Goal: Task Accomplishment & Management: Complete application form

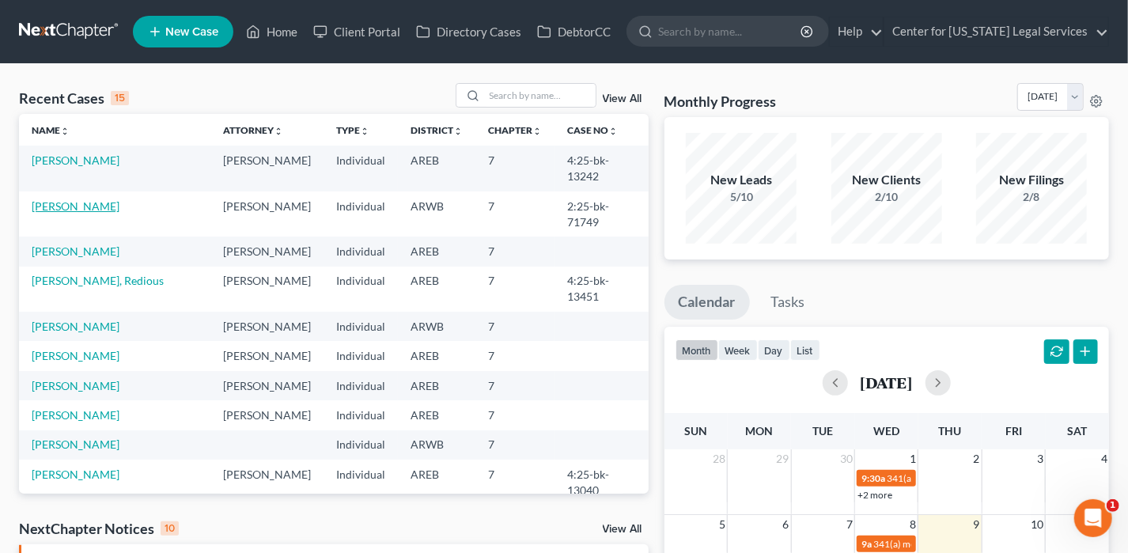
click at [86, 199] on link "[PERSON_NAME]" at bounding box center [76, 205] width 88 height 13
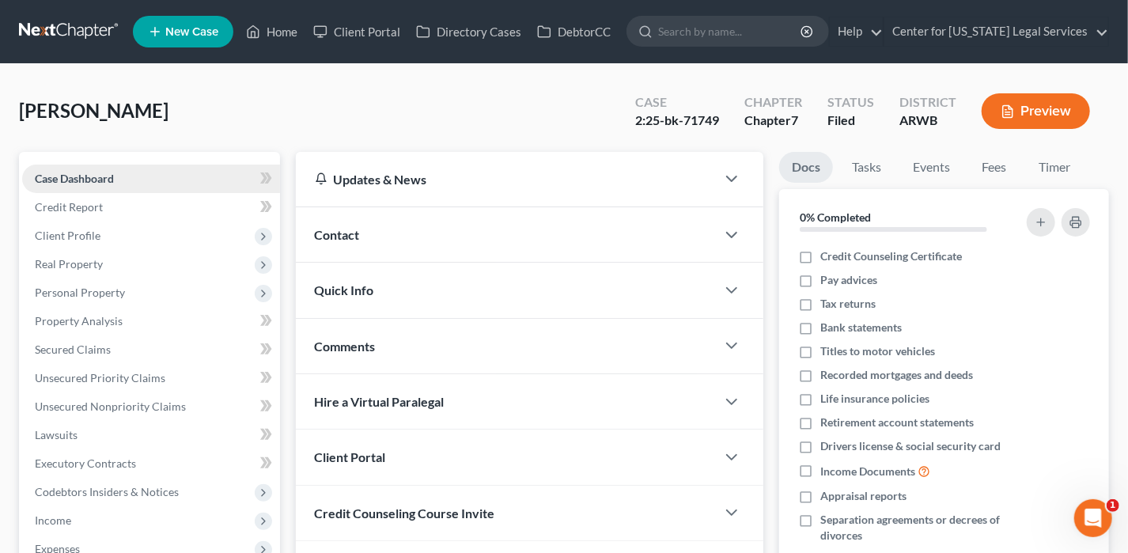
scroll to position [158, 0]
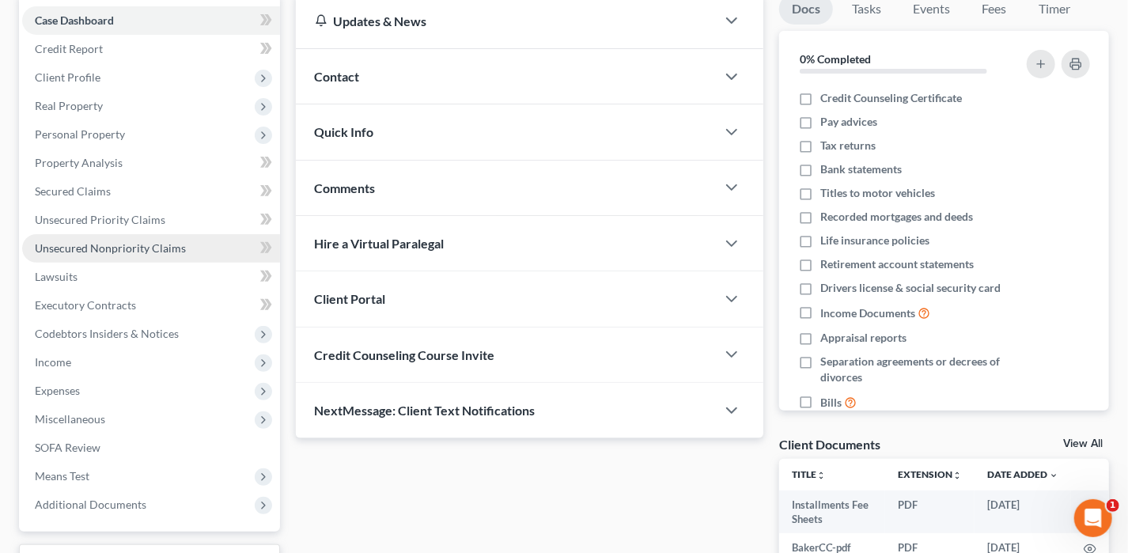
click at [161, 244] on span "Unsecured Nonpriority Claims" at bounding box center [110, 247] width 151 height 13
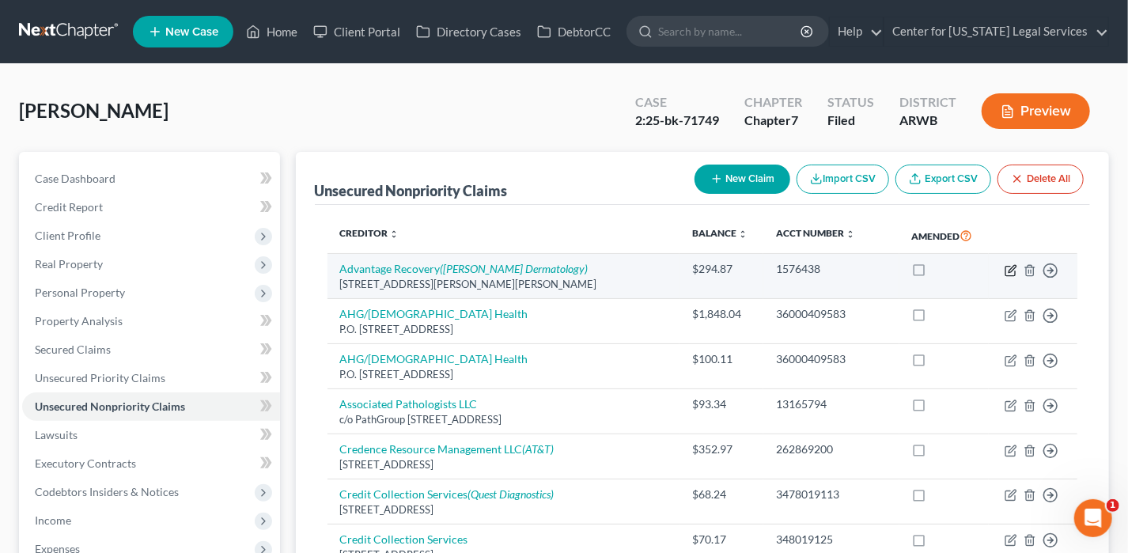
click at [1012, 269] on icon "button" at bounding box center [1010, 270] width 13 height 13
select select "2"
select select "1"
select select "0"
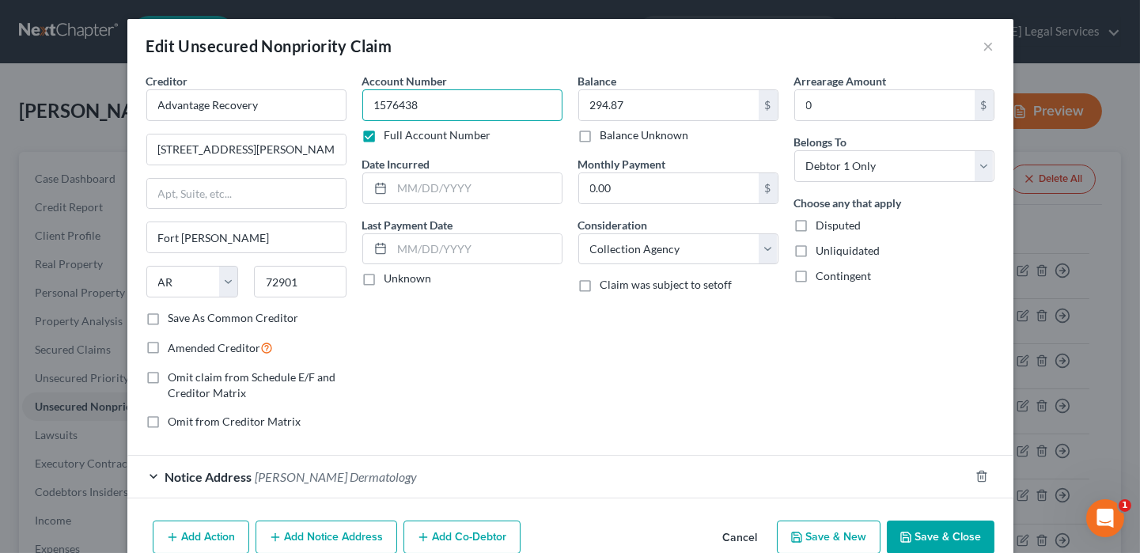
click at [388, 105] on input "1576438" at bounding box center [462, 105] width 200 height 32
type input "6438"
click at [925, 535] on button "Save & Close" at bounding box center [941, 536] width 108 height 33
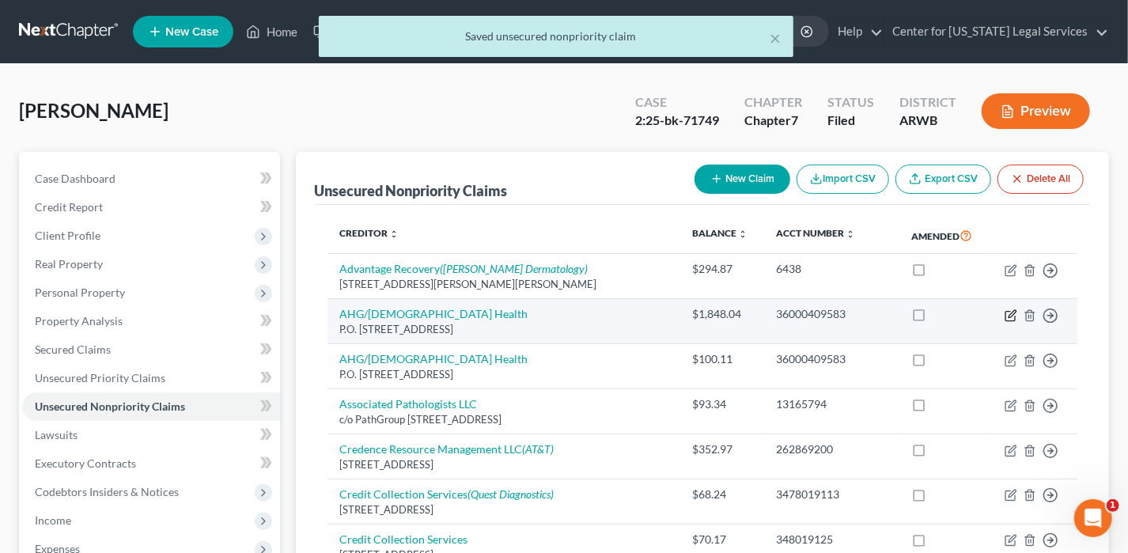
click at [1012, 318] on icon "button" at bounding box center [1010, 315] width 13 height 13
select select "2"
select select "9"
select select "0"
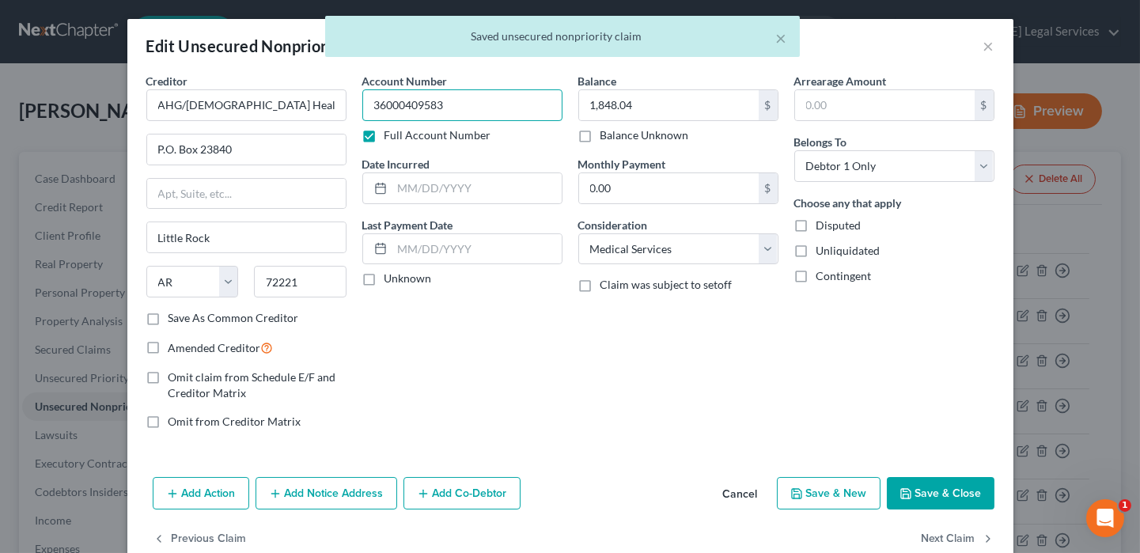
click at [461, 108] on input "36000409583" at bounding box center [462, 105] width 200 height 32
click at [410, 106] on input "36000409583" at bounding box center [462, 105] width 200 height 32
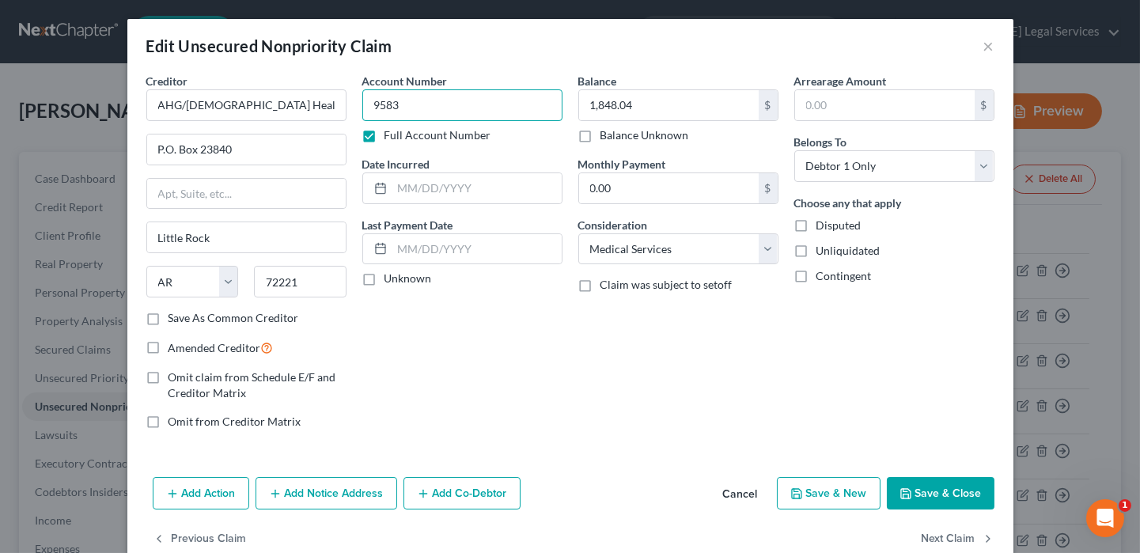
type input "9583"
click at [919, 488] on button "Save & Close" at bounding box center [941, 493] width 108 height 33
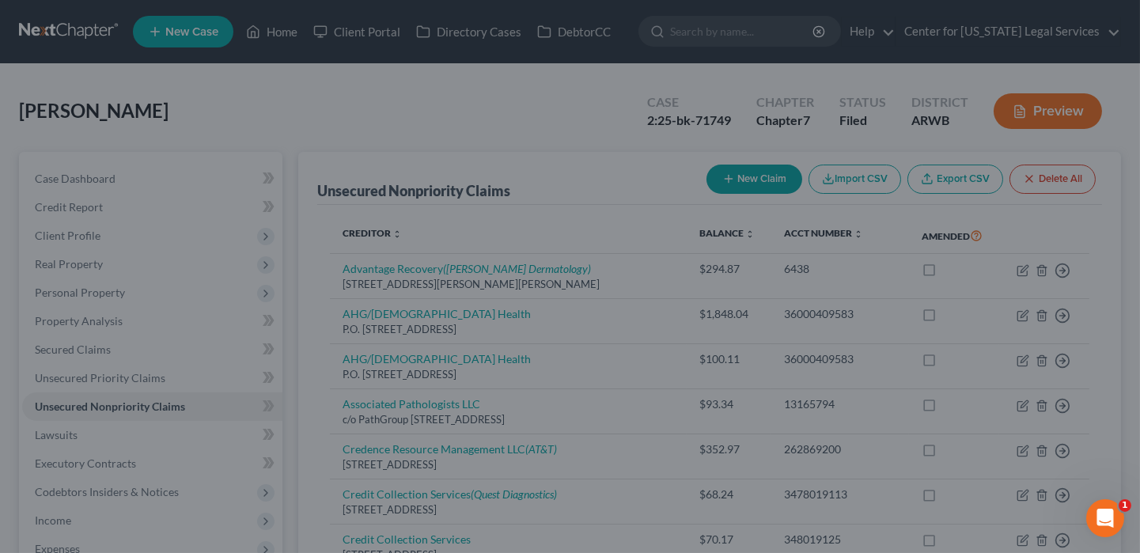
type input "0"
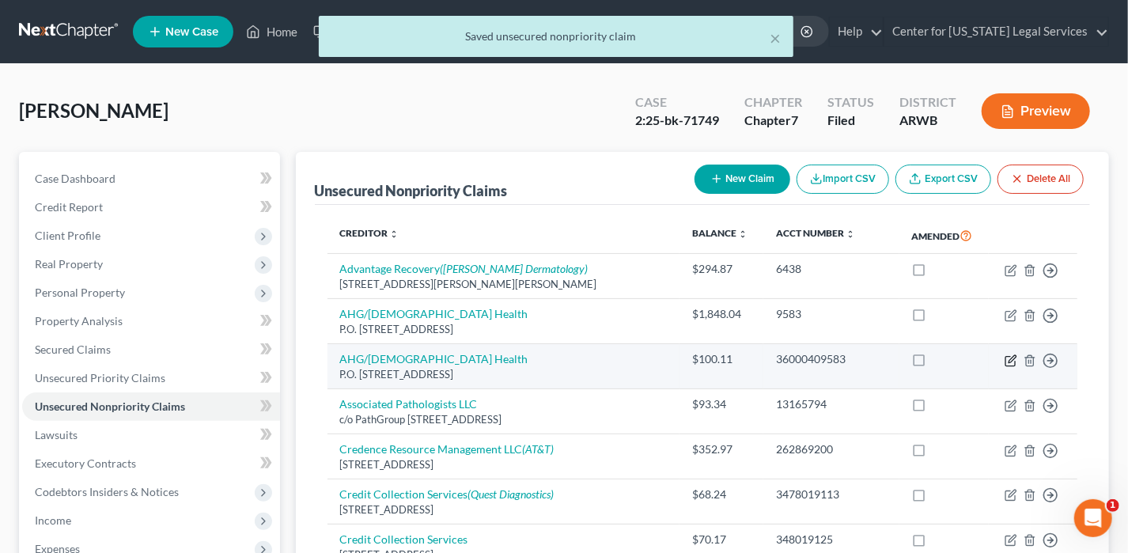
click at [1008, 359] on icon "button" at bounding box center [1010, 360] width 13 height 13
select select "2"
select select "9"
select select "0"
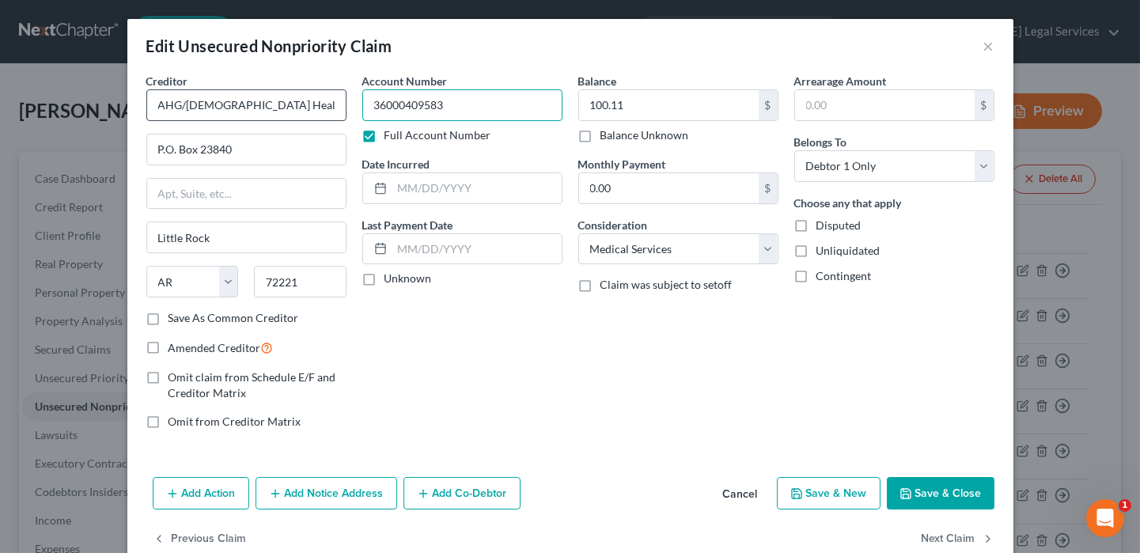
drag, startPoint x: 414, startPoint y: 107, endPoint x: 286, endPoint y: 114, distance: 128.3
click at [286, 114] on div "Creditor * AHG/[DEMOGRAPHIC_DATA] Health P.O. [GEOGRAPHIC_DATA] [US_STATE] AK A…" at bounding box center [570, 257] width 864 height 369
click at [384, 131] on label "Full Account Number" at bounding box center [437, 135] width 107 height 16
click at [391, 131] on input "Full Account Number" at bounding box center [396, 132] width 10 height 10
click at [949, 489] on button "Save & Close" at bounding box center [941, 493] width 108 height 33
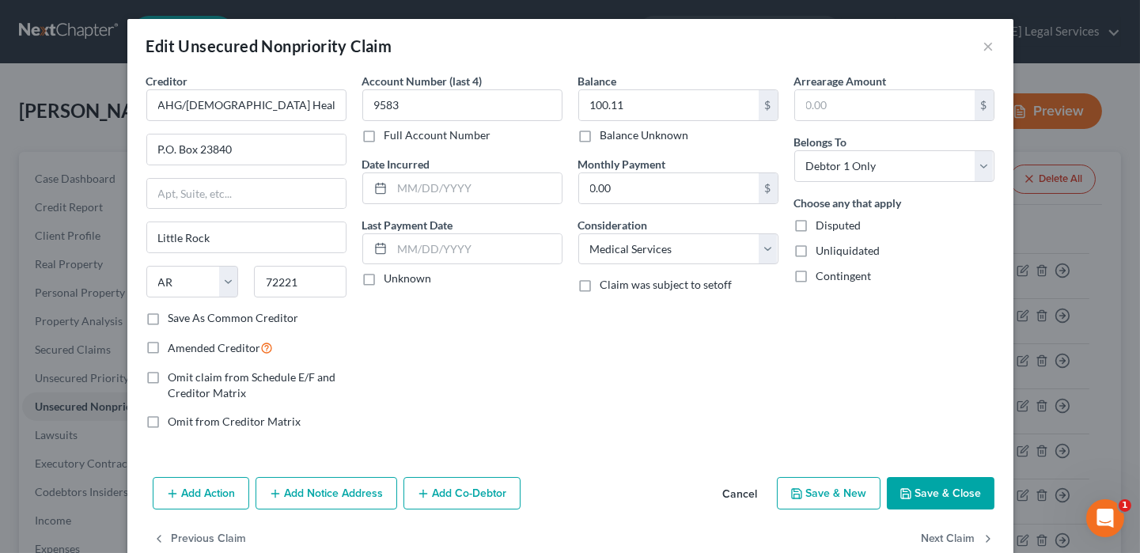
type input "0"
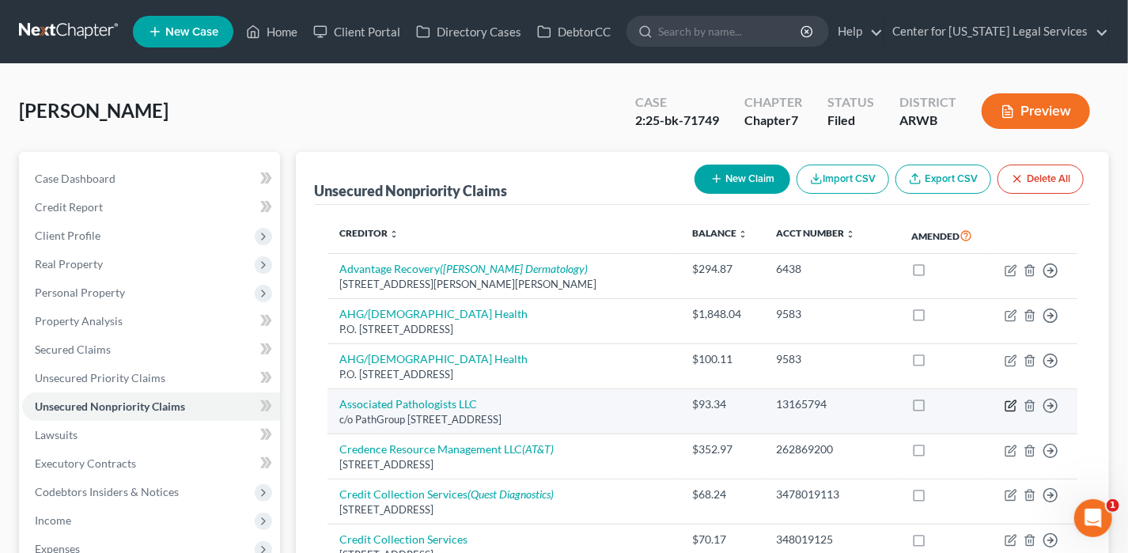
click at [1009, 403] on icon "button" at bounding box center [1011, 403] width 7 height 7
select select "36"
select select "1"
select select "0"
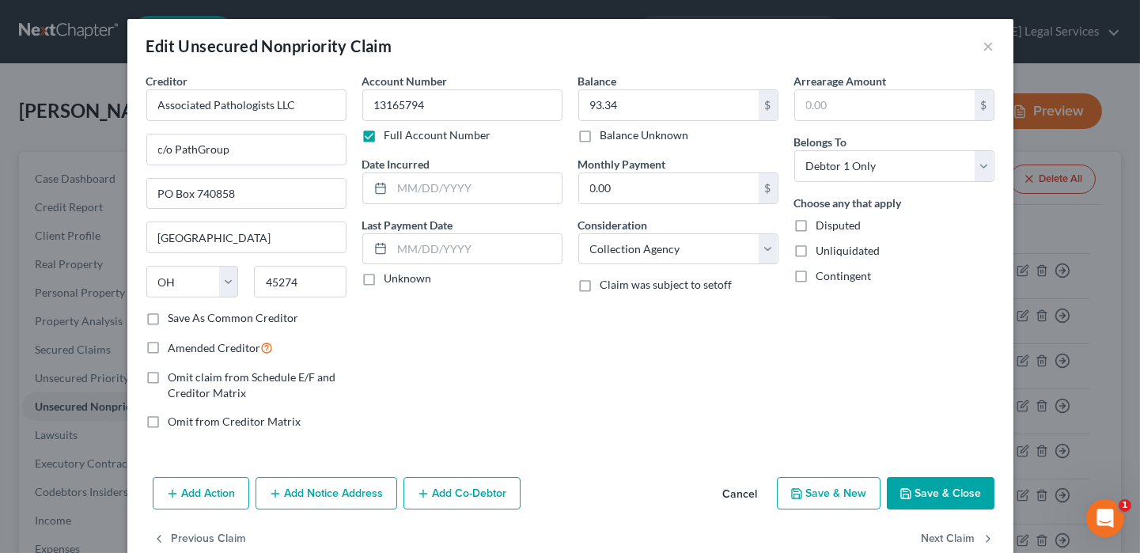
click at [384, 134] on label "Full Account Number" at bounding box center [437, 135] width 107 height 16
click at [391, 134] on input "Full Account Number" at bounding box center [396, 132] width 10 height 10
click at [951, 490] on button "Save & Close" at bounding box center [941, 493] width 108 height 33
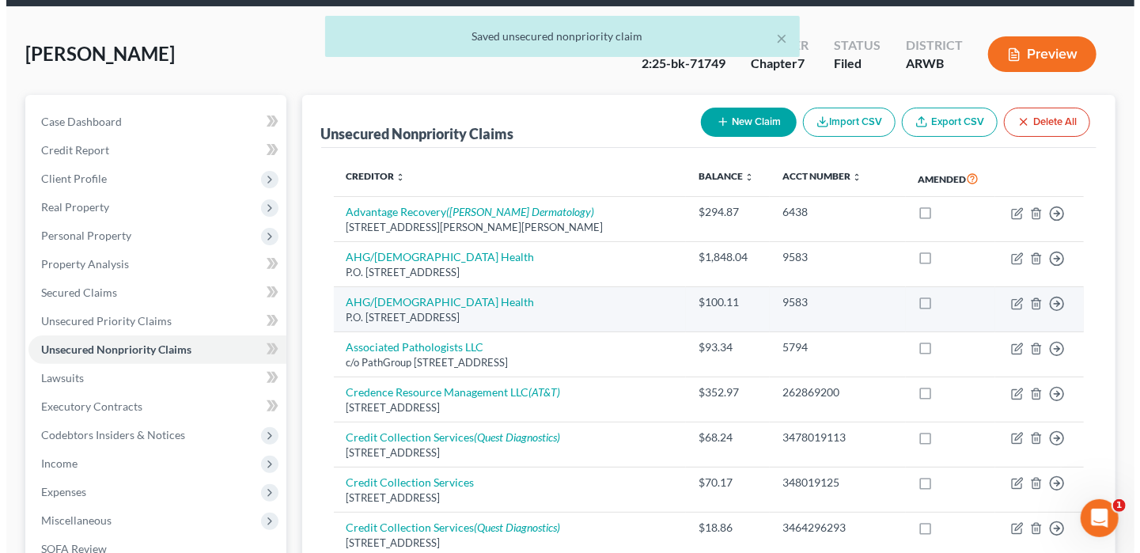
scroll to position [158, 0]
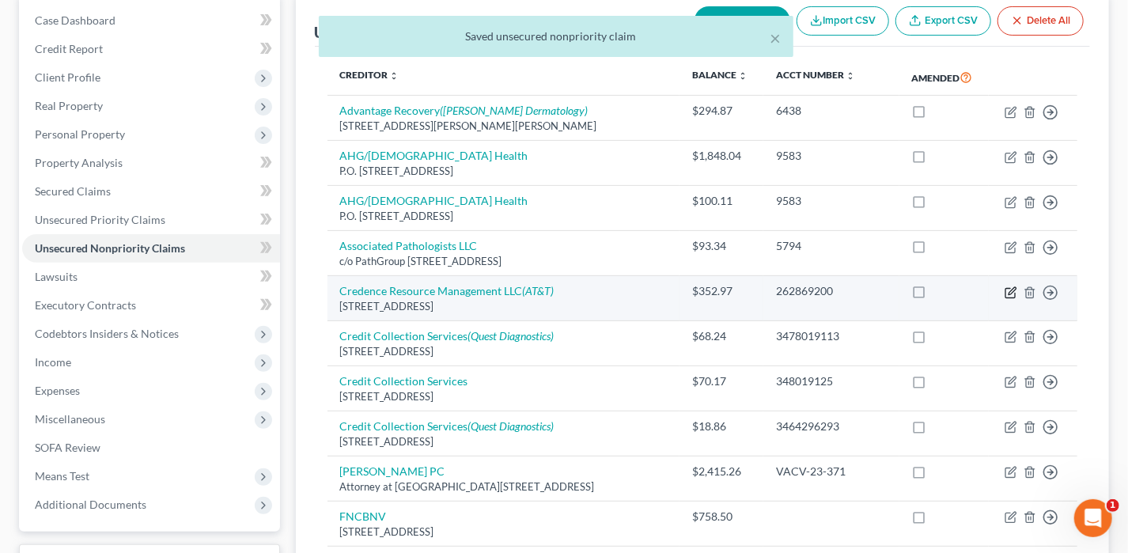
click at [1011, 291] on icon "button" at bounding box center [1011, 290] width 7 height 7
select select "23"
select select "1"
select select "0"
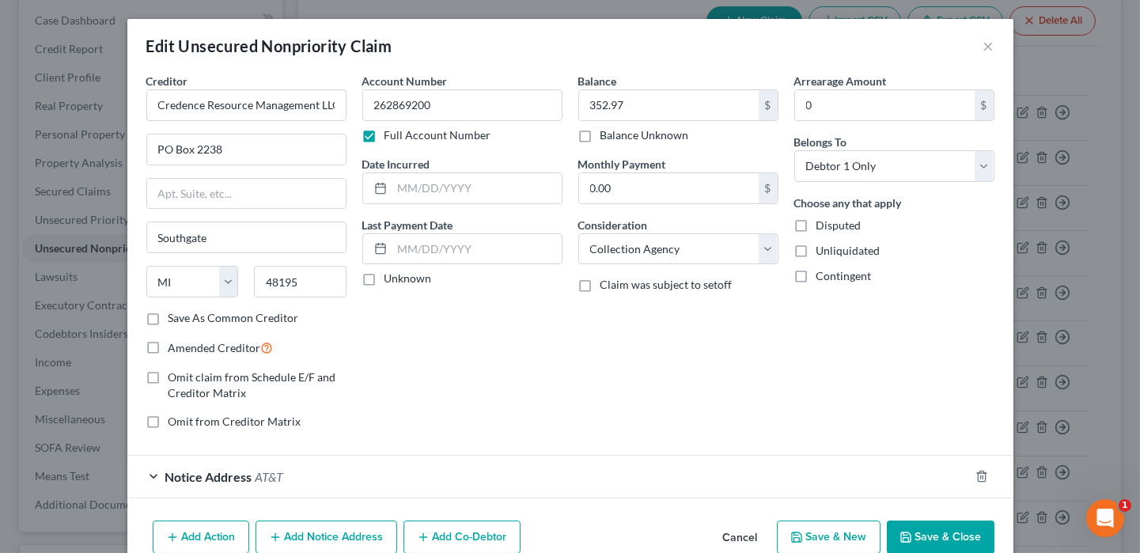
click at [384, 134] on label "Full Account Number" at bounding box center [437, 135] width 107 height 16
click at [391, 134] on input "Full Account Number" at bounding box center [396, 132] width 10 height 10
click at [912, 529] on button "Save & Close" at bounding box center [941, 536] width 108 height 33
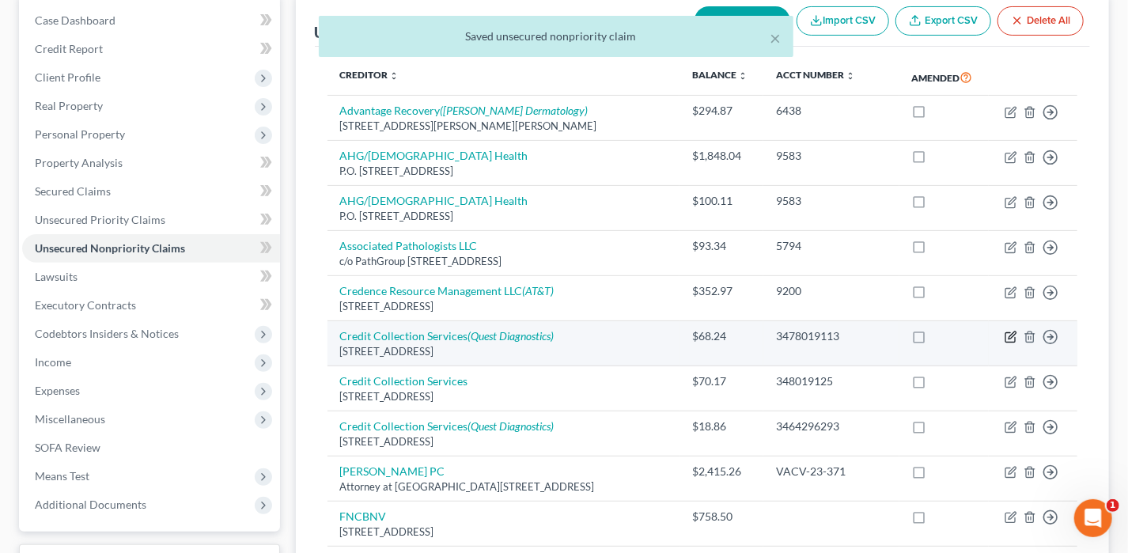
click at [1006, 338] on icon "button" at bounding box center [1010, 337] width 13 height 13
select select "22"
select select "1"
select select "0"
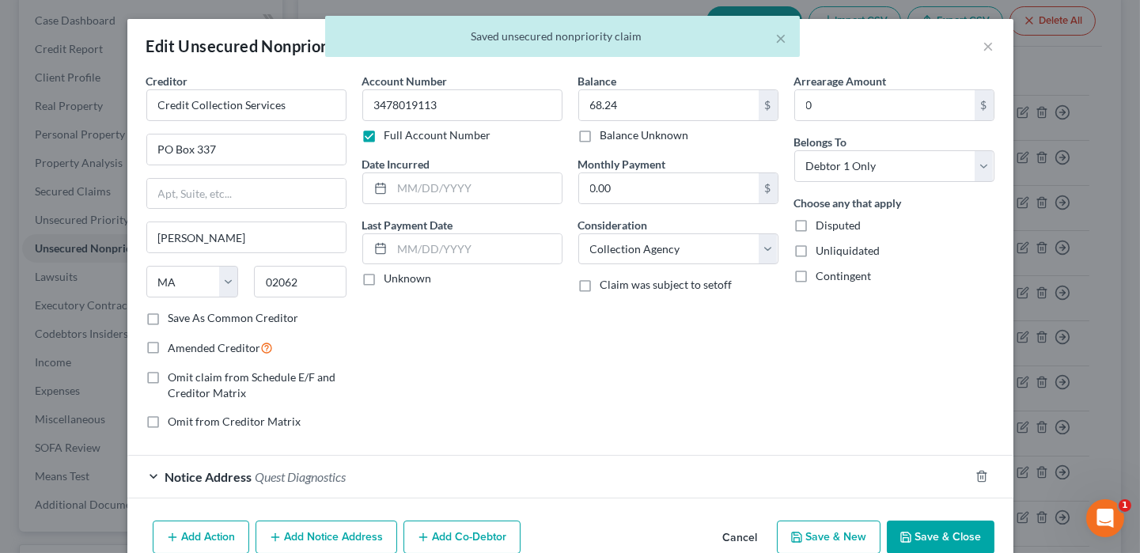
click at [384, 134] on label "Full Account Number" at bounding box center [437, 135] width 107 height 16
click at [391, 134] on input "Full Account Number" at bounding box center [396, 132] width 10 height 10
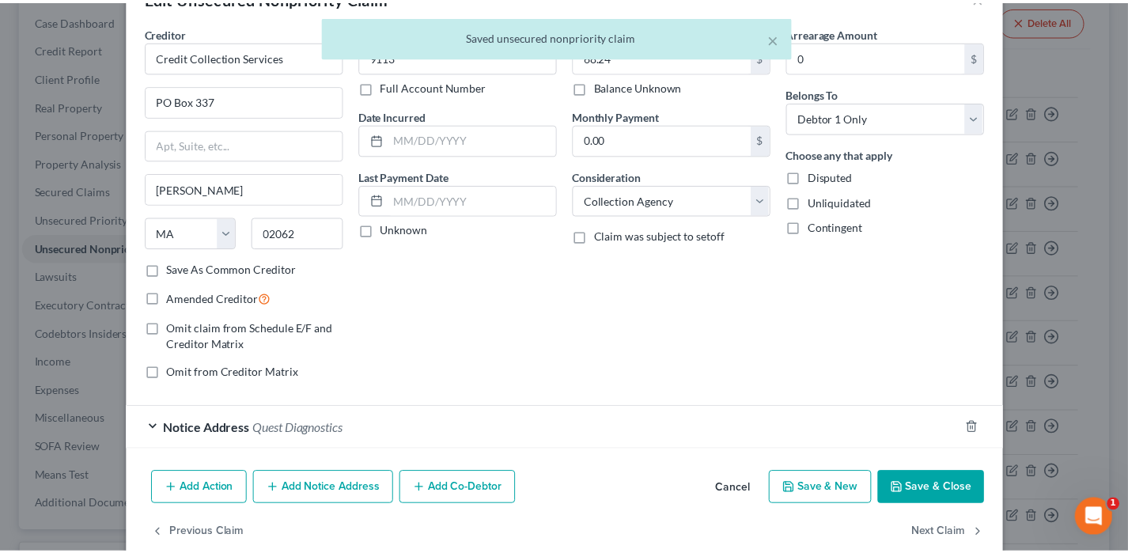
scroll to position [75, 0]
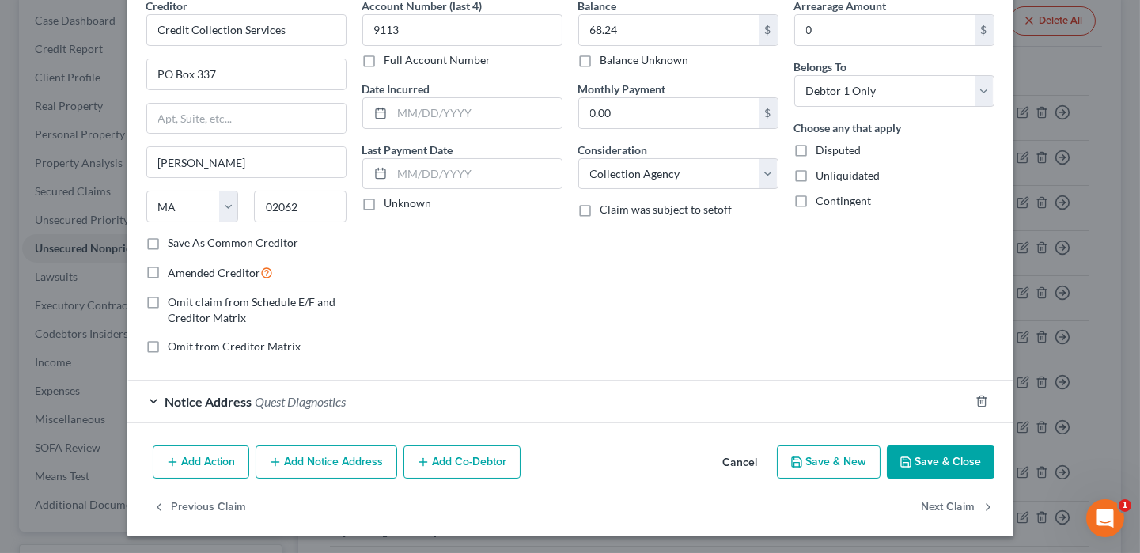
click at [910, 454] on button "Save & Close" at bounding box center [941, 461] width 108 height 33
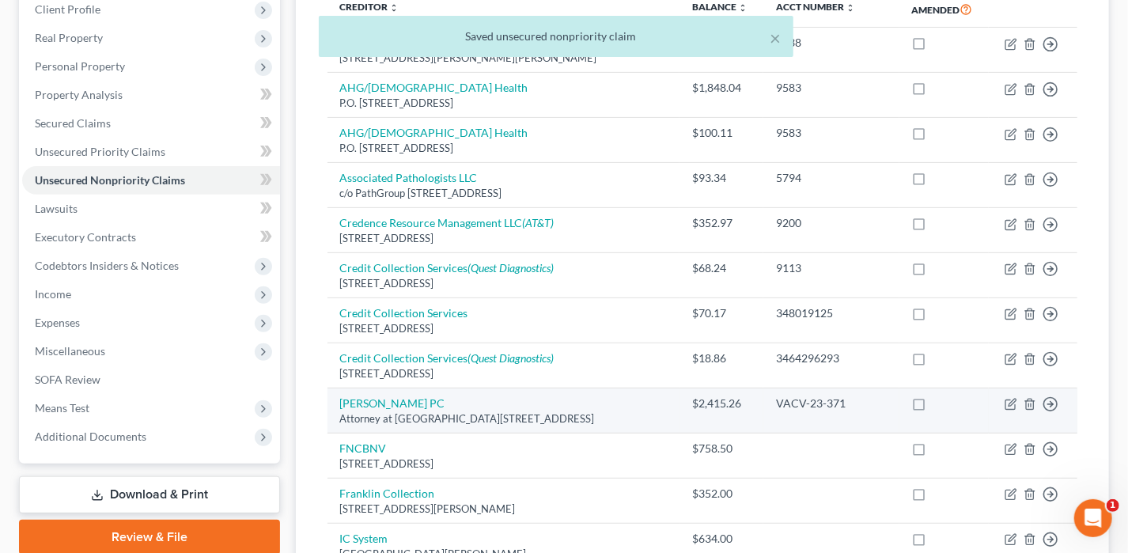
scroll to position [316, 0]
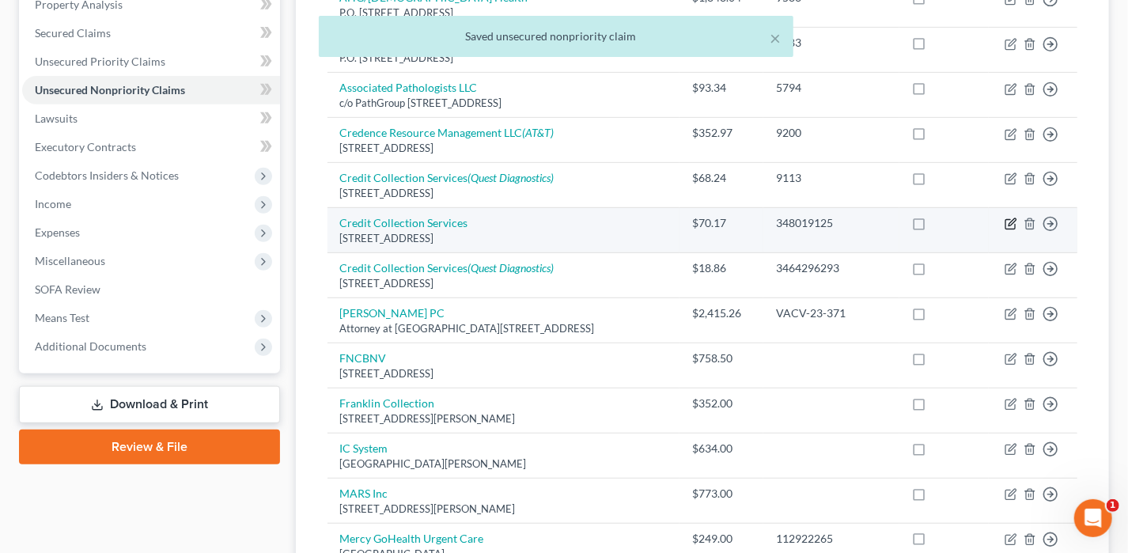
click at [1008, 225] on icon "button" at bounding box center [1010, 224] width 13 height 13
select select "22"
select select "1"
select select "0"
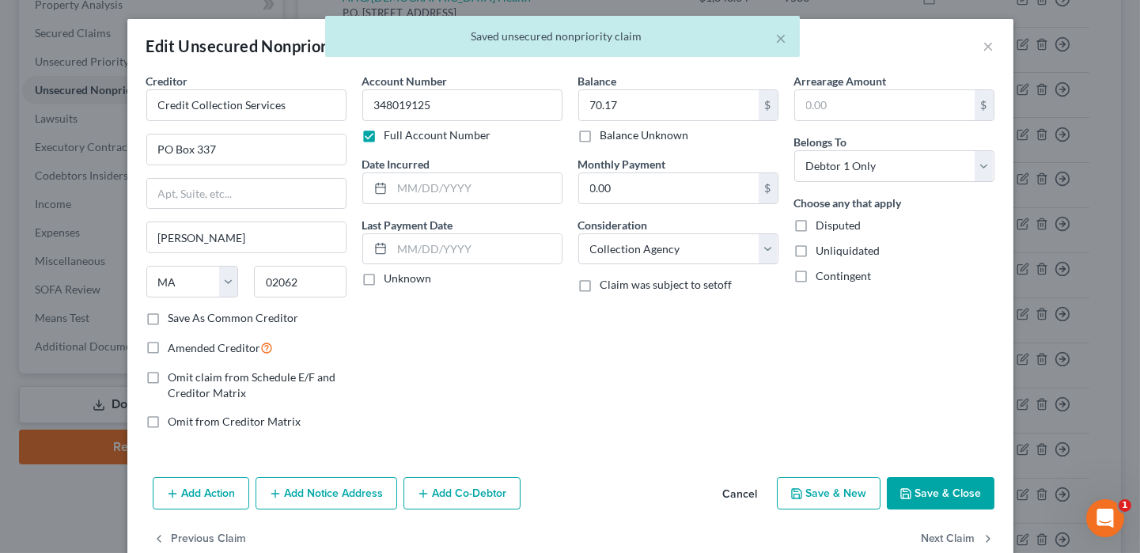
click at [455, 136] on label "Full Account Number" at bounding box center [437, 135] width 107 height 16
click at [401, 136] on input "Full Account Number" at bounding box center [396, 132] width 10 height 10
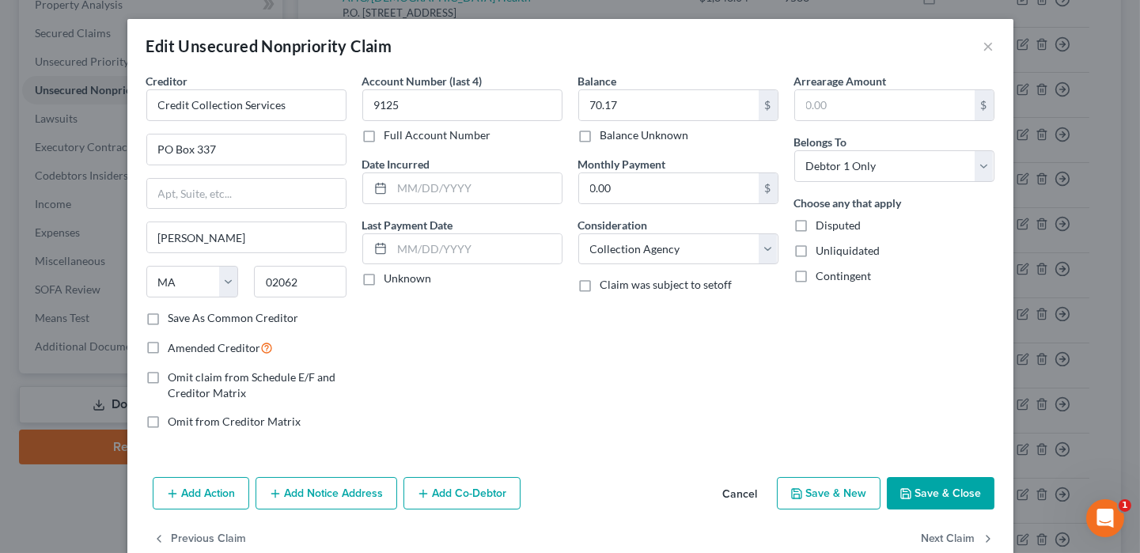
click at [931, 484] on button "Save & Close" at bounding box center [941, 493] width 108 height 33
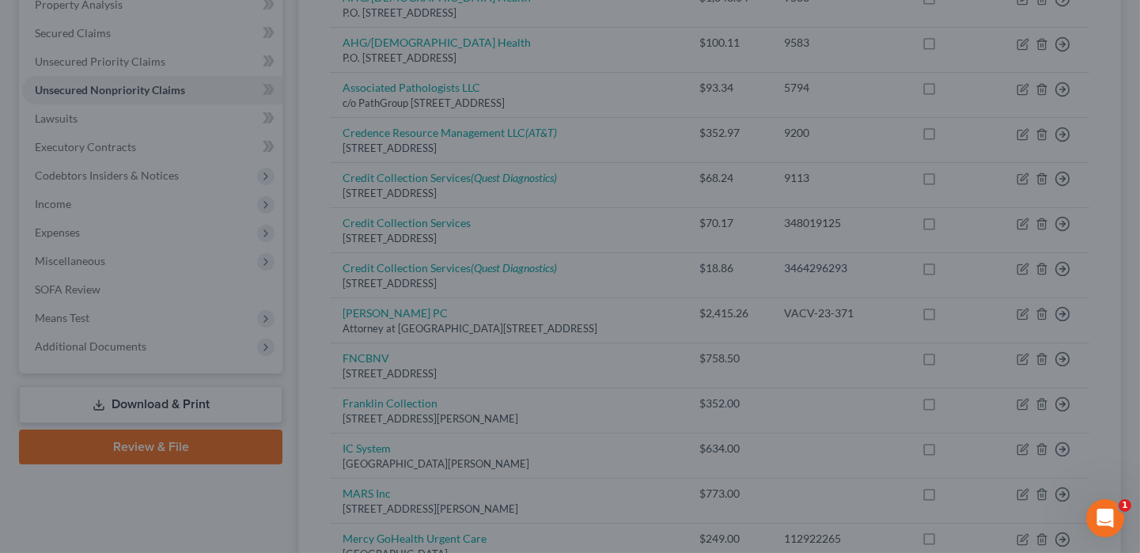
type input "0"
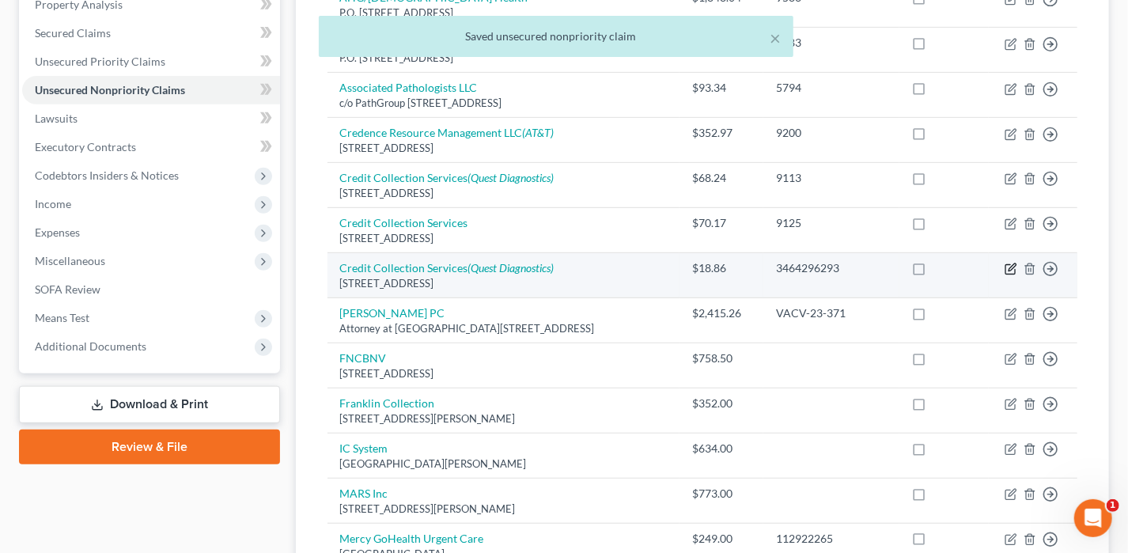
click at [1008, 269] on icon "button" at bounding box center [1010, 269] width 13 height 13
select select "22"
select select "1"
select select "0"
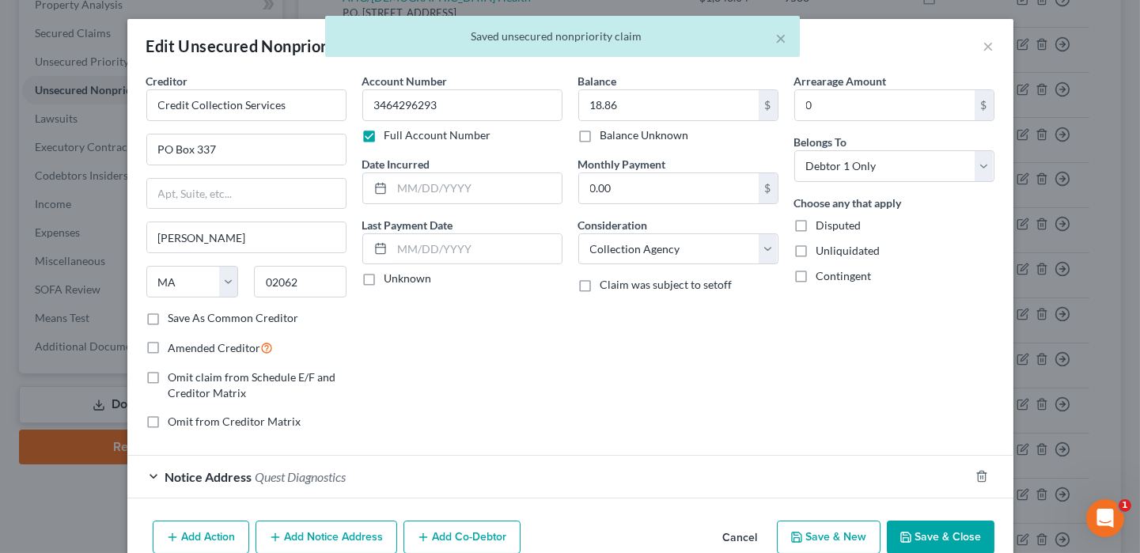
click at [455, 133] on label "Full Account Number" at bounding box center [437, 135] width 107 height 16
click at [401, 133] on input "Full Account Number" at bounding box center [396, 132] width 10 height 10
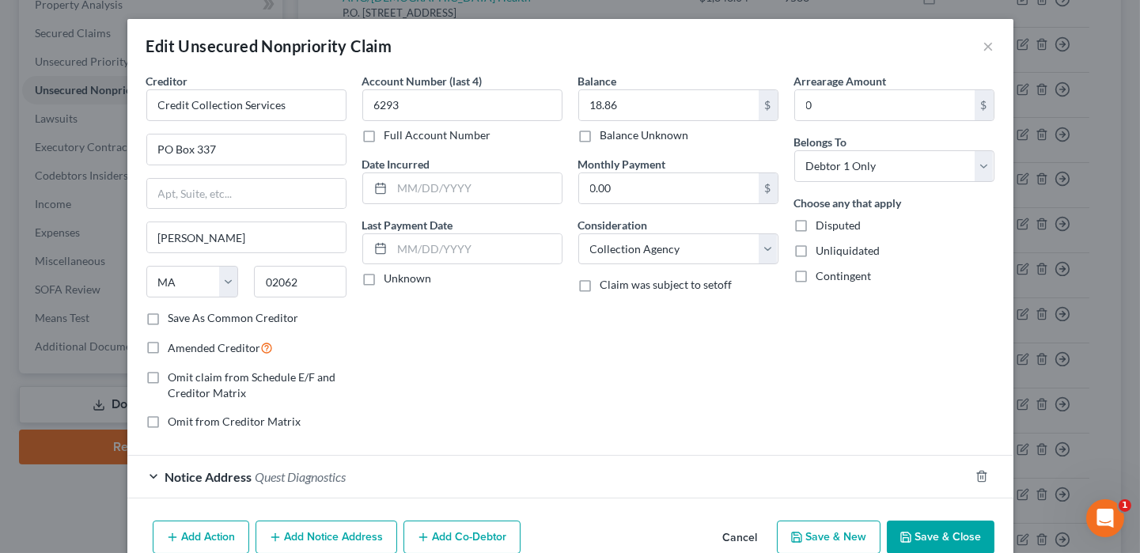
click at [910, 535] on button "Save & Close" at bounding box center [941, 536] width 108 height 33
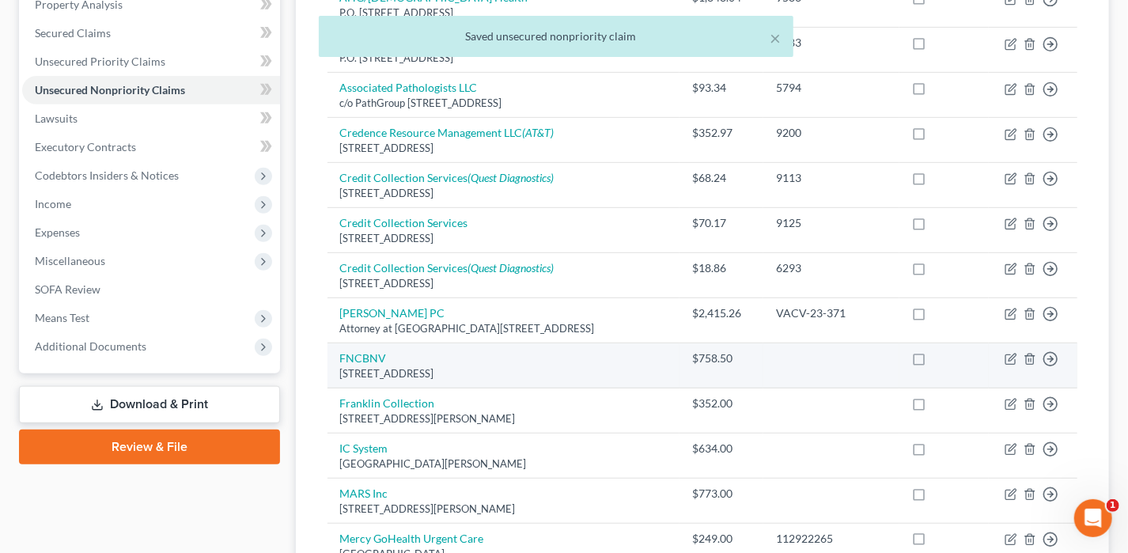
scroll to position [475, 0]
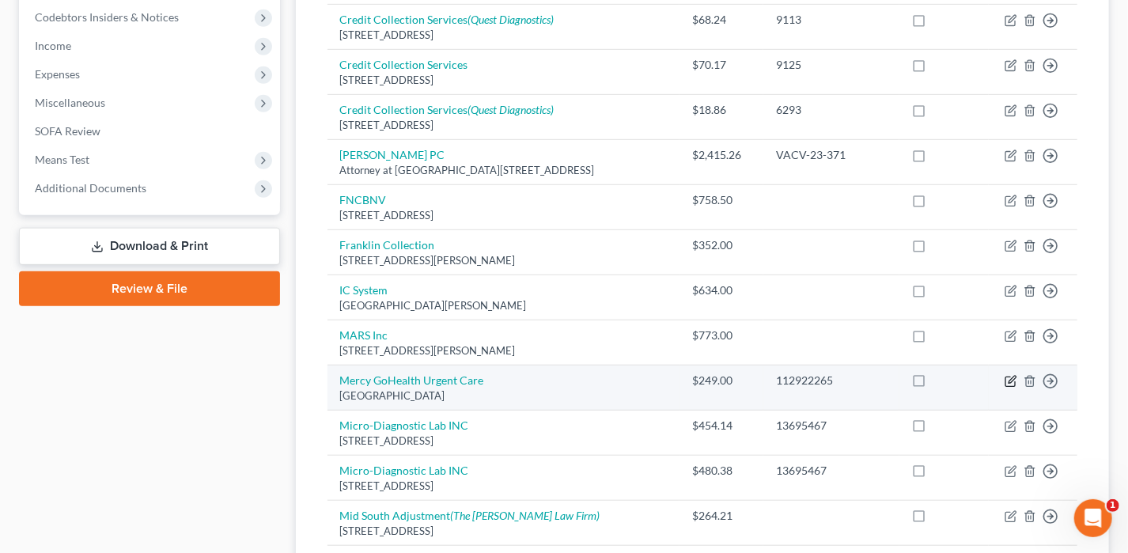
click at [1007, 378] on icon "button" at bounding box center [1010, 381] width 13 height 13
select select "26"
select select "9"
select select "0"
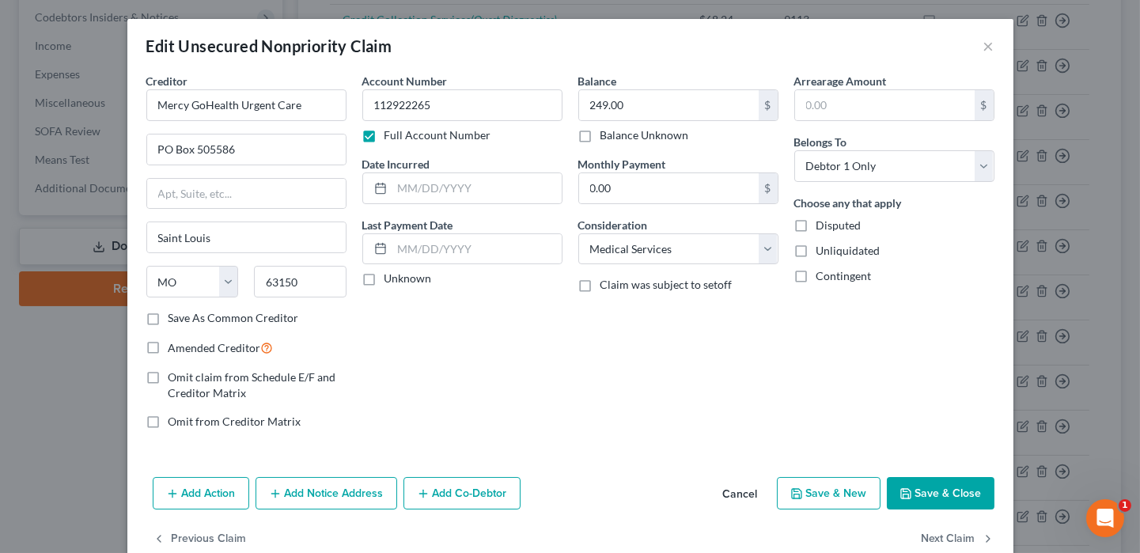
click at [408, 137] on label "Full Account Number" at bounding box center [437, 135] width 107 height 16
click at [401, 137] on input "Full Account Number" at bounding box center [396, 132] width 10 height 10
click at [907, 506] on button "Save & Close" at bounding box center [941, 493] width 108 height 33
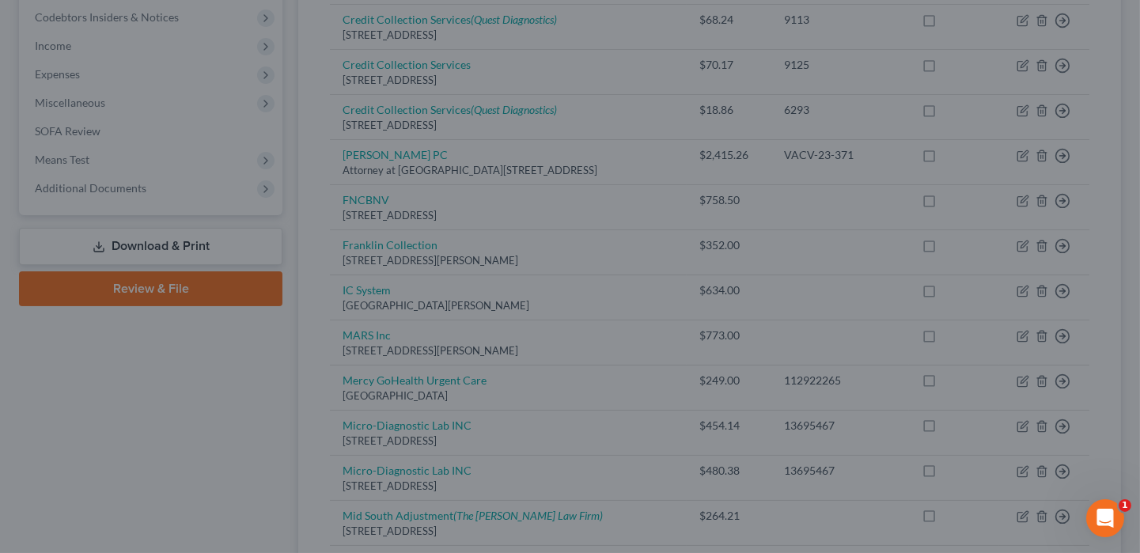
type input "0"
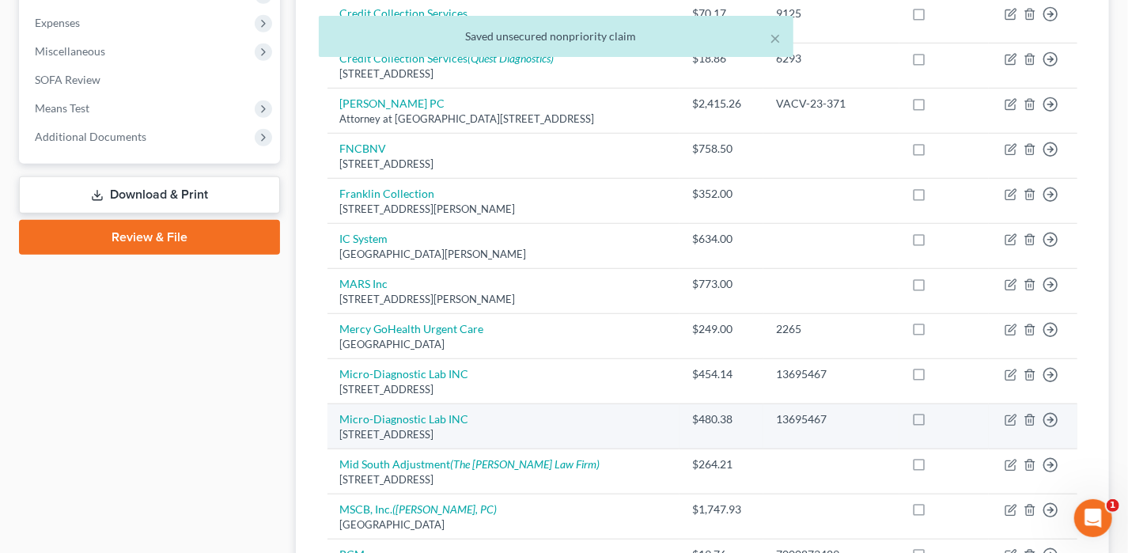
scroll to position [554, 0]
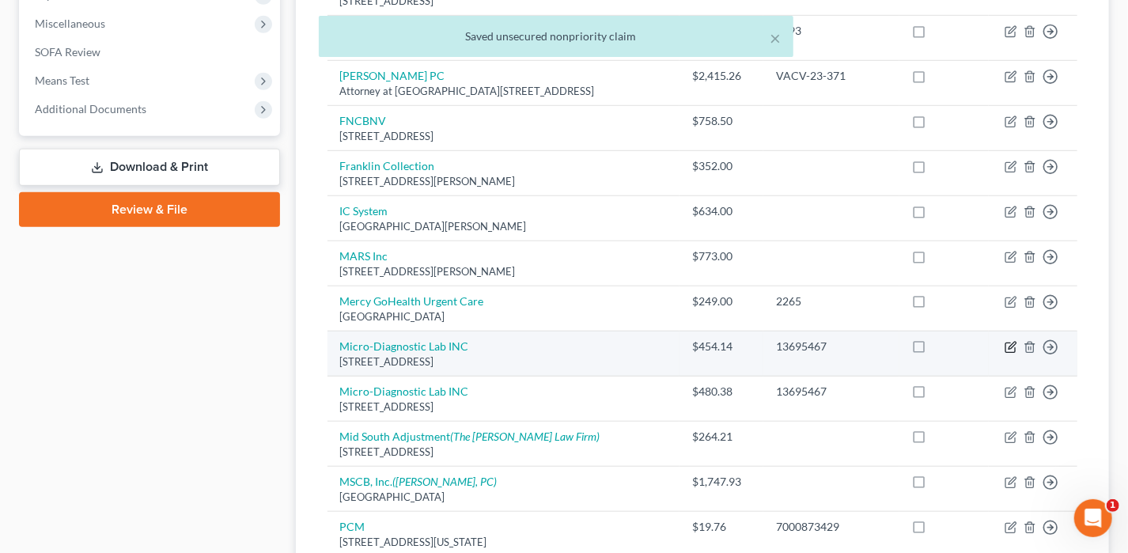
click at [1011, 344] on icon "button" at bounding box center [1011, 345] width 7 height 7
select select "2"
select select "9"
select select "0"
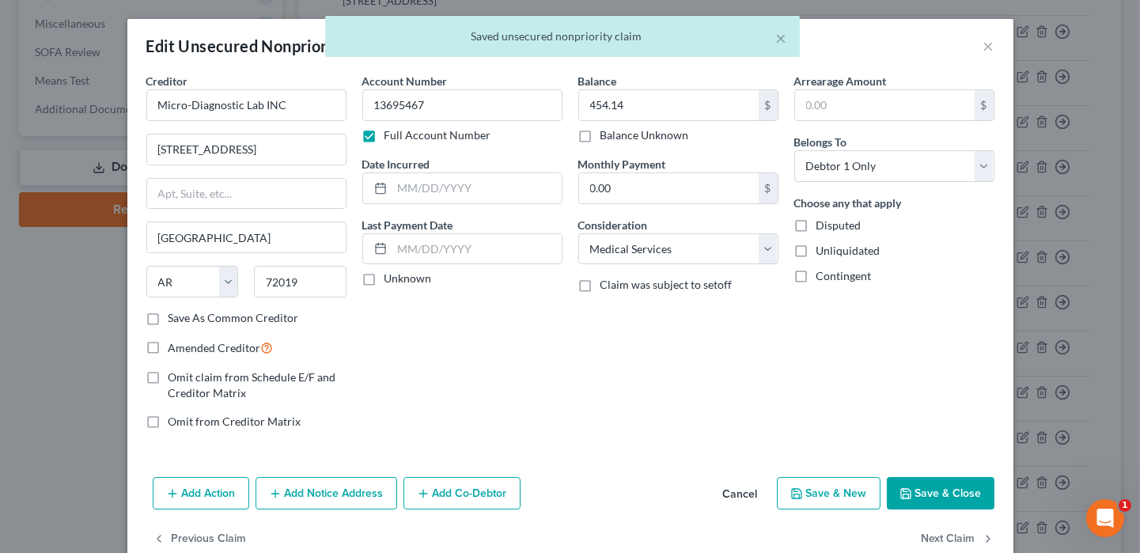
click at [463, 137] on label "Full Account Number" at bounding box center [437, 135] width 107 height 16
click at [401, 137] on input "Full Account Number" at bounding box center [396, 132] width 10 height 10
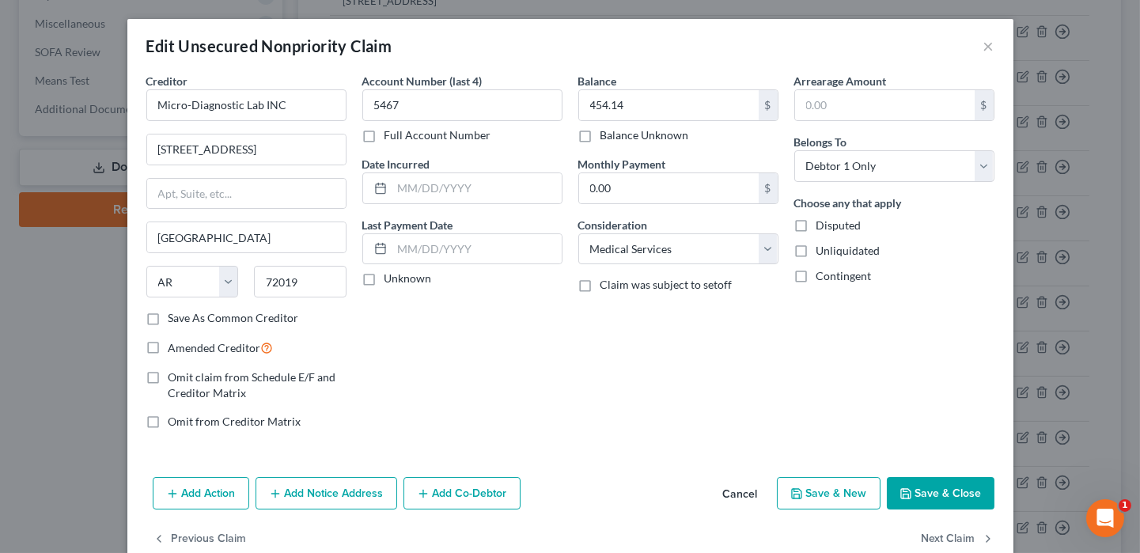
click at [962, 502] on button "Save & Close" at bounding box center [941, 493] width 108 height 33
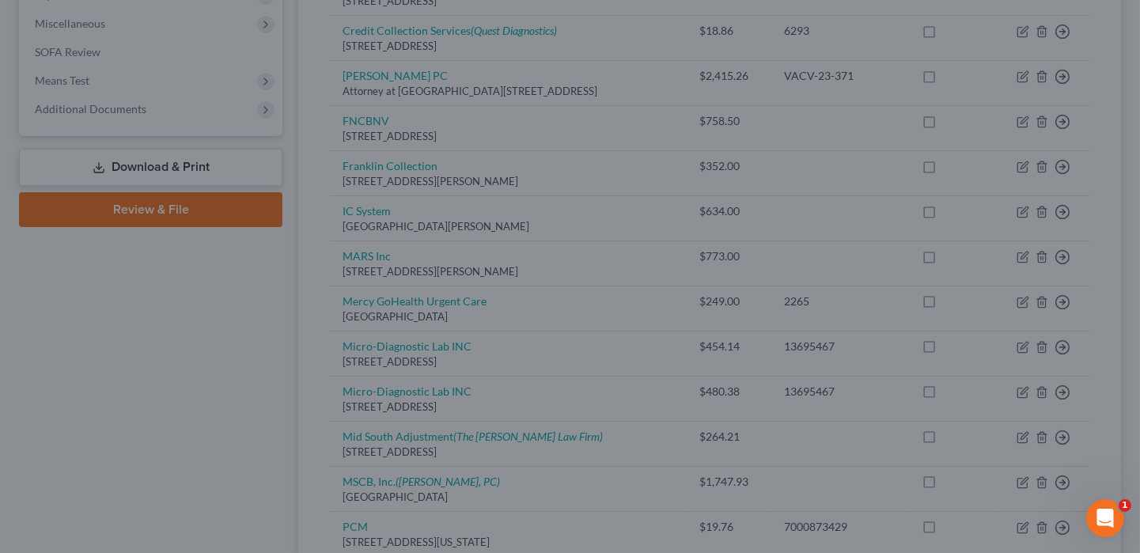
type input "0"
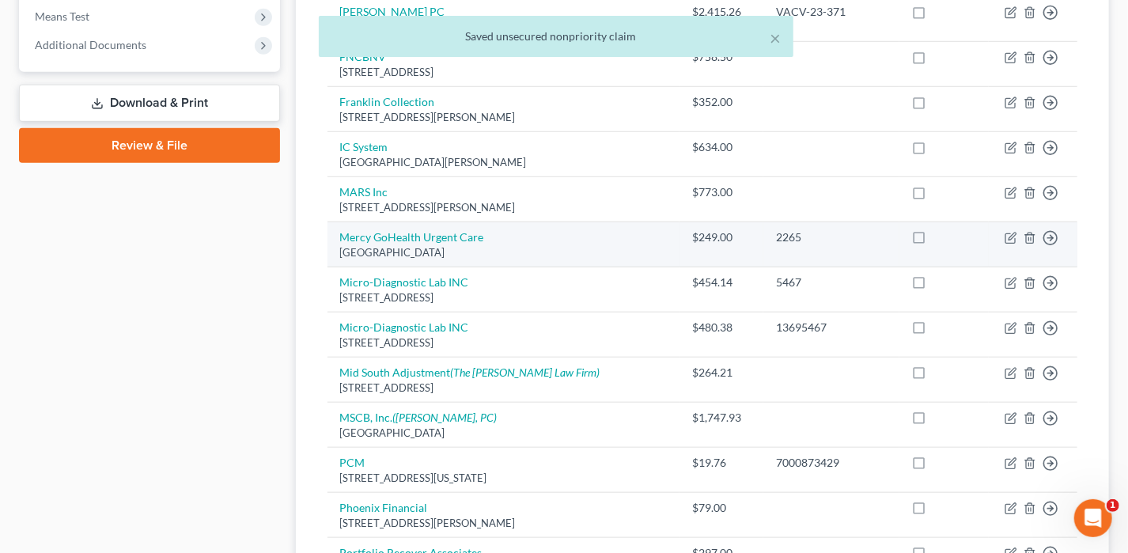
scroll to position [633, 0]
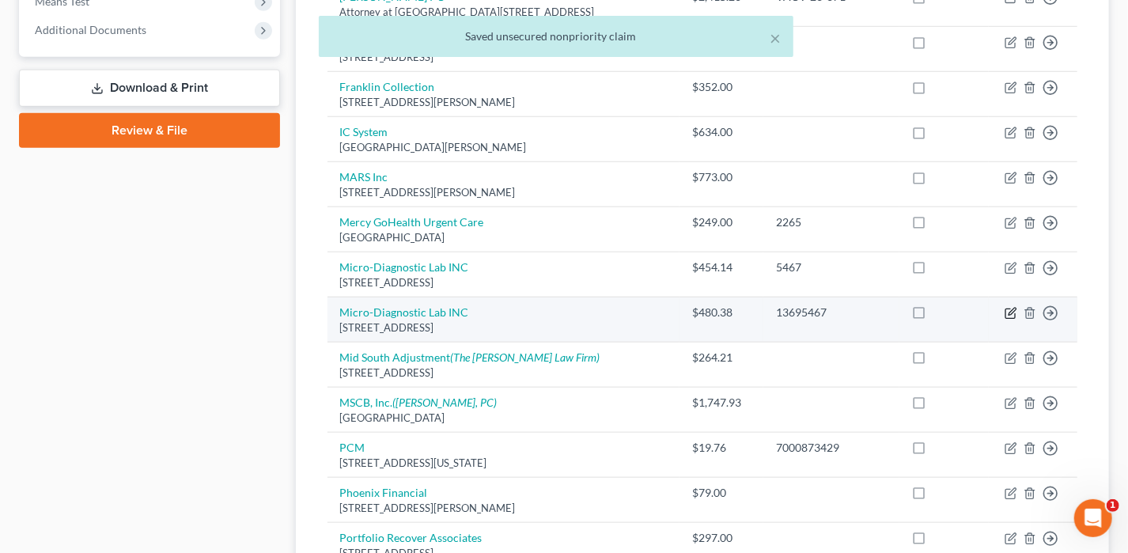
click at [1011, 307] on icon "button" at bounding box center [1010, 313] width 13 height 13
select select "2"
select select "9"
select select "0"
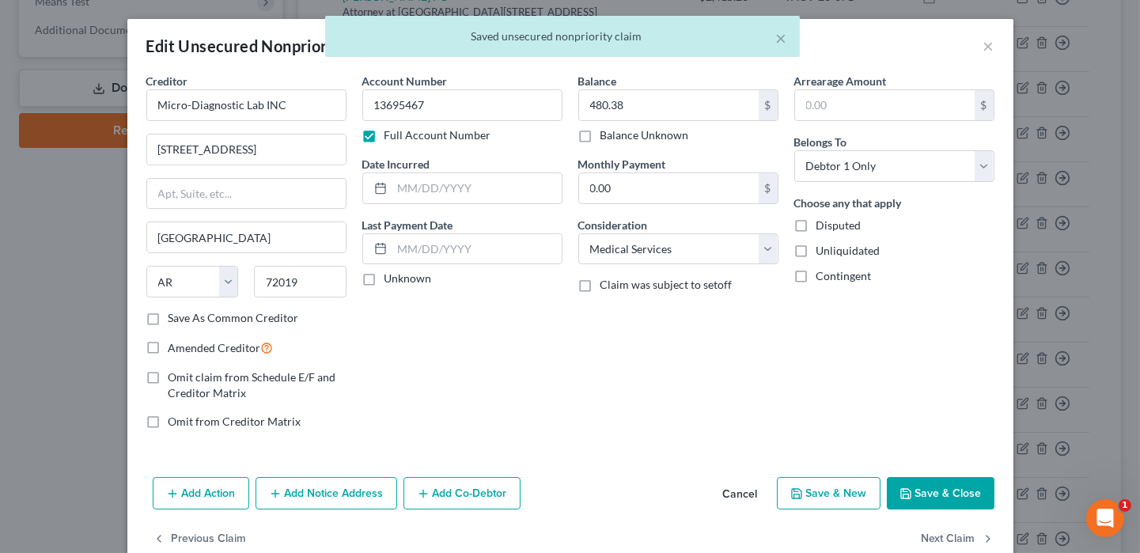
click at [469, 138] on label "Full Account Number" at bounding box center [437, 135] width 107 height 16
click at [401, 138] on input "Full Account Number" at bounding box center [396, 132] width 10 height 10
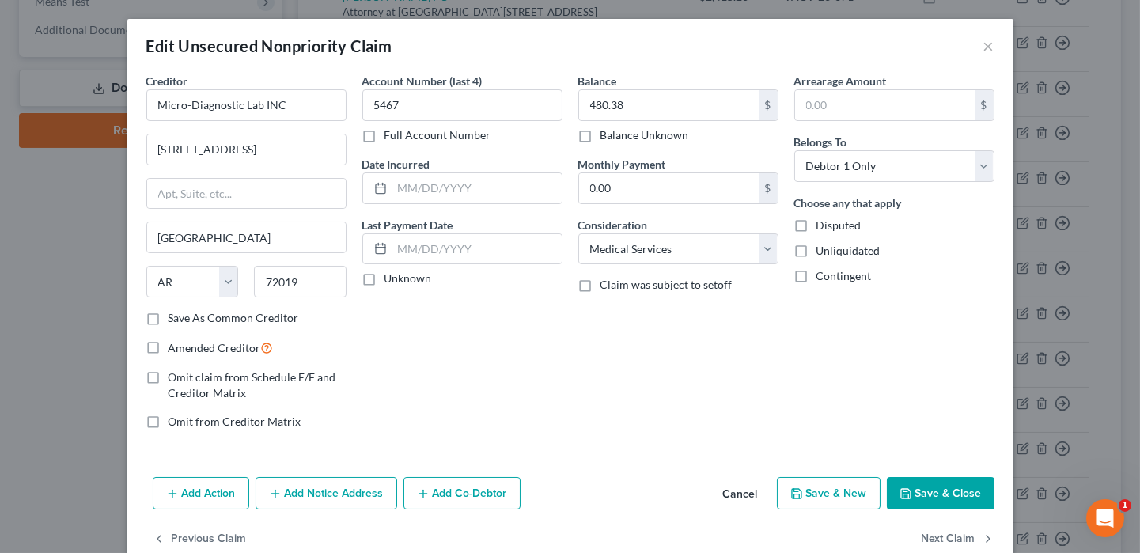
click at [943, 489] on button "Save & Close" at bounding box center [941, 493] width 108 height 33
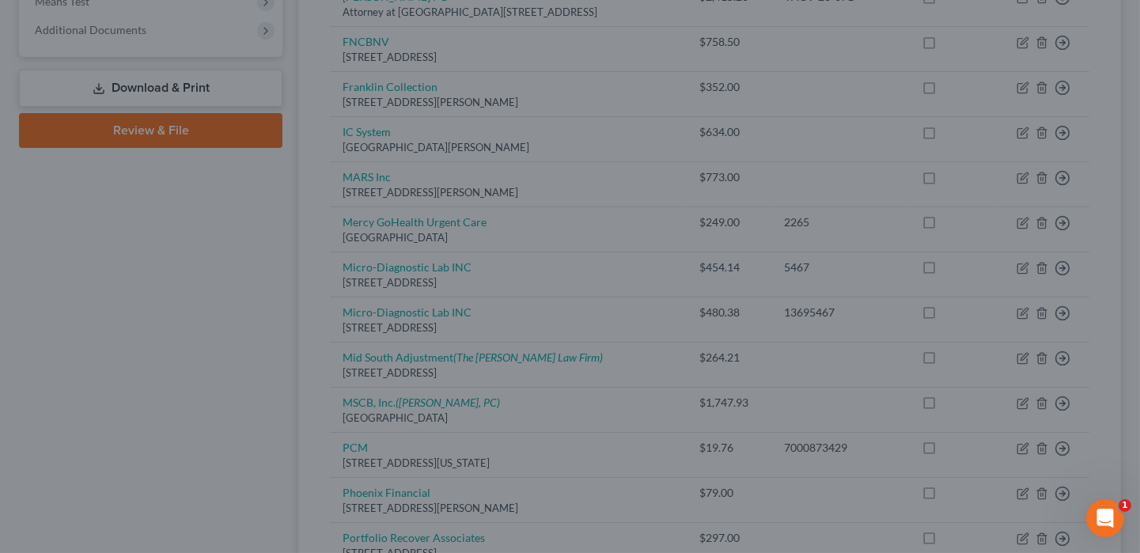
type input "0"
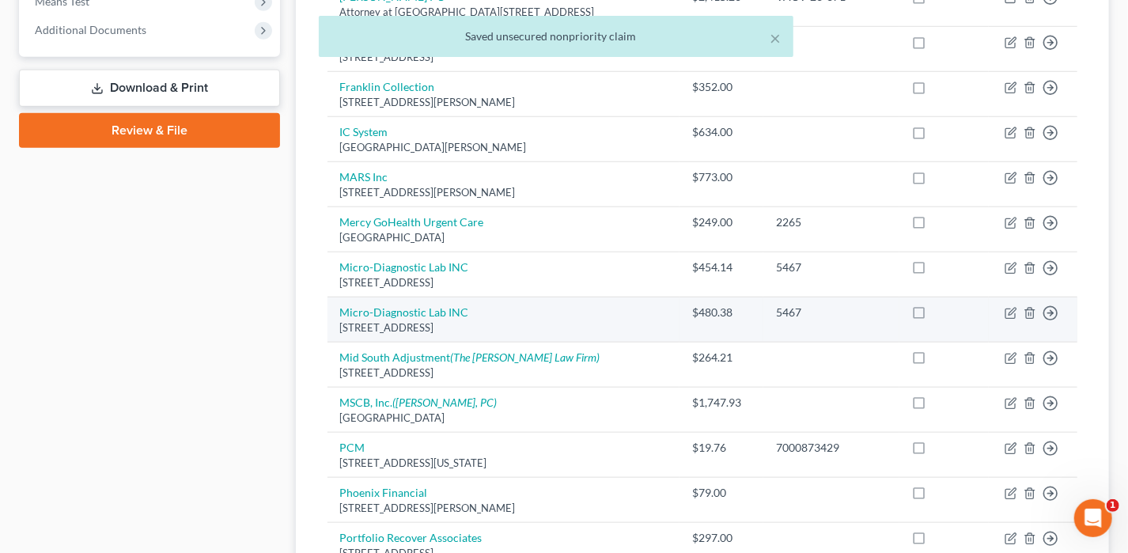
scroll to position [712, 0]
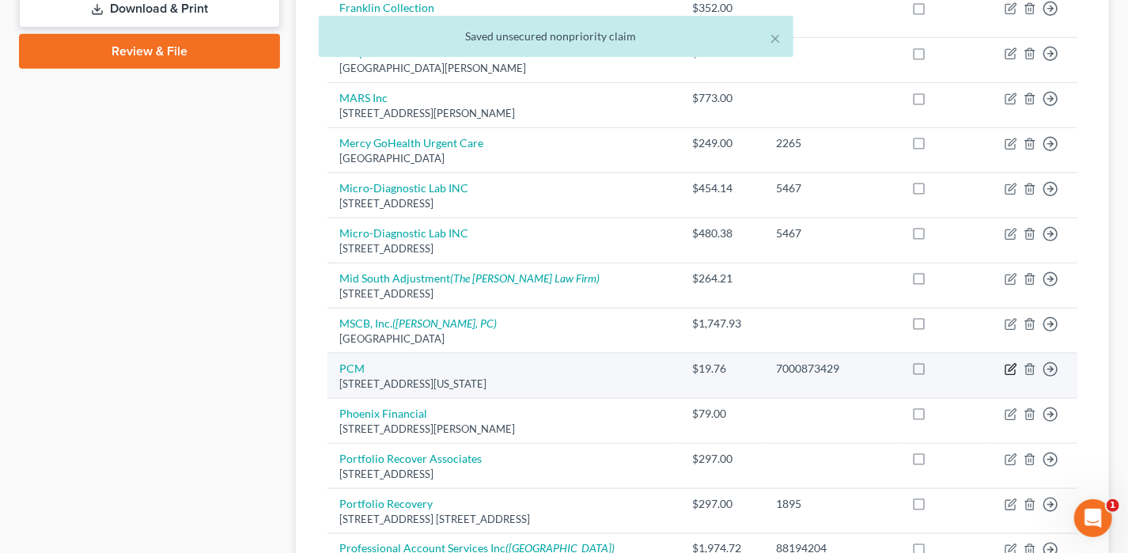
click at [1007, 365] on icon "button" at bounding box center [1010, 369] width 13 height 13
select select "2"
select select "1"
select select "0"
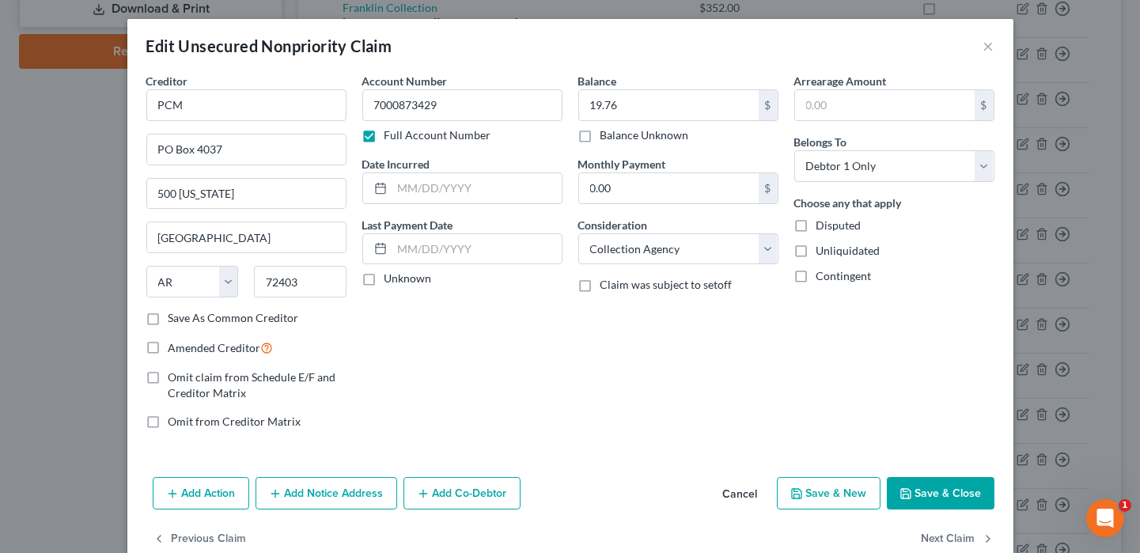
click at [441, 132] on label "Full Account Number" at bounding box center [437, 135] width 107 height 16
click at [401, 132] on input "Full Account Number" at bounding box center [396, 132] width 10 height 10
click at [917, 496] on button "Save & Close" at bounding box center [941, 493] width 108 height 33
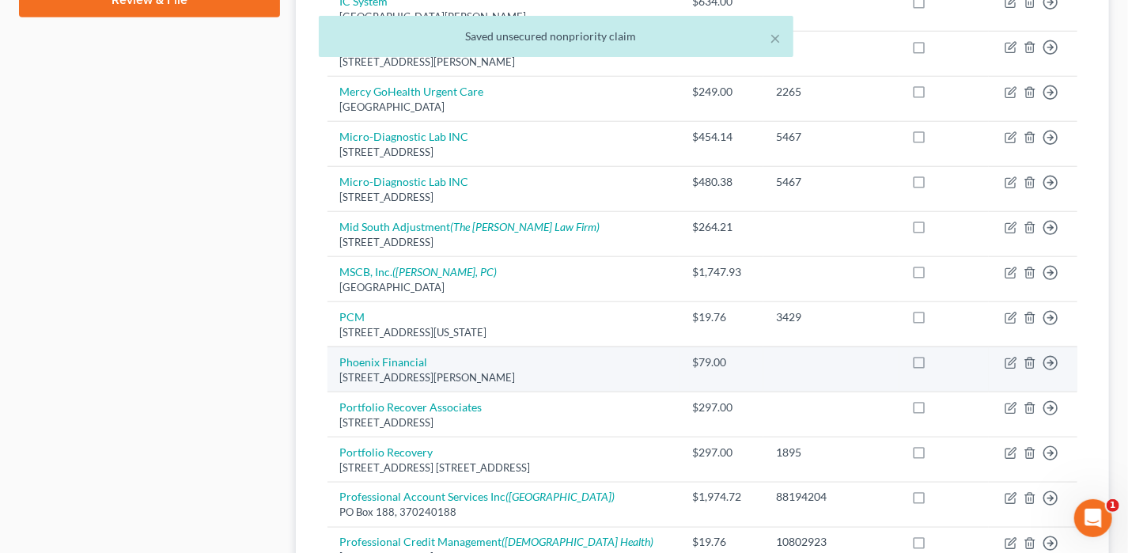
scroll to position [791, 0]
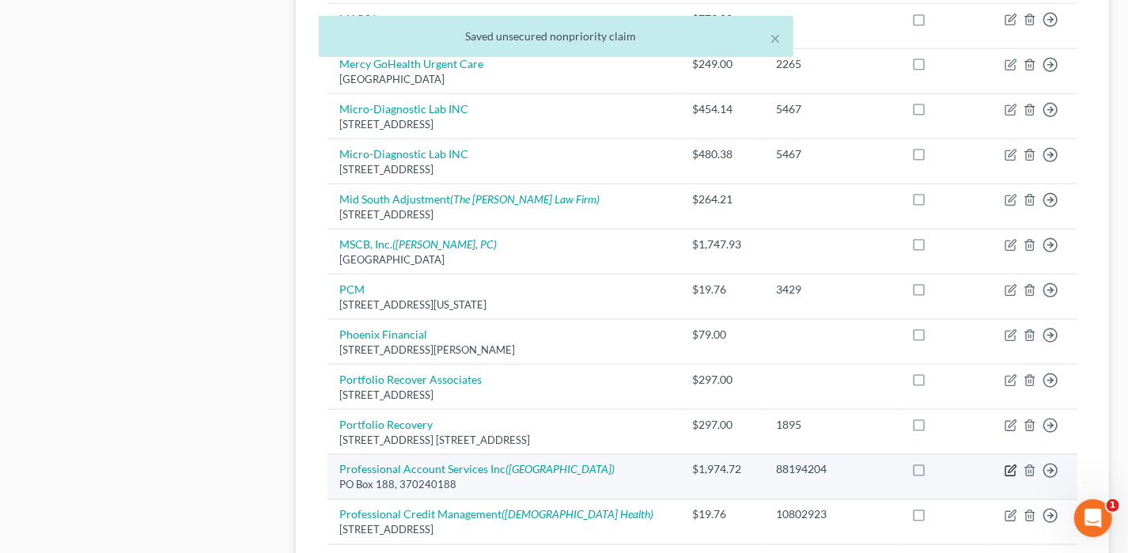
click at [1008, 464] on icon "button" at bounding box center [1010, 470] width 13 height 13
select select "1"
select select "0"
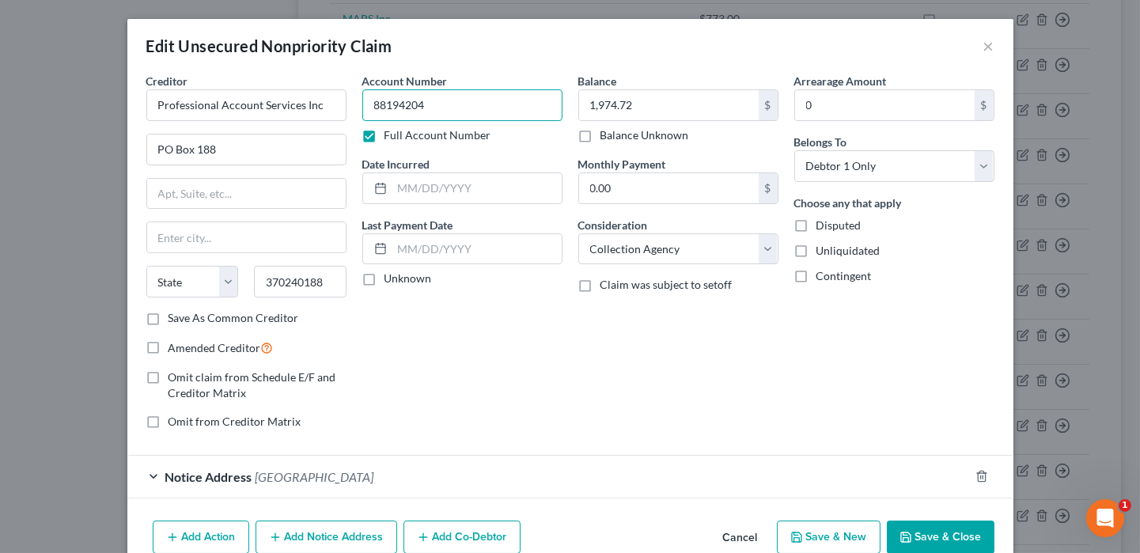
click at [504, 98] on input "88194204" at bounding box center [462, 105] width 200 height 32
click at [384, 134] on label "Full Account Number" at bounding box center [437, 135] width 107 height 16
click at [391, 134] on input "Full Account Number" at bounding box center [396, 132] width 10 height 10
click at [940, 528] on button "Save & Close" at bounding box center [941, 536] width 108 height 33
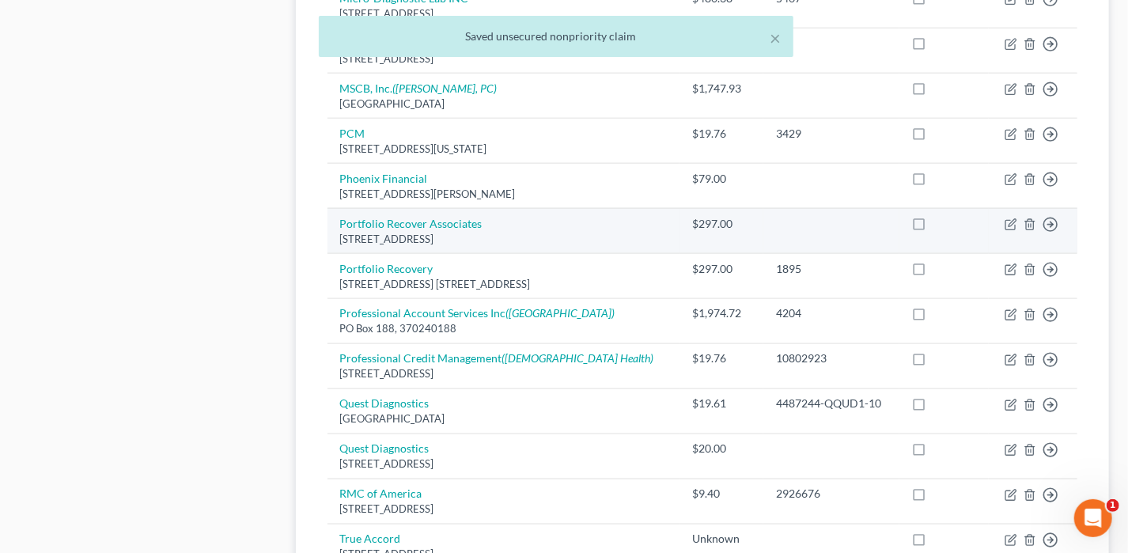
scroll to position [949, 0]
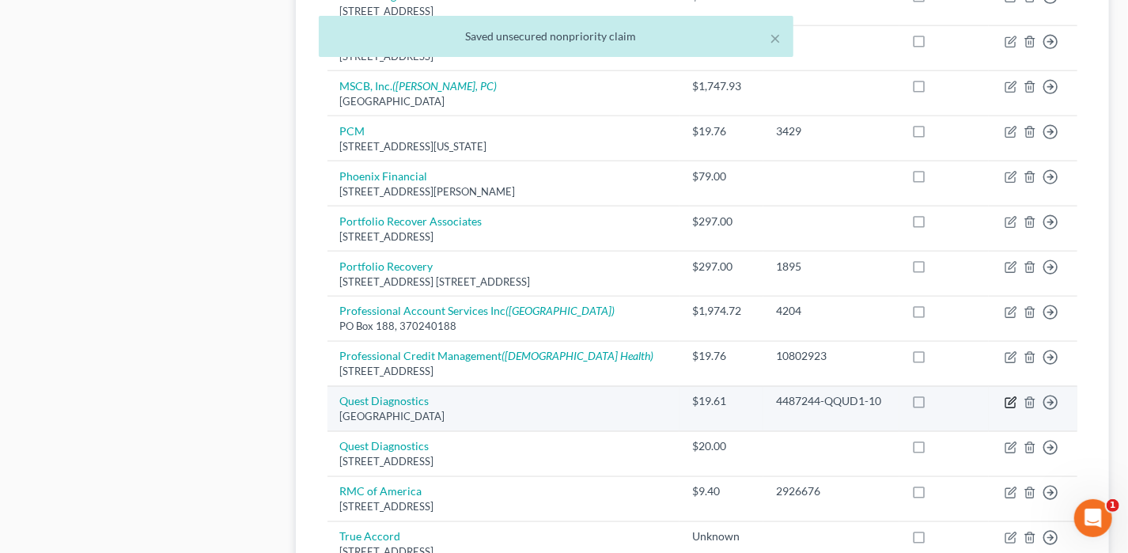
click at [1010, 400] on icon "button" at bounding box center [1010, 402] width 13 height 13
select select "36"
select select "9"
select select "0"
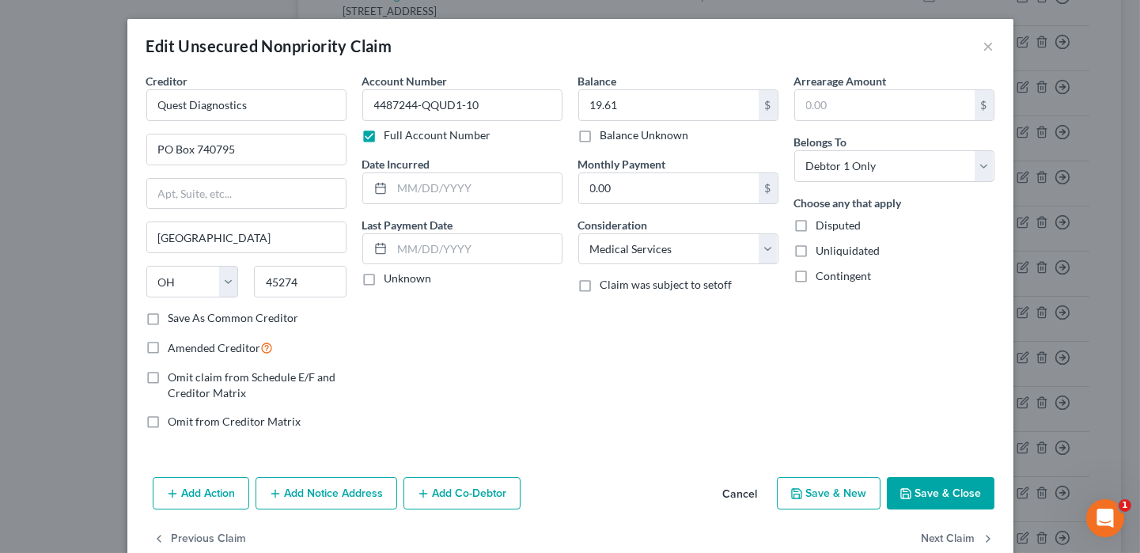
click at [407, 135] on label "Full Account Number" at bounding box center [437, 135] width 107 height 16
click at [401, 135] on input "Full Account Number" at bounding box center [396, 132] width 10 height 10
click at [367, 104] on input "1-10" at bounding box center [462, 105] width 200 height 32
type input "Q1-1"
click at [929, 501] on button "Save & Close" at bounding box center [941, 493] width 108 height 33
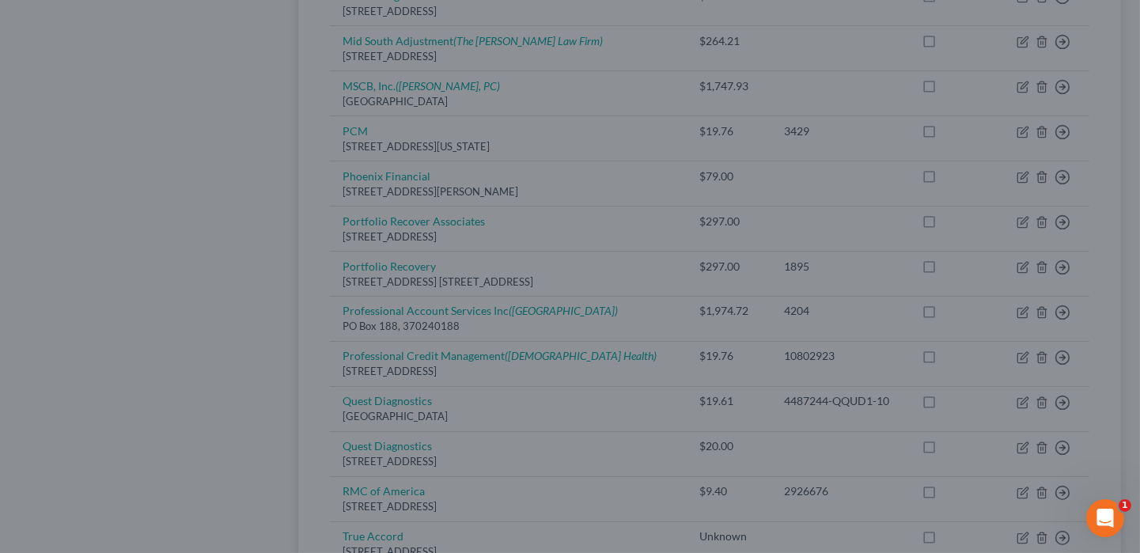
type input "0"
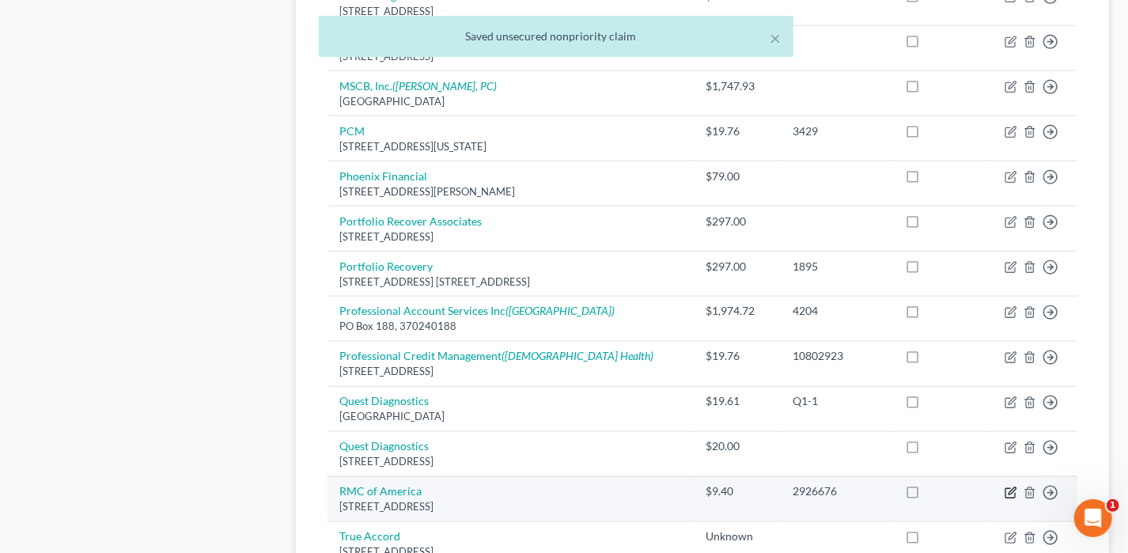
click at [1008, 487] on icon "button" at bounding box center [1011, 490] width 7 height 7
select select "2"
select select "1"
select select "0"
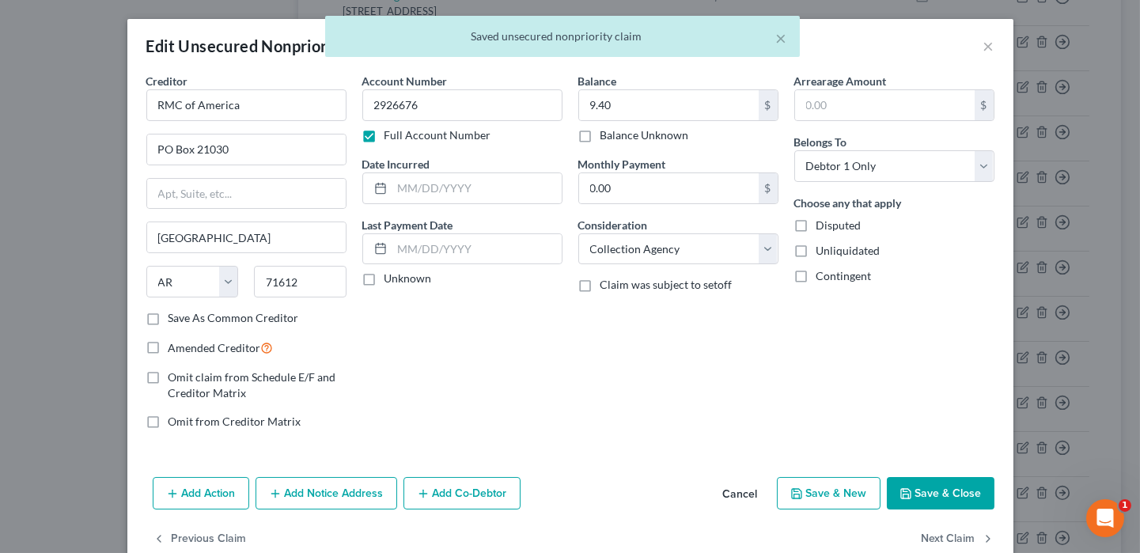
click at [426, 137] on label "Full Account Number" at bounding box center [437, 135] width 107 height 16
click at [401, 137] on input "Full Account Number" at bounding box center [396, 132] width 10 height 10
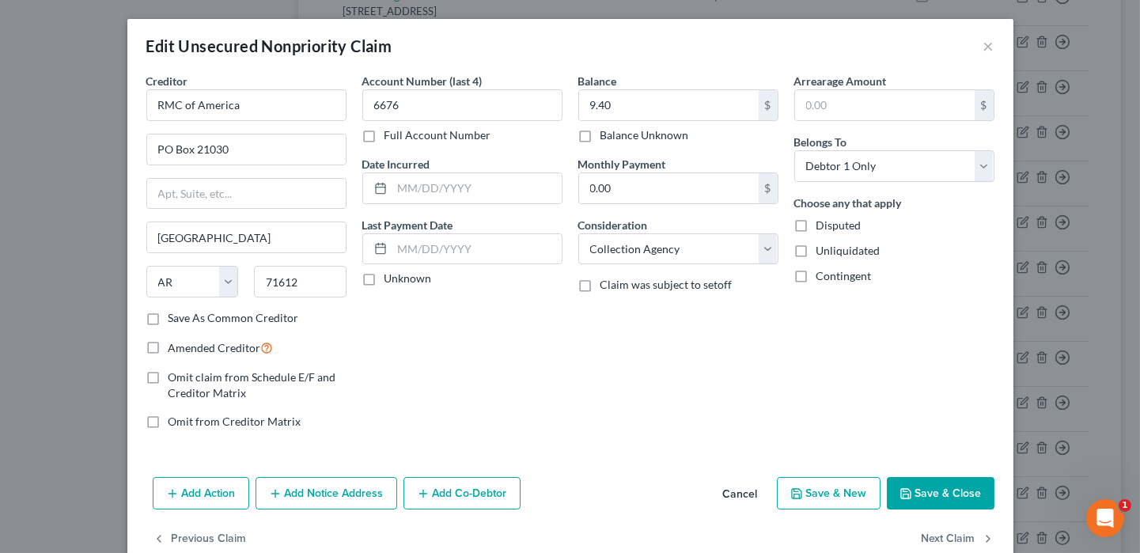
click at [935, 486] on button "Save & Close" at bounding box center [941, 493] width 108 height 33
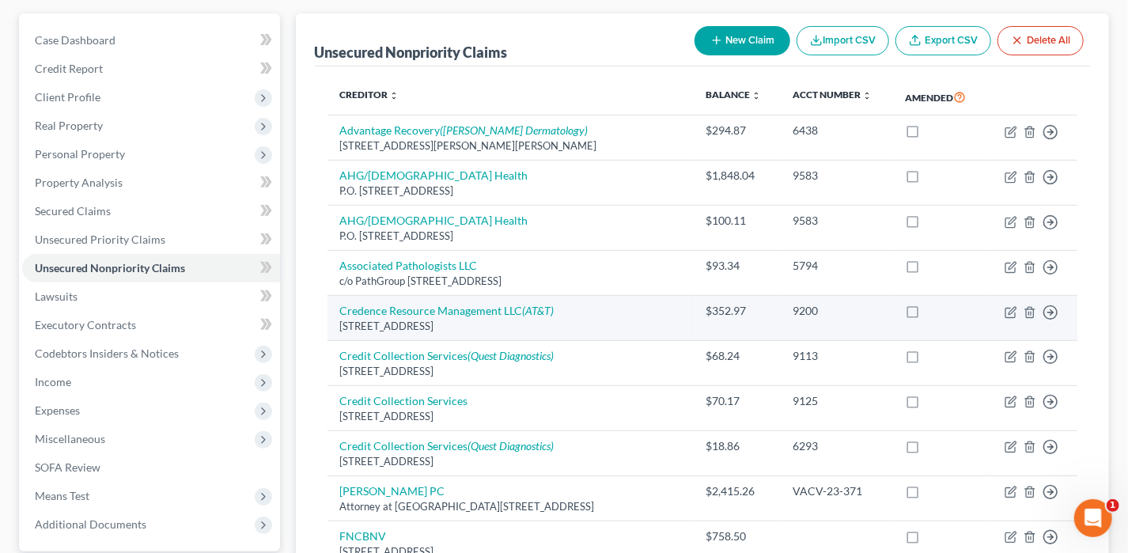
scroll to position [0, 0]
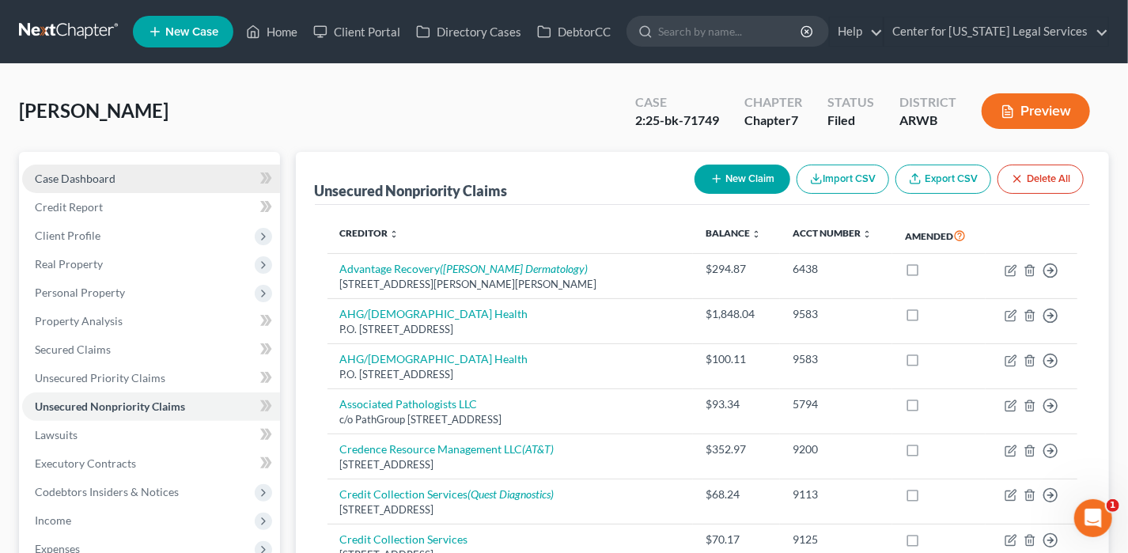
click at [101, 172] on span "Case Dashboard" at bounding box center [75, 178] width 81 height 13
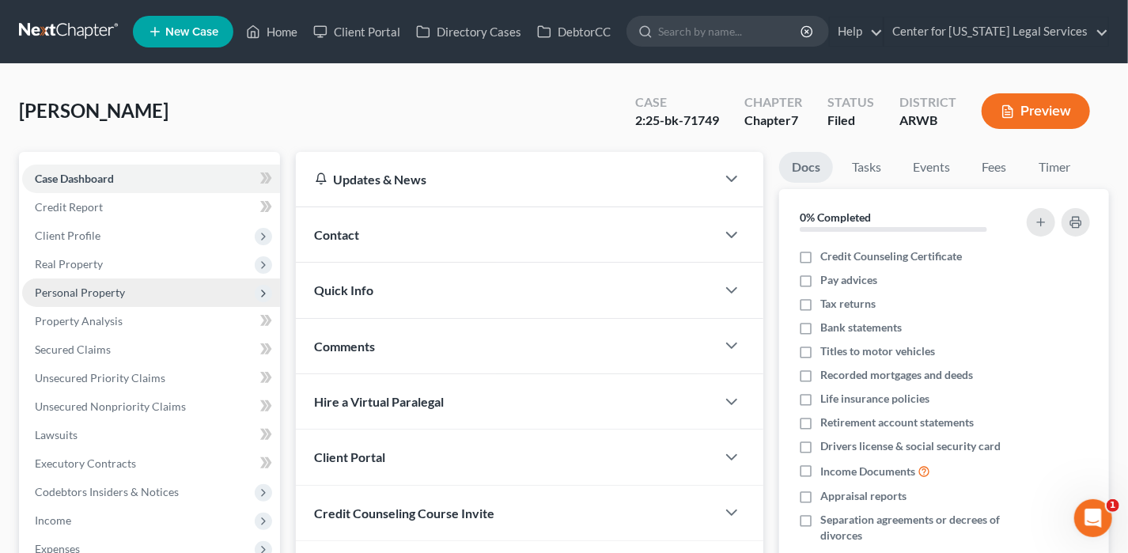
scroll to position [307, 0]
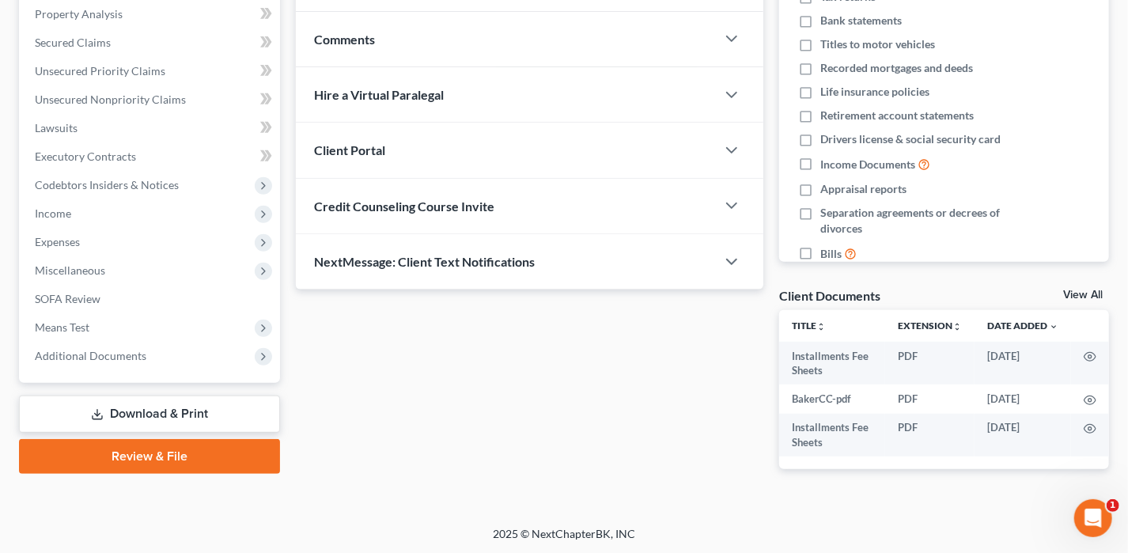
click at [134, 411] on link "Download & Print" at bounding box center [149, 413] width 261 height 37
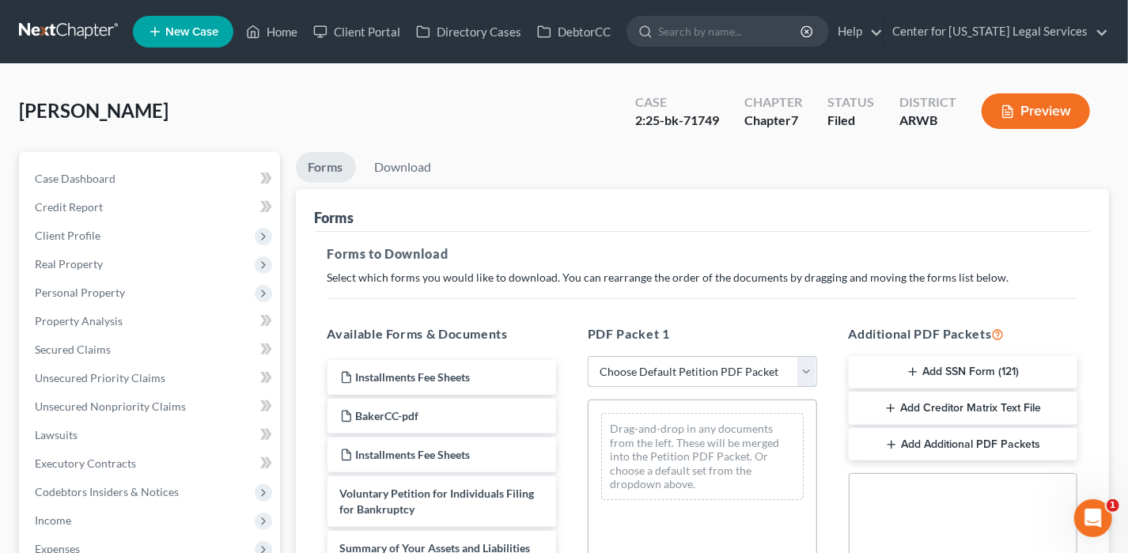
click at [687, 374] on select "Choose Default Petition PDF Packet Complete Bankruptcy Petition (all forms and …" at bounding box center [702, 372] width 229 height 32
select select "2"
click at [588, 356] on select "Choose Default Petition PDF Packet Complete Bankruptcy Petition (all forms and …" at bounding box center [702, 372] width 229 height 32
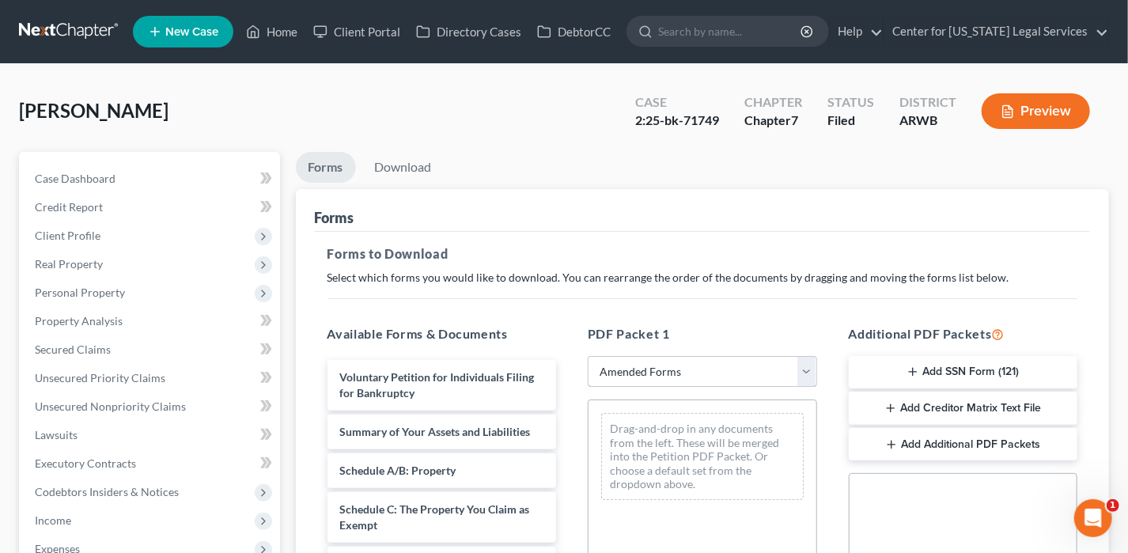
scroll to position [158, 0]
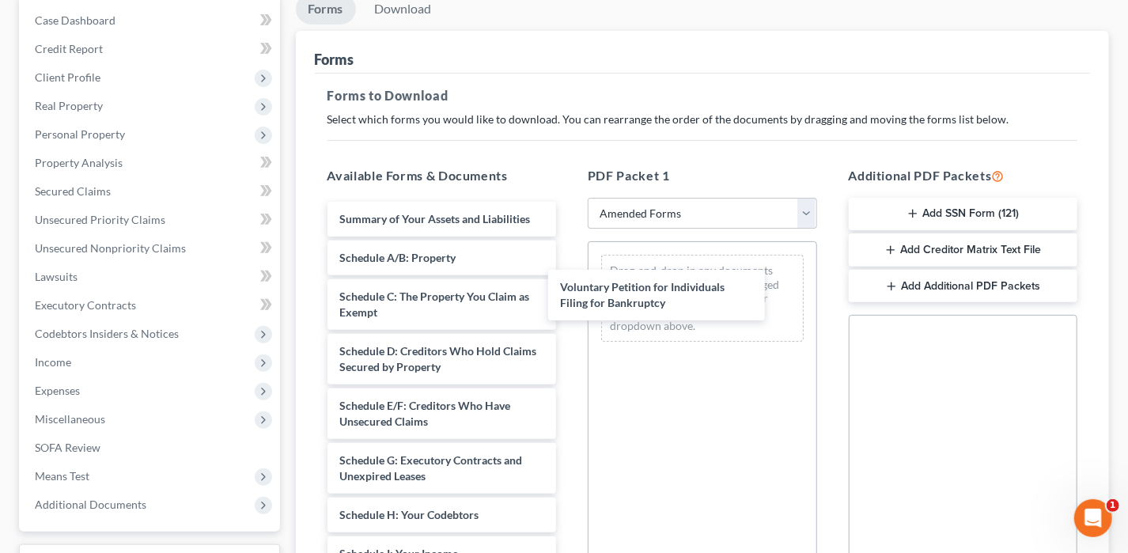
drag, startPoint x: 517, startPoint y: 218, endPoint x: 743, endPoint y: 260, distance: 230.1
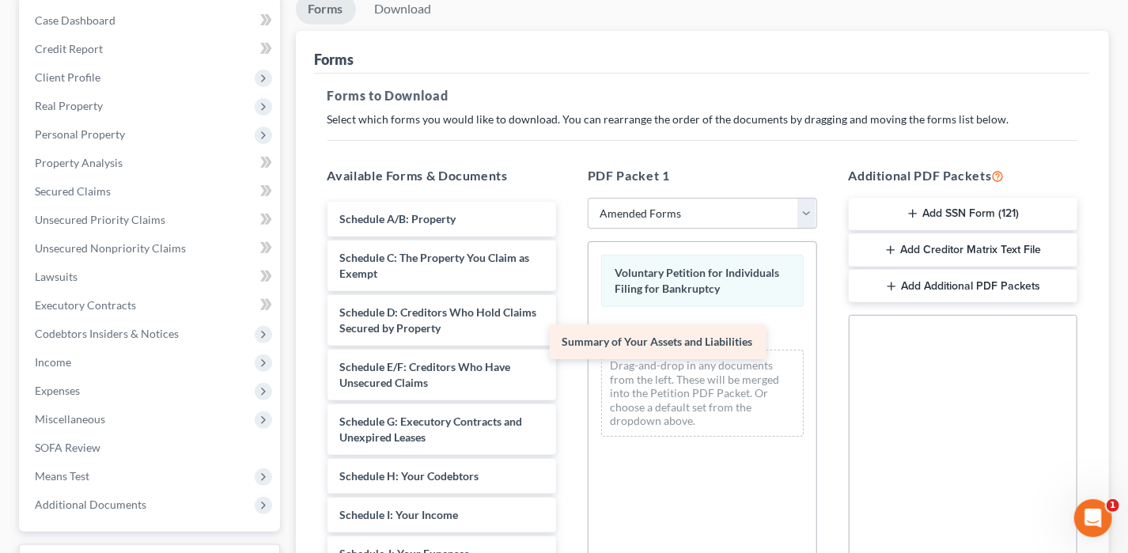
drag, startPoint x: 474, startPoint y: 224, endPoint x: 700, endPoint y: 312, distance: 242.6
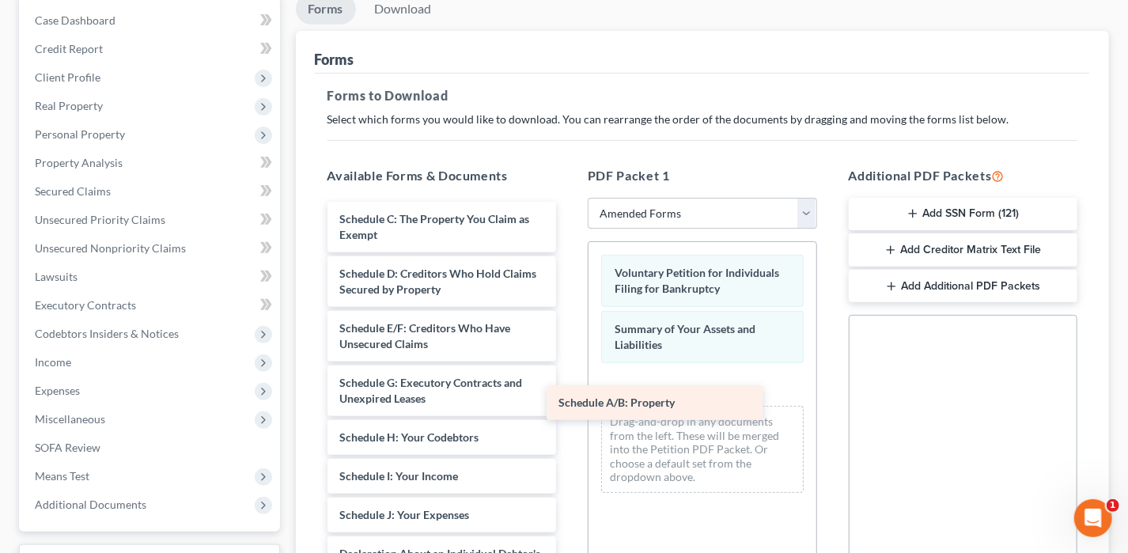
drag, startPoint x: 431, startPoint y: 209, endPoint x: 650, endPoint y: 394, distance: 286.8
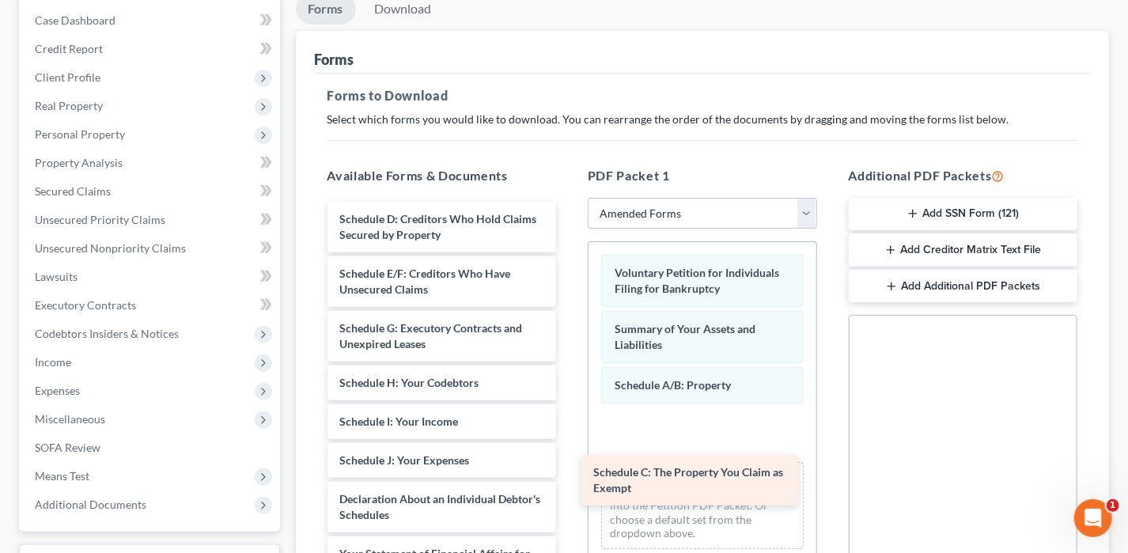
drag, startPoint x: 460, startPoint y: 235, endPoint x: 697, endPoint y: 384, distance: 280.4
click at [569, 405] on div "Schedule C: The Property You Claim as Exempt Schedule C: The Property You Claim…" at bounding box center [442, 542] width 255 height 681
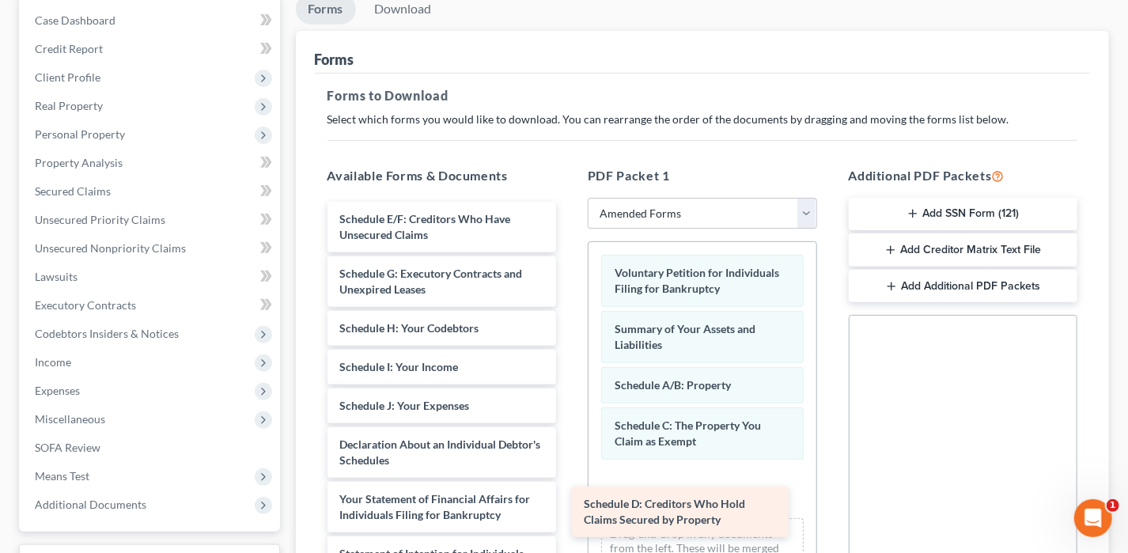
drag, startPoint x: 400, startPoint y: 216, endPoint x: 651, endPoint y: 463, distance: 351.8
click at [569, 470] on div "Schedule D: Creditors Who Hold Claims Secured by Property Schedule D: Creditors…" at bounding box center [442, 515] width 255 height 626
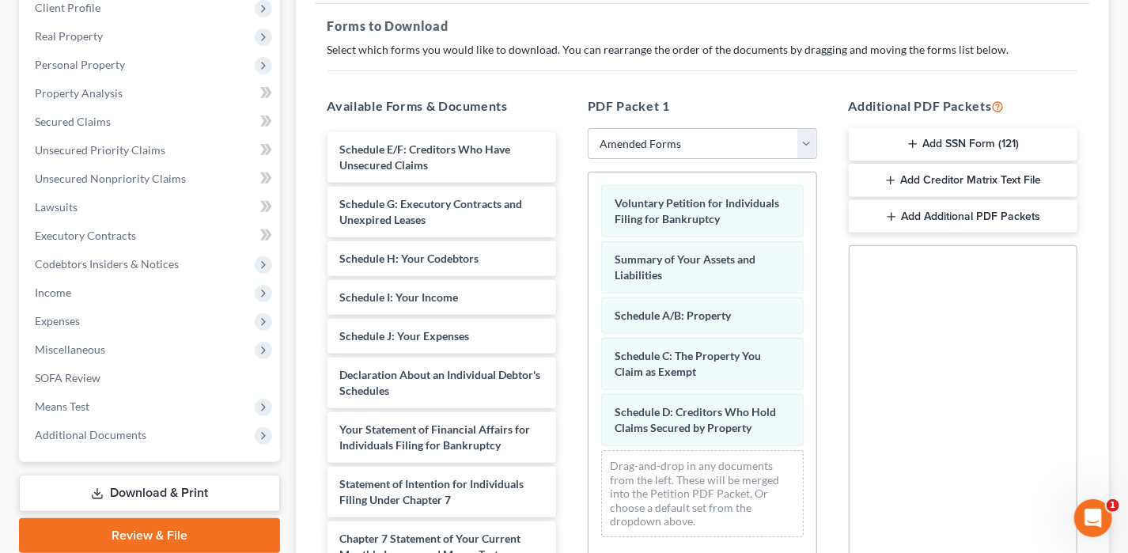
scroll to position [316, 0]
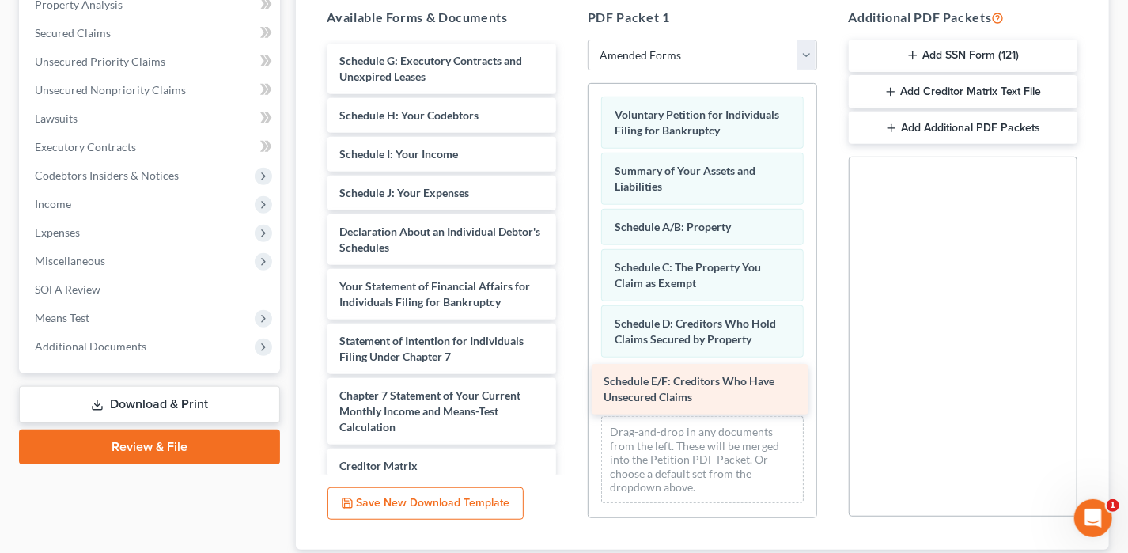
drag, startPoint x: 450, startPoint y: 56, endPoint x: 716, endPoint y: 364, distance: 406.6
click at [569, 376] on div "Schedule E/F: Creditors Who Have Unsecured Claims Schedule E/F: Creditors Who H…" at bounding box center [442, 330] width 255 height 572
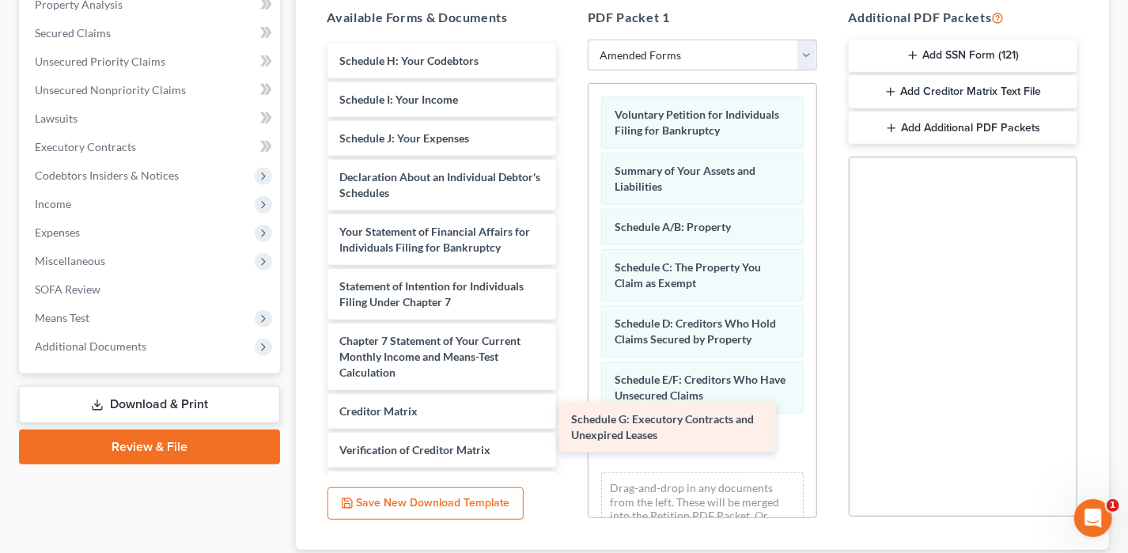
drag, startPoint x: 430, startPoint y: 62, endPoint x: 662, endPoint y: 422, distance: 428.0
click at [569, 422] on div "Schedule G: Executory Contracts and Unexpired Leases Schedule G: Executory Cont…" at bounding box center [442, 302] width 255 height 517
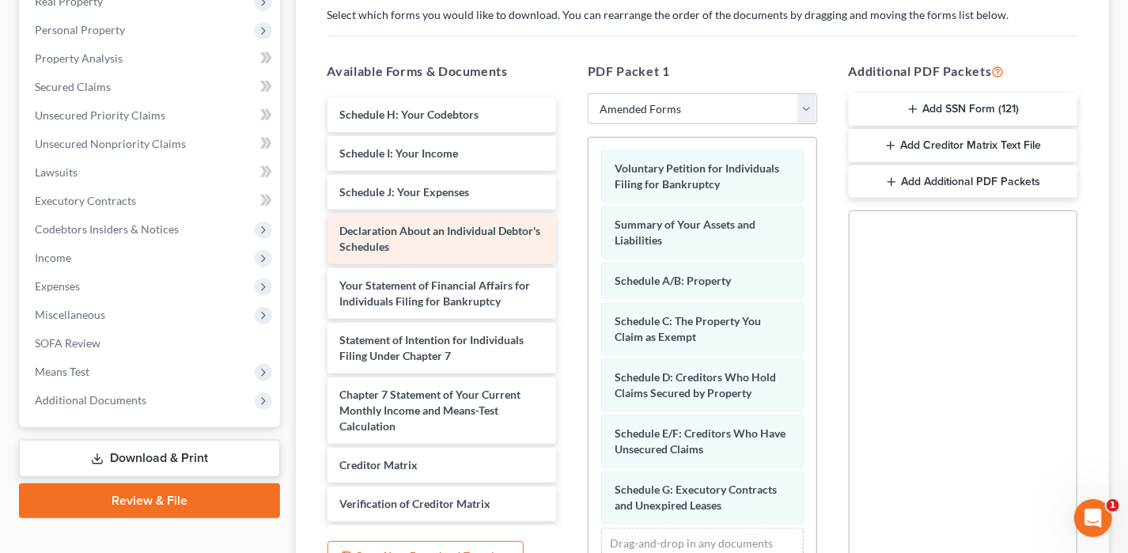
scroll to position [237, 0]
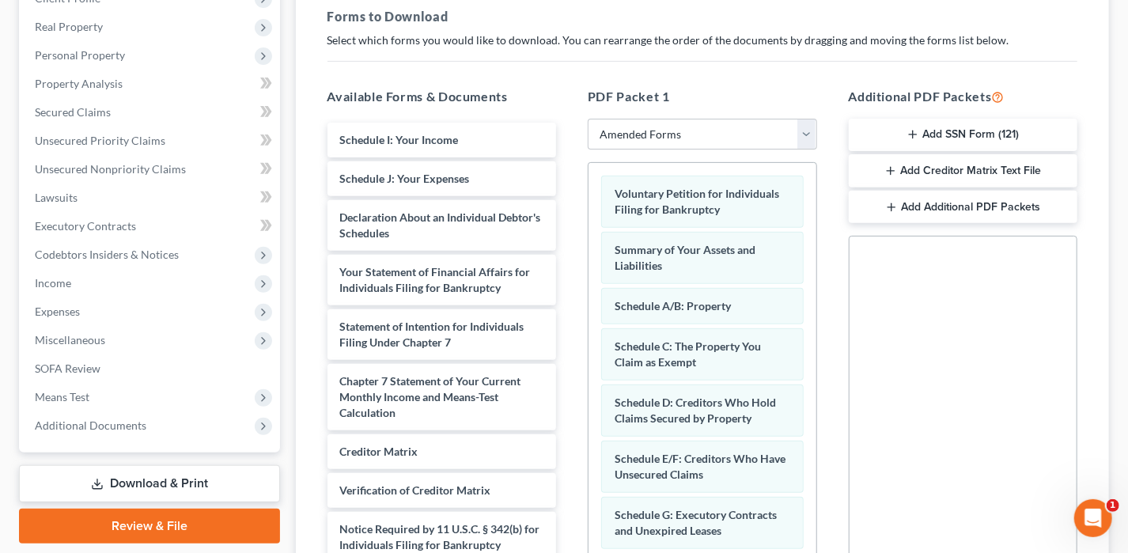
drag, startPoint x: 425, startPoint y: 129, endPoint x: 741, endPoint y: 526, distance: 507.7
click at [569, 532] on div "Schedule H: Your Codebtors Schedule H: Your Codebtors Schedule I: Your Income S…" at bounding box center [442, 362] width 255 height 479
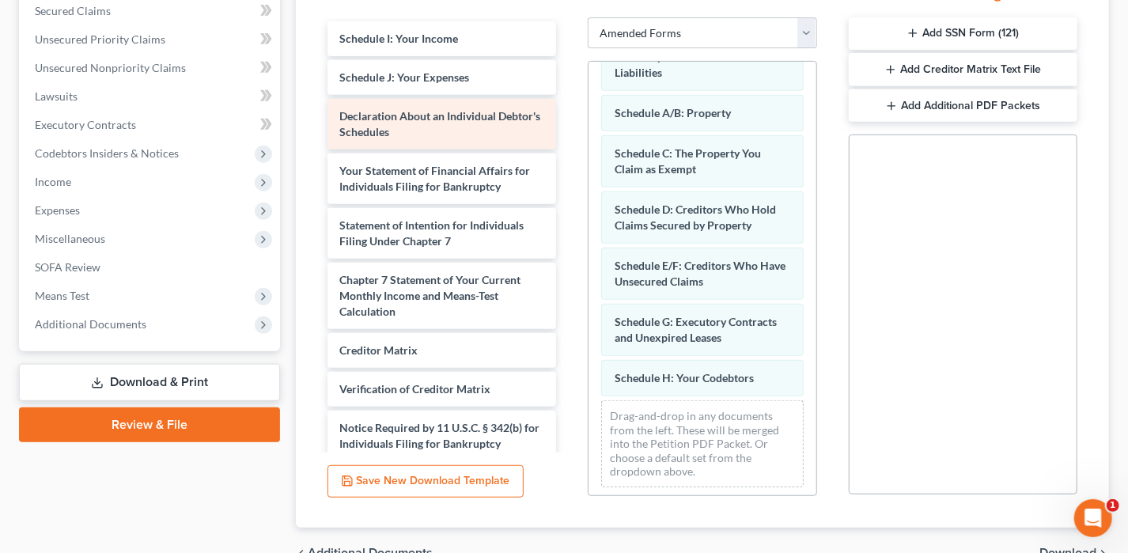
scroll to position [343, 0]
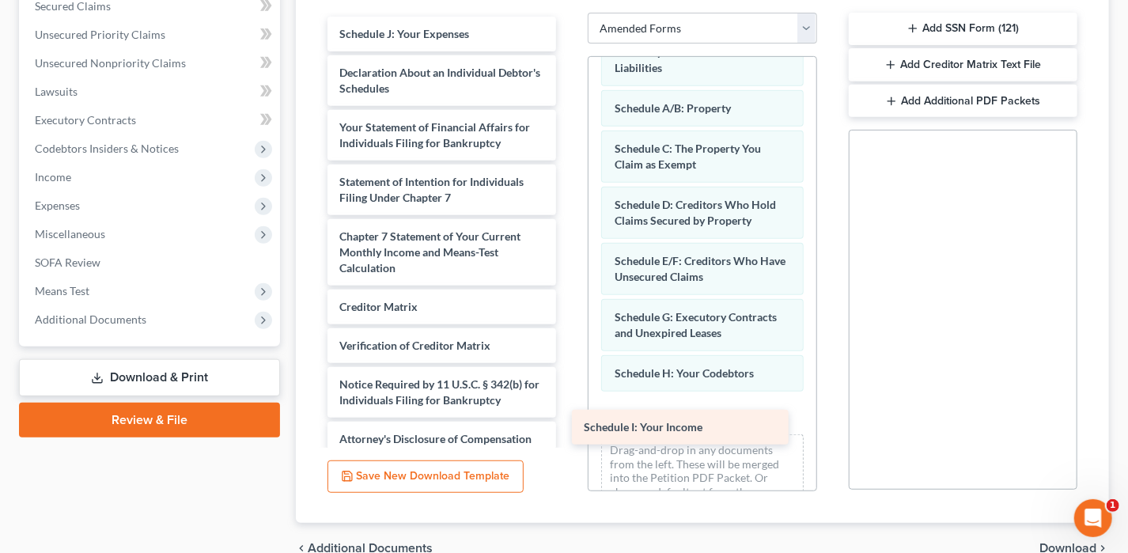
drag, startPoint x: 485, startPoint y: 30, endPoint x: 737, endPoint y: 399, distance: 447.3
click at [569, 400] on div "Schedule I: Your Income Schedule I: Your Income Schedule J: Your Expenses Decla…" at bounding box center [442, 237] width 255 height 440
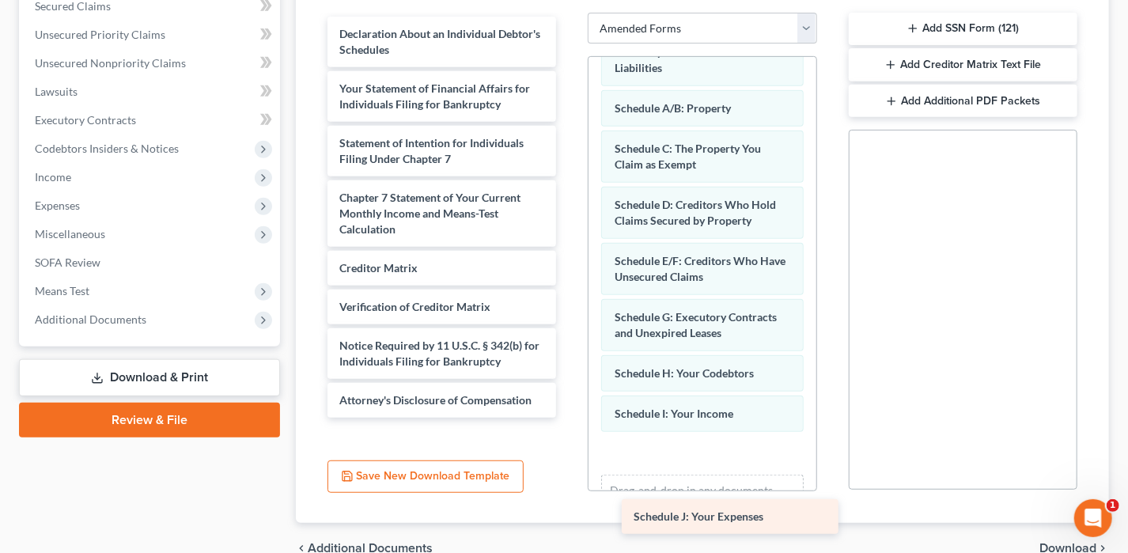
drag, startPoint x: 408, startPoint y: 32, endPoint x: 685, endPoint y: 468, distance: 517.0
click at [569, 418] on div "Schedule J: Your Expenses Schedule J: Your Expenses Declaration About an Indivi…" at bounding box center [442, 217] width 255 height 401
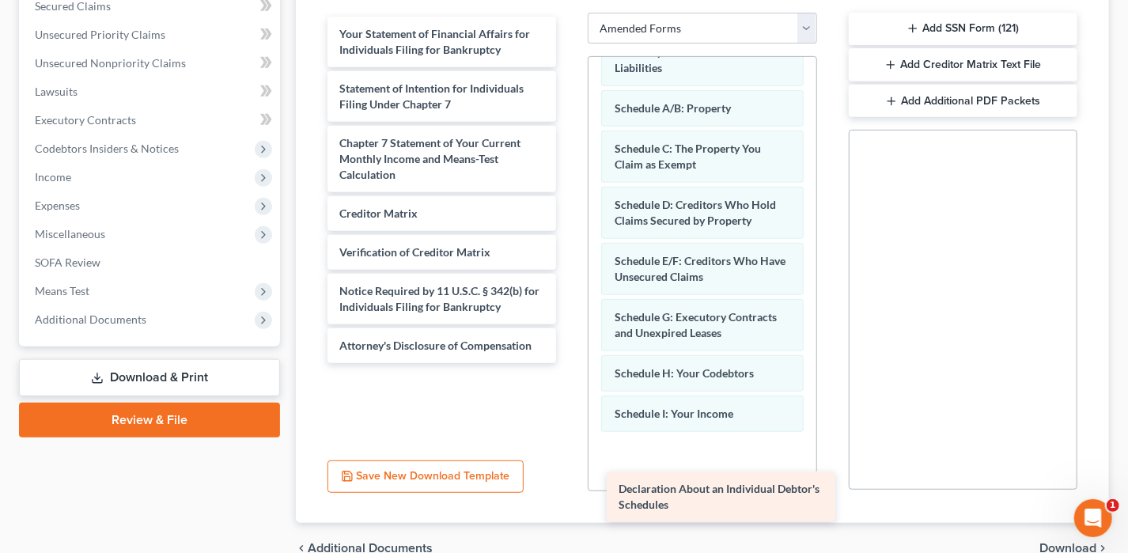
drag, startPoint x: 407, startPoint y: 31, endPoint x: 658, endPoint y: 452, distance: 489.8
click at [569, 363] on div "Declaration About an Individual Debtor's Schedules Declaration About an Individ…" at bounding box center [442, 190] width 255 height 346
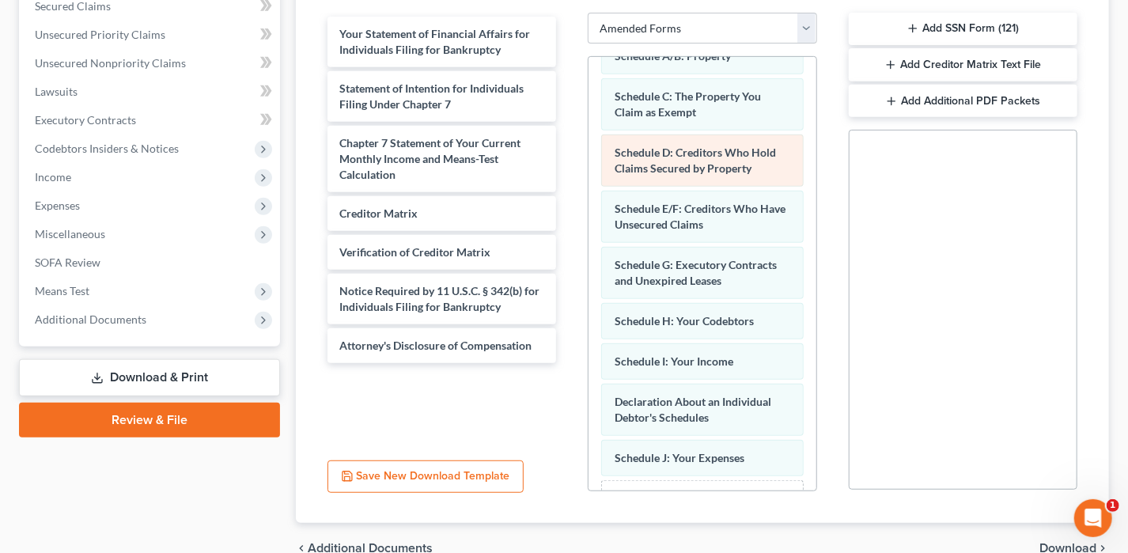
scroll to position [171, 0]
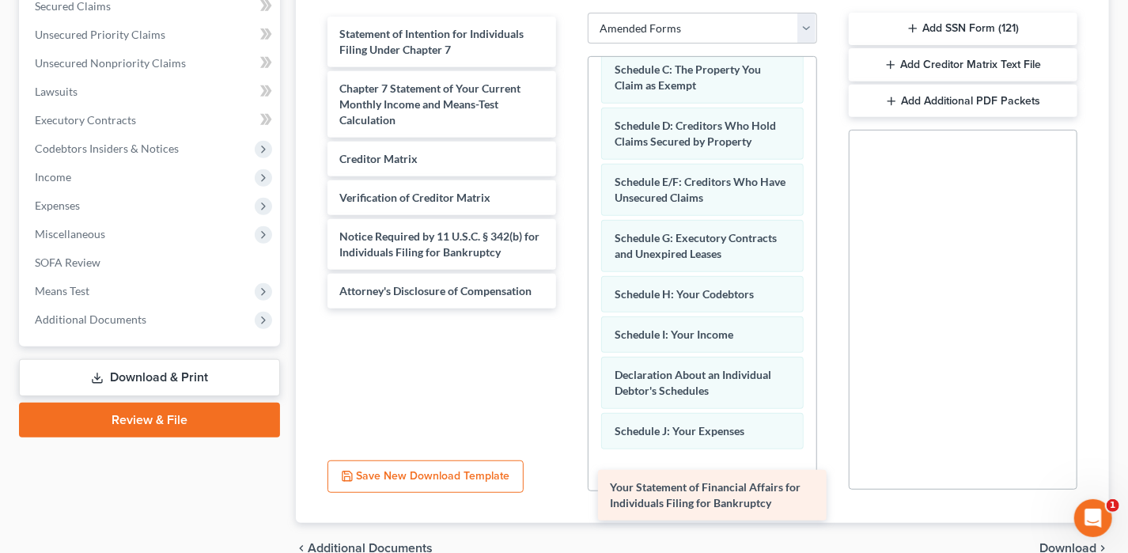
drag, startPoint x: 470, startPoint y: 41, endPoint x: 738, endPoint y: 463, distance: 500.3
click at [569, 308] on div "Your Statement of Financial Affairs for Individuals Filing for Bankruptcy Your …" at bounding box center [442, 163] width 255 height 292
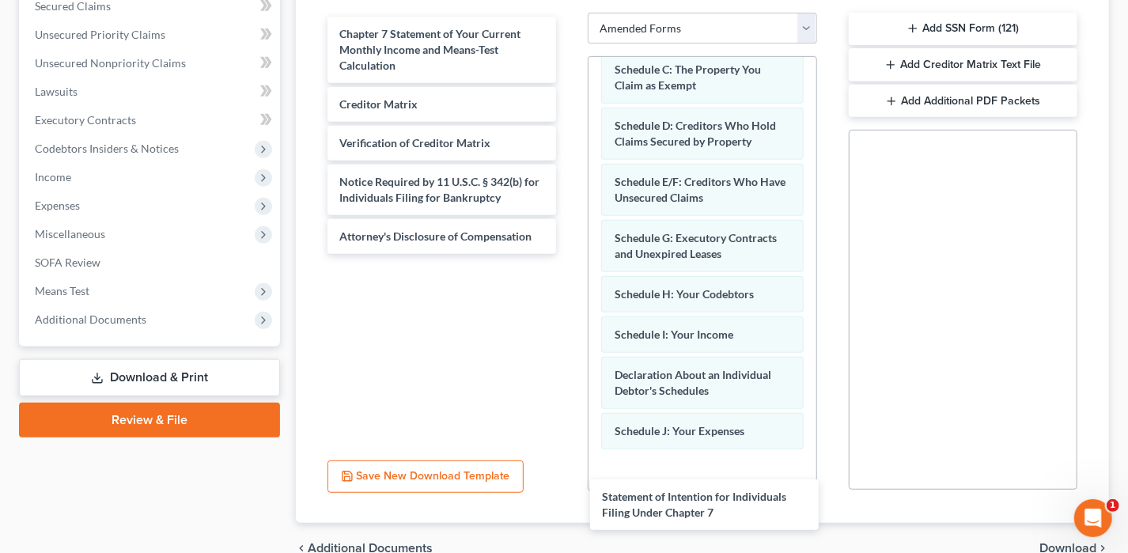
drag, startPoint x: 437, startPoint y: 15, endPoint x: 698, endPoint y: 452, distance: 508.3
click at [569, 254] on div "Statement of Intention for Individuals Filing Under Chapter 7 Statement of Inte…" at bounding box center [442, 135] width 255 height 237
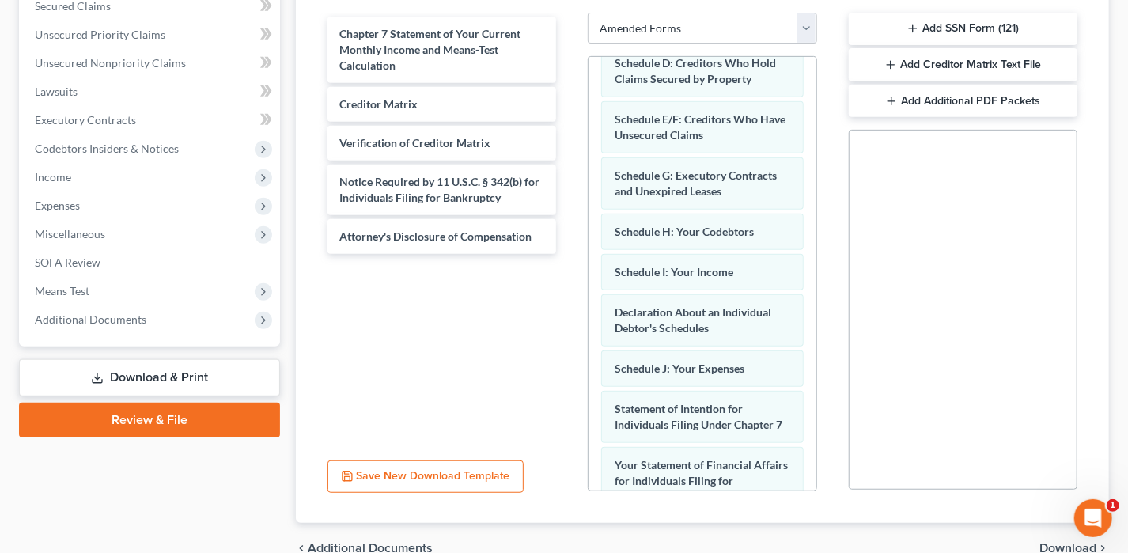
scroll to position [370, 0]
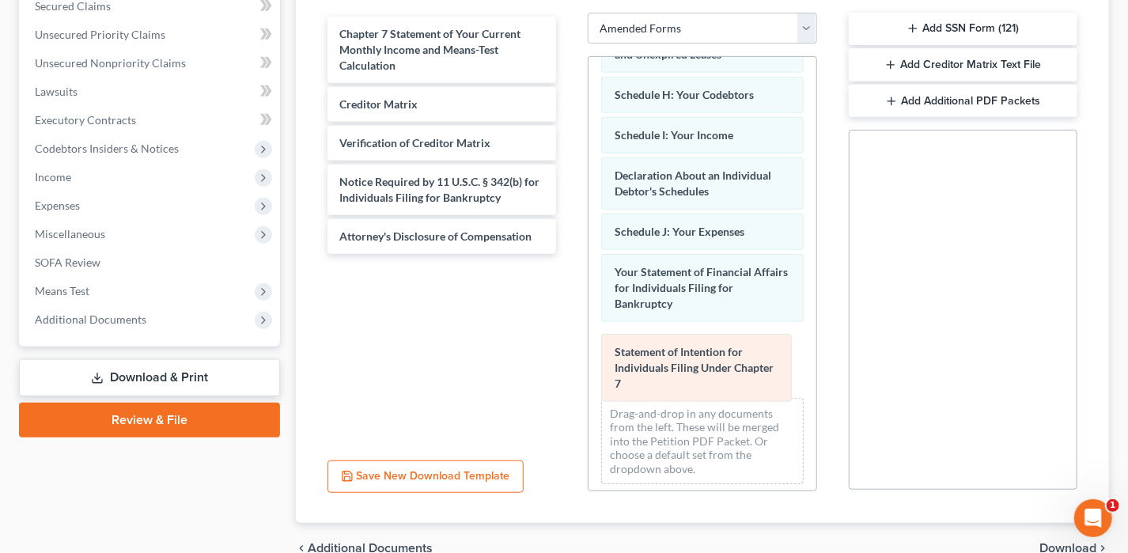
drag, startPoint x: 670, startPoint y: 279, endPoint x: 670, endPoint y: 366, distance: 87.0
click at [670, 366] on div "Statement of Intention for Individuals Filing Under Chapter 7 Voluntary Petitio…" at bounding box center [702, 92] width 228 height 810
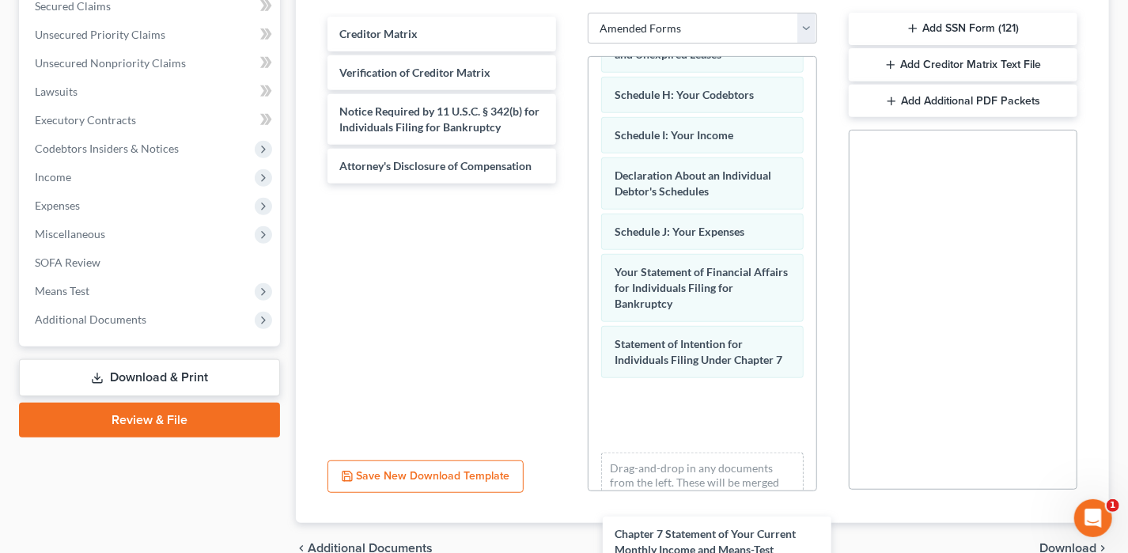
drag, startPoint x: 464, startPoint y: 40, endPoint x: 738, endPoint y: 479, distance: 516.6
click at [569, 183] on div "Chapter 7 Statement of Your Current Monthly Income and Means-Test Calculation C…" at bounding box center [442, 100] width 255 height 167
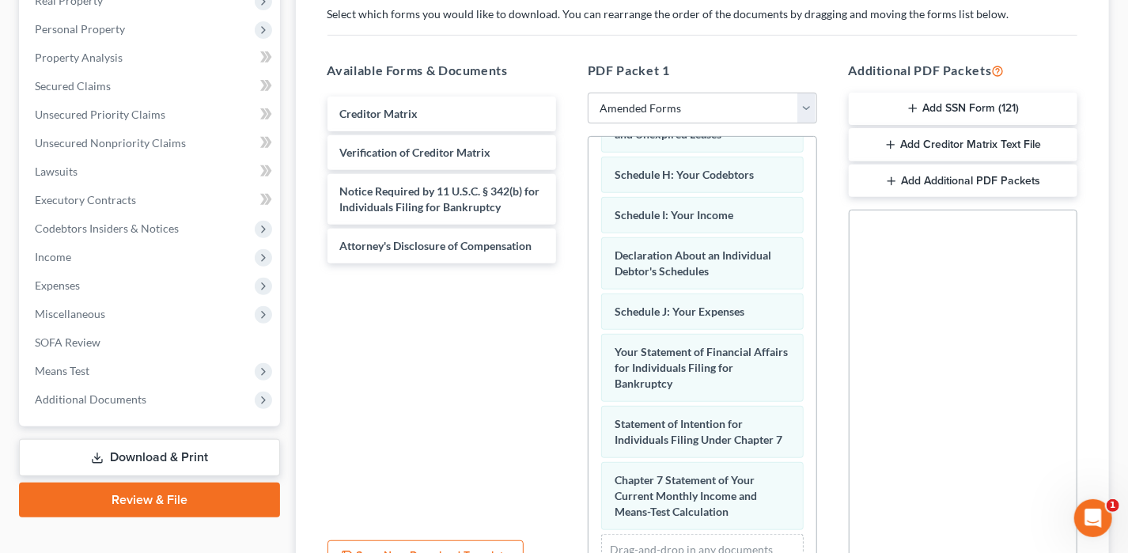
scroll to position [185, 0]
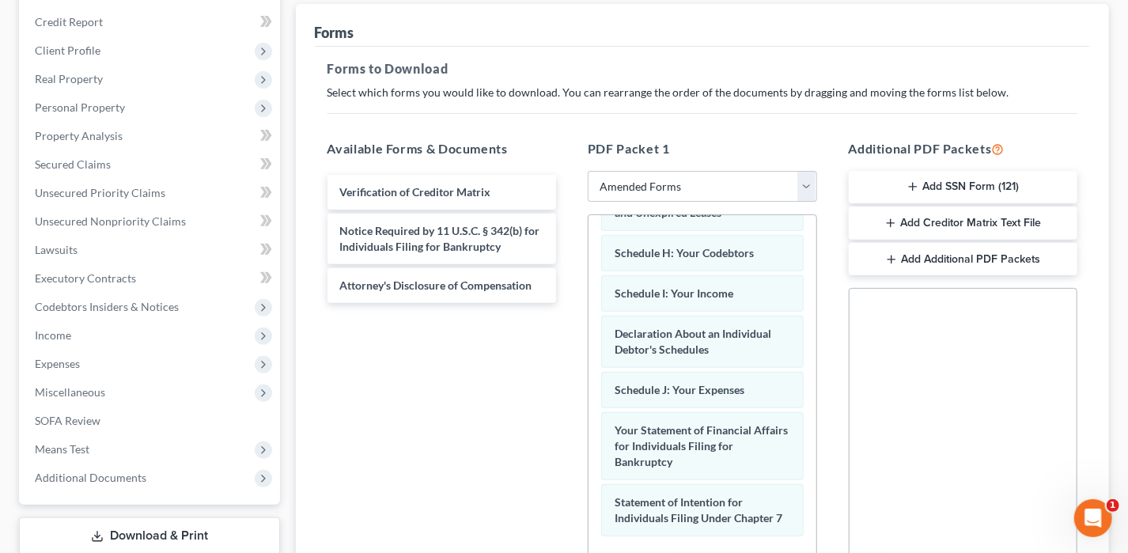
drag, startPoint x: 466, startPoint y: 195, endPoint x: 795, endPoint y: 579, distance: 505.4
click at [795, 552] on html "Home New Case Client Portal Directory Cases DebtorCC Center for [US_STATE] Lega…" at bounding box center [564, 303] width 1128 height 977
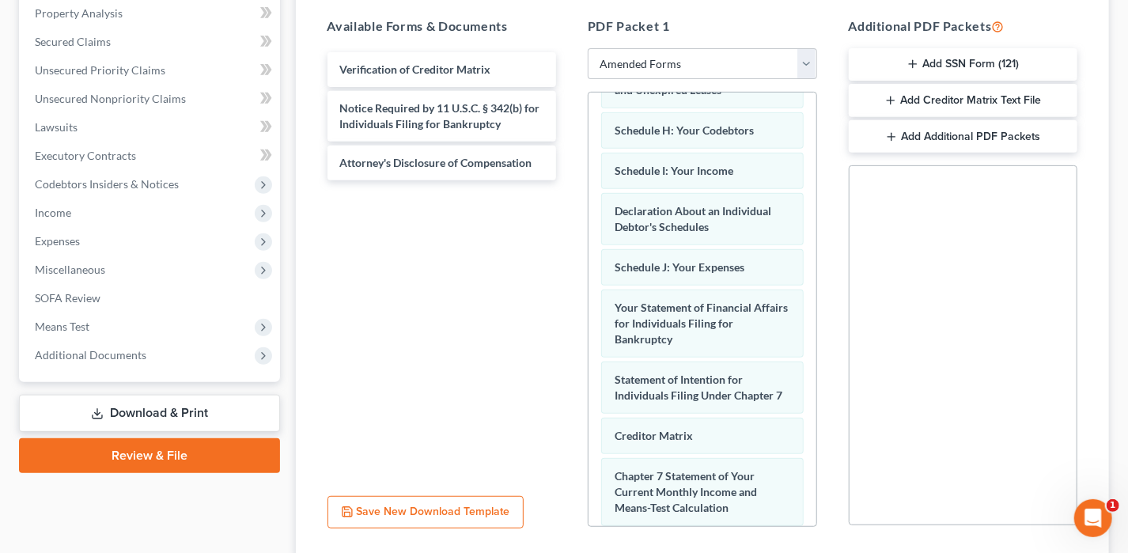
scroll to position [422, 0]
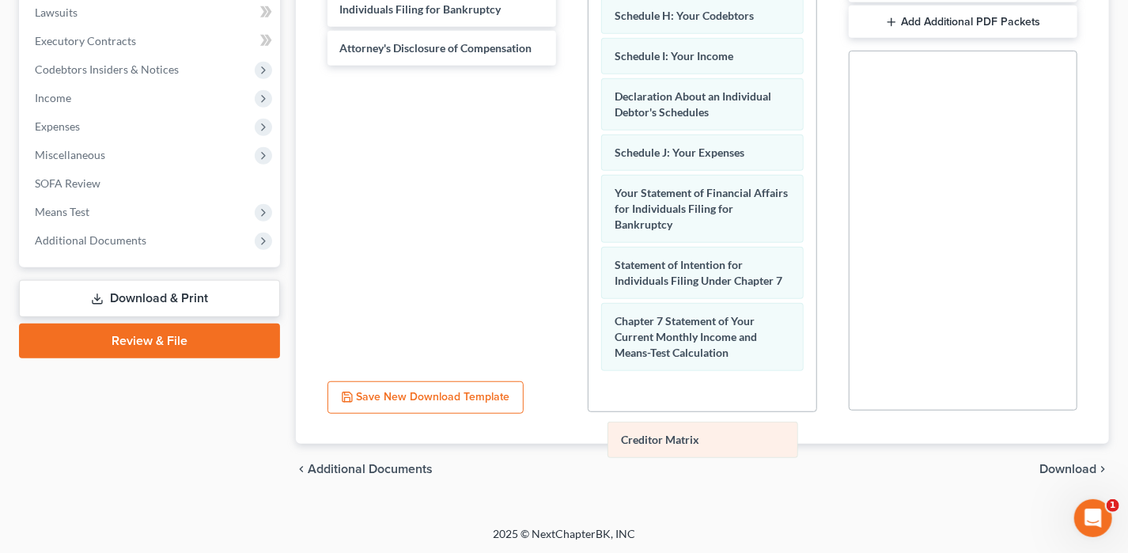
drag, startPoint x: 684, startPoint y: 331, endPoint x: 690, endPoint y: 422, distance: 92.0
click at [690, 430] on div "Creditor Matrix Voluntary Petition for Individuals Filing for Bankruptcy Summar…" at bounding box center [702, 61] width 228 height 906
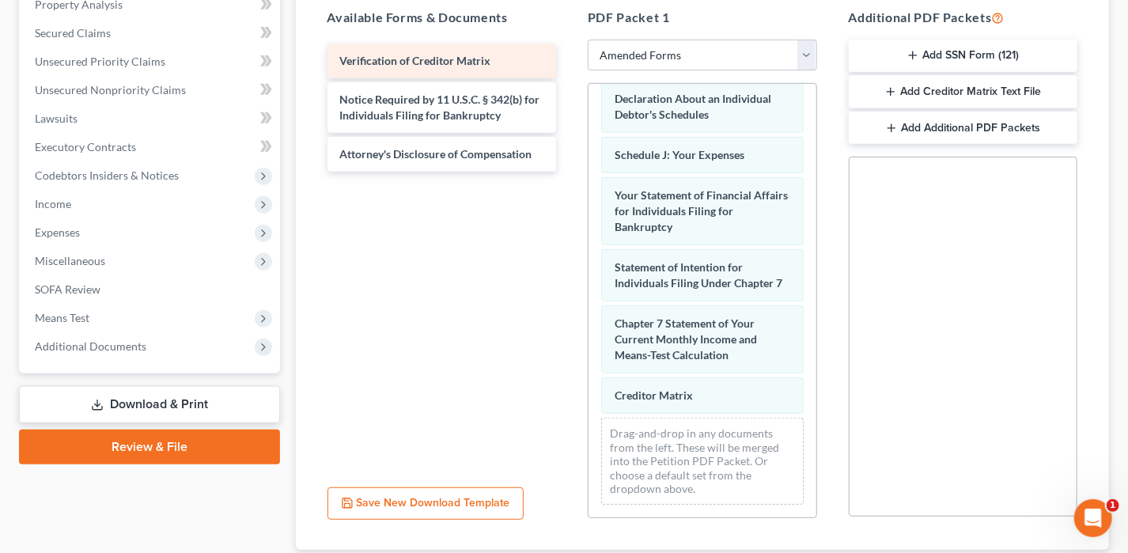
scroll to position [343, 0]
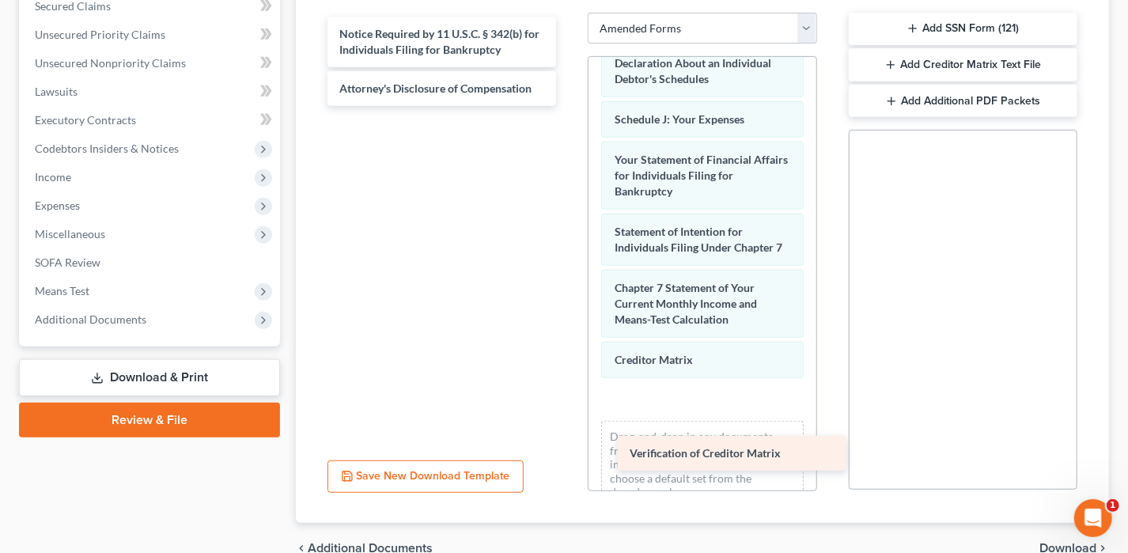
drag, startPoint x: 457, startPoint y: 26, endPoint x: 735, endPoint y: 426, distance: 487.1
click at [569, 106] on div "Verification of Creditor Matrix Verification of Creditor Matrix Notice Required…" at bounding box center [442, 61] width 255 height 89
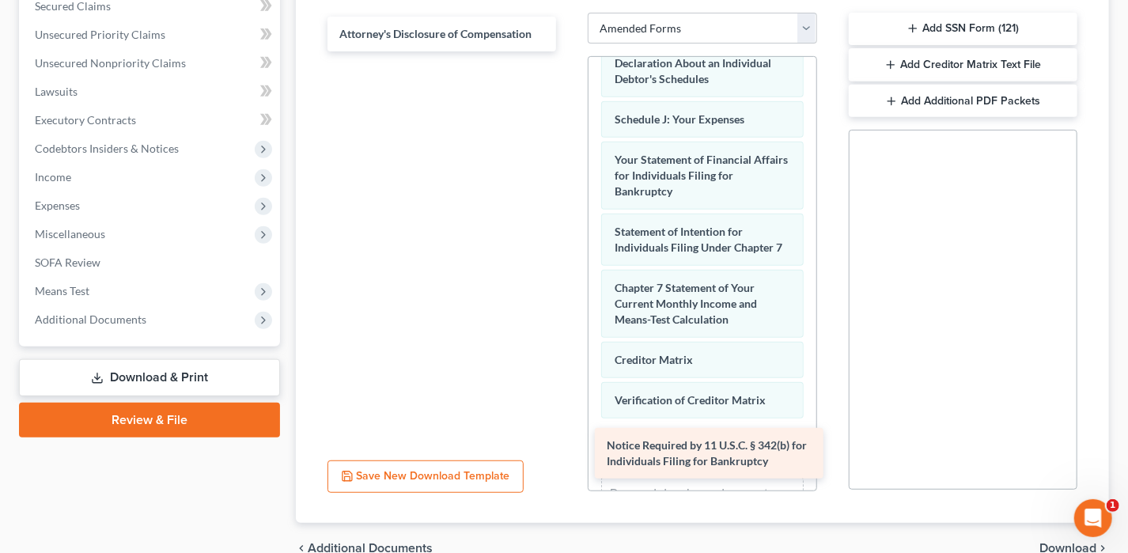
drag, startPoint x: 444, startPoint y: 50, endPoint x: 711, endPoint y: 454, distance: 484.6
click at [569, 51] on div "Notice Required by 11 U.S.C. § 342(b) for Individuals Filing for Bankruptcy Not…" at bounding box center [442, 34] width 255 height 35
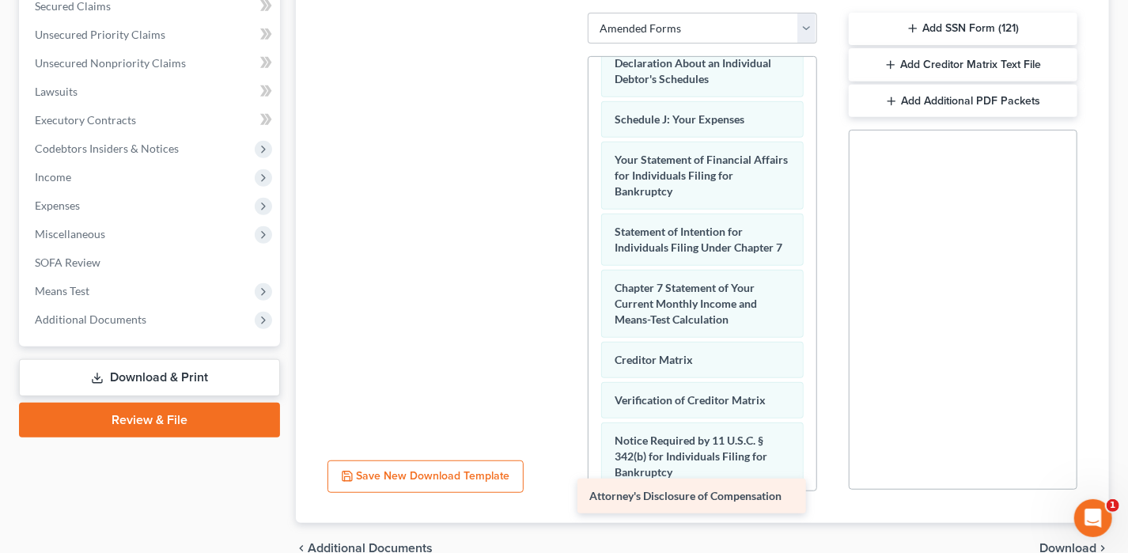
drag, startPoint x: 463, startPoint y: 36, endPoint x: 713, endPoint y: 496, distance: 523.8
click at [569, 13] on div "Attorney's Disclosure of Compensation Attorney's Disclosure of Compensation" at bounding box center [442, 13] width 255 height 0
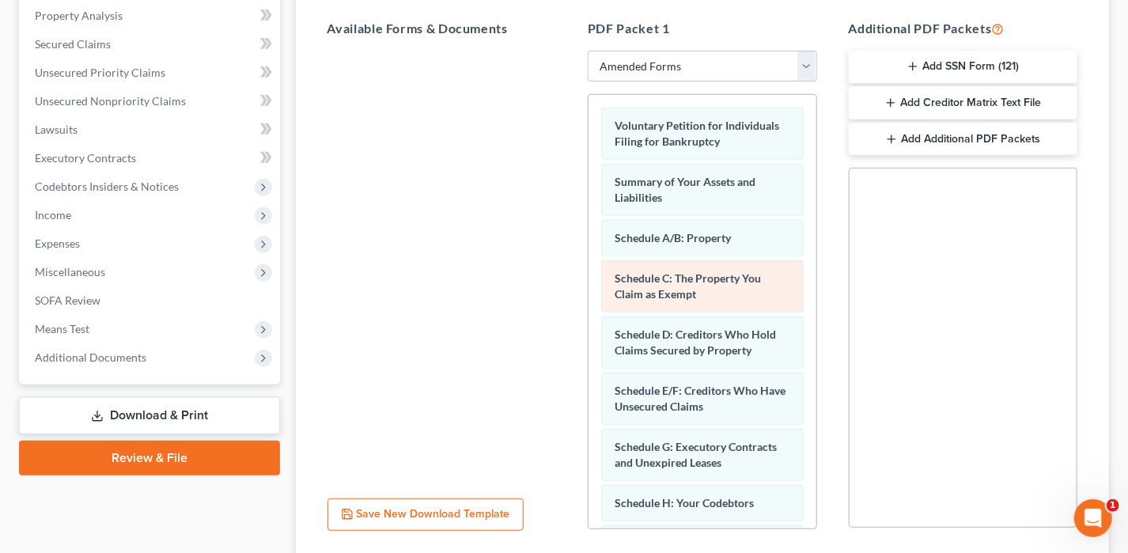
scroll to position [422, 0]
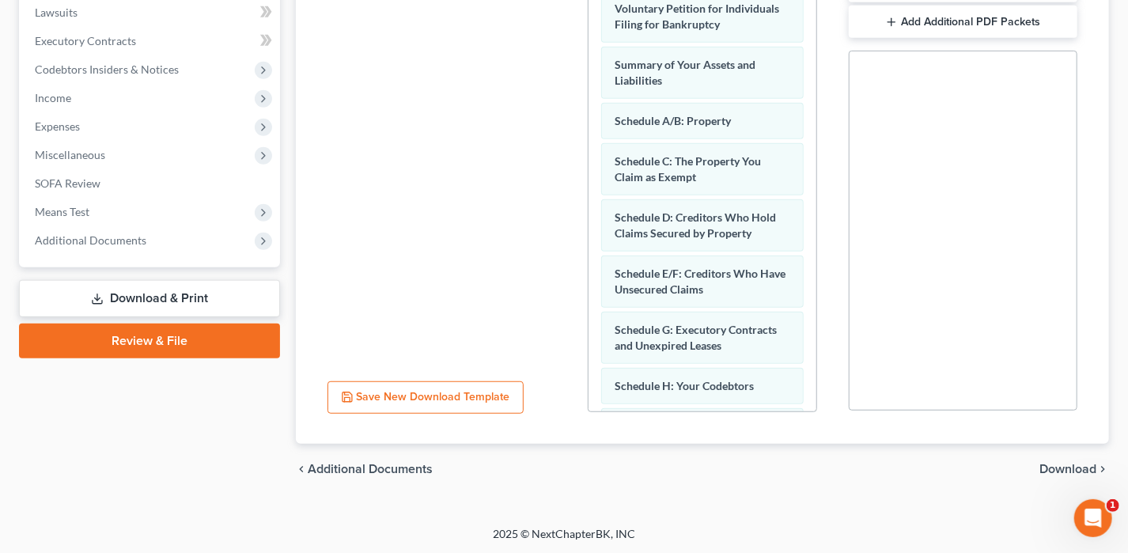
click at [1054, 463] on span "Download" at bounding box center [1067, 469] width 57 height 13
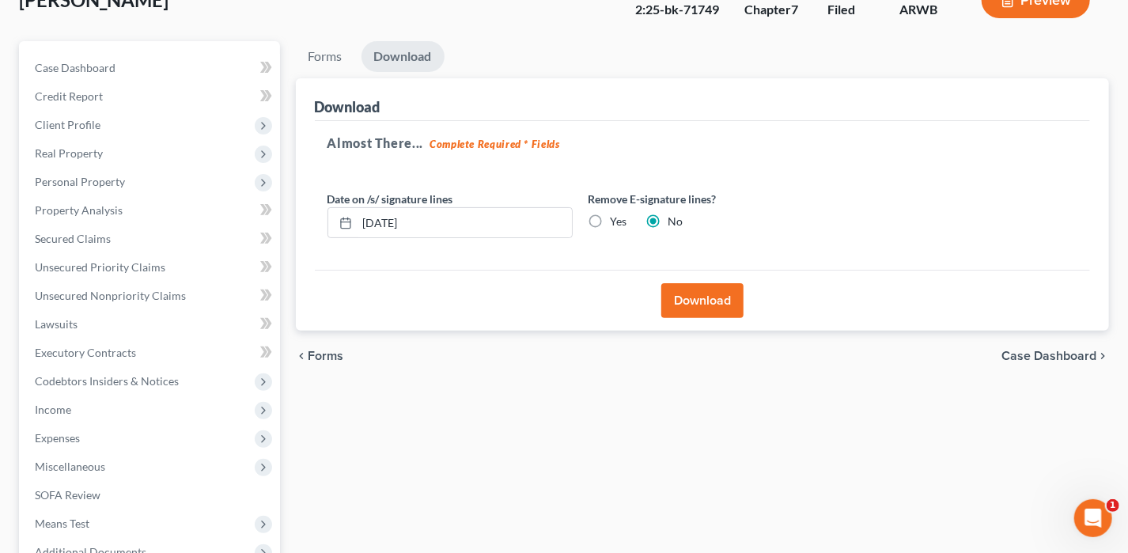
scroll to position [0, 0]
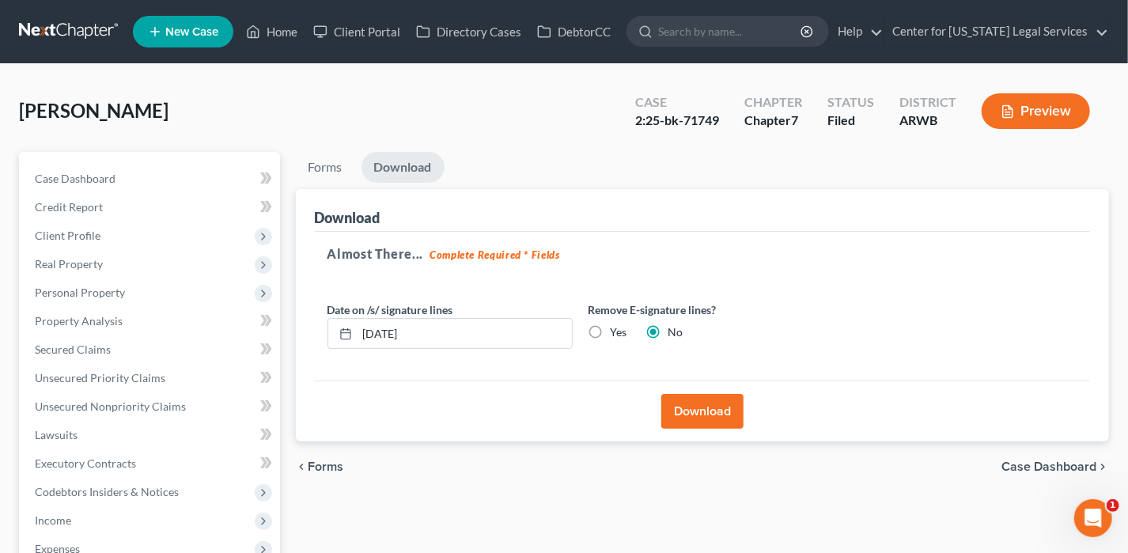
click at [736, 412] on button "Download" at bounding box center [702, 411] width 82 height 35
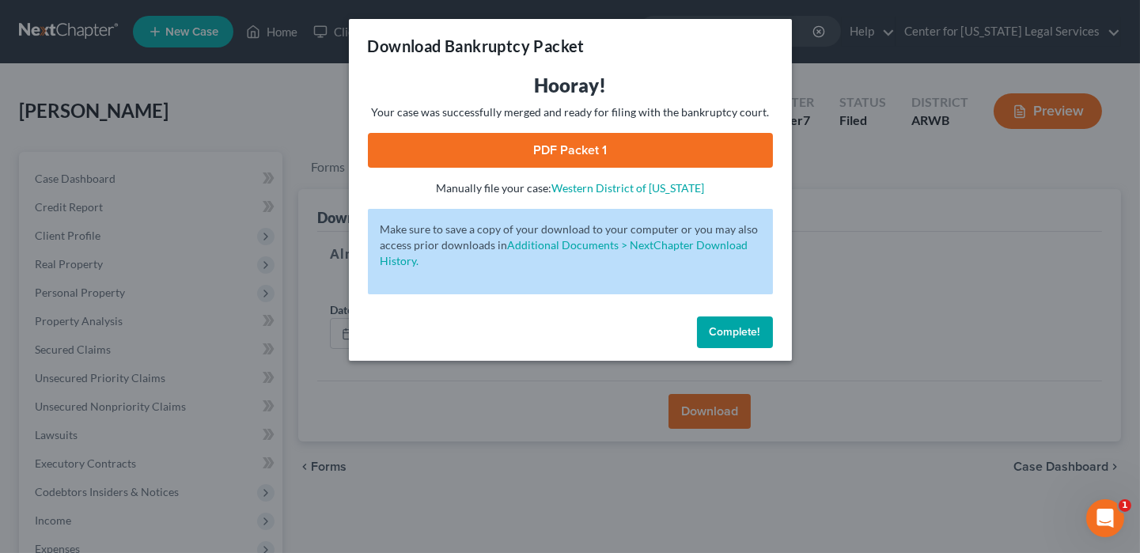
click at [671, 156] on link "PDF Packet 1" at bounding box center [570, 150] width 405 height 35
click at [732, 335] on span "Complete!" at bounding box center [734, 331] width 51 height 13
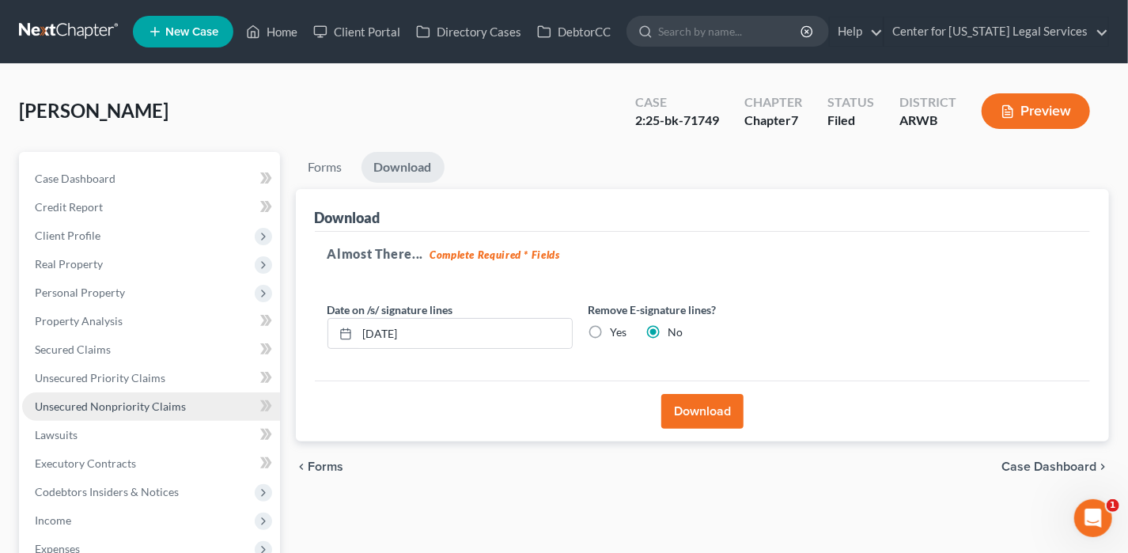
click at [127, 410] on span "Unsecured Nonpriority Claims" at bounding box center [110, 405] width 151 height 13
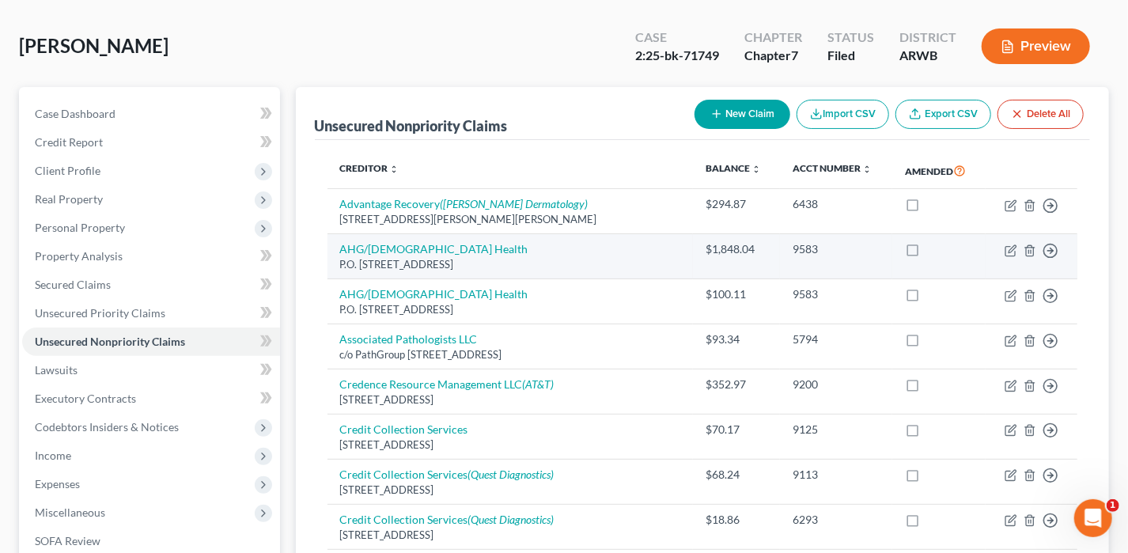
scroll to position [237, 0]
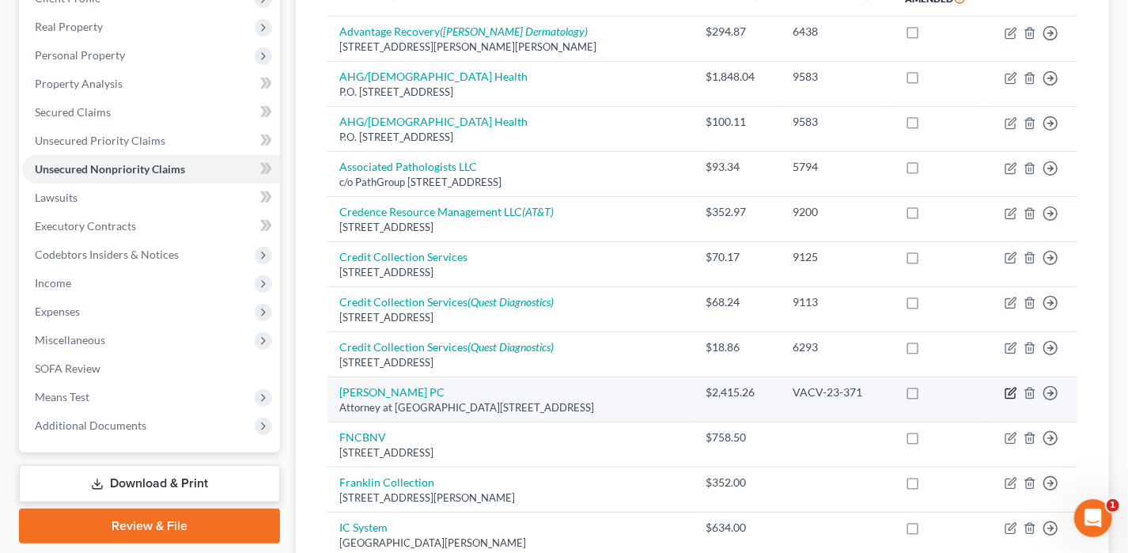
click at [1012, 387] on icon "button" at bounding box center [1010, 393] width 13 height 13
select select "44"
select select "1"
select select "0"
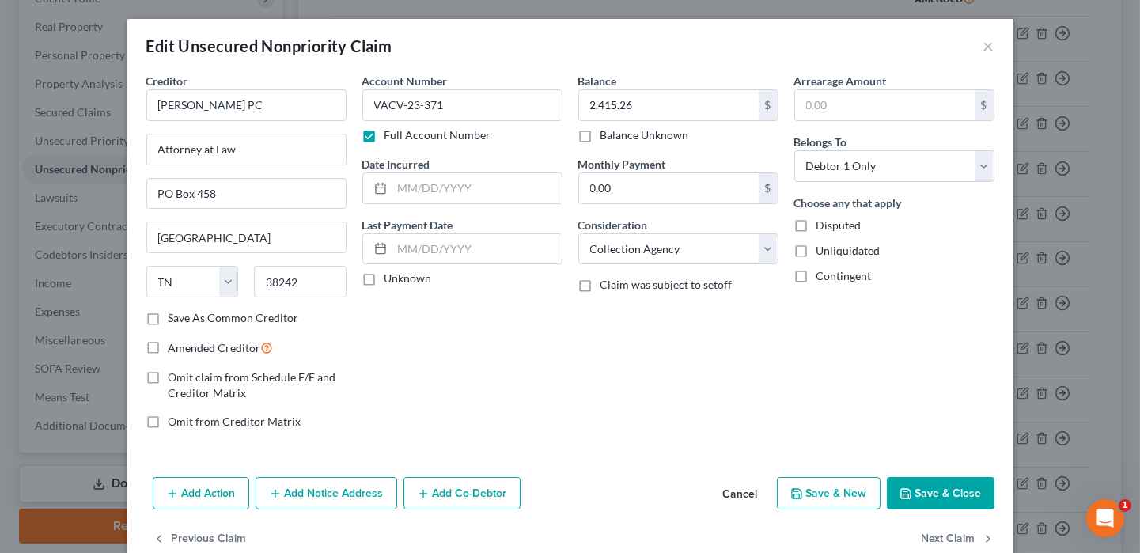
click at [441, 131] on label "Full Account Number" at bounding box center [437, 135] width 107 height 16
click at [401, 131] on input "Full Account Number" at bounding box center [396, 132] width 10 height 10
click at [374, 106] on input "-371" at bounding box center [462, 105] width 200 height 32
type input "371"
click at [916, 482] on button "Save & Close" at bounding box center [941, 493] width 108 height 33
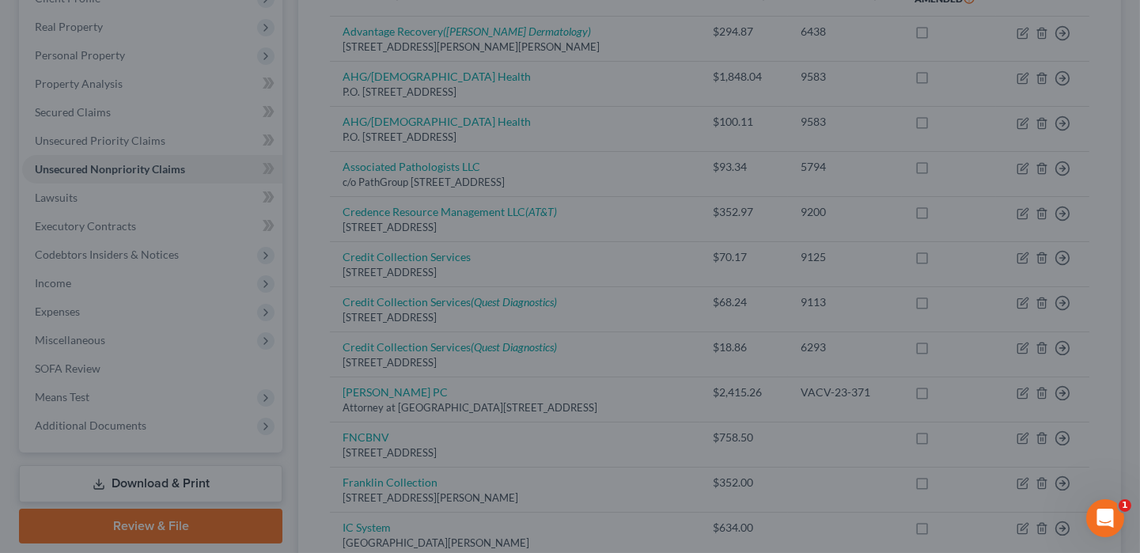
type input "0"
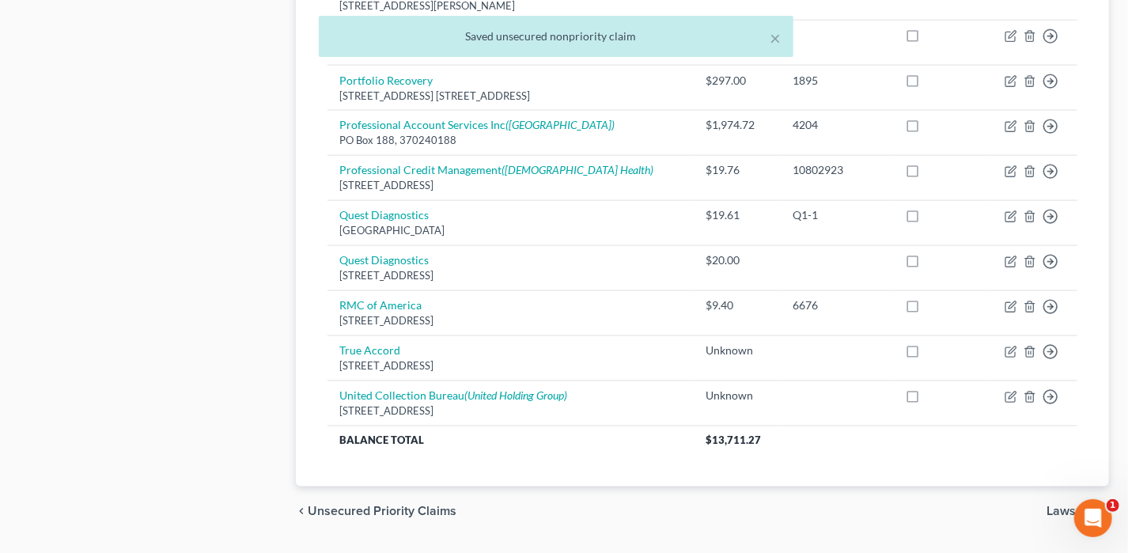
scroll to position [1172, 0]
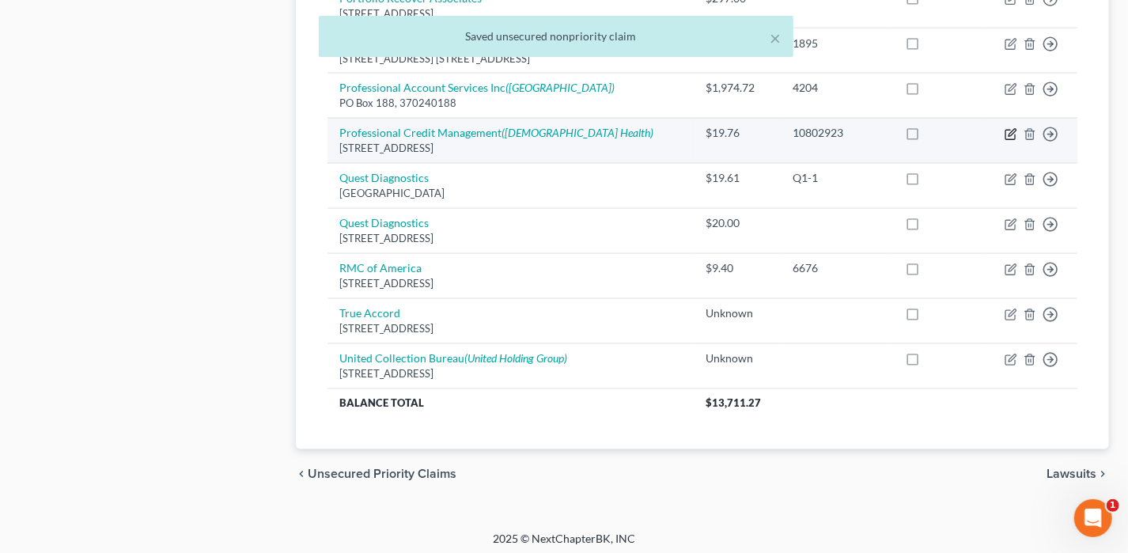
click at [1015, 131] on icon "button" at bounding box center [1009, 135] width 9 height 9
select select "2"
select select "1"
select select "0"
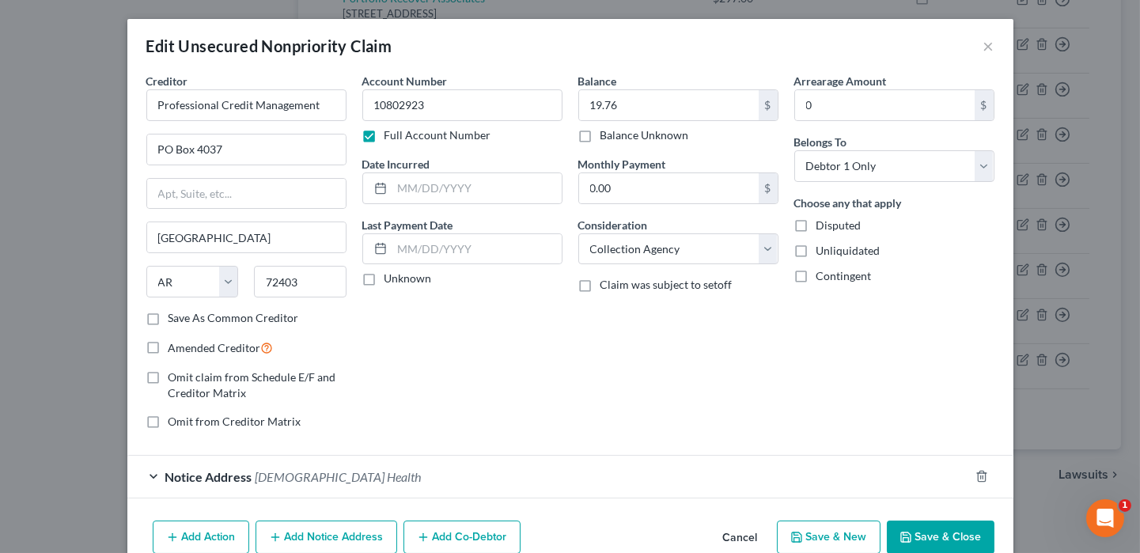
click at [384, 139] on label "Full Account Number" at bounding box center [437, 135] width 107 height 16
click at [391, 138] on input "Full Account Number" at bounding box center [396, 132] width 10 height 10
click at [954, 535] on button "Save & Close" at bounding box center [941, 536] width 108 height 33
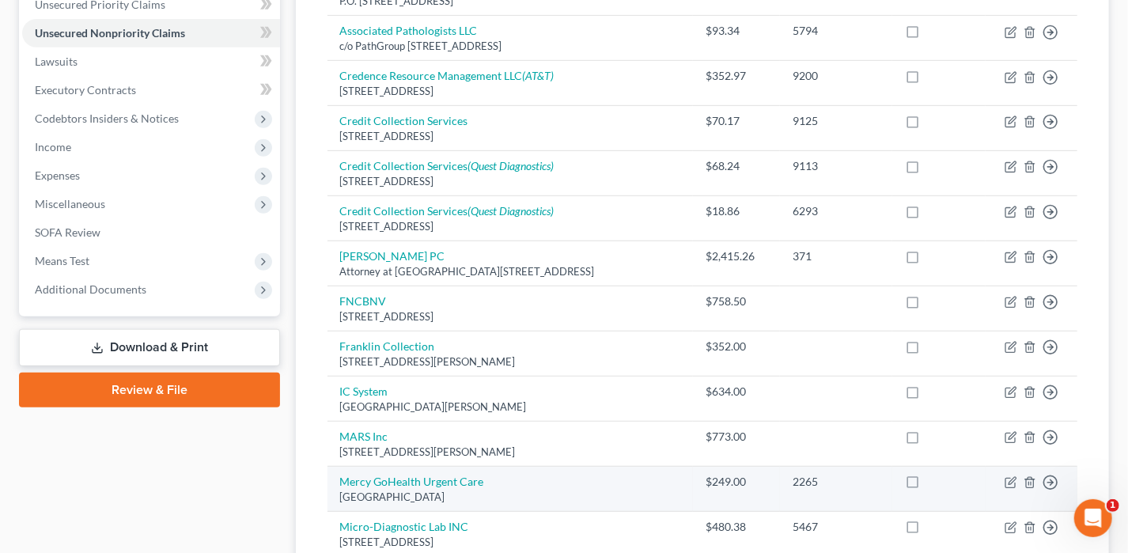
scroll to position [619, 0]
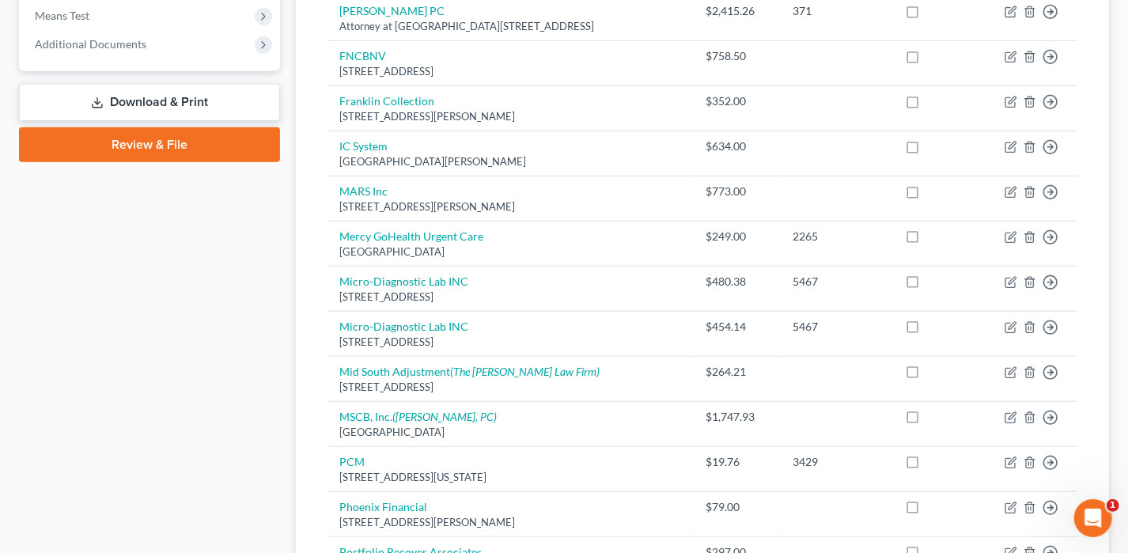
click at [212, 100] on link "Download & Print" at bounding box center [149, 102] width 261 height 37
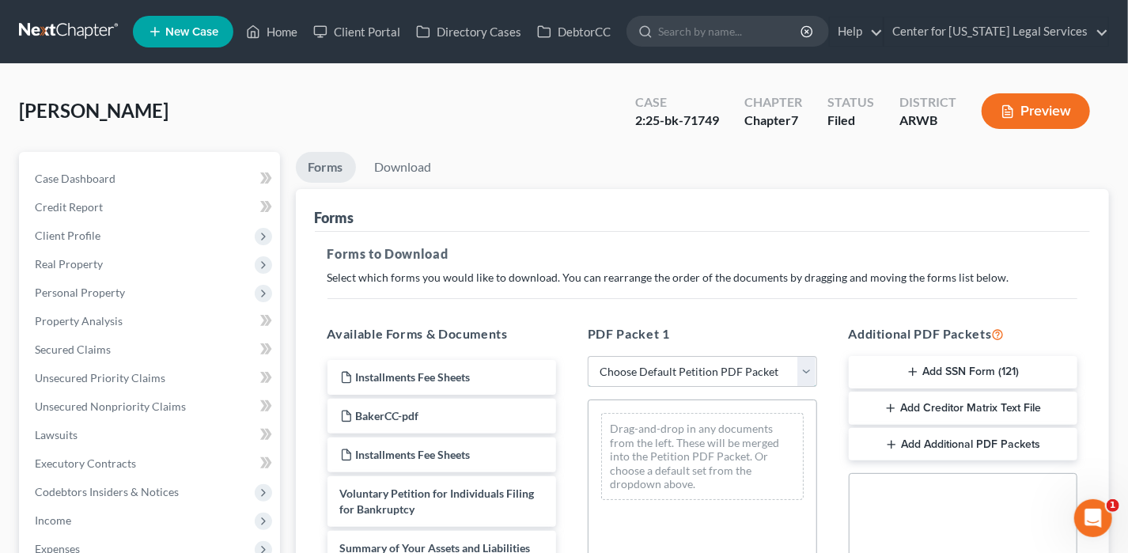
click at [696, 373] on select "Choose Default Petition PDF Packet Complete Bankruptcy Petition (all forms and …" at bounding box center [702, 372] width 229 height 32
select select "2"
click at [588, 356] on select "Choose Default Petition PDF Packet Complete Bankruptcy Petition (all forms and …" at bounding box center [702, 372] width 229 height 32
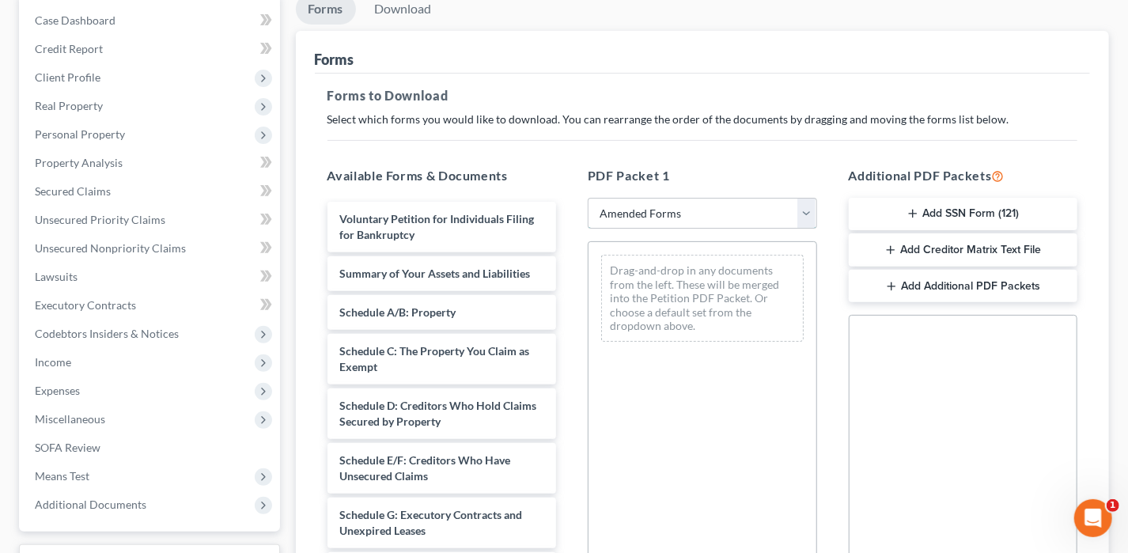
scroll to position [316, 0]
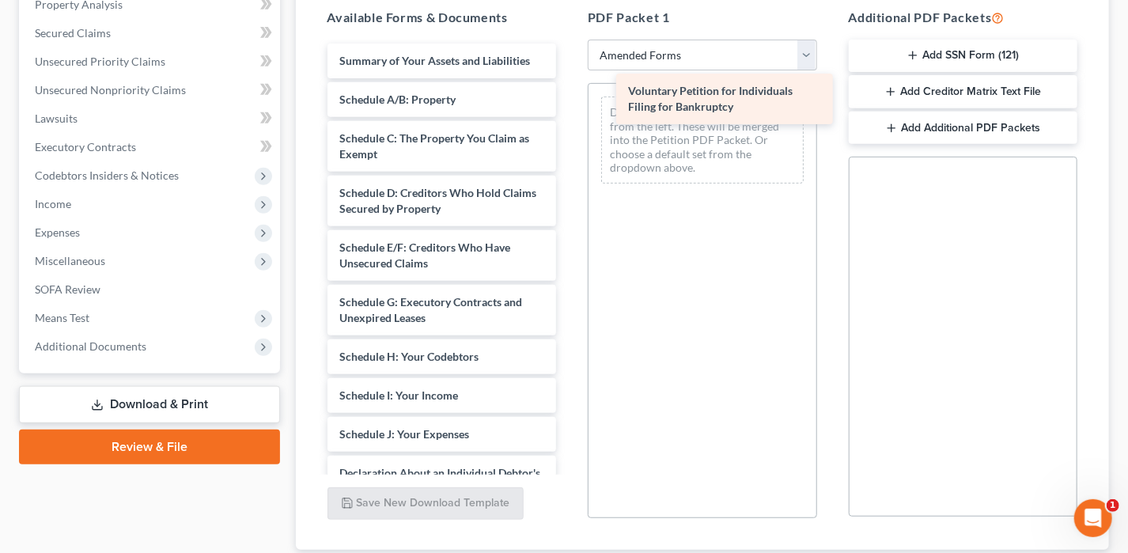
drag, startPoint x: 397, startPoint y: 61, endPoint x: 686, endPoint y: 93, distance: 290.4
click at [569, 93] on div "Voluntary Petition for Individuals Filing for Bankruptcy Voluntary Petition for…" at bounding box center [442, 450] width 255 height 813
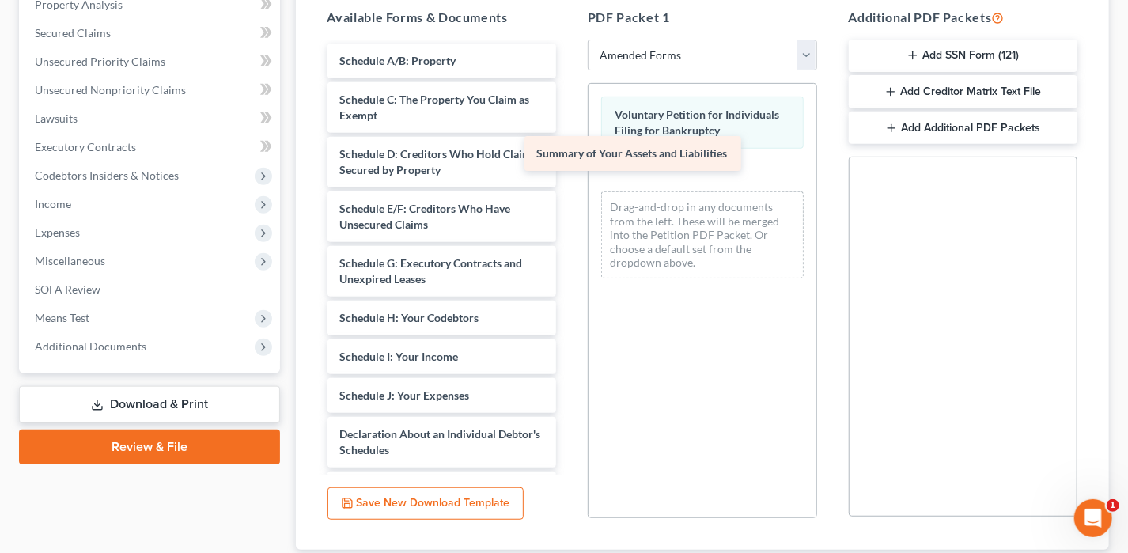
drag, startPoint x: 462, startPoint y: 45, endPoint x: 666, endPoint y: 141, distance: 225.4
click at [569, 141] on div "Summary of Your Assets and Liabilities Summary of Your Assets and Liabilities S…" at bounding box center [442, 431] width 255 height 774
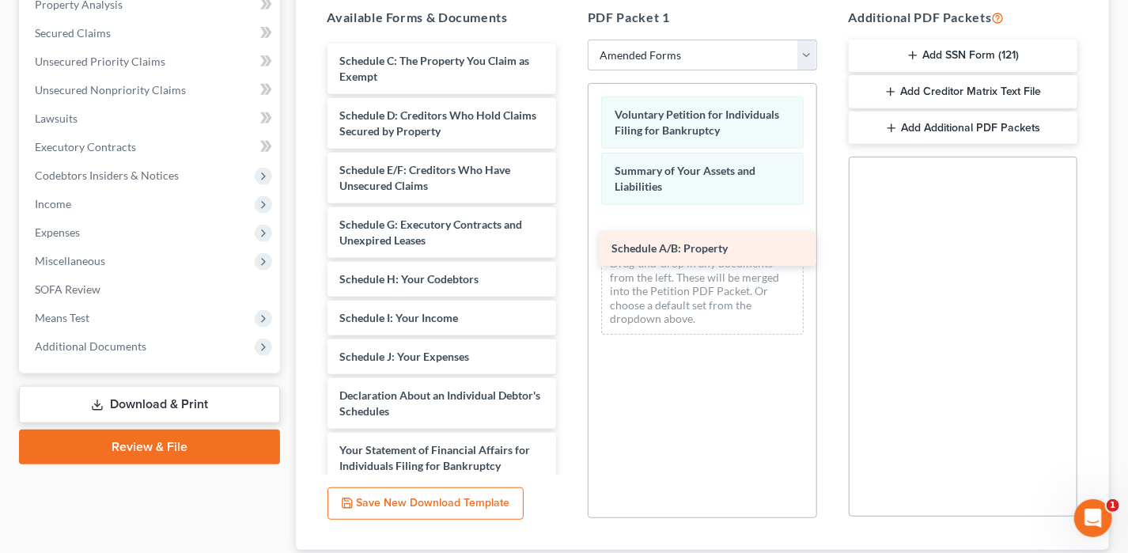
drag, startPoint x: 431, startPoint y: 63, endPoint x: 703, endPoint y: 240, distance: 324.2
click at [569, 244] on div "Schedule A/B: Property Schedule A/B: Property Schedule C: The Property You Clai…" at bounding box center [442, 412] width 255 height 736
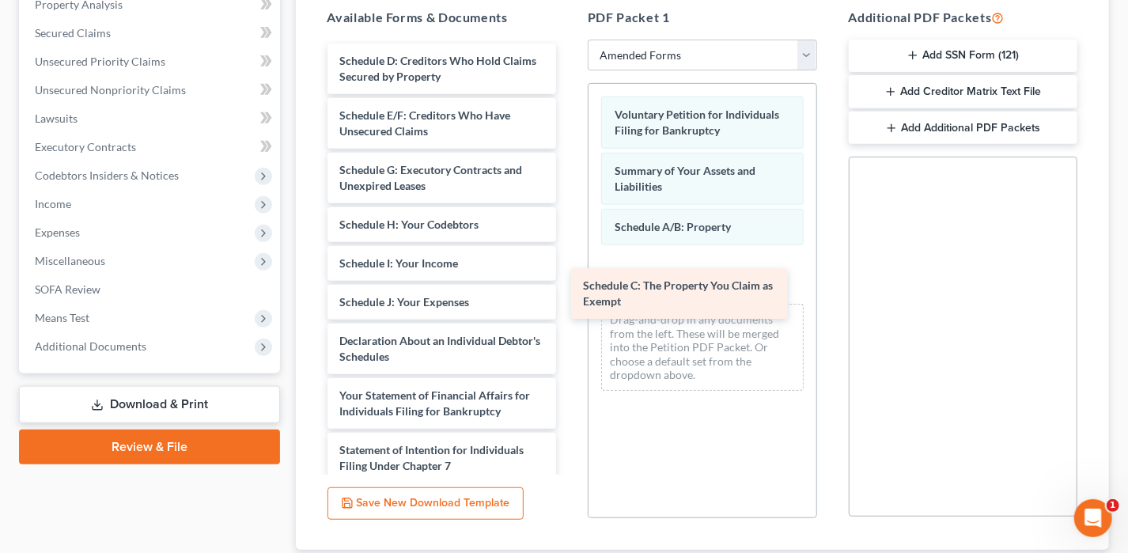
drag, startPoint x: 448, startPoint y: 67, endPoint x: 692, endPoint y: 272, distance: 318.3
click at [569, 278] on div "Schedule C: The Property You Claim as Exempt Schedule C: The Property You Claim…" at bounding box center [442, 384] width 255 height 681
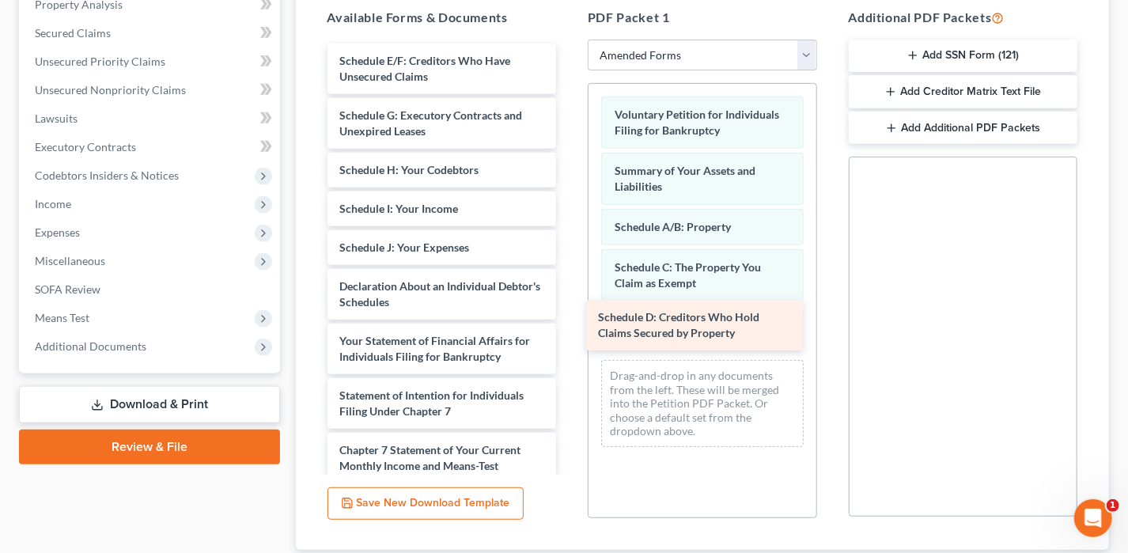
drag, startPoint x: 436, startPoint y: 70, endPoint x: 690, endPoint y: 321, distance: 357.4
click at [569, 327] on div "Schedule D: Creditors Who Hold Claims Secured by Property Schedule D: Creditors…" at bounding box center [442, 357] width 255 height 626
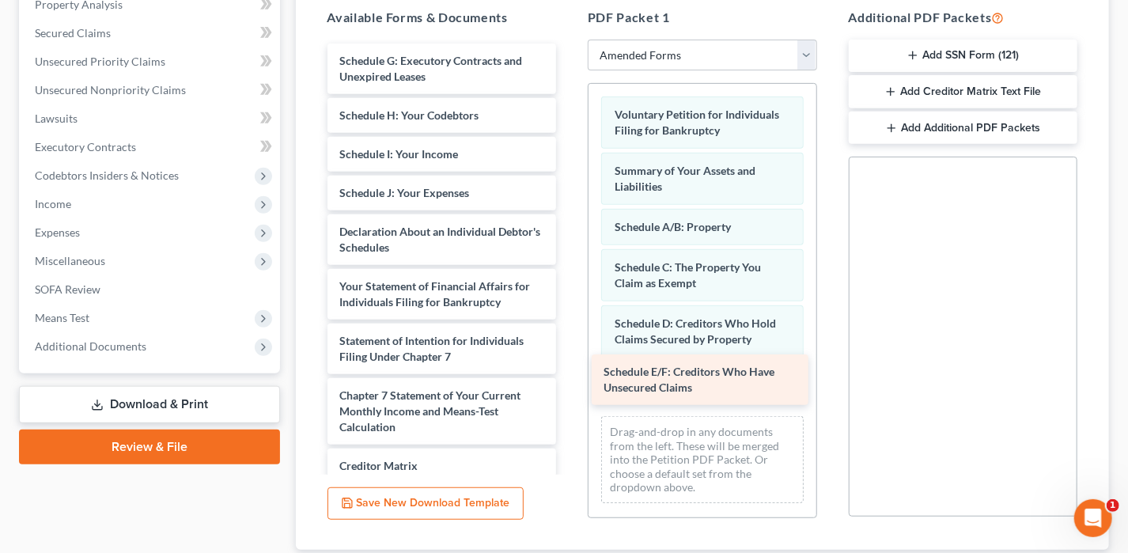
drag, startPoint x: 441, startPoint y: 60, endPoint x: 706, endPoint y: 365, distance: 403.1
click at [569, 365] on div "Schedule E/F: Creditors Who Have Unsecured Claims Schedule E/F: Creditors Who H…" at bounding box center [442, 330] width 255 height 572
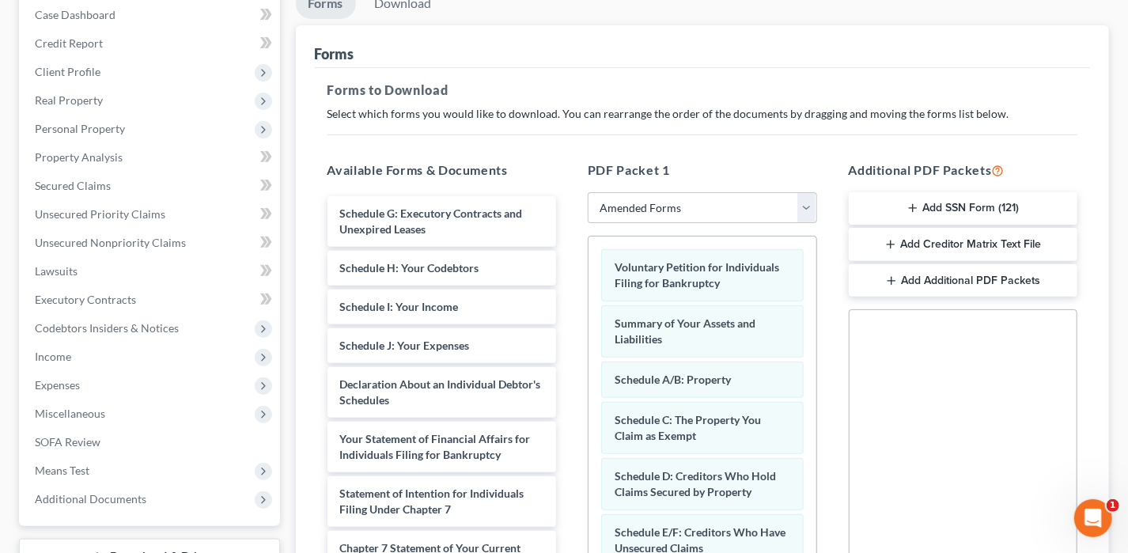
scroll to position [158, 0]
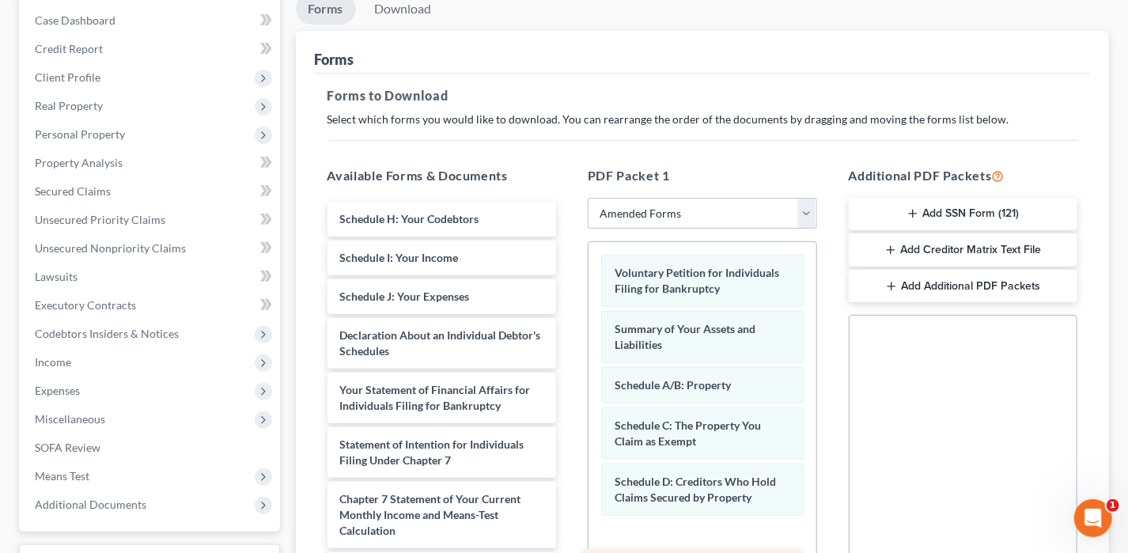
drag, startPoint x: 472, startPoint y: 231, endPoint x: 715, endPoint y: 527, distance: 382.7
click at [727, 552] on html "Home New Case Client Portal Directory Cases DebtorCC Center for [US_STATE] Lega…" at bounding box center [564, 330] width 1128 height 977
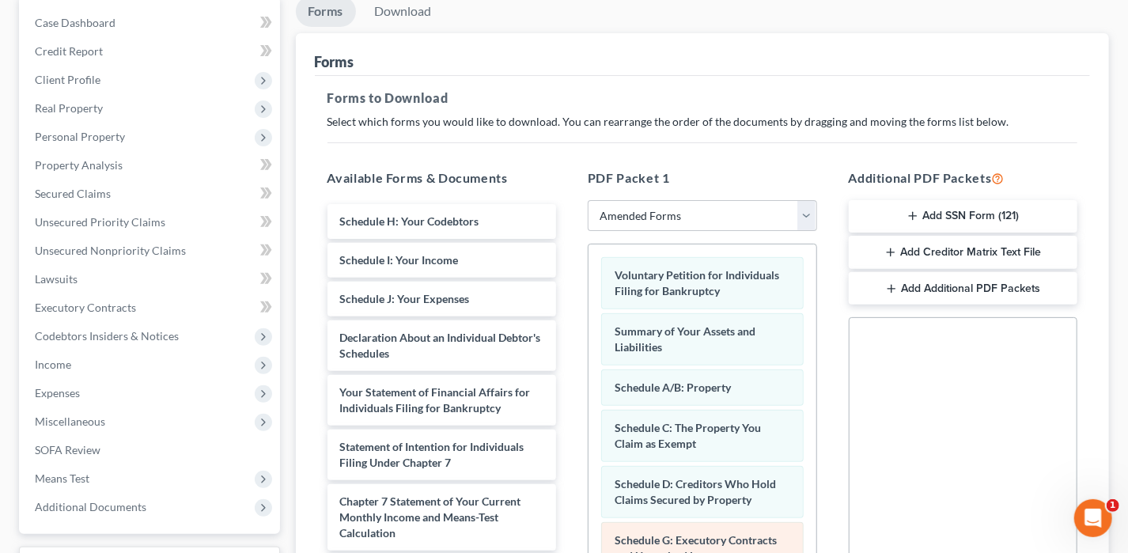
scroll to position [316, 0]
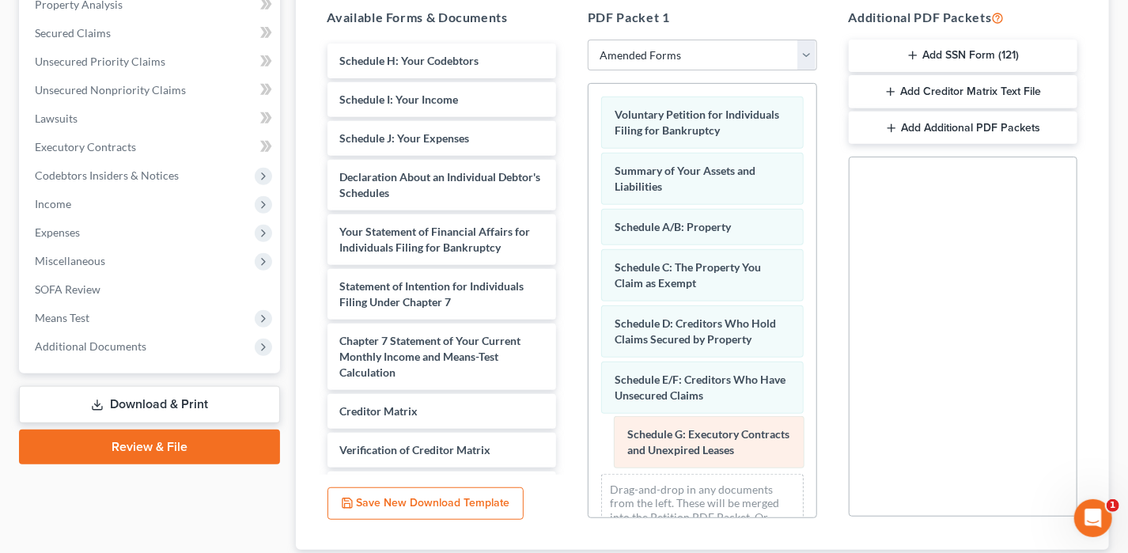
drag, startPoint x: 690, startPoint y: 380, endPoint x: 691, endPoint y: 413, distance: 32.5
click at [692, 417] on div "Schedule G: Executory Contracts and Unexpired Leases Voluntary Petition for Ind…" at bounding box center [702, 328] width 228 height 489
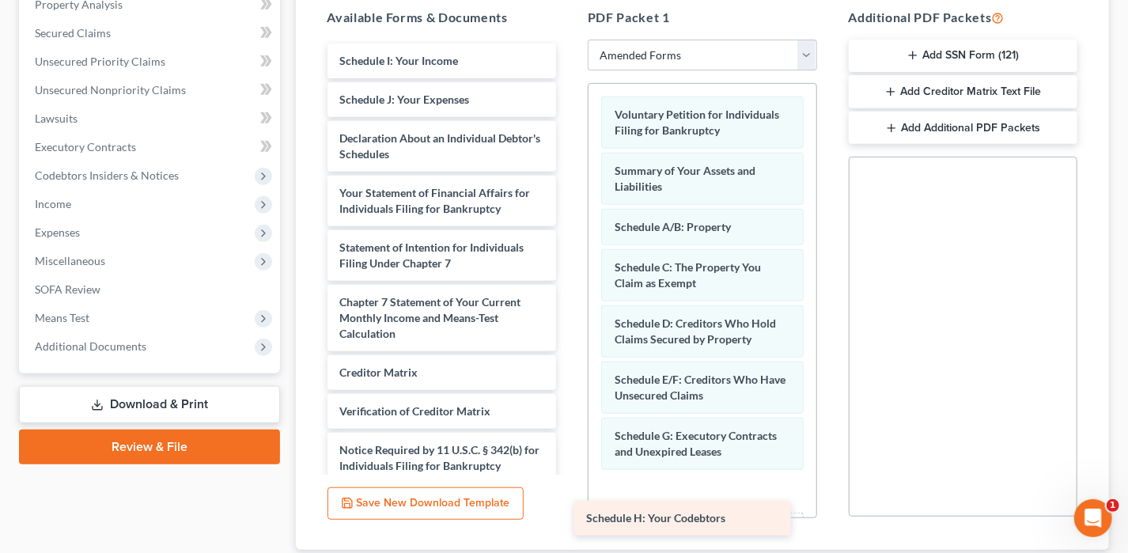
drag, startPoint x: 431, startPoint y: 59, endPoint x: 678, endPoint y: 518, distance: 521.6
click at [569, 518] on div "Schedule H: Your Codebtors Schedule H: Your Codebtors Schedule I: Your Income S…" at bounding box center [442, 283] width 255 height 479
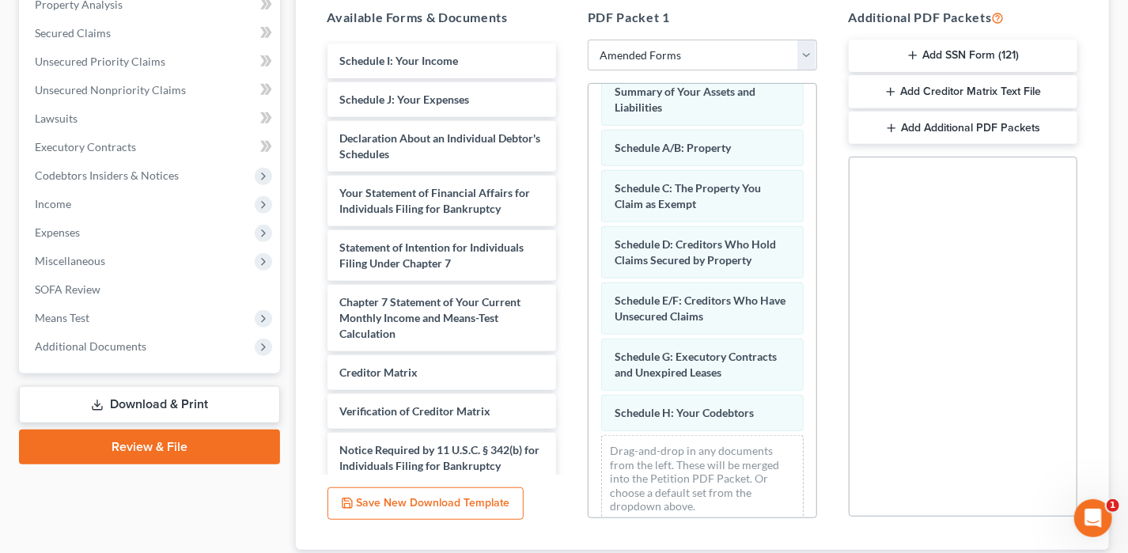
scroll to position [92, 0]
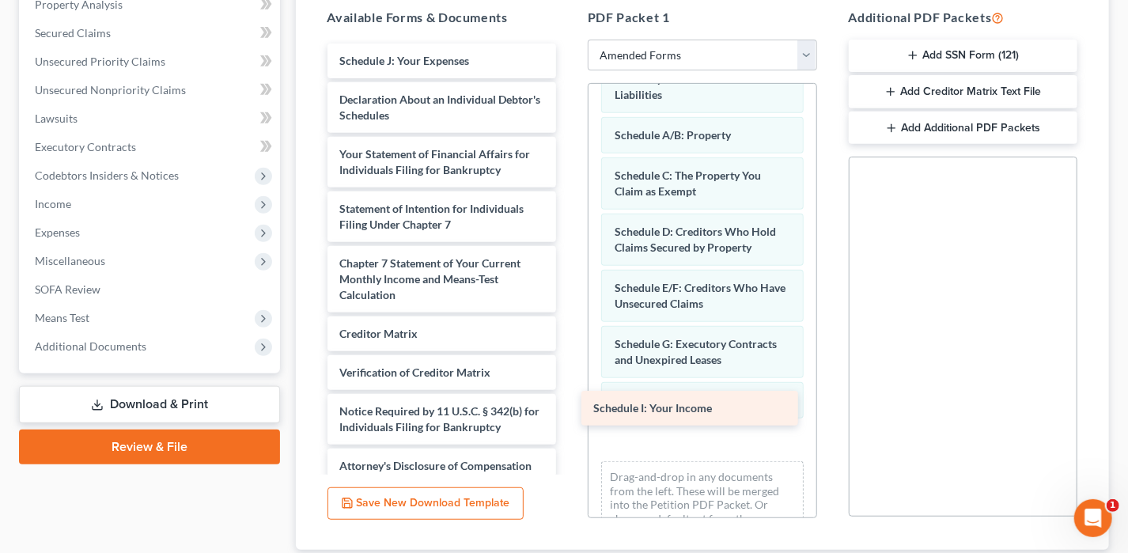
drag, startPoint x: 468, startPoint y: 48, endPoint x: 722, endPoint y: 397, distance: 431.4
click at [569, 397] on div "Schedule I: Your Income Schedule I: Your Income Schedule J: Your Expenses Decla…" at bounding box center [442, 264] width 255 height 440
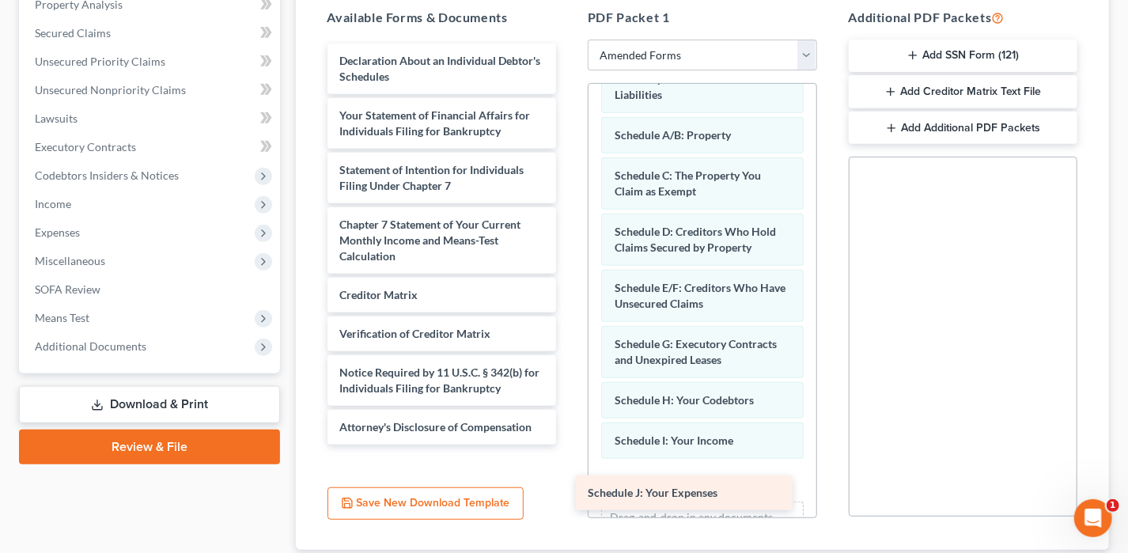
drag, startPoint x: 449, startPoint y: 65, endPoint x: 695, endPoint y: 479, distance: 481.3
click at [569, 445] on div "Schedule J: Your Expenses Schedule J: Your Expenses Declaration About an Indivi…" at bounding box center [442, 244] width 255 height 401
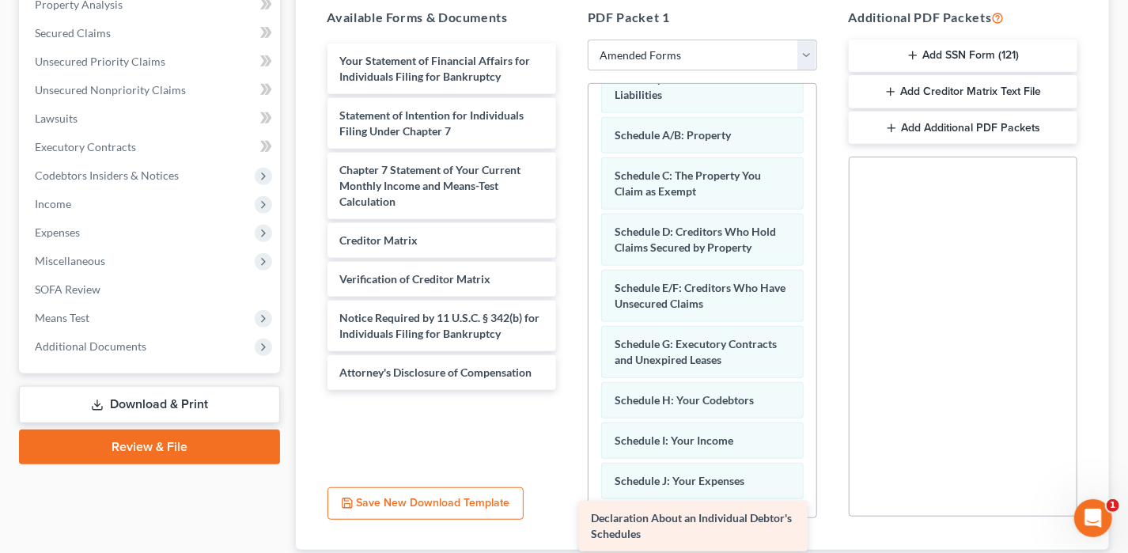
drag, startPoint x: 471, startPoint y: 191, endPoint x: 648, endPoint y: 514, distance: 368.4
click at [569, 390] on div "Declaration About an Individual Debtor's Schedules Declaration About an Individ…" at bounding box center [442, 217] width 255 height 346
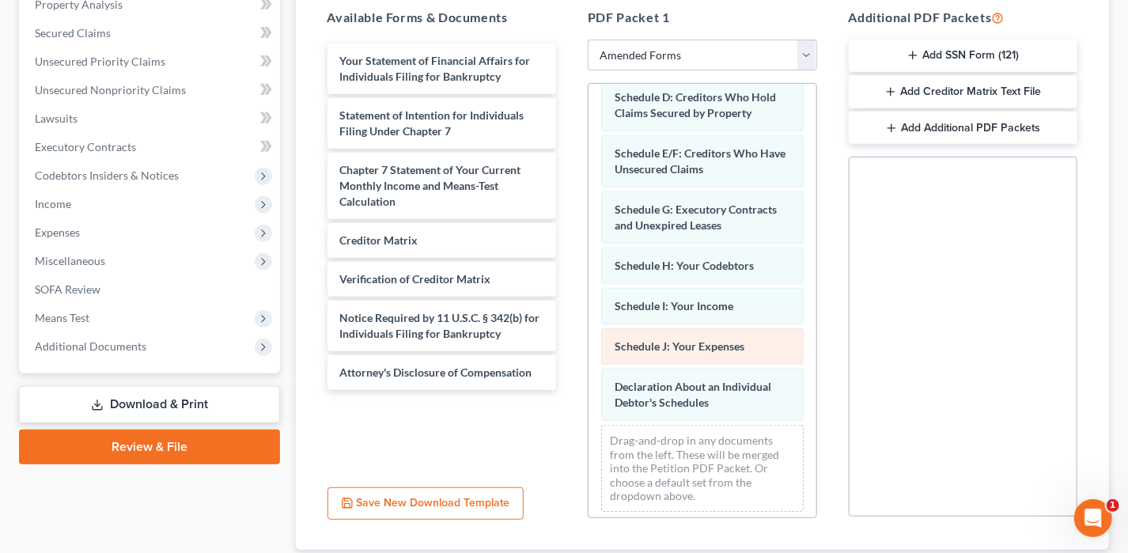
scroll to position [227, 0]
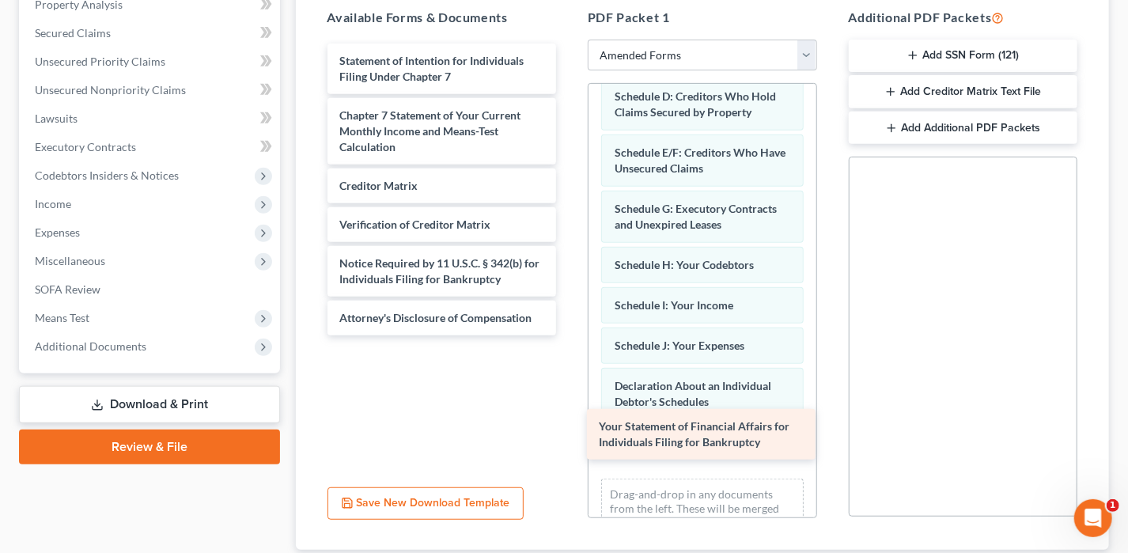
drag, startPoint x: 439, startPoint y: 73, endPoint x: 698, endPoint y: 440, distance: 449.0
click at [569, 335] on div "Your Statement of Financial Affairs for Individuals Filing for Bankruptcy Your …" at bounding box center [442, 190] width 255 height 292
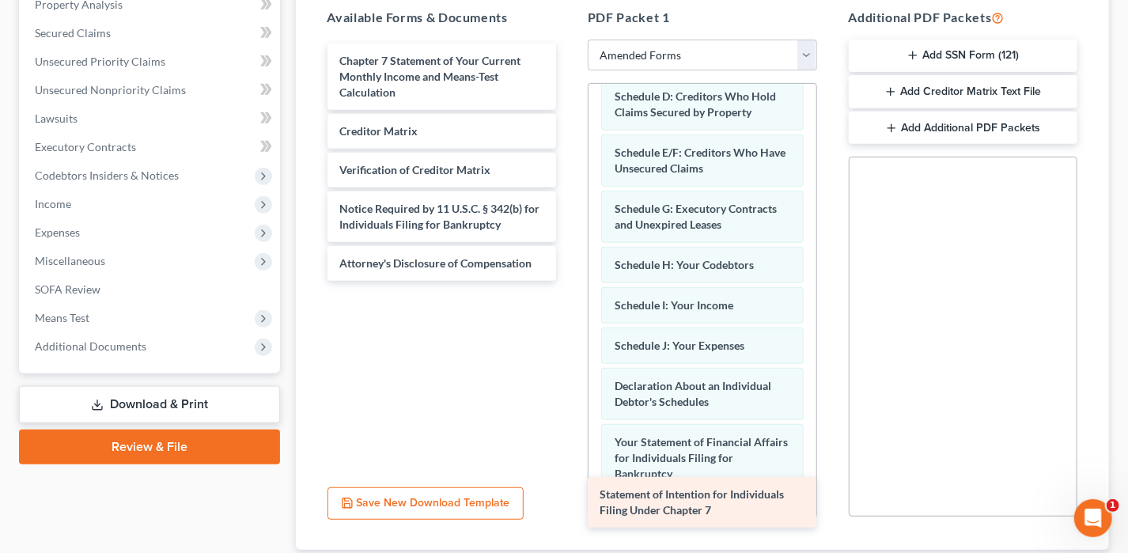
drag, startPoint x: 418, startPoint y: 74, endPoint x: 678, endPoint y: 510, distance: 508.3
click at [569, 281] on div "Statement of Intention for Individuals Filing Under Chapter 7 Statement of Inte…" at bounding box center [442, 162] width 255 height 237
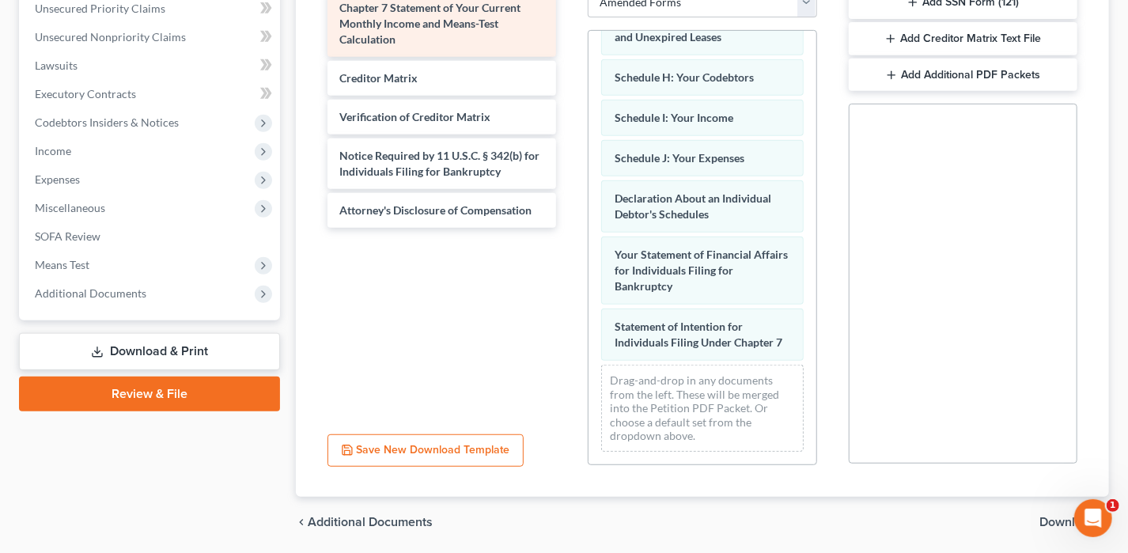
scroll to position [343, 0]
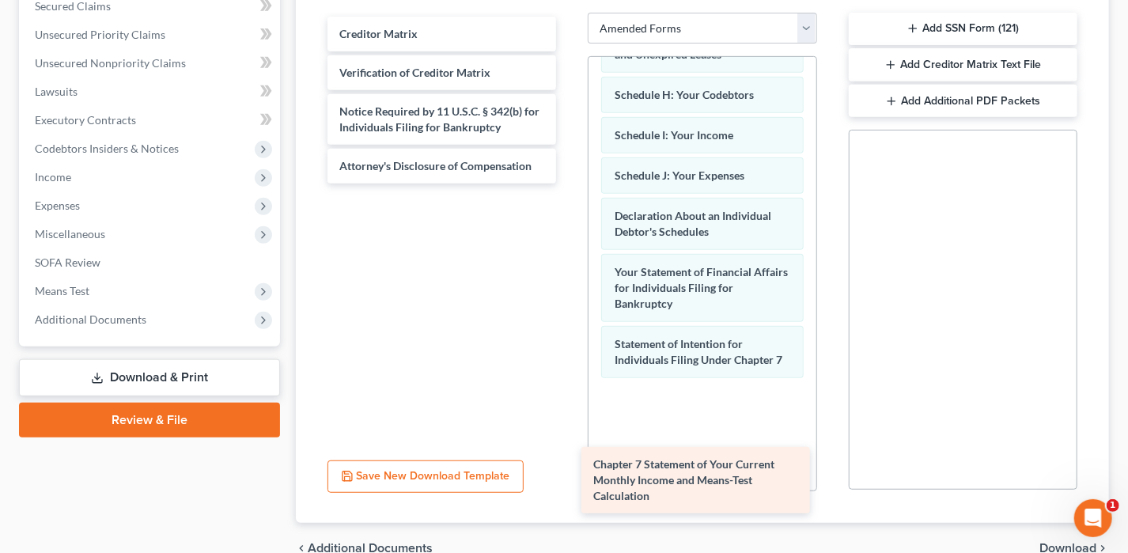
drag, startPoint x: 435, startPoint y: 59, endPoint x: 678, endPoint y: 437, distance: 450.0
click at [569, 183] on div "Chapter 7 Statement of Your Current Monthly Income and Means-Test Calculation C…" at bounding box center [442, 100] width 255 height 167
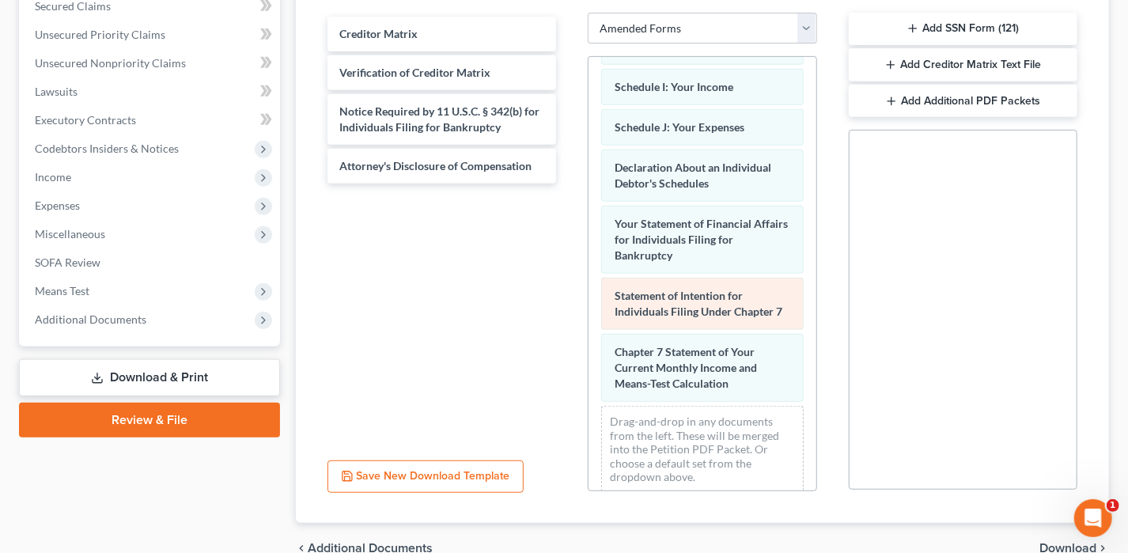
scroll to position [442, 0]
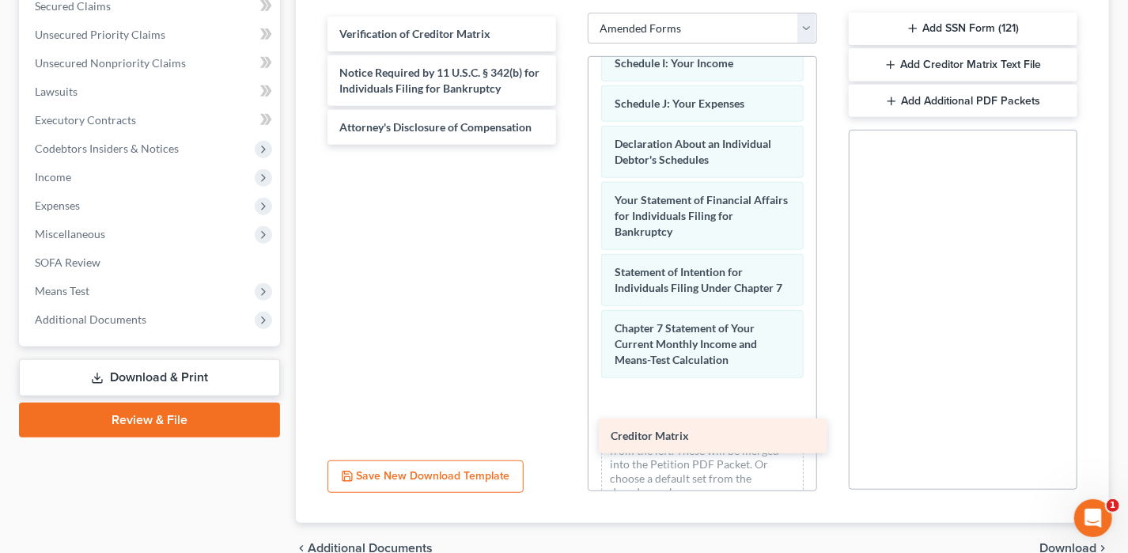
drag, startPoint x: 497, startPoint y: 97, endPoint x: 728, endPoint y: 433, distance: 407.6
click at [569, 145] on div "Creditor Matrix Creditor Matrix Verification of Creditor Matrix Notice Required…" at bounding box center [442, 81] width 255 height 128
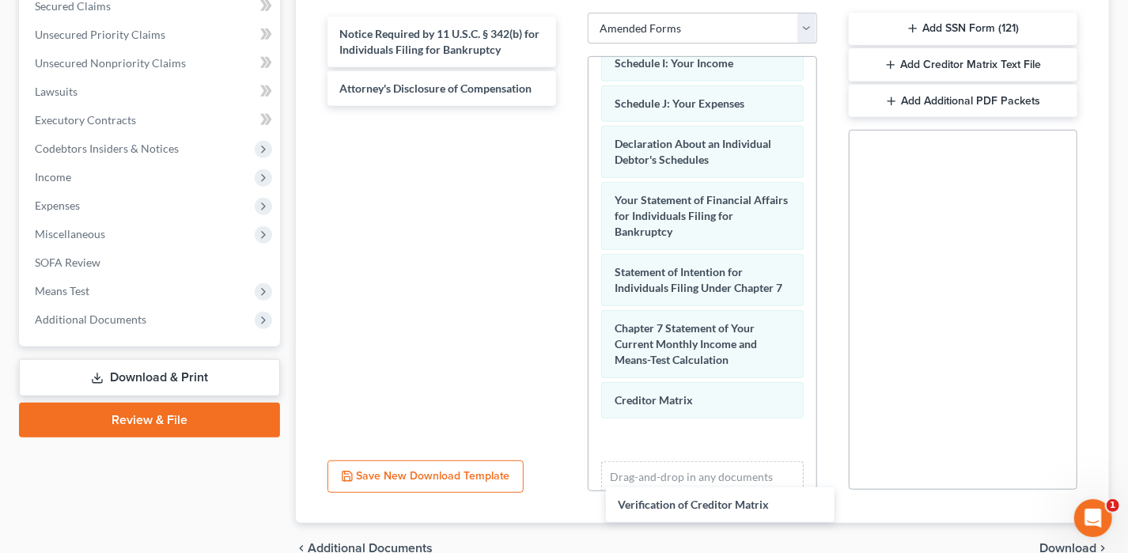
drag, startPoint x: 469, startPoint y: 28, endPoint x: 706, endPoint y: 439, distance: 474.4
click at [569, 106] on div "Verification of Creditor Matrix Verification of Creditor Matrix Notice Required…" at bounding box center [442, 61] width 255 height 89
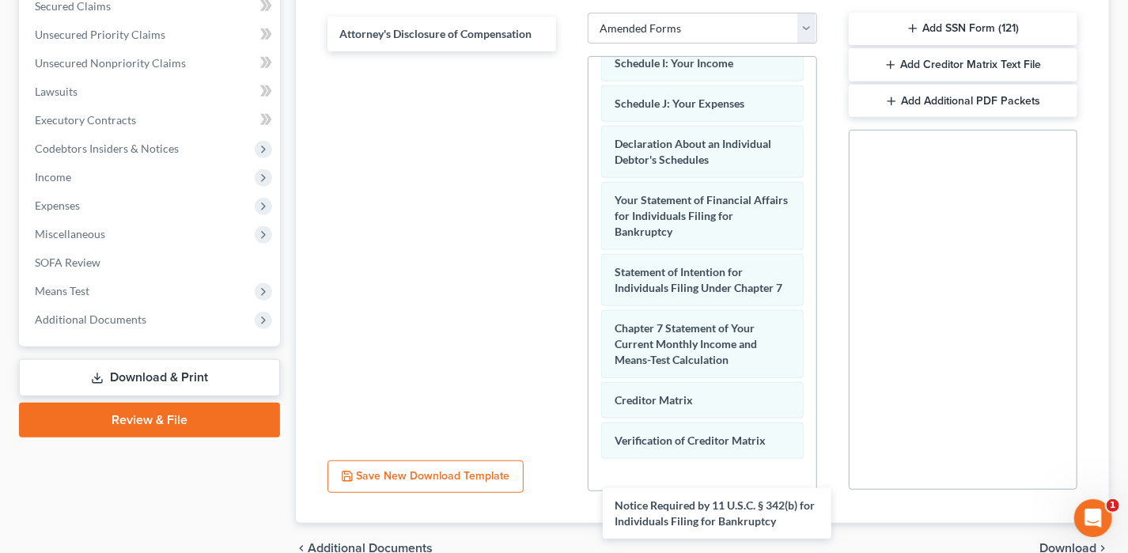
drag, startPoint x: 478, startPoint y: 40, endPoint x: 747, endPoint y: 491, distance: 524.9
click at [569, 51] on div "Notice Required by 11 U.S.C. § 342(b) for Individuals Filing for Bankruptcy Not…" at bounding box center [442, 34] width 255 height 35
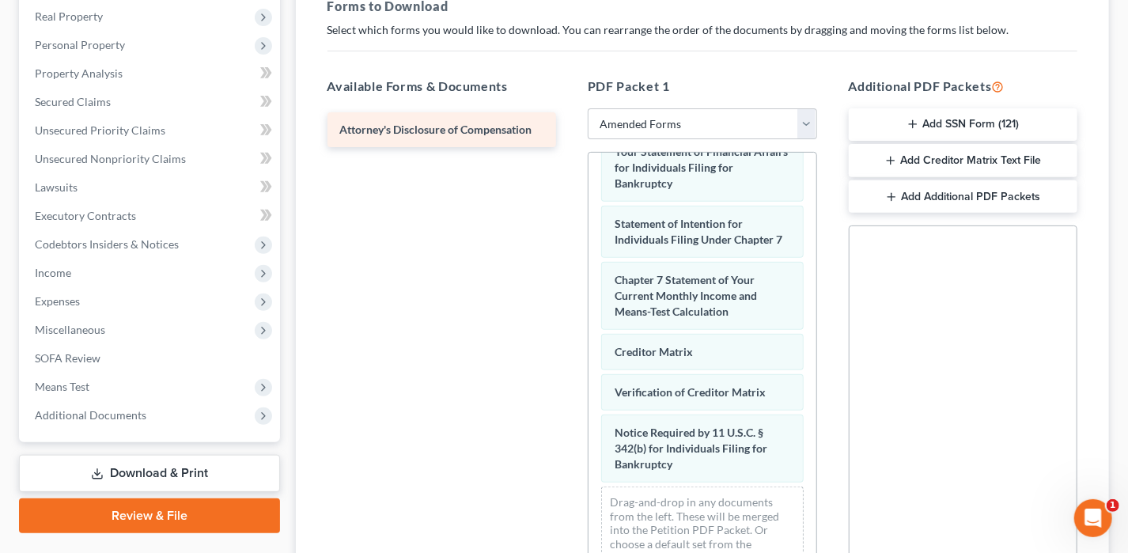
scroll to position [264, 0]
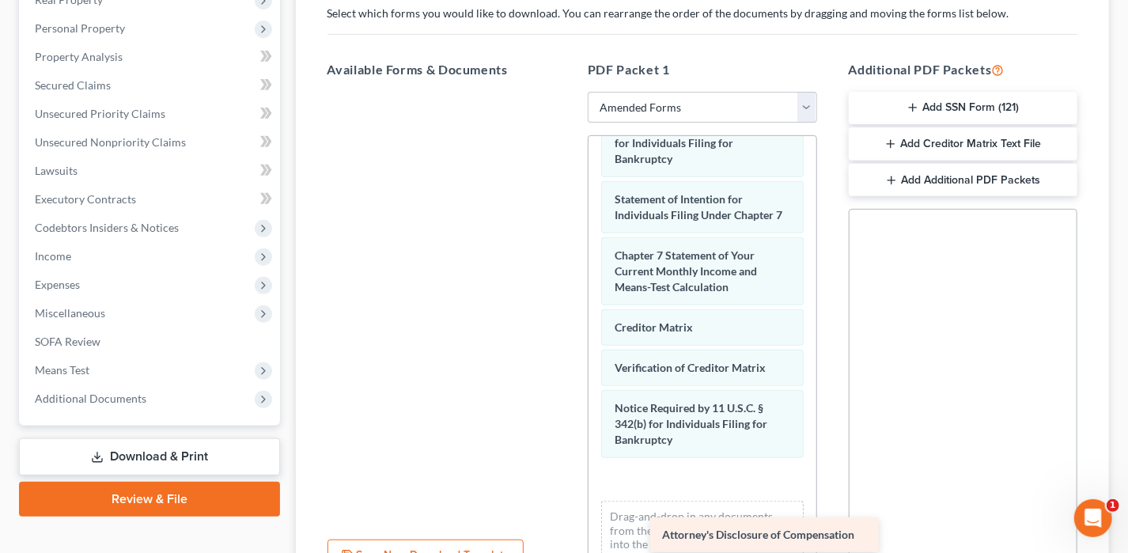
drag, startPoint x: 474, startPoint y: 113, endPoint x: 791, endPoint y: 498, distance: 499.0
click at [569, 92] on div "Attorney's Disclosure of Compensation Attorney's Disclosure of Compensation" at bounding box center [442, 92] width 255 height 0
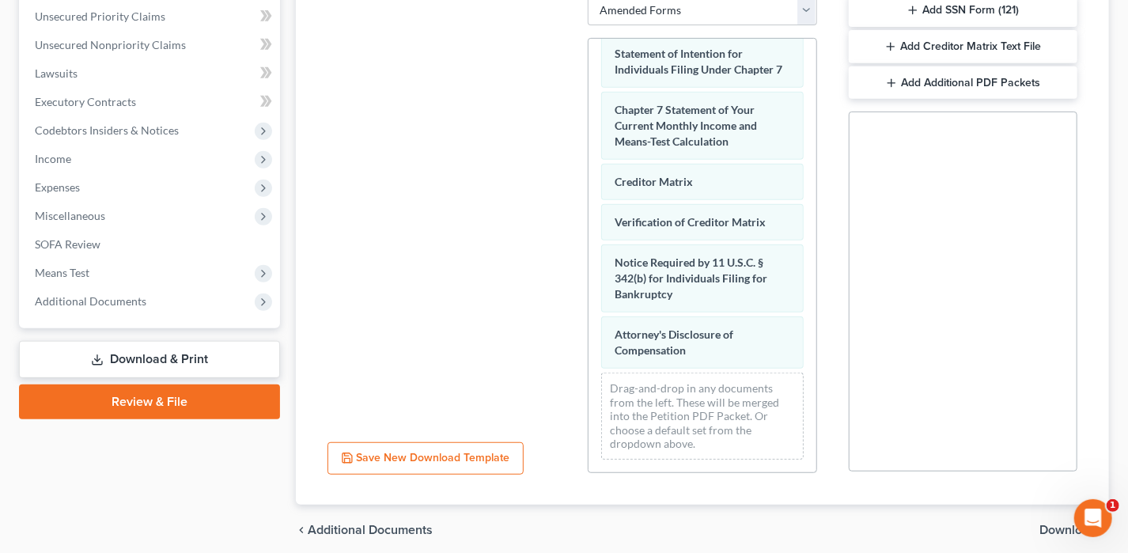
scroll to position [422, 0]
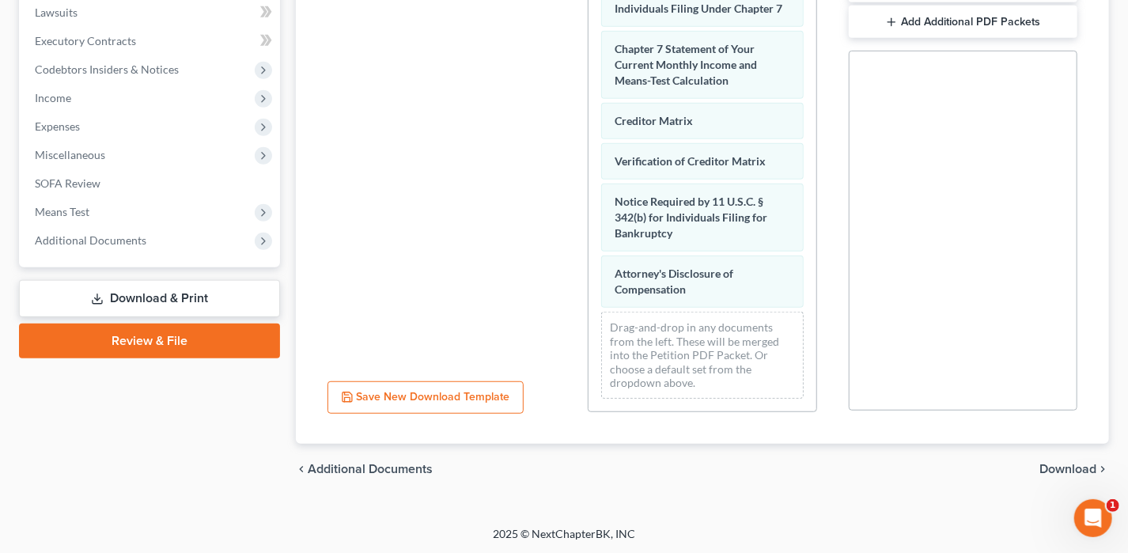
click at [1081, 463] on span "Download" at bounding box center [1067, 469] width 57 height 13
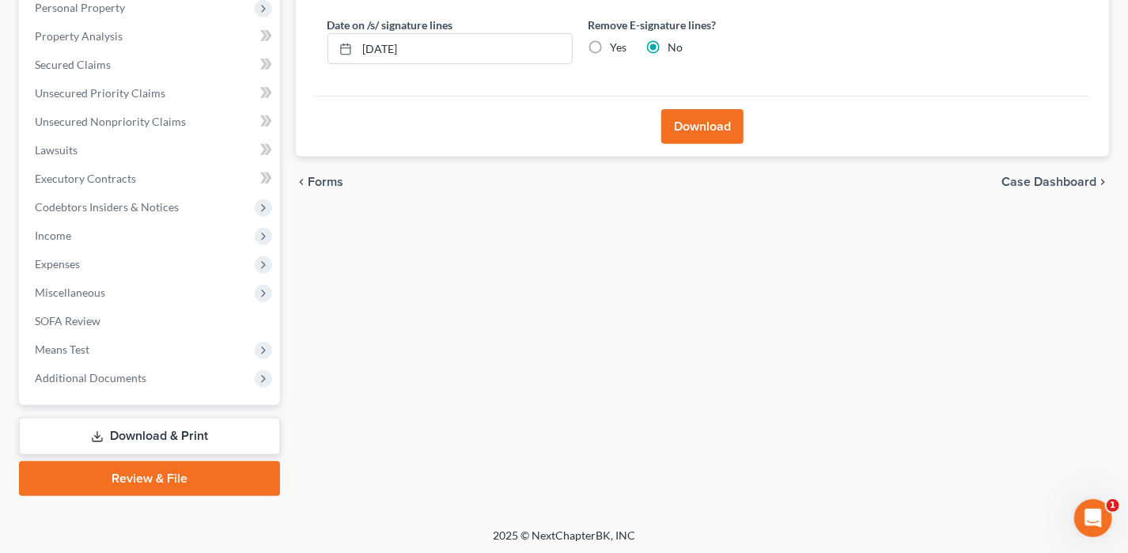
click at [705, 123] on button "Download" at bounding box center [702, 126] width 82 height 35
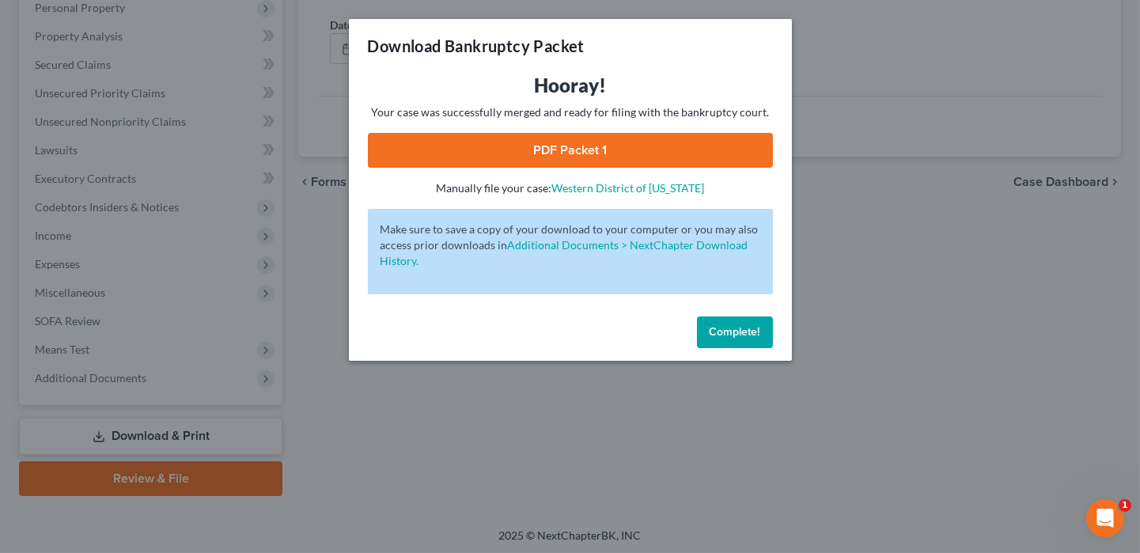
click at [735, 142] on link "PDF Packet 1" at bounding box center [570, 150] width 405 height 35
click at [724, 321] on button "Complete!" at bounding box center [735, 332] width 76 height 32
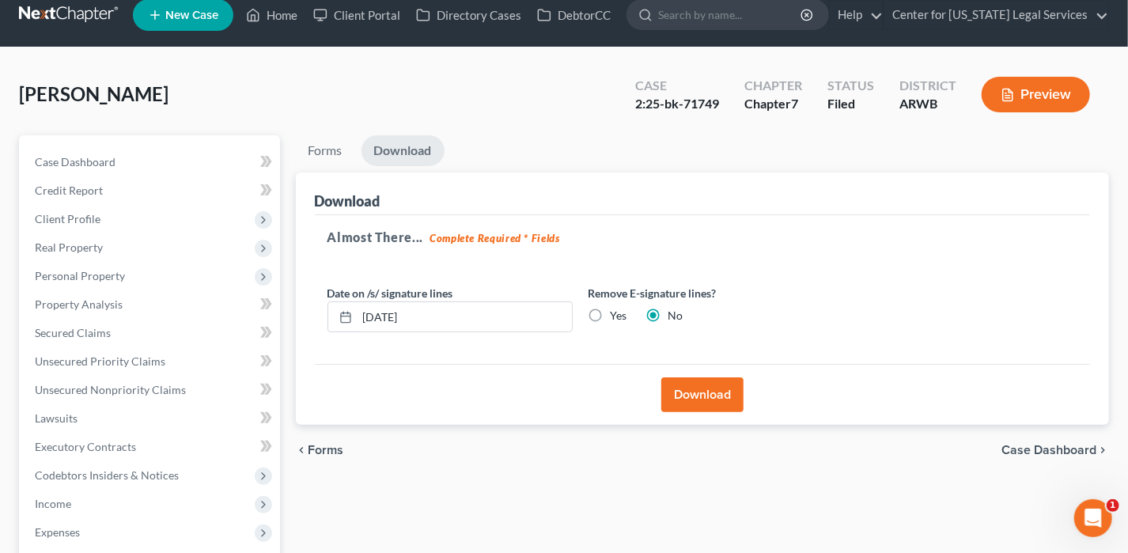
scroll to position [0, 0]
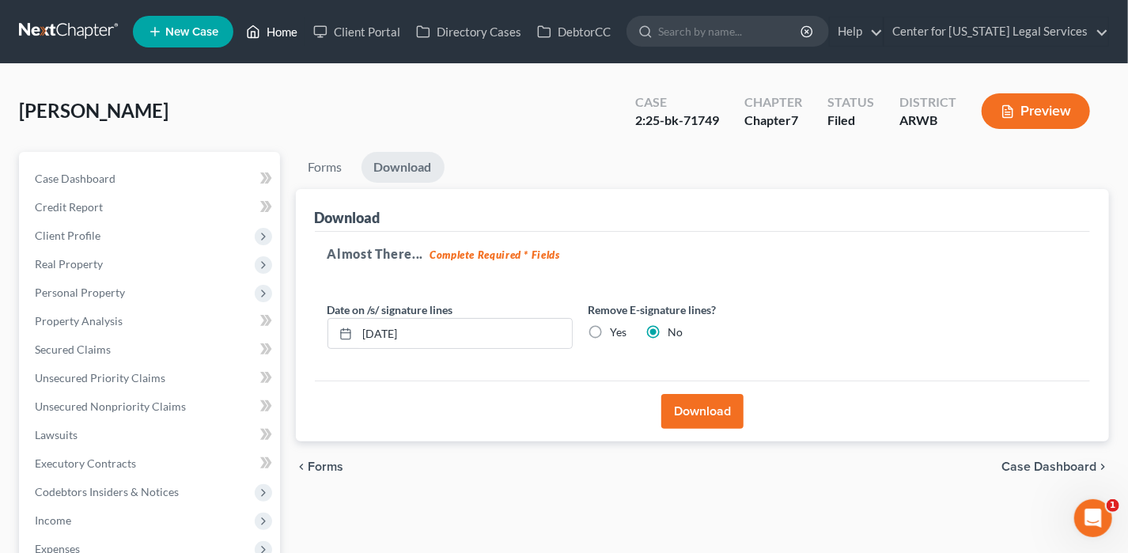
click at [292, 28] on link "Home" at bounding box center [271, 31] width 67 height 28
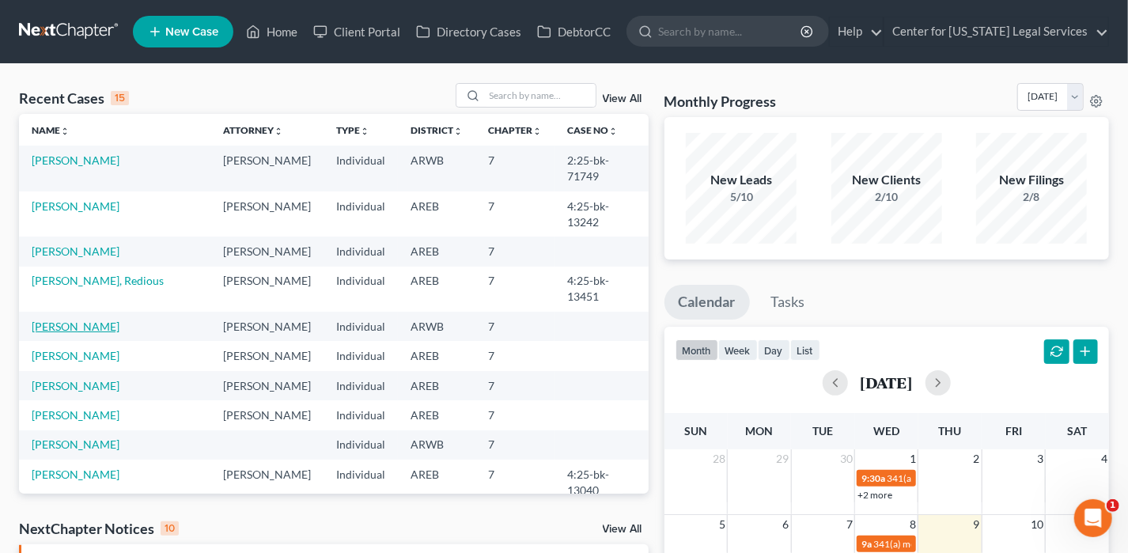
click at [57, 320] on link "[PERSON_NAME]" at bounding box center [76, 326] width 88 height 13
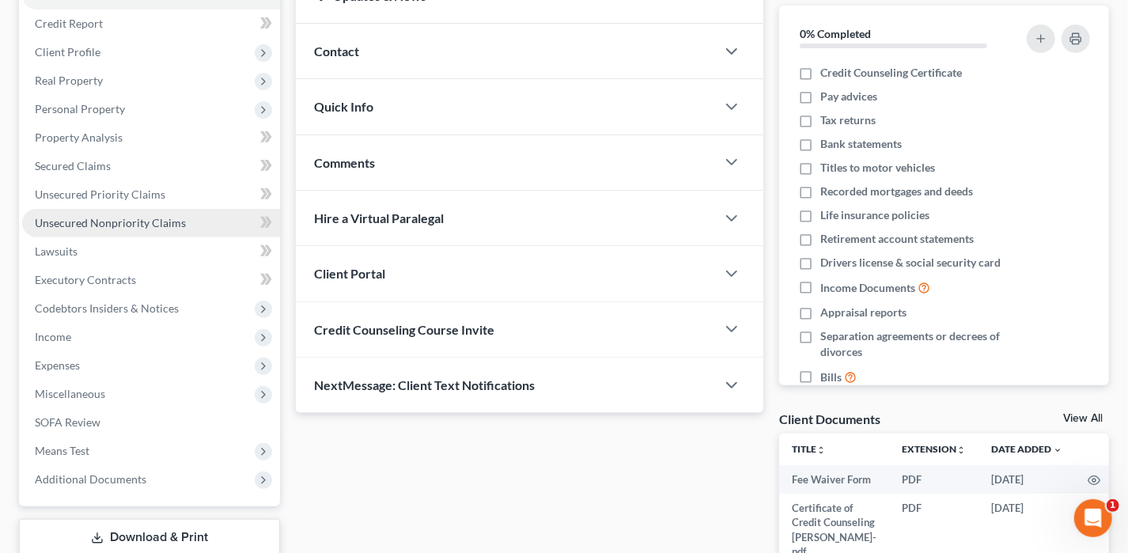
scroll to position [293, 0]
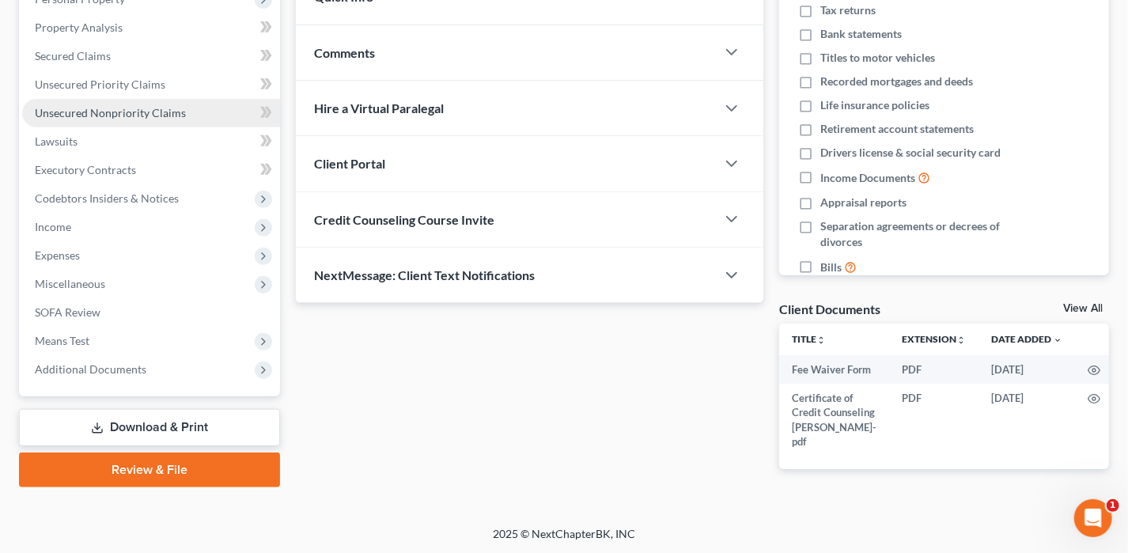
click at [93, 112] on span "Unsecured Nonpriority Claims" at bounding box center [110, 112] width 151 height 13
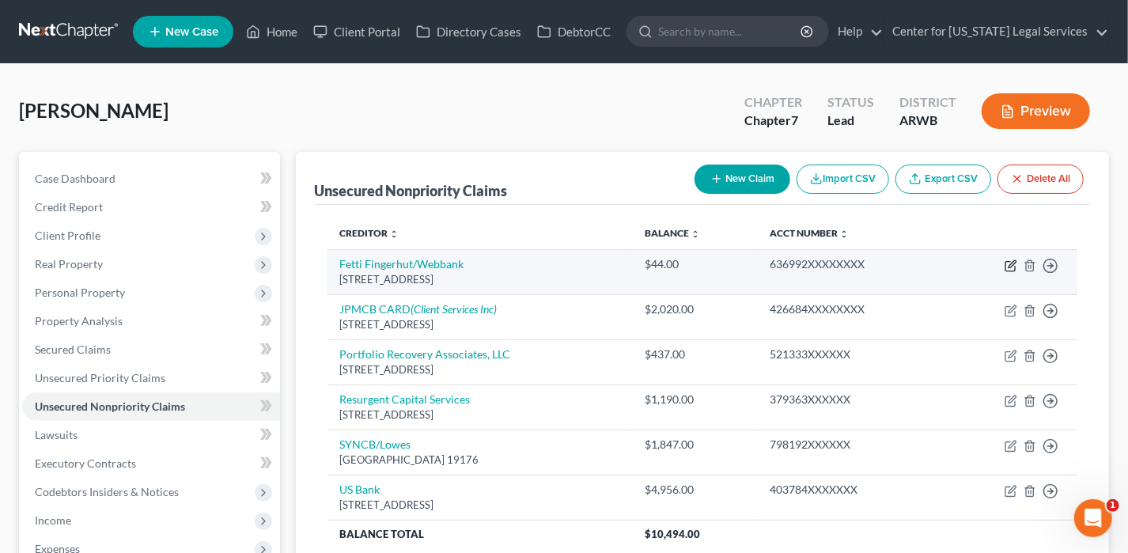
click at [1011, 261] on icon "button" at bounding box center [1010, 265] width 13 height 13
select select "24"
select select "2"
select select "0"
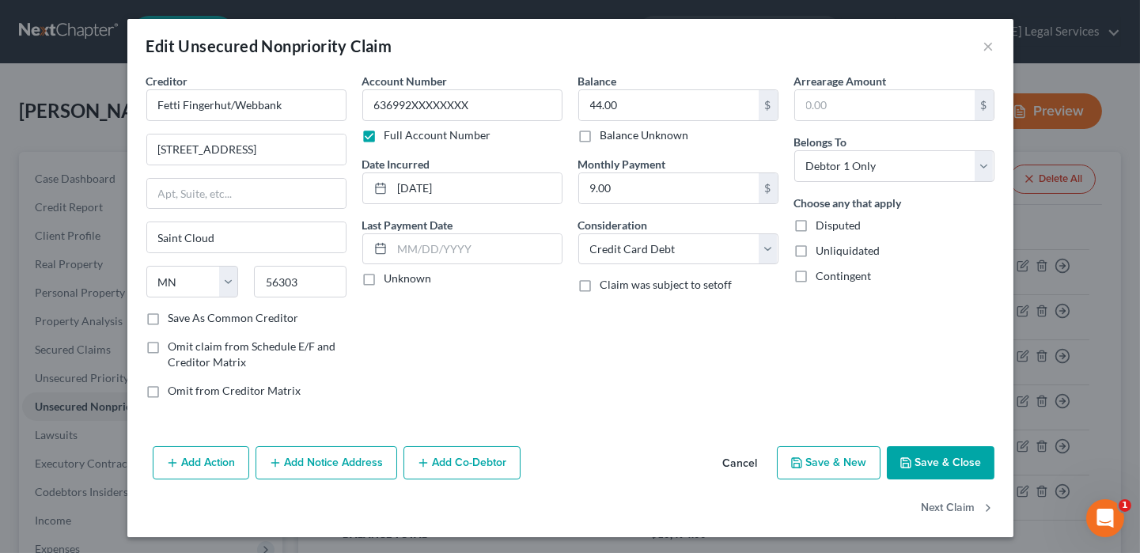
click at [384, 133] on label "Full Account Number" at bounding box center [437, 135] width 107 height 16
click at [391, 133] on input "Full Account Number" at bounding box center [396, 132] width 10 height 10
click at [384, 135] on label "Full Account Number" at bounding box center [437, 135] width 107 height 16
click at [391, 135] on input "Full Account Number" at bounding box center [396, 132] width 10 height 10
click at [384, 134] on label "Full Account Number" at bounding box center [437, 135] width 107 height 16
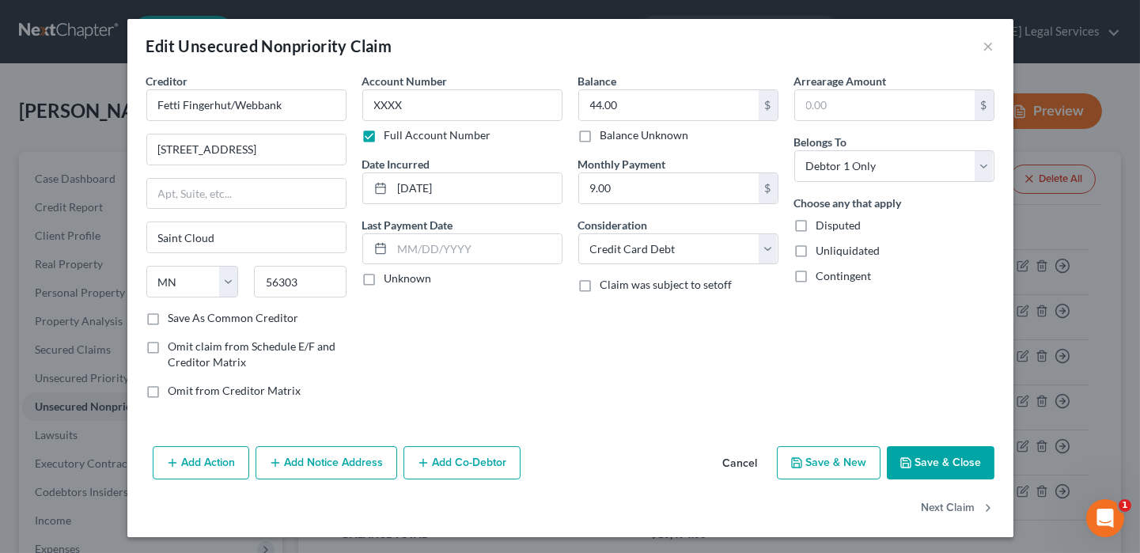
click at [391, 134] on input "Full Account Number" at bounding box center [396, 132] width 10 height 10
drag, startPoint x: 428, startPoint y: 90, endPoint x: 351, endPoint y: 96, distance: 77.0
click at [354, 96] on div "Account Number (last 4) XXXX Full Account Number Date Incurred [DATE] Last Paym…" at bounding box center [462, 242] width 216 height 339
click at [905, 455] on button "Save & Close" at bounding box center [941, 462] width 108 height 33
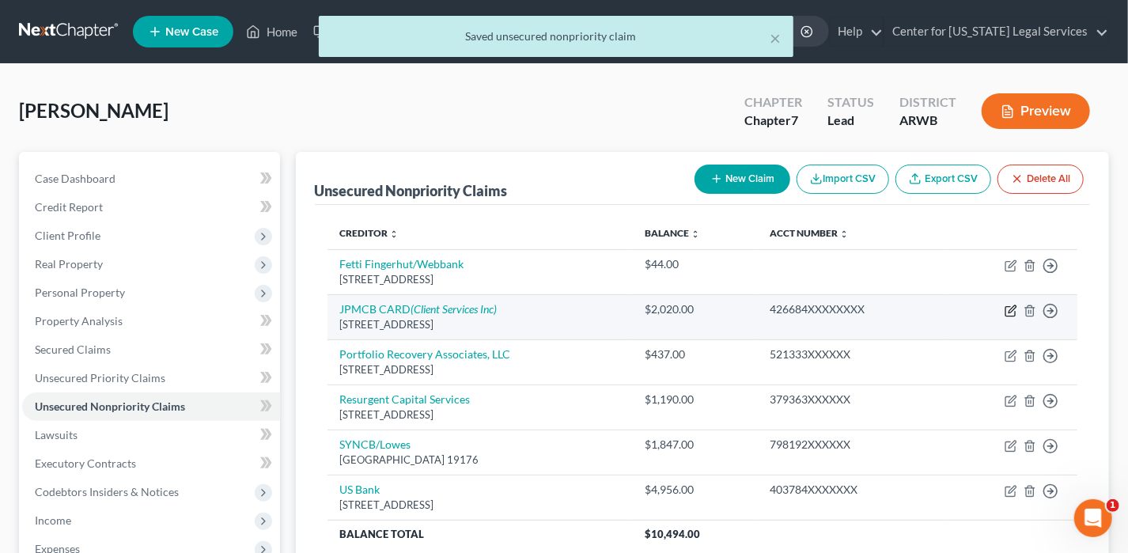
click at [1015, 309] on icon "button" at bounding box center [1009, 311] width 9 height 9
select select "7"
select select "2"
select select "0"
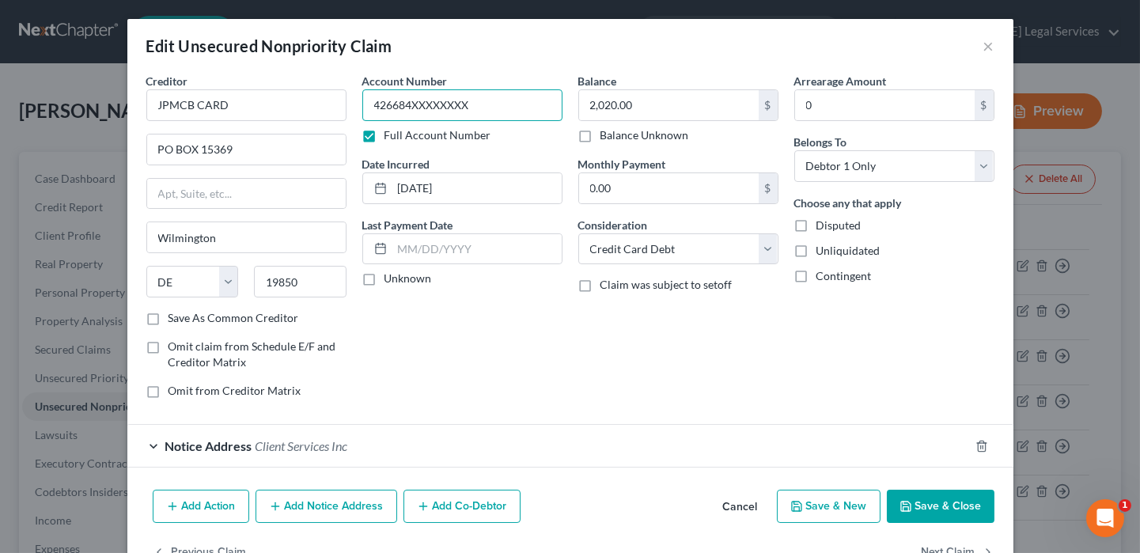
drag, startPoint x: 522, startPoint y: 108, endPoint x: 395, endPoint y: 103, distance: 127.5
click at [395, 103] on input "426684XXXXXXXX" at bounding box center [462, 105] width 200 height 32
type input "4266"
click at [900, 505] on icon "button" at bounding box center [905, 506] width 13 height 13
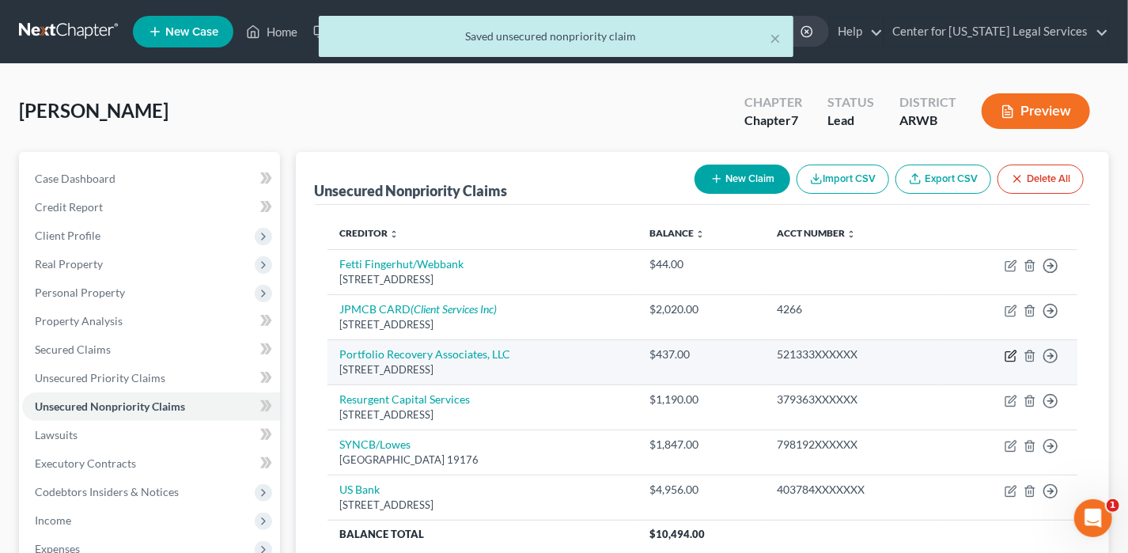
click at [1005, 355] on icon "button" at bounding box center [1009, 356] width 9 height 9
select select "48"
select select "1"
select select "0"
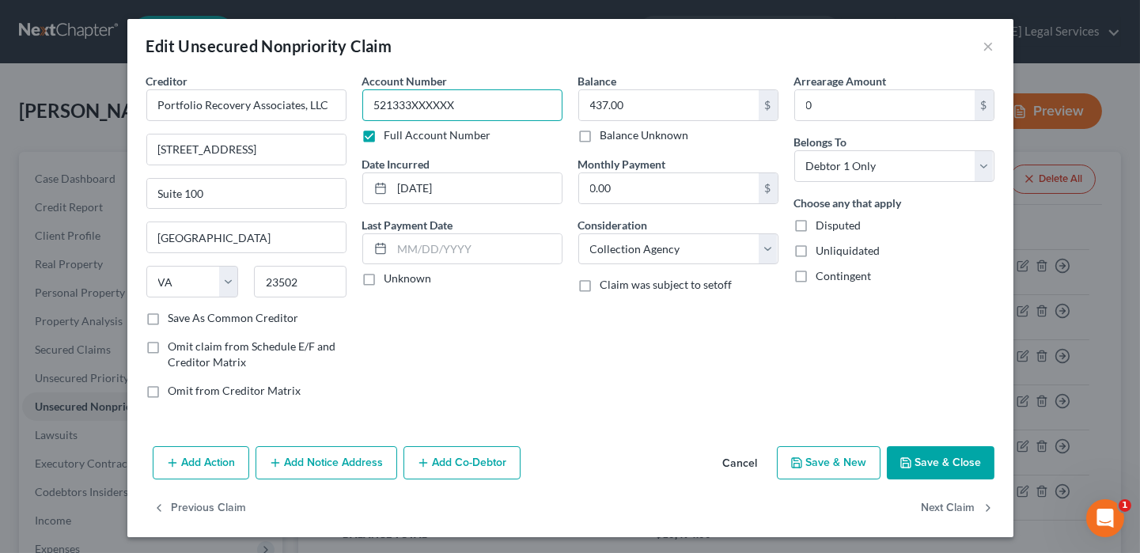
drag, startPoint x: 482, startPoint y: 105, endPoint x: 392, endPoint y: 100, distance: 90.3
click at [392, 100] on input "521333XXXXXX" at bounding box center [462, 105] width 200 height 32
type input "5213"
click at [941, 455] on button "Save & Close" at bounding box center [941, 462] width 108 height 33
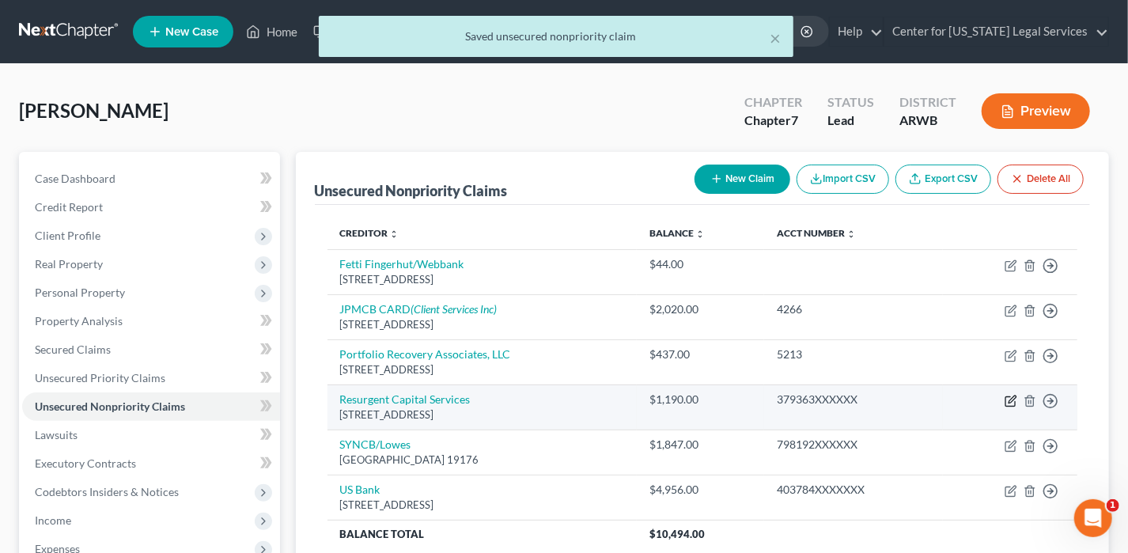
click at [1016, 397] on icon "button" at bounding box center [1010, 401] width 13 height 13
select select "42"
select select "1"
select select "0"
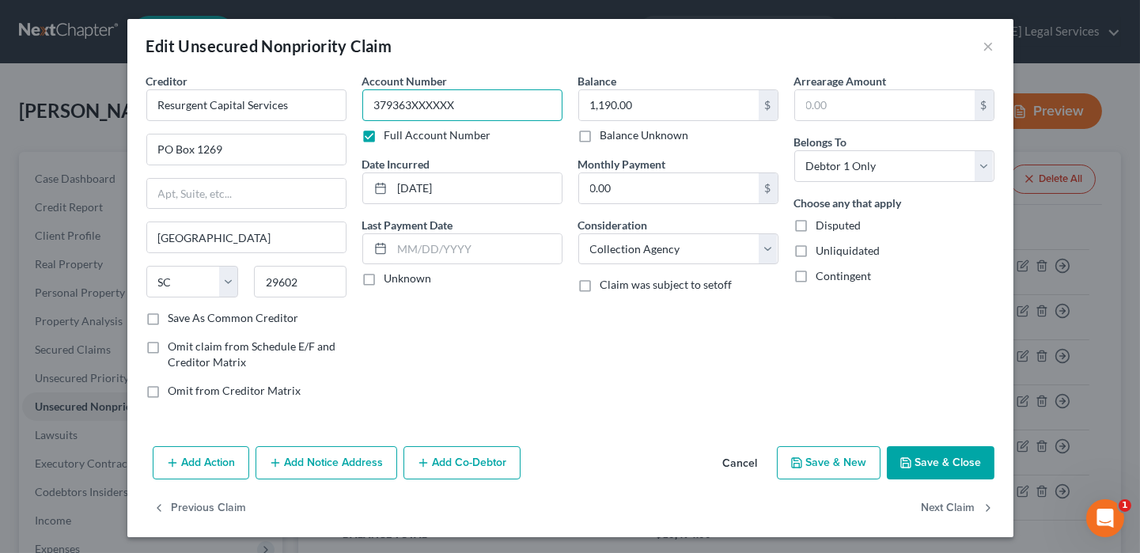
drag, startPoint x: 473, startPoint y: 108, endPoint x: 393, endPoint y: 115, distance: 80.1
click at [393, 115] on input "379363XXXXXX" at bounding box center [462, 105] width 200 height 32
type input "3793"
click at [384, 132] on label "Full Account Number" at bounding box center [437, 135] width 107 height 16
click at [391, 132] on input "Full Account Number" at bounding box center [396, 132] width 10 height 10
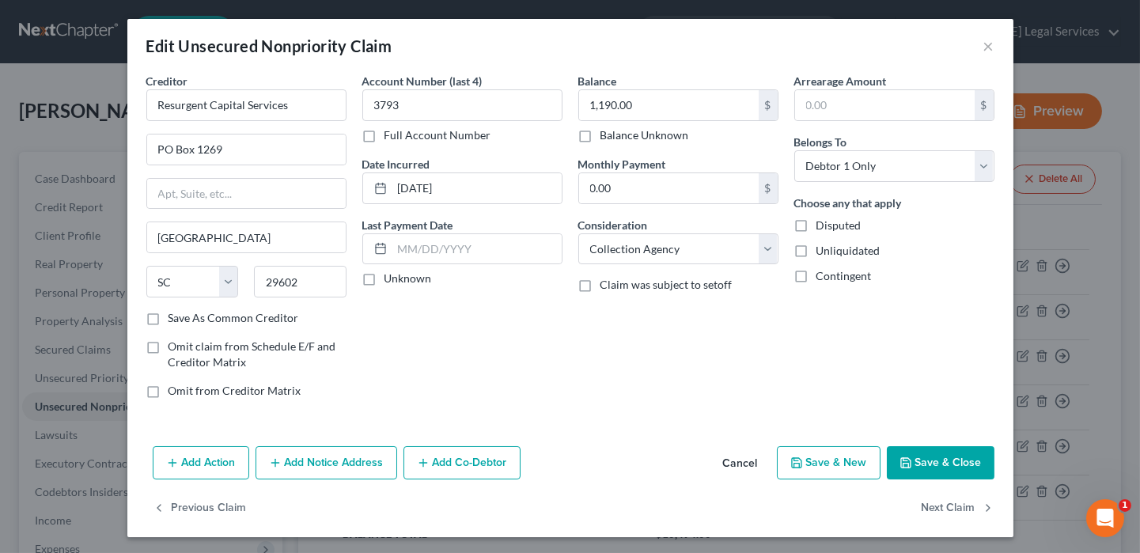
click at [943, 463] on button "Save & Close" at bounding box center [941, 462] width 108 height 33
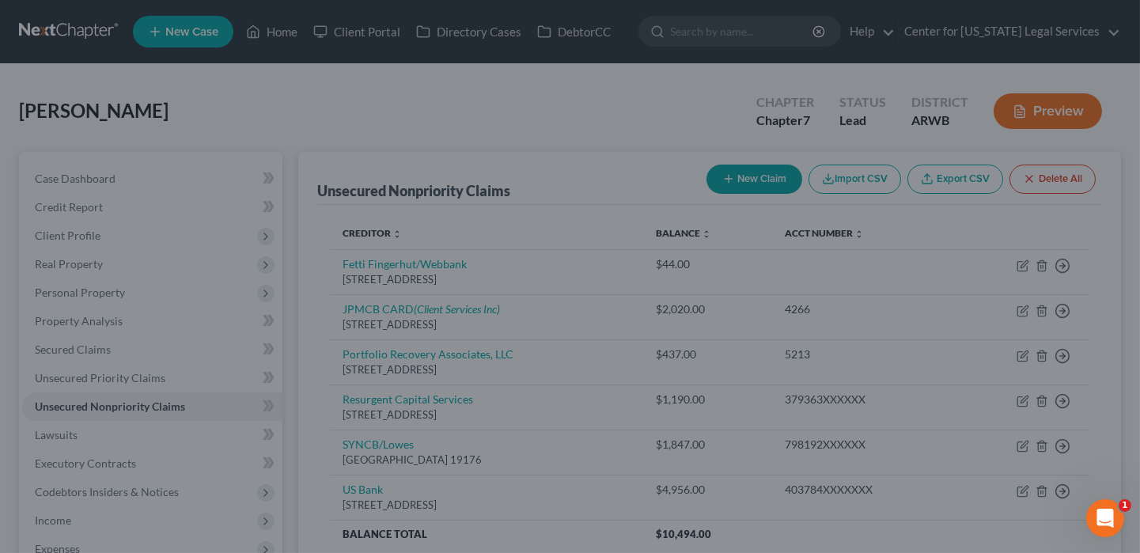
type input "0"
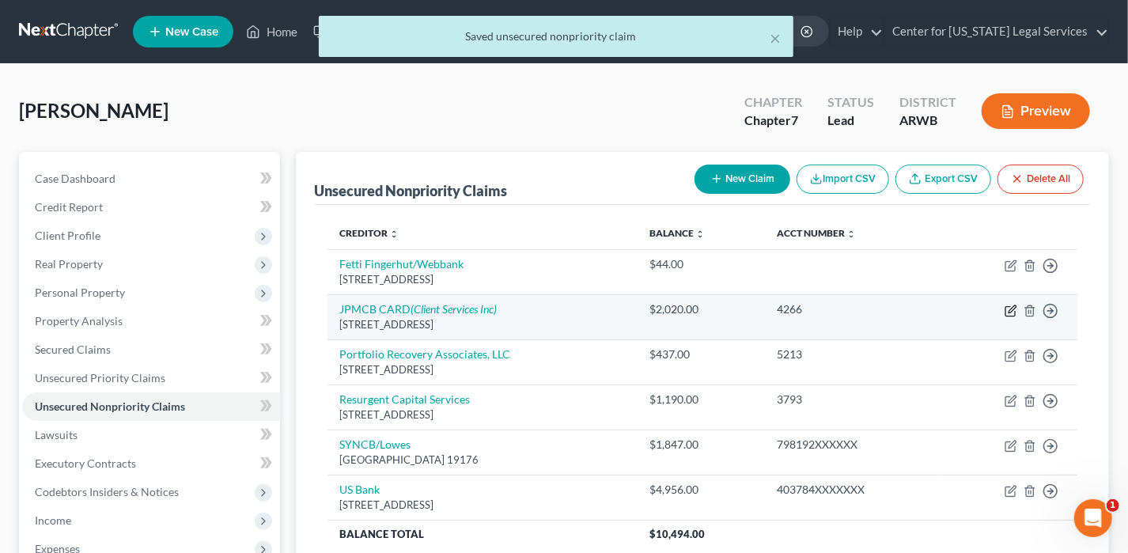
click at [1006, 314] on icon "button" at bounding box center [1009, 311] width 9 height 9
select select "7"
select select "2"
select select "0"
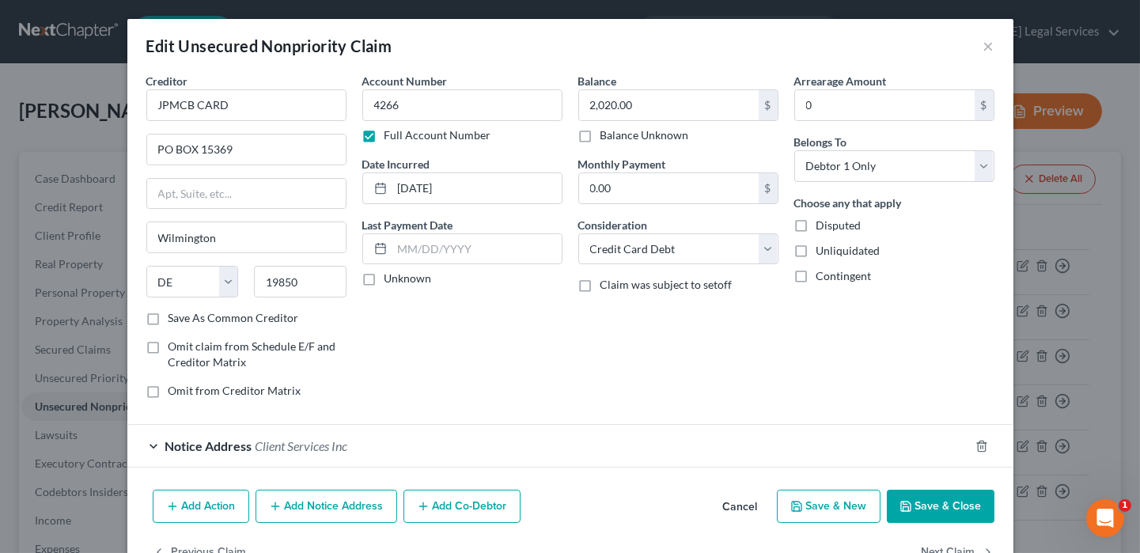
click at [424, 135] on label "Full Account Number" at bounding box center [437, 135] width 107 height 16
click at [401, 135] on input "Full Account Number" at bounding box center [396, 132] width 10 height 10
click at [906, 513] on button "Save & Close" at bounding box center [941, 506] width 108 height 33
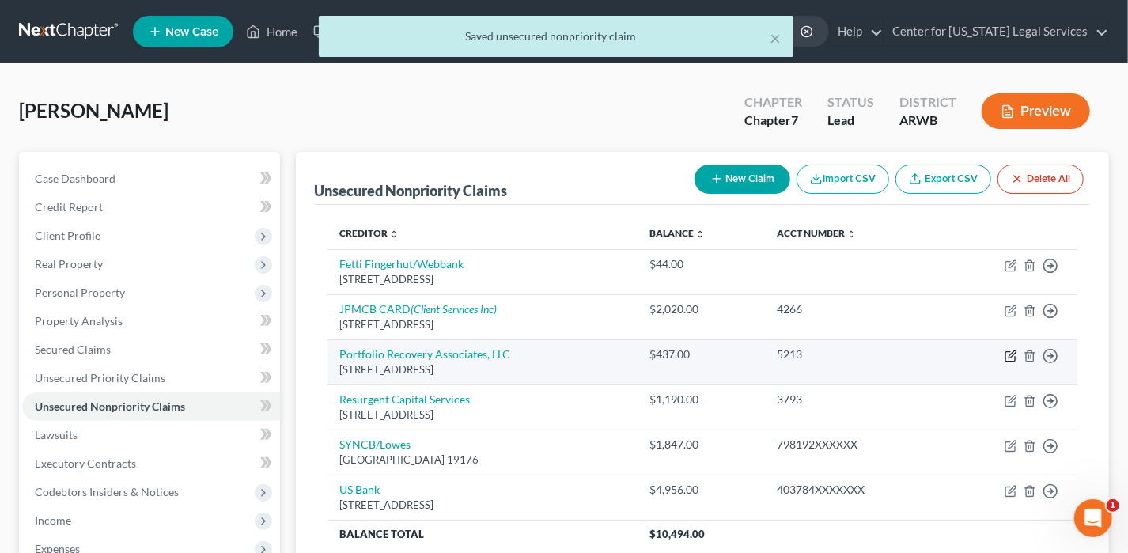
click at [1011, 354] on icon "button" at bounding box center [1011, 353] width 7 height 7
select select "48"
select select "1"
select select "0"
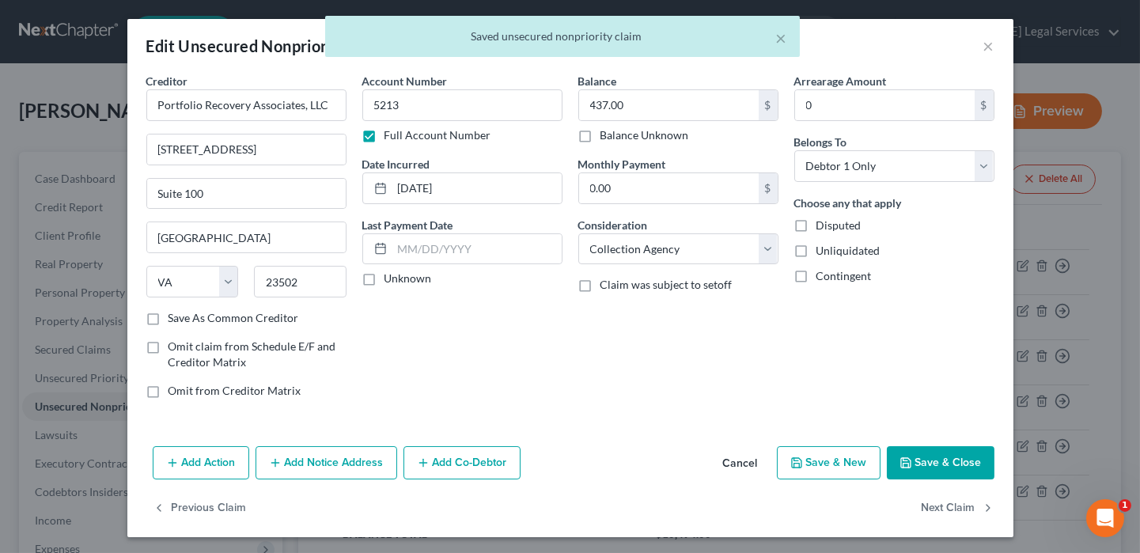
click at [411, 133] on label "Full Account Number" at bounding box center [437, 135] width 107 height 16
click at [401, 133] on input "Full Account Number" at bounding box center [396, 132] width 10 height 10
click at [956, 452] on button "Save & Close" at bounding box center [941, 462] width 108 height 33
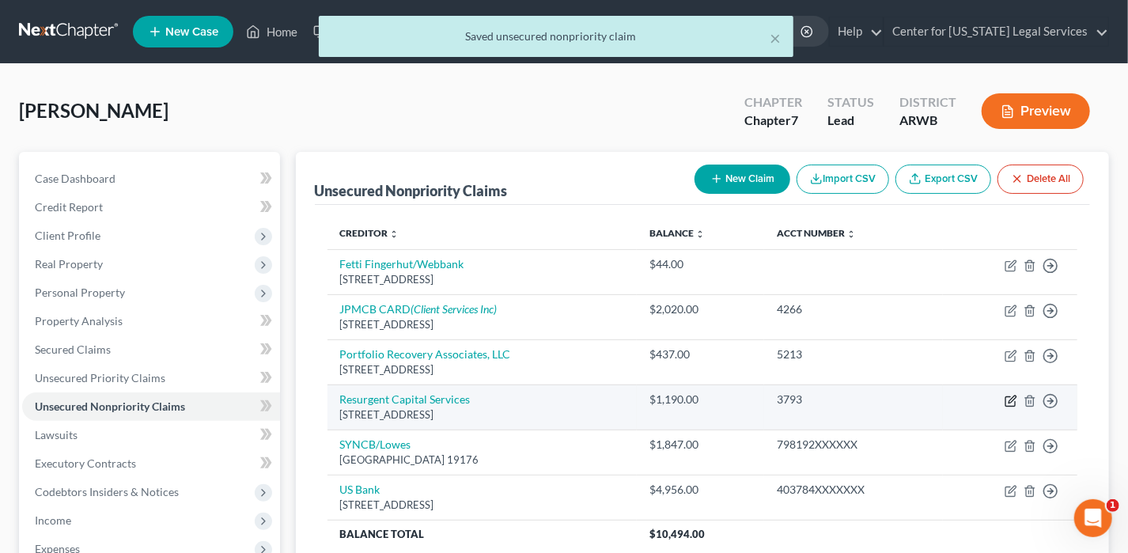
click at [1012, 398] on icon "button" at bounding box center [1011, 398] width 7 height 7
select select "42"
select select "1"
select select "0"
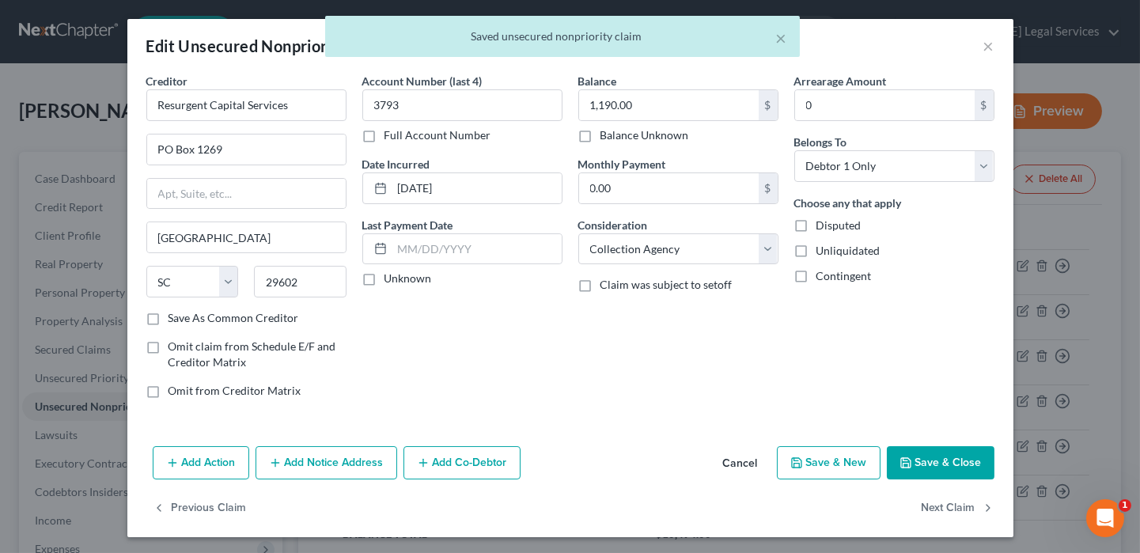
click at [924, 457] on button "Save & Close" at bounding box center [941, 462] width 108 height 33
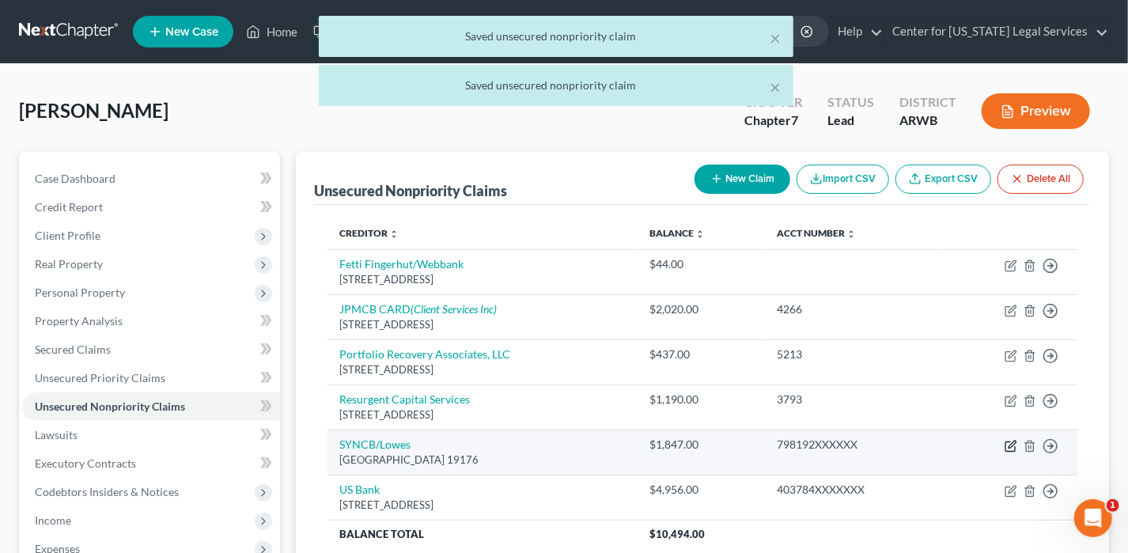
click at [1008, 444] on icon "button" at bounding box center [1010, 446] width 13 height 13
select select "39"
select select "2"
select select "0"
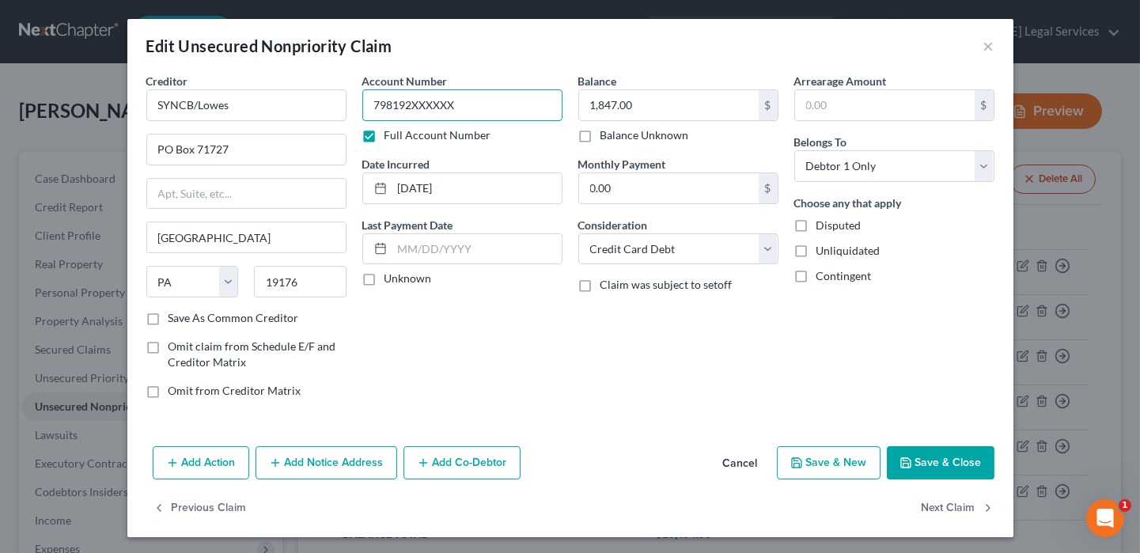
drag, startPoint x: 461, startPoint y: 100, endPoint x: 391, endPoint y: 106, distance: 70.6
click at [391, 106] on input "798192XXXXXX" at bounding box center [462, 105] width 200 height 32
type input "7981"
click at [384, 135] on label "Full Account Number" at bounding box center [437, 135] width 107 height 16
click at [391, 135] on input "Full Account Number" at bounding box center [396, 132] width 10 height 10
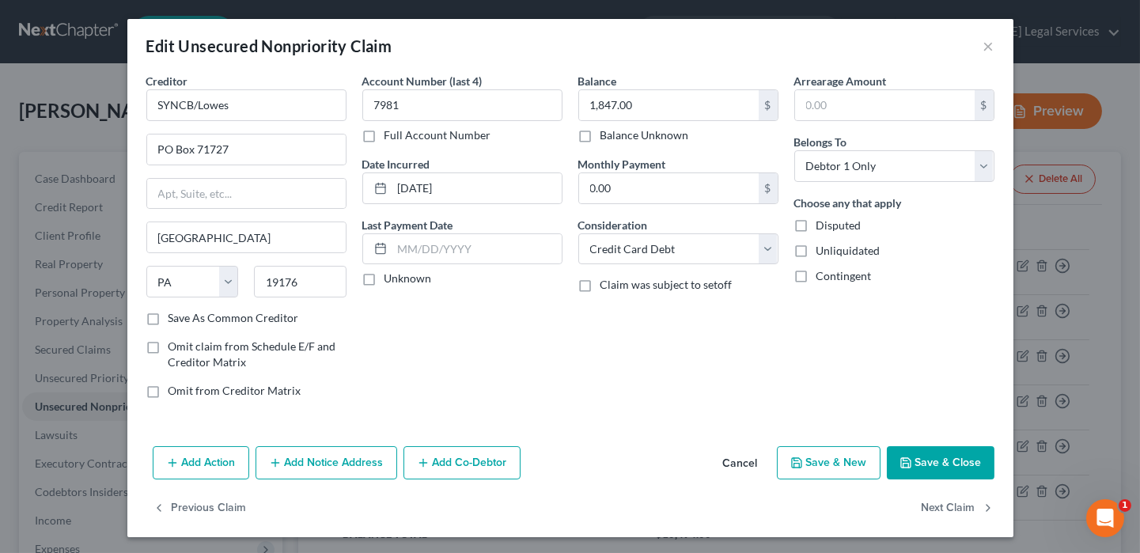
click at [909, 465] on button "Save & Close" at bounding box center [941, 462] width 108 height 33
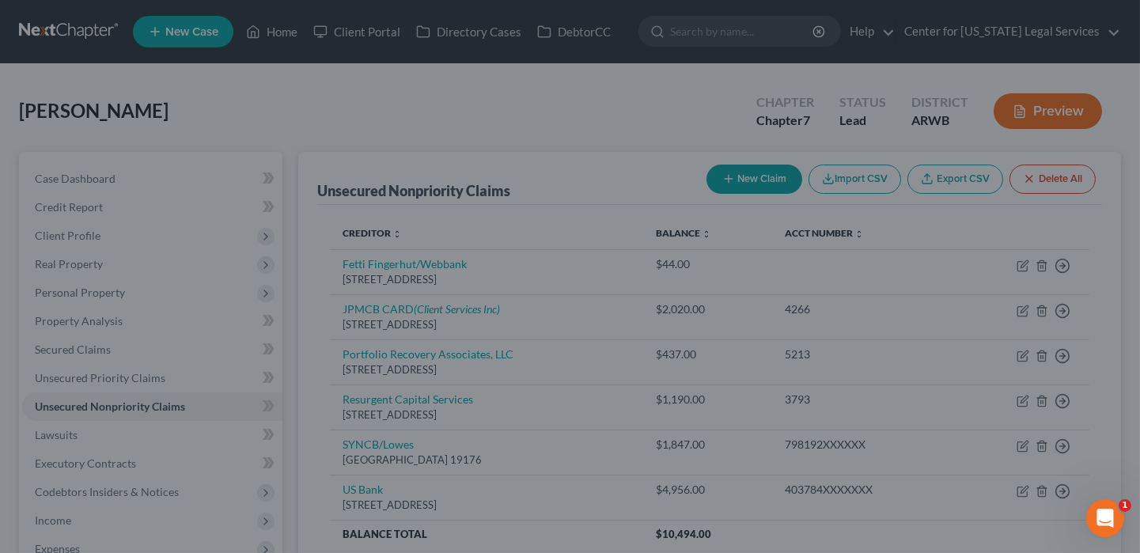
type input "0"
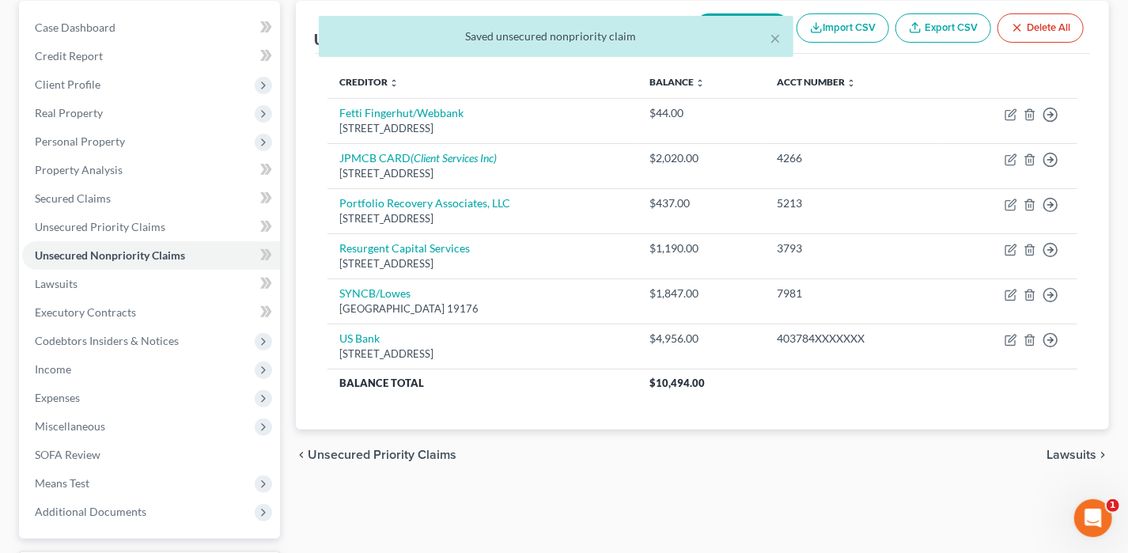
scroll to position [158, 0]
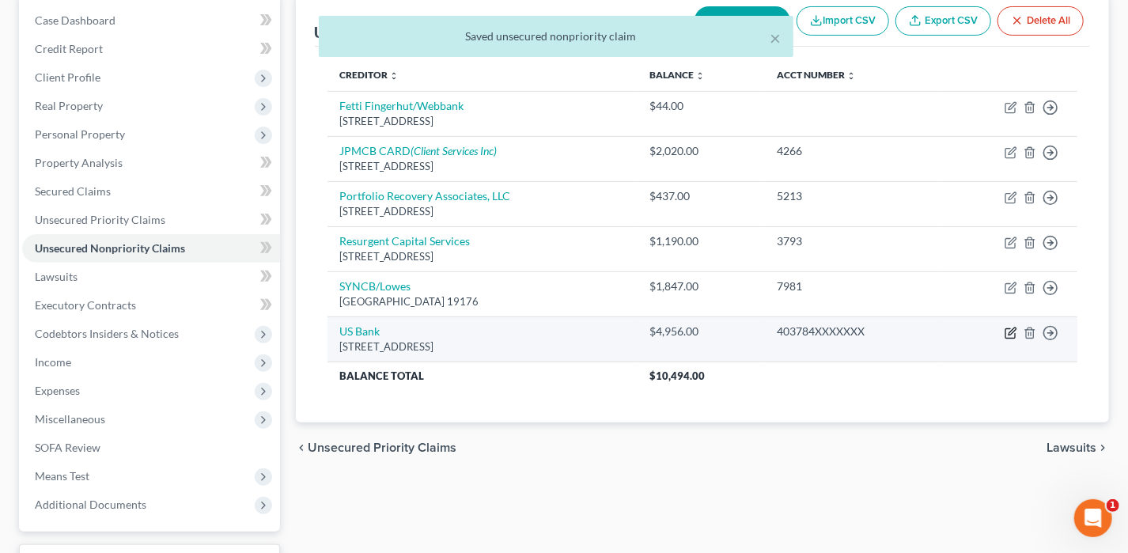
click at [1005, 335] on icon "button" at bounding box center [1010, 333] width 13 height 13
select select "26"
select select "2"
select select "0"
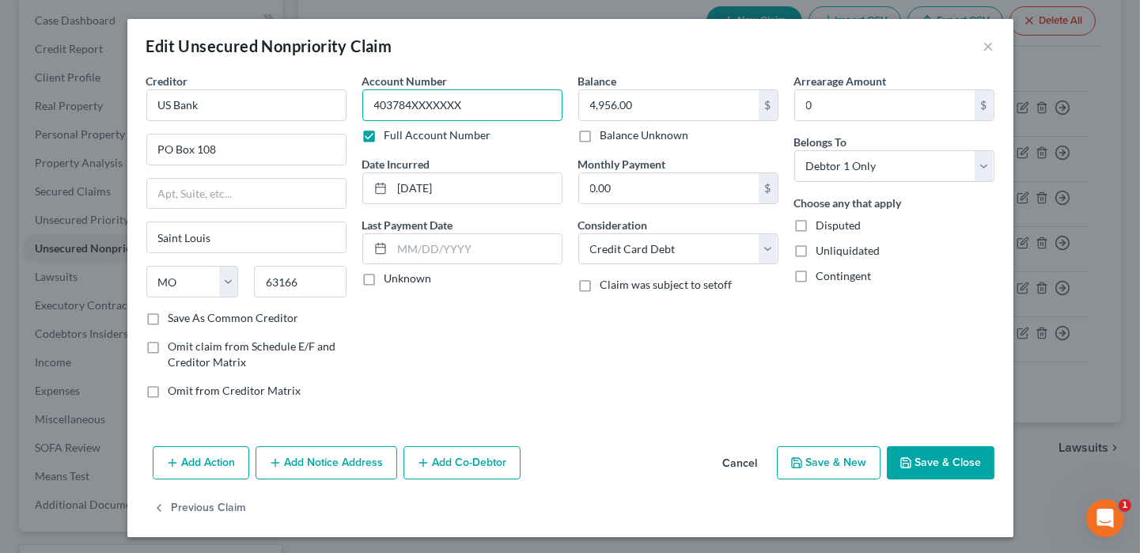
drag, startPoint x: 459, startPoint y: 111, endPoint x: 392, endPoint y: 107, distance: 66.6
click at [392, 107] on input "403784XXXXXXX" at bounding box center [462, 105] width 200 height 32
type input "4037"
click at [924, 448] on button "Save & Close" at bounding box center [941, 462] width 108 height 33
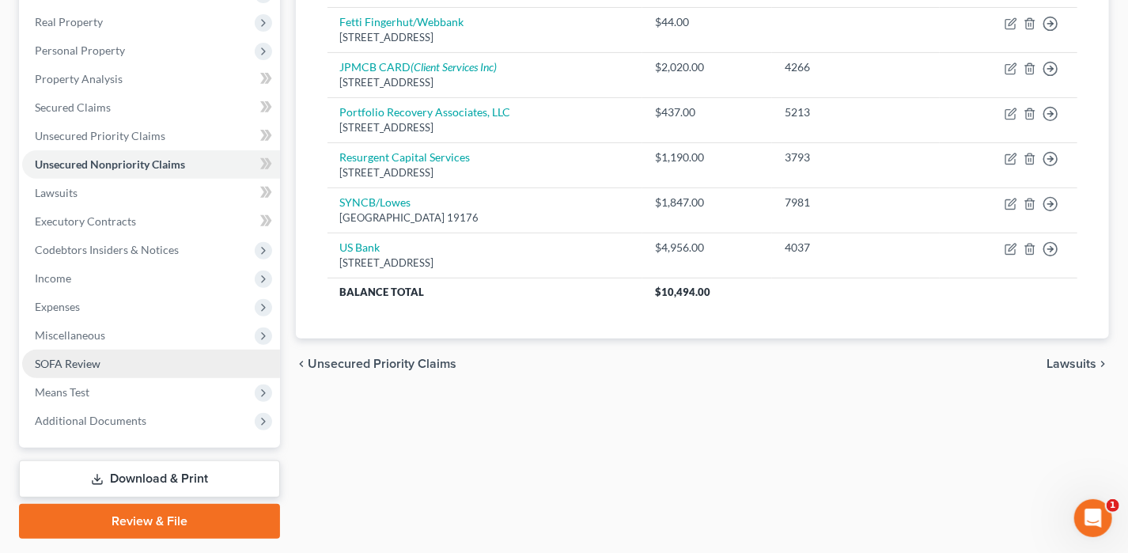
scroll to position [285, 0]
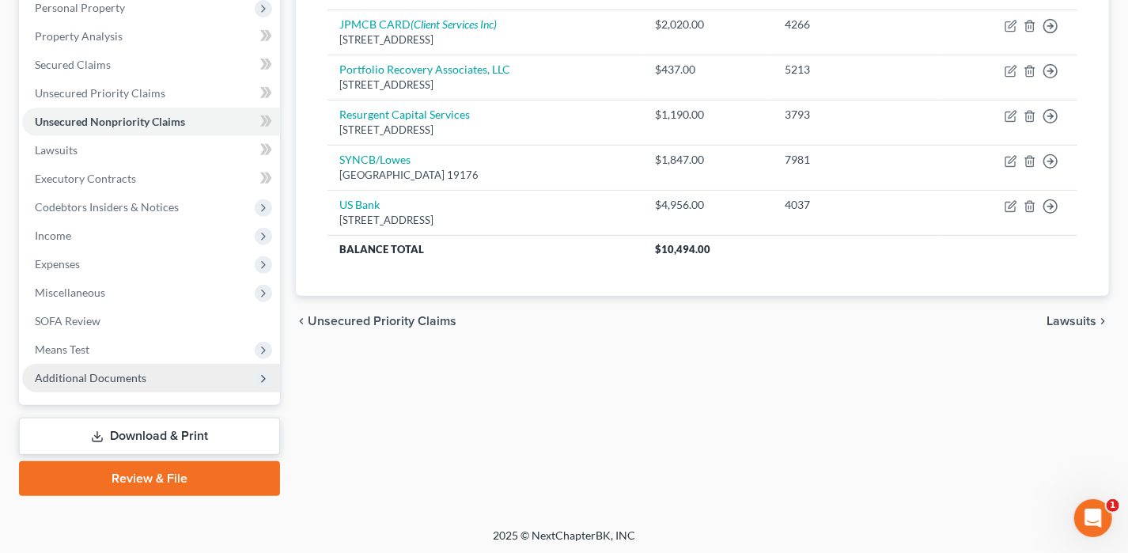
click at [230, 380] on span "Additional Documents" at bounding box center [151, 378] width 258 height 28
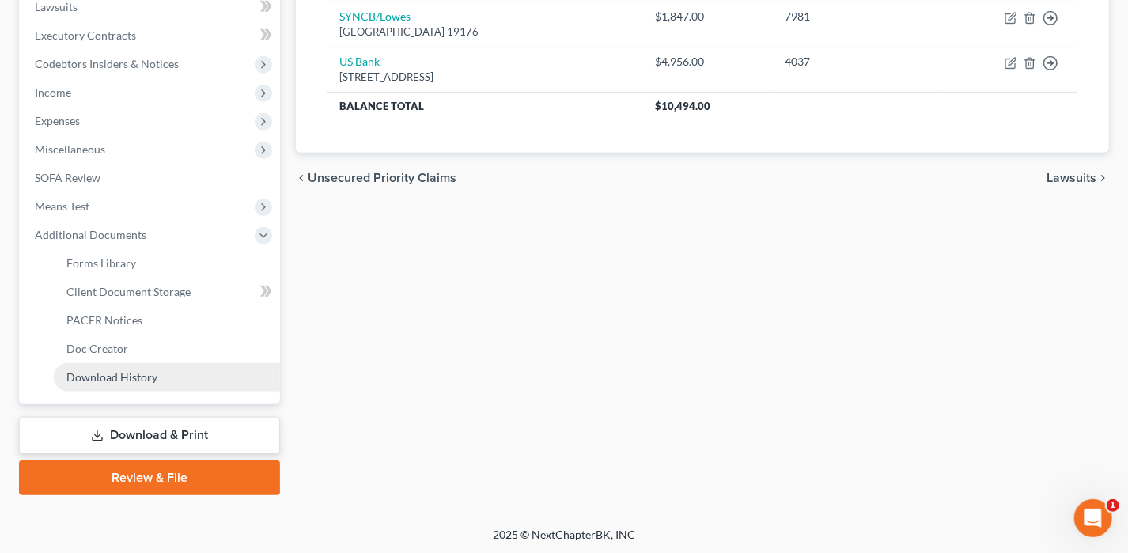
click at [218, 381] on link "Download History" at bounding box center [167, 377] width 226 height 28
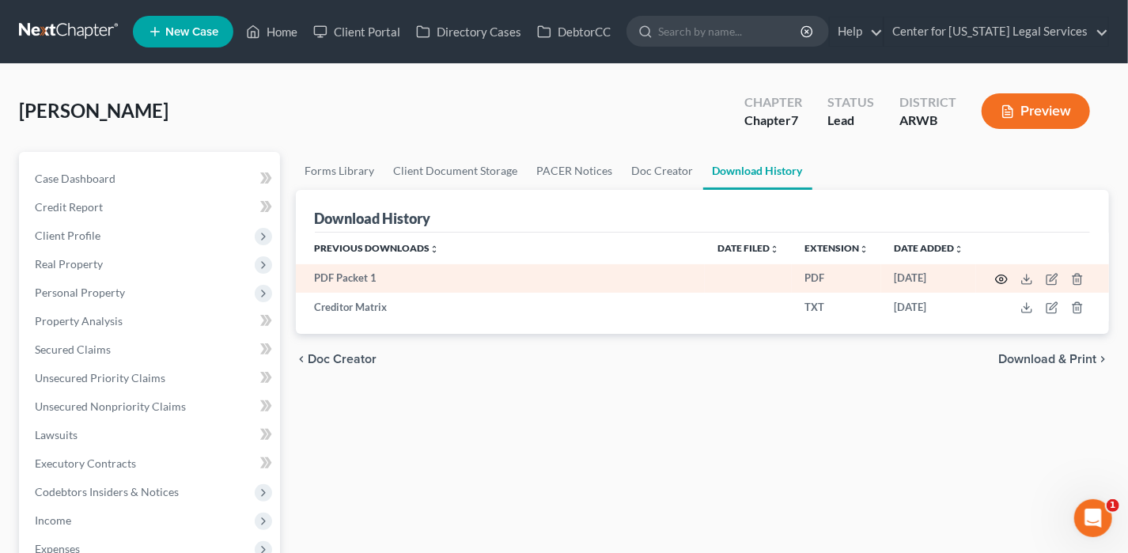
click at [997, 274] on icon "button" at bounding box center [1001, 279] width 13 height 13
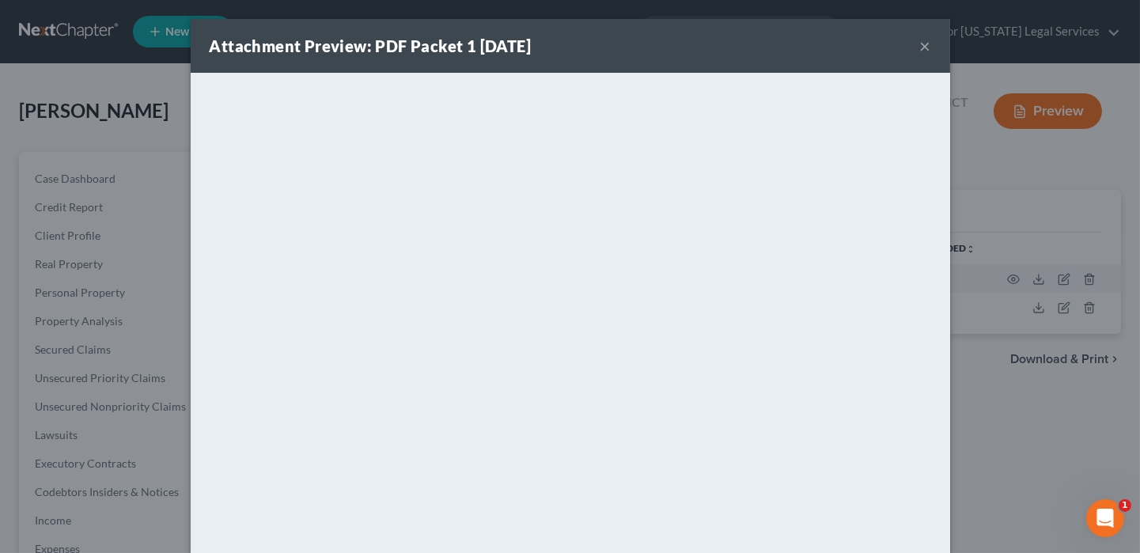
click at [920, 44] on button "×" at bounding box center [925, 45] width 11 height 19
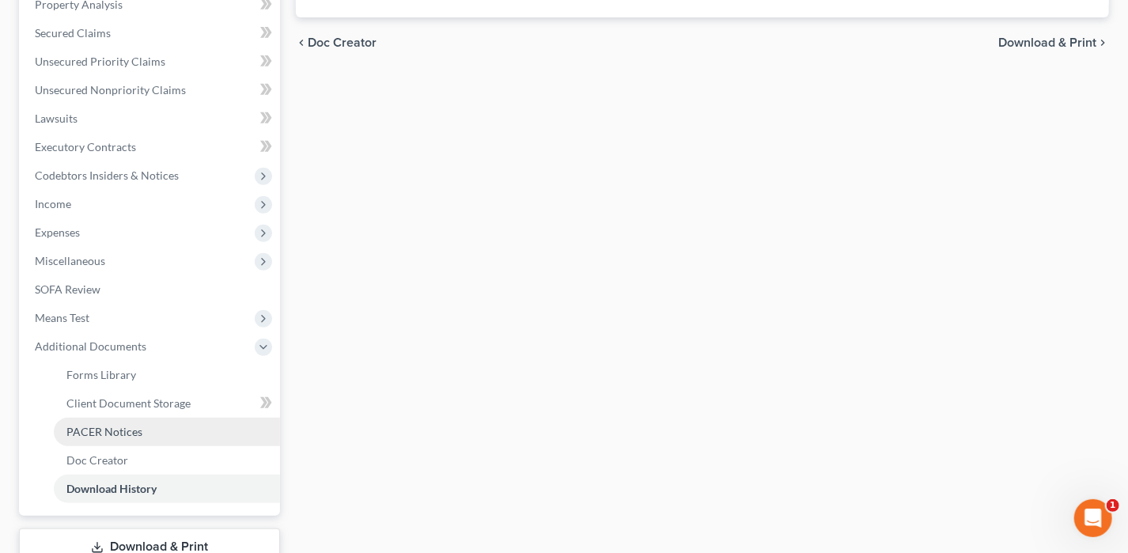
scroll to position [428, 0]
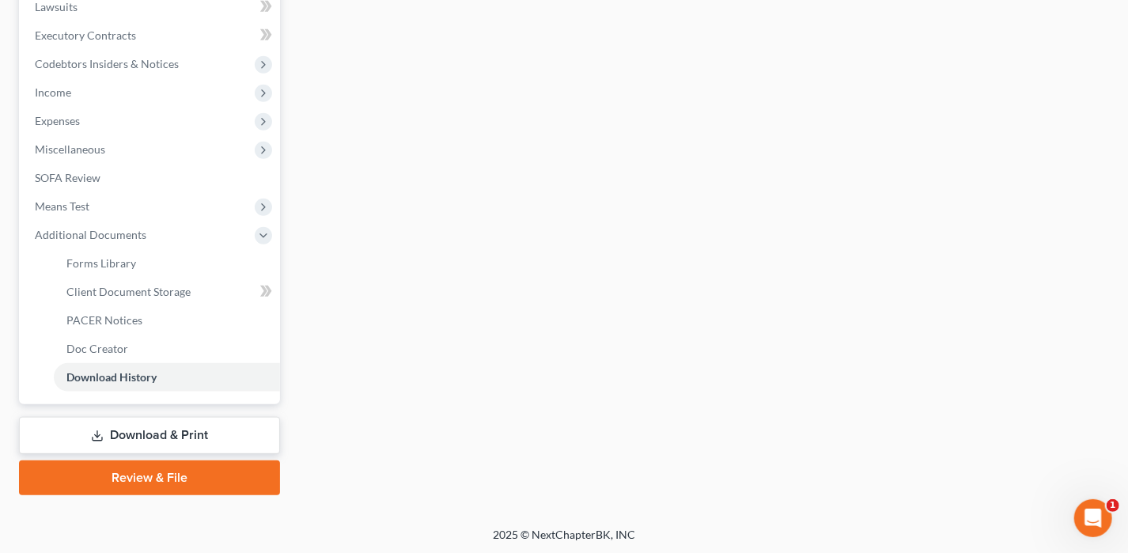
click at [163, 482] on link "Review & File" at bounding box center [149, 477] width 261 height 35
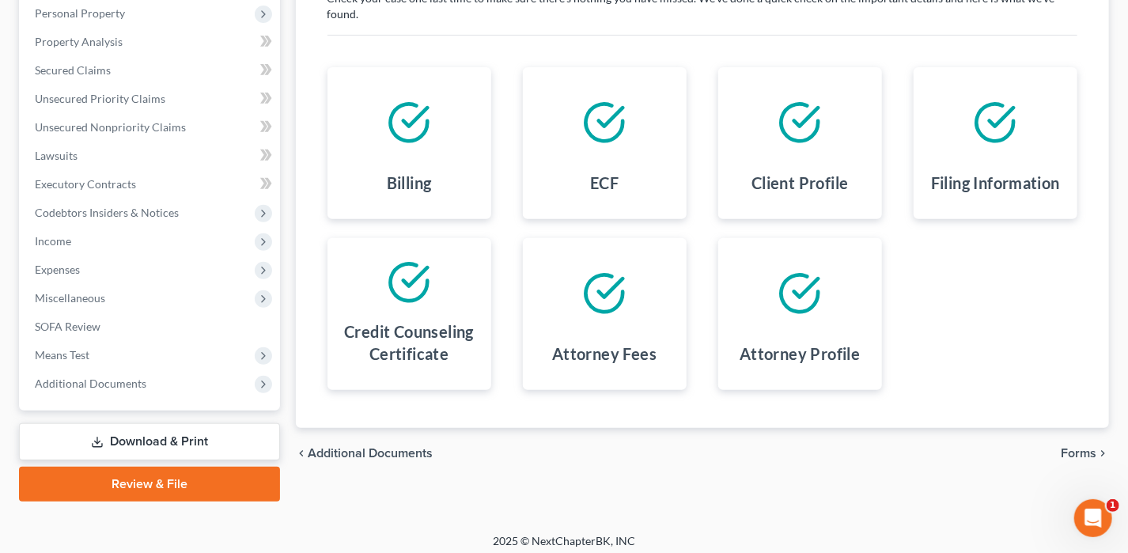
scroll to position [285, 0]
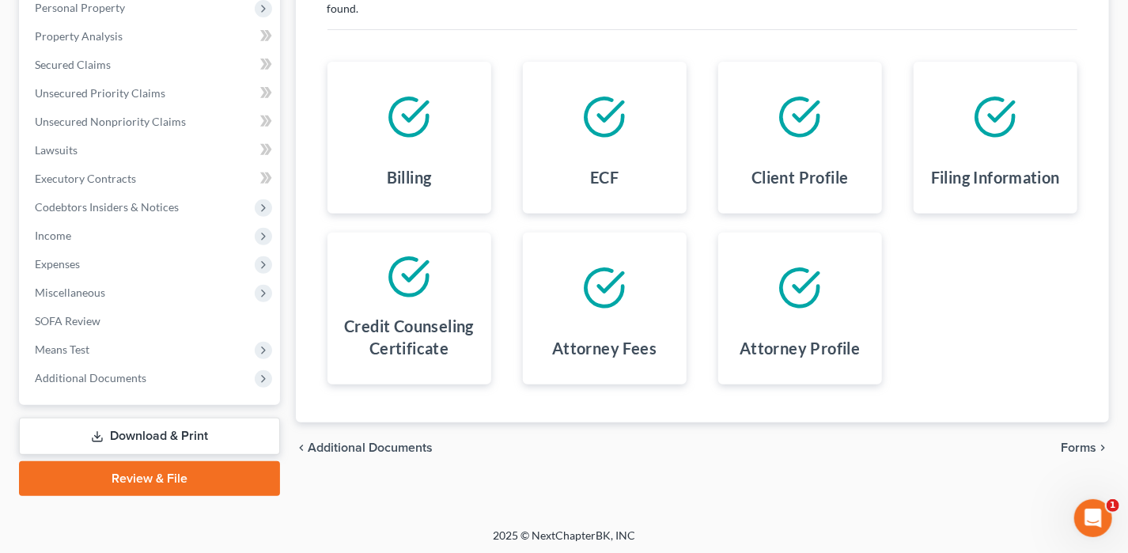
click at [1076, 441] on span "Forms" at bounding box center [1079, 447] width 36 height 13
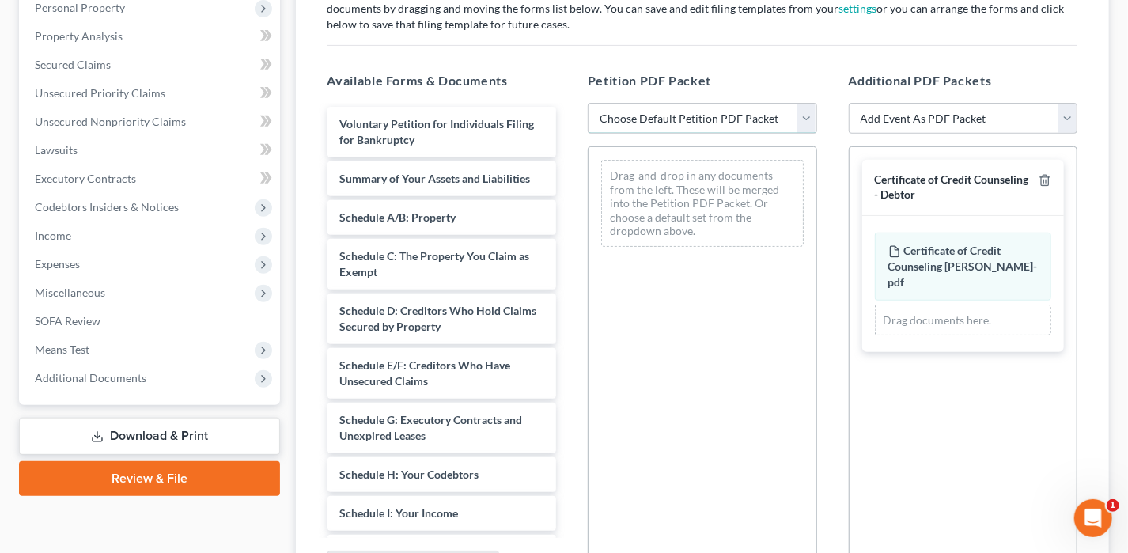
click at [691, 105] on select "Choose Default Petition PDF Packet Complete Bankruptcy Petition (all forms and …" at bounding box center [702, 119] width 229 height 32
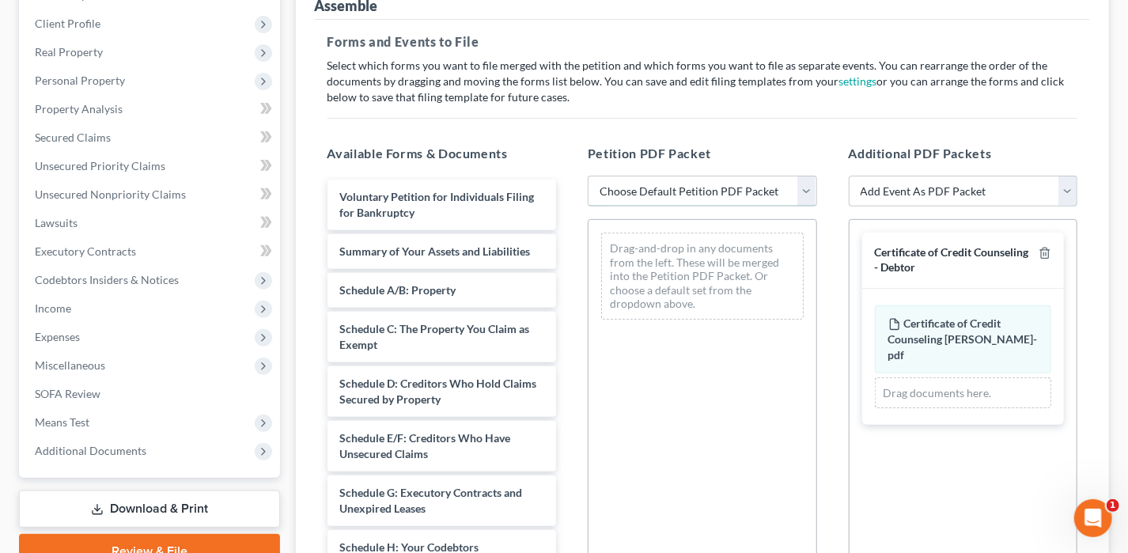
scroll to position [127, 0]
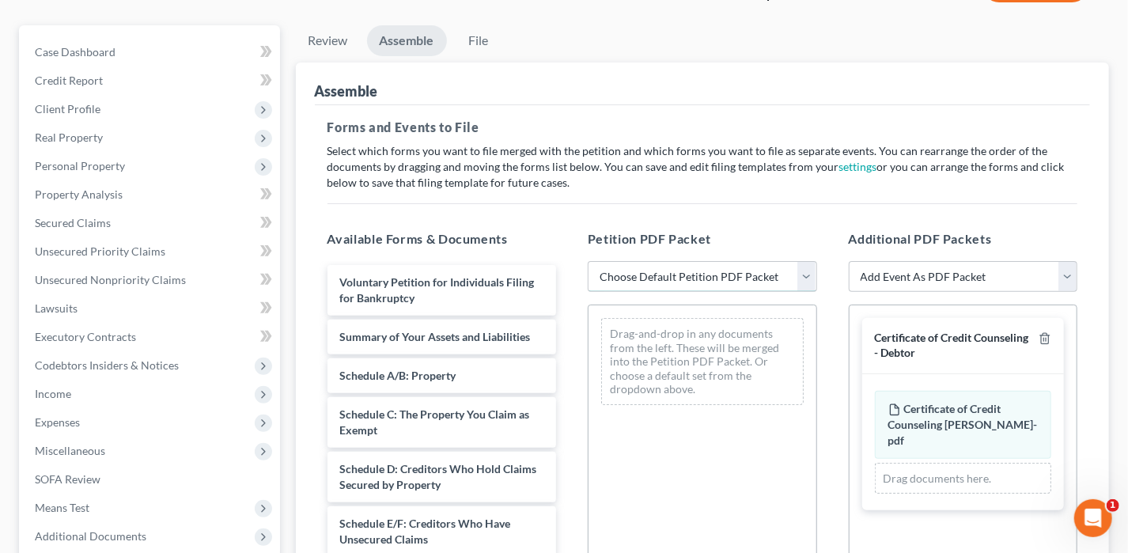
click at [639, 270] on select "Choose Default Petition PDF Packet Complete Bankruptcy Petition (all forms and …" at bounding box center [702, 277] width 229 height 32
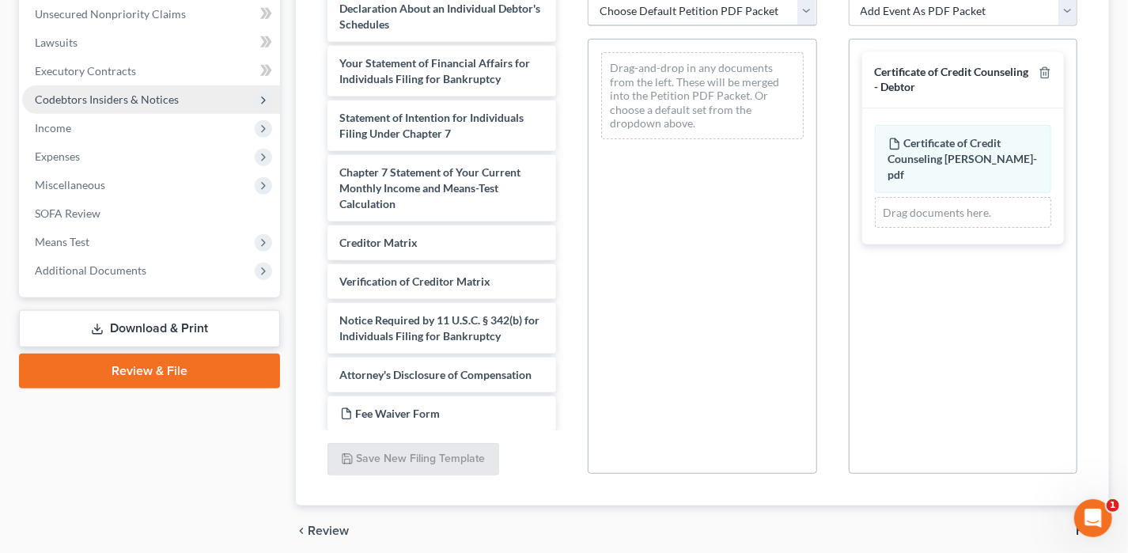
scroll to position [453, 0]
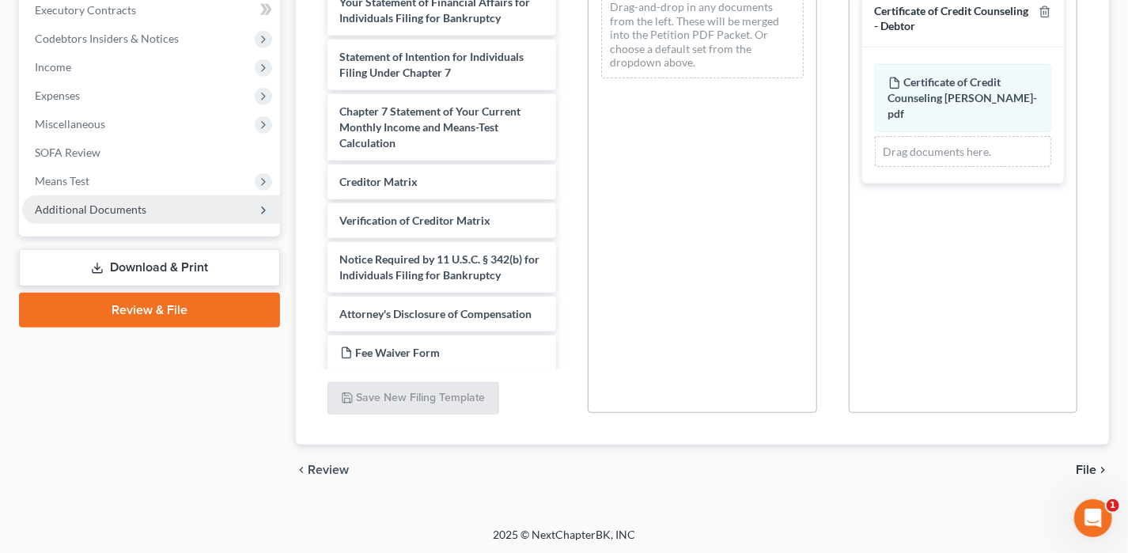
click at [115, 214] on span "Additional Documents" at bounding box center [151, 209] width 258 height 28
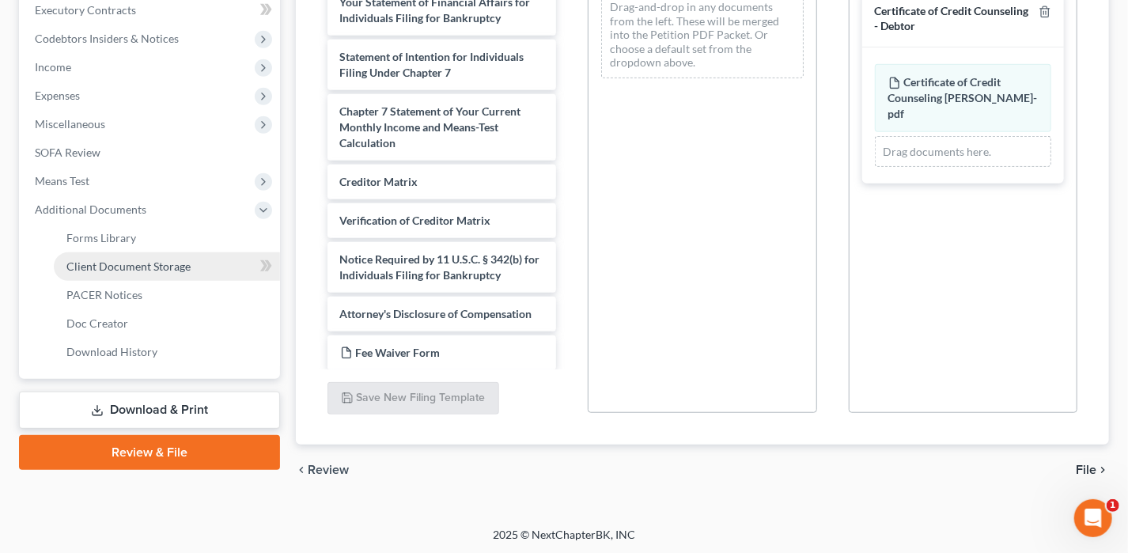
click at [141, 267] on span "Client Document Storage" at bounding box center [128, 265] width 124 height 13
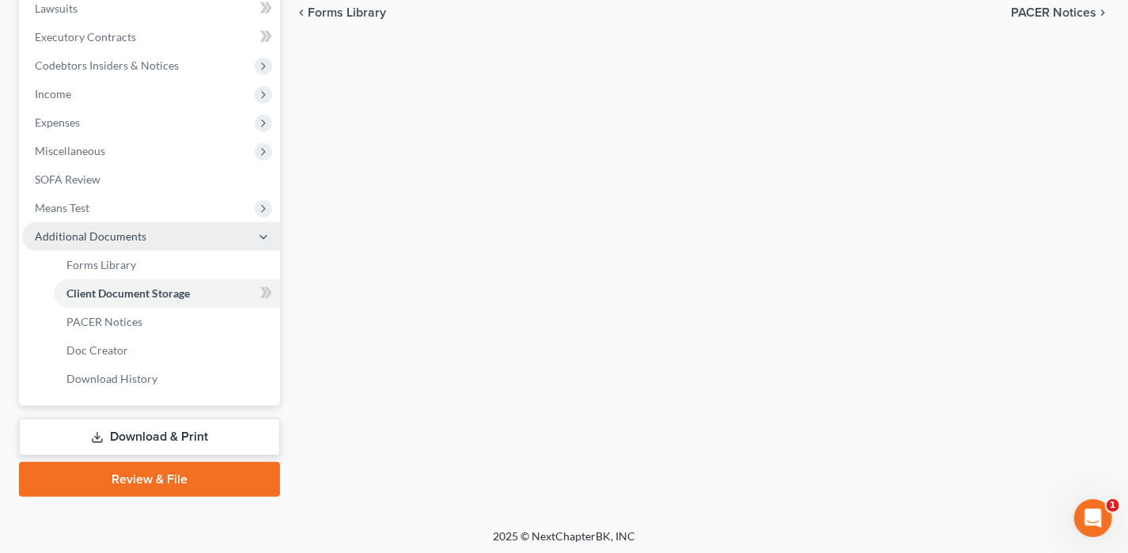
select select "0"
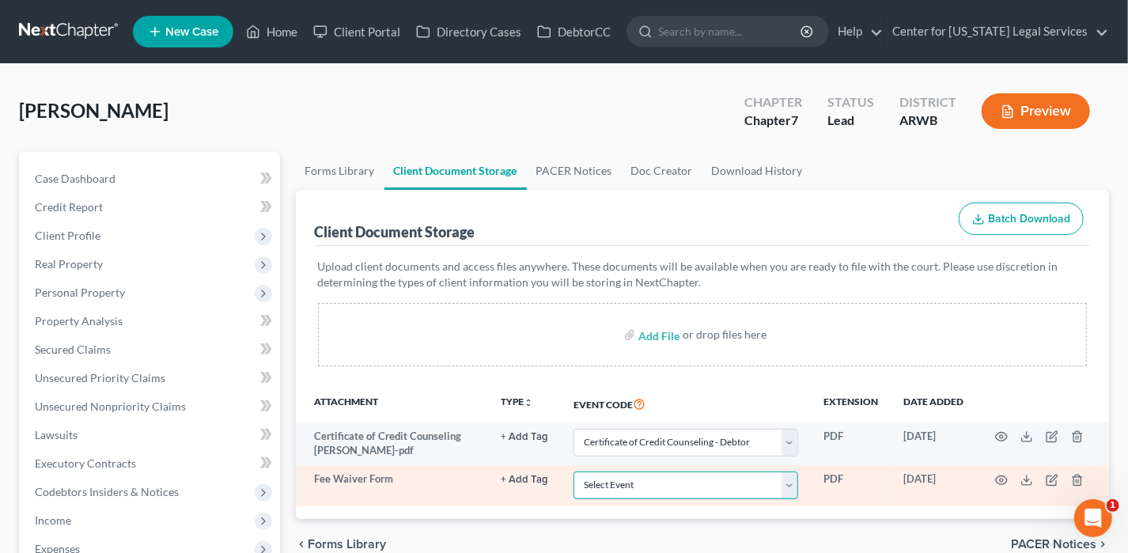
click at [706, 493] on select "Select Event Certificate of Credit Counseling - Debtor Certificate of Credit Co…" at bounding box center [685, 485] width 225 height 28
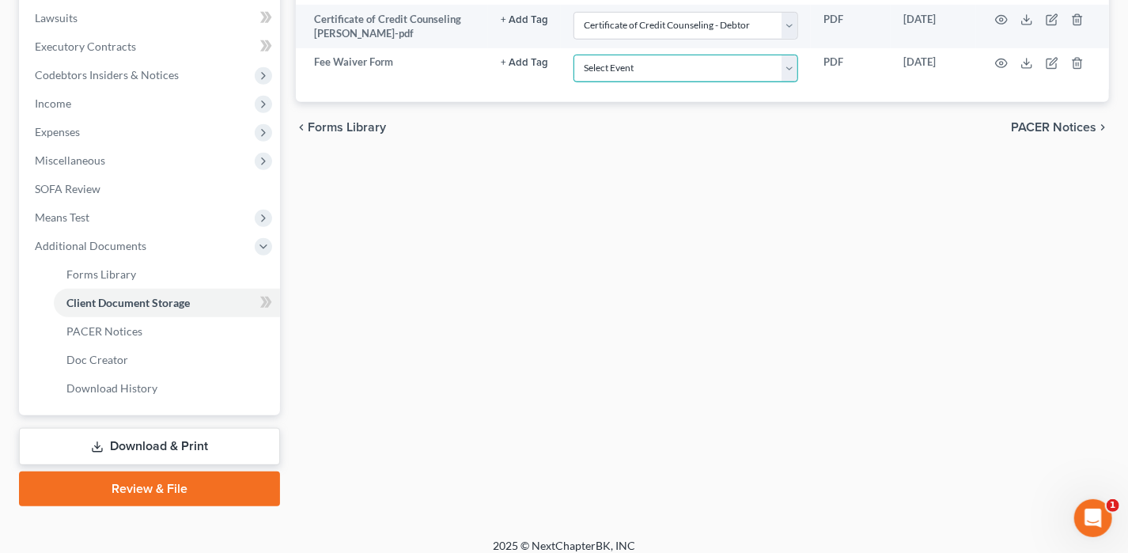
scroll to position [428, 0]
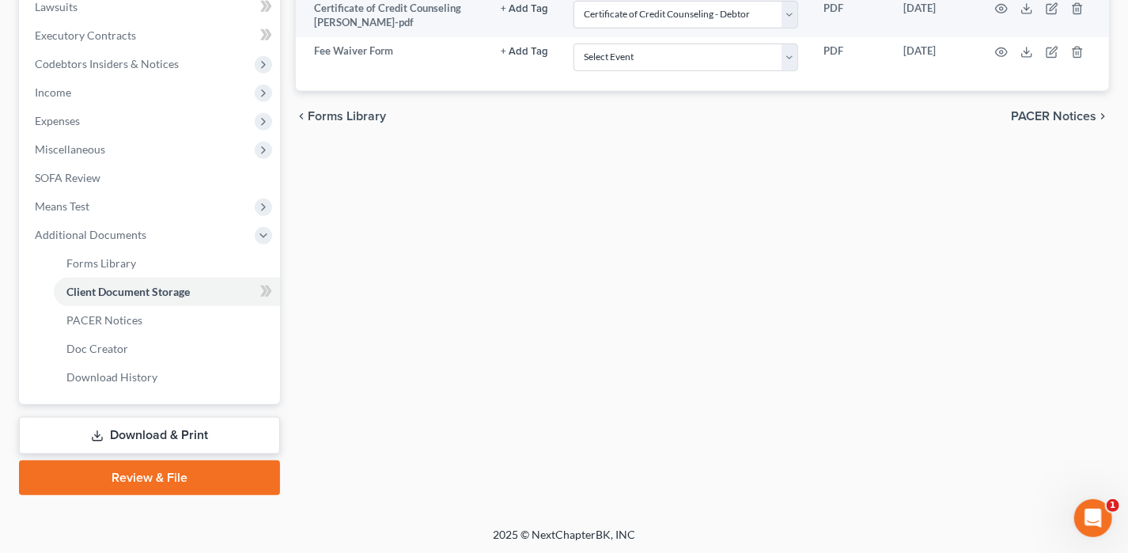
click at [255, 475] on link "Review & File" at bounding box center [149, 477] width 261 height 35
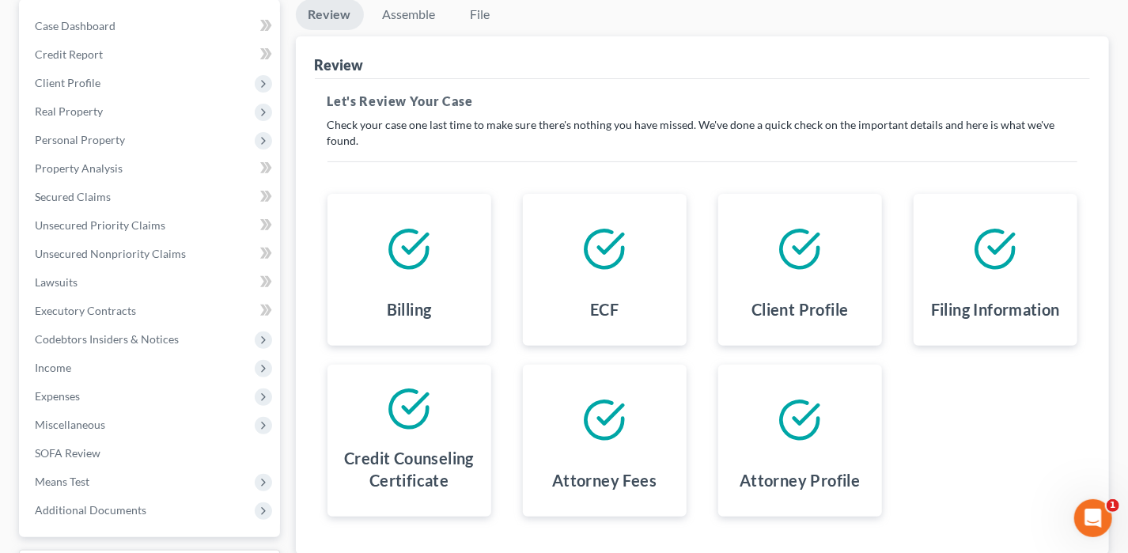
scroll to position [285, 0]
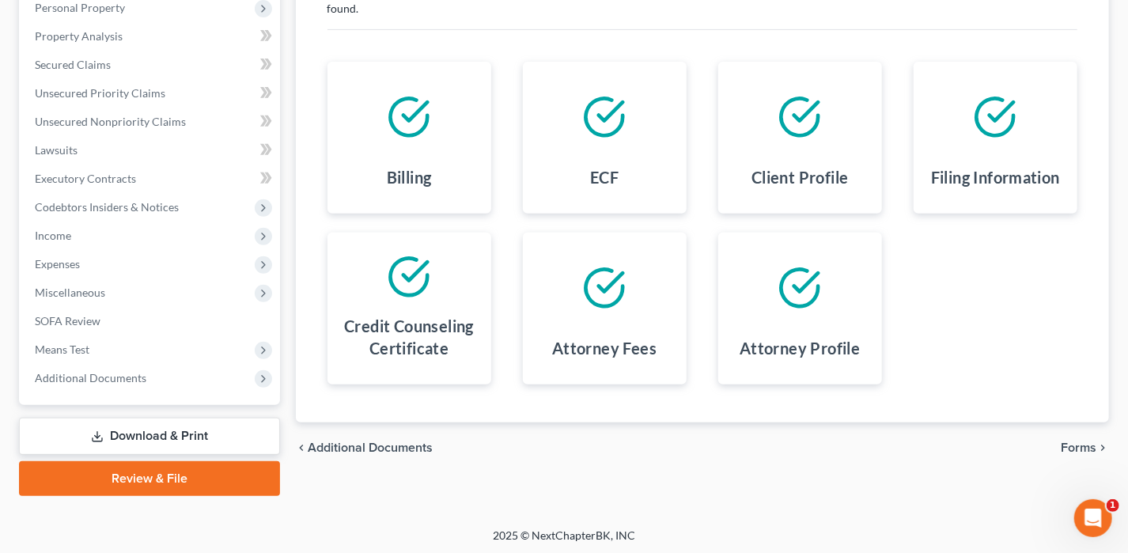
click at [1089, 441] on span "Forms" at bounding box center [1079, 447] width 36 height 13
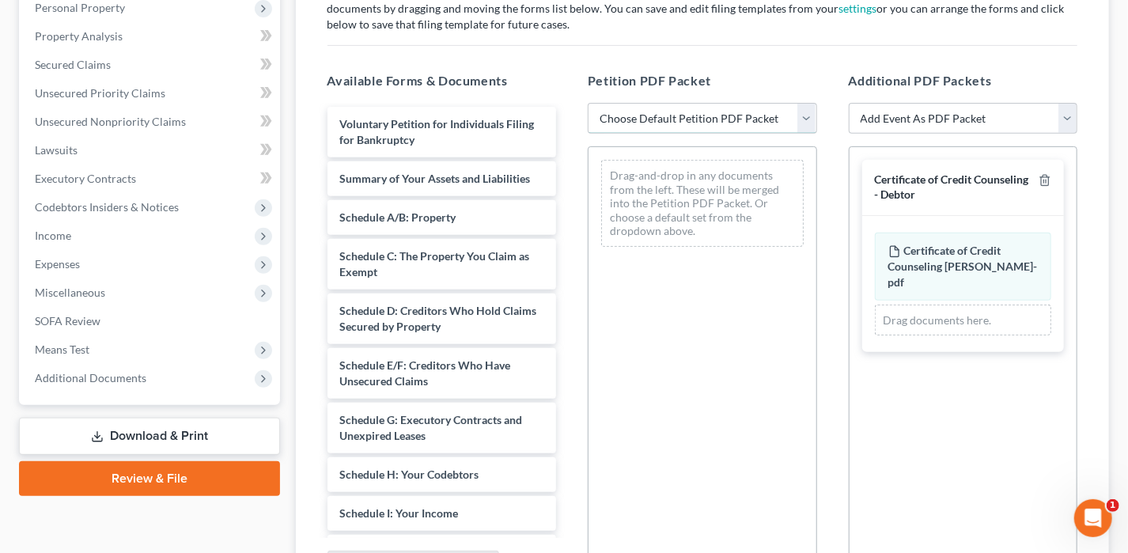
click at [701, 111] on select "Choose Default Petition PDF Packet Complete Bankruptcy Petition (all forms and …" at bounding box center [702, 119] width 229 height 32
select select "0"
click at [588, 103] on select "Choose Default Petition PDF Packet Complete Bankruptcy Petition (all forms and …" at bounding box center [702, 119] width 229 height 32
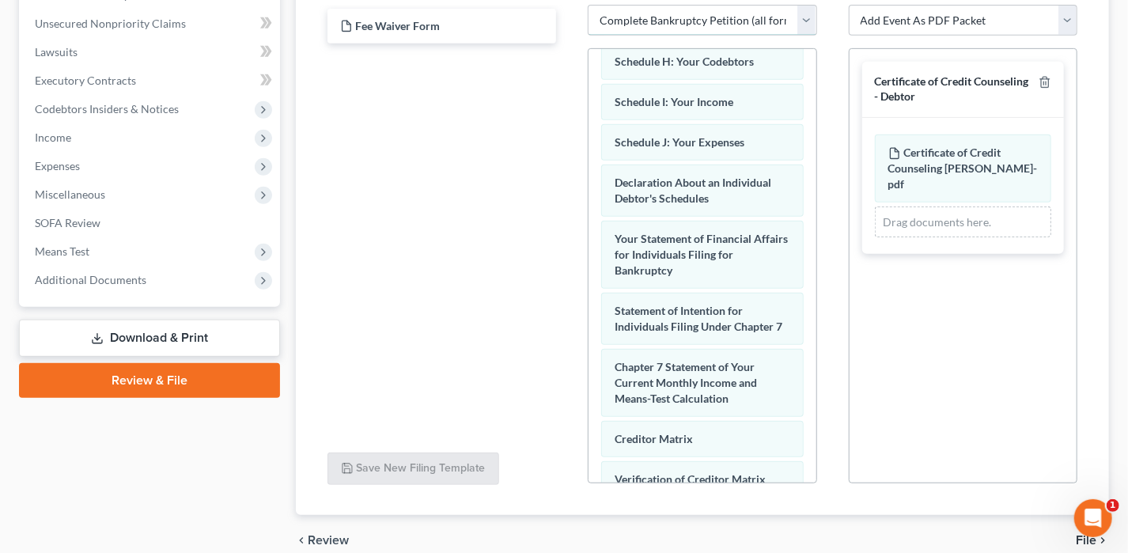
scroll to position [453, 0]
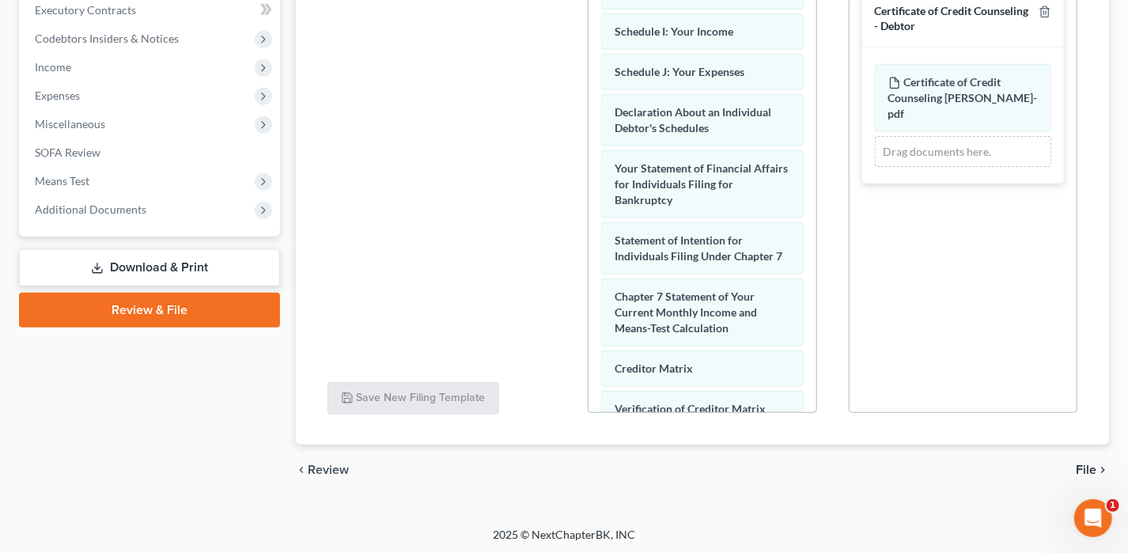
click at [1090, 463] on span "File" at bounding box center [1086, 469] width 21 height 13
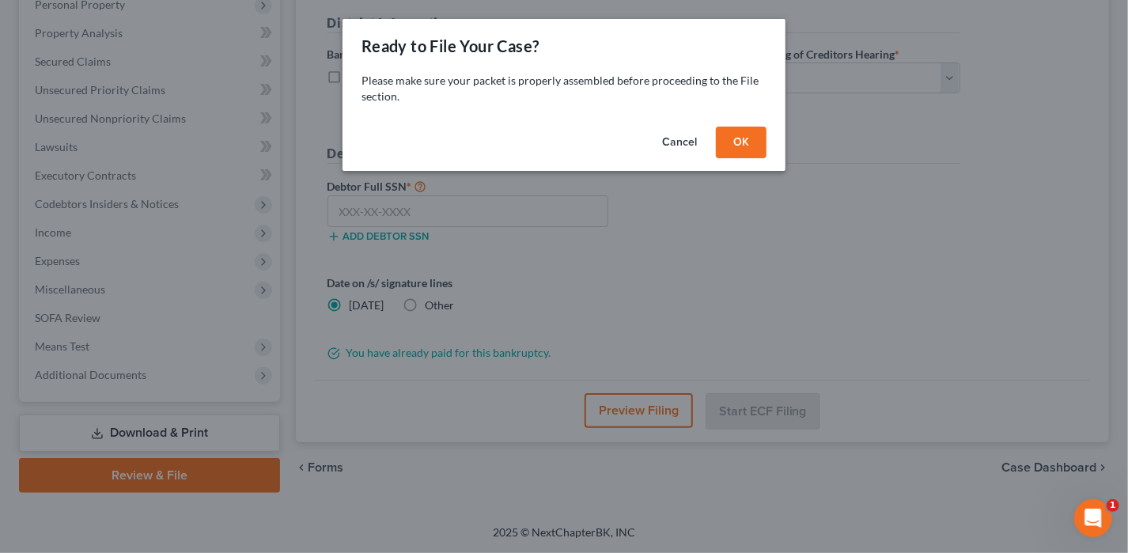
scroll to position [285, 0]
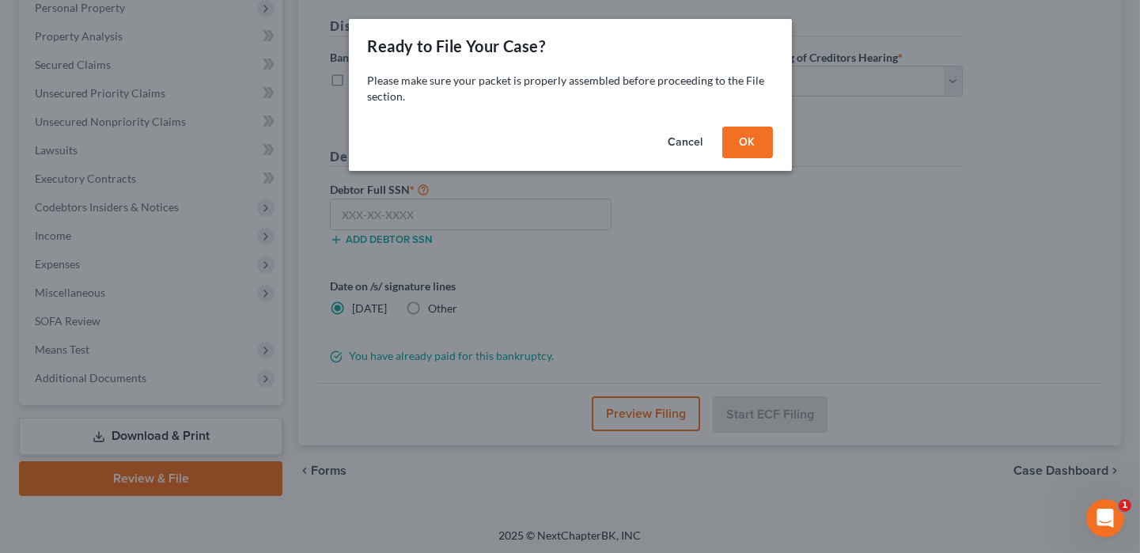
click at [750, 135] on button "OK" at bounding box center [747, 143] width 51 height 32
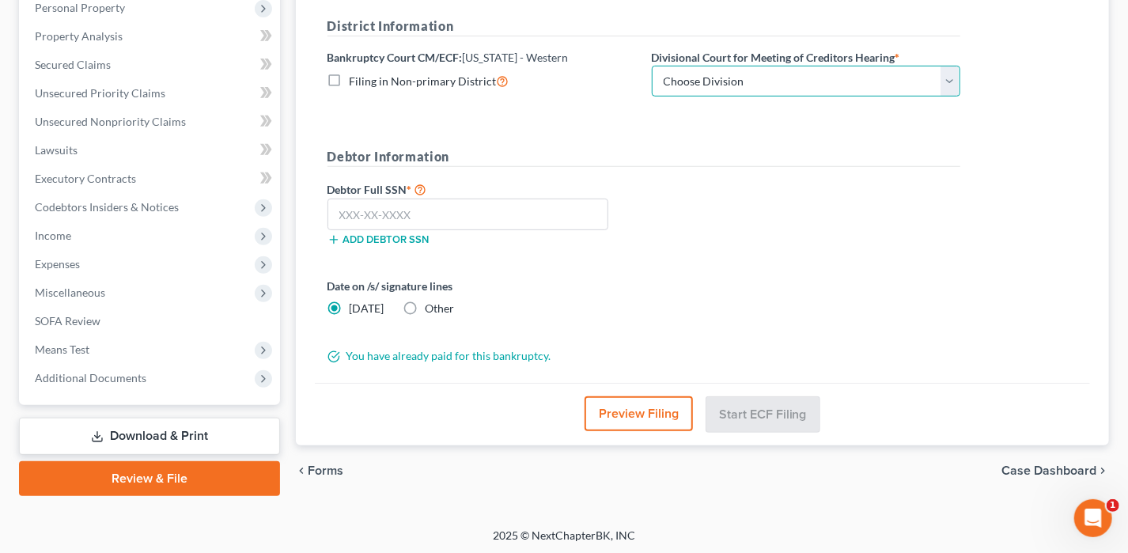
click at [777, 84] on select "Choose Division [GEOGRAPHIC_DATA] [GEOGRAPHIC_DATA] [GEOGRAPHIC_DATA][PERSON_NA…" at bounding box center [806, 82] width 308 height 32
click at [676, 68] on select "Choose Division [GEOGRAPHIC_DATA] [GEOGRAPHIC_DATA] [GEOGRAPHIC_DATA][PERSON_NA…" at bounding box center [806, 82] width 308 height 32
select select "2"
click at [652, 66] on select "Choose Division [GEOGRAPHIC_DATA] [GEOGRAPHIC_DATA] [GEOGRAPHIC_DATA][PERSON_NA…" at bounding box center [806, 82] width 308 height 32
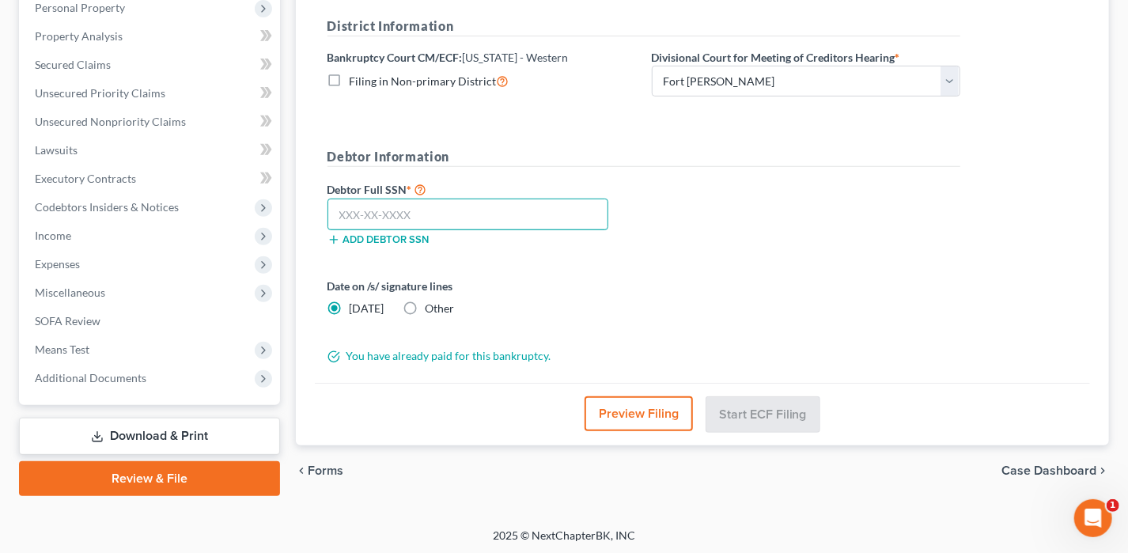
click at [501, 221] on input "text" at bounding box center [468, 215] width 282 height 32
type input "431-61-7340"
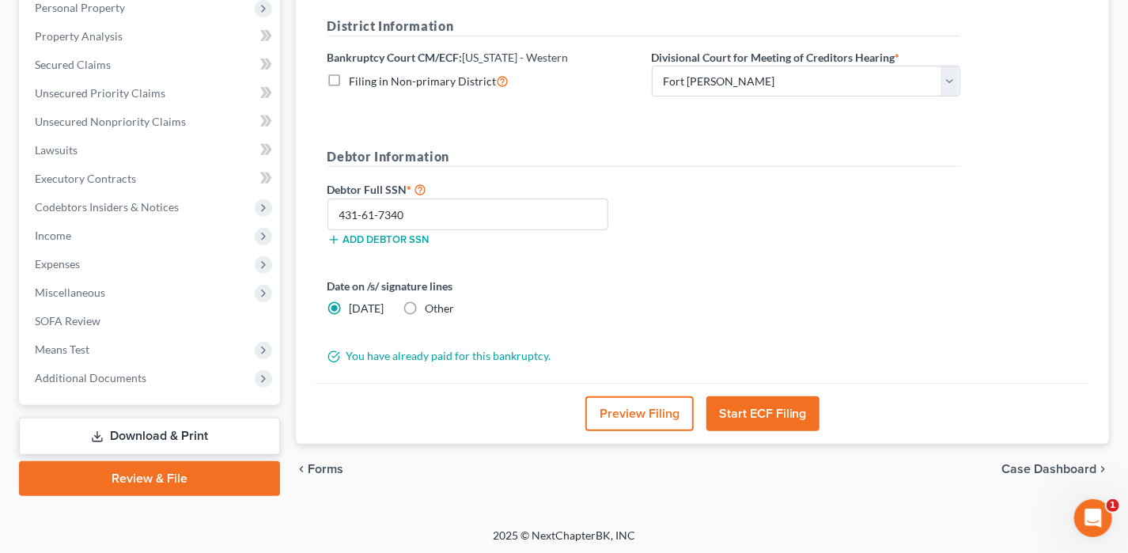
click at [786, 419] on button "Start ECF Filing" at bounding box center [762, 413] width 113 height 35
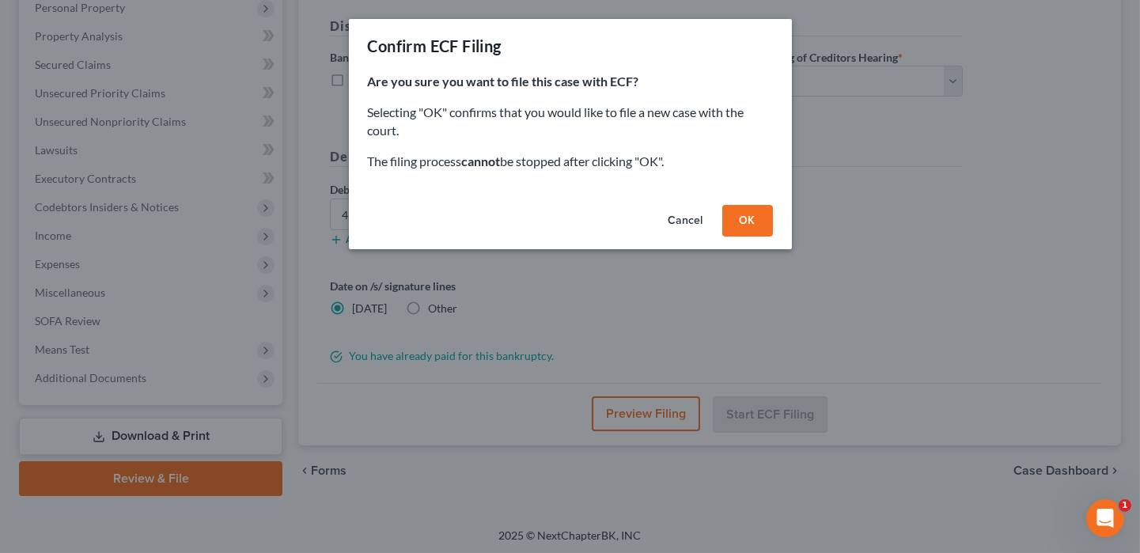
click at [764, 216] on button "OK" at bounding box center [747, 221] width 51 height 32
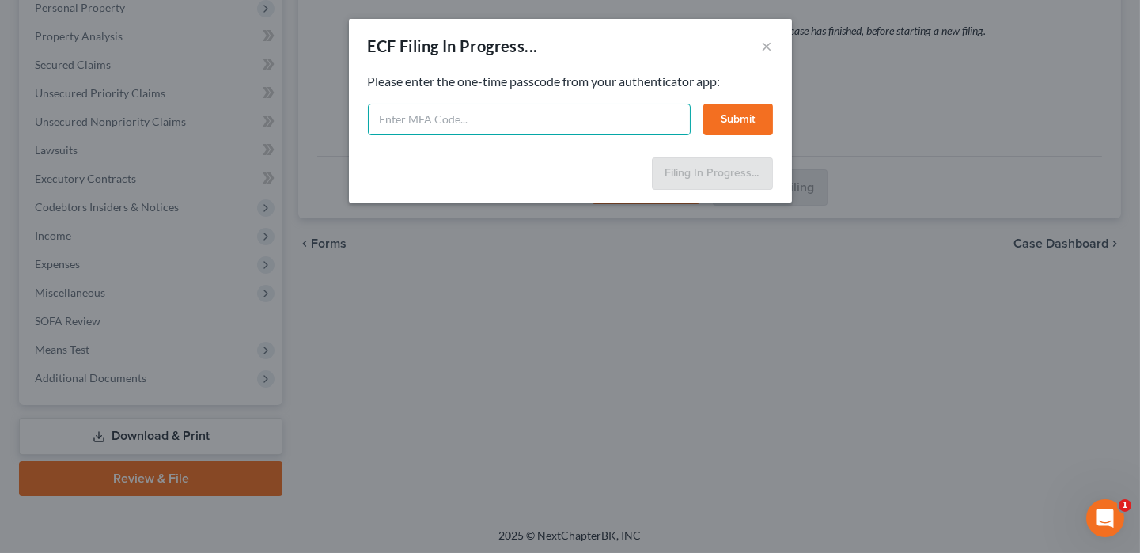
click at [491, 108] on input "text" at bounding box center [529, 120] width 323 height 32
type input "405851"
click at [712, 125] on button "Submit" at bounding box center [738, 120] width 70 height 32
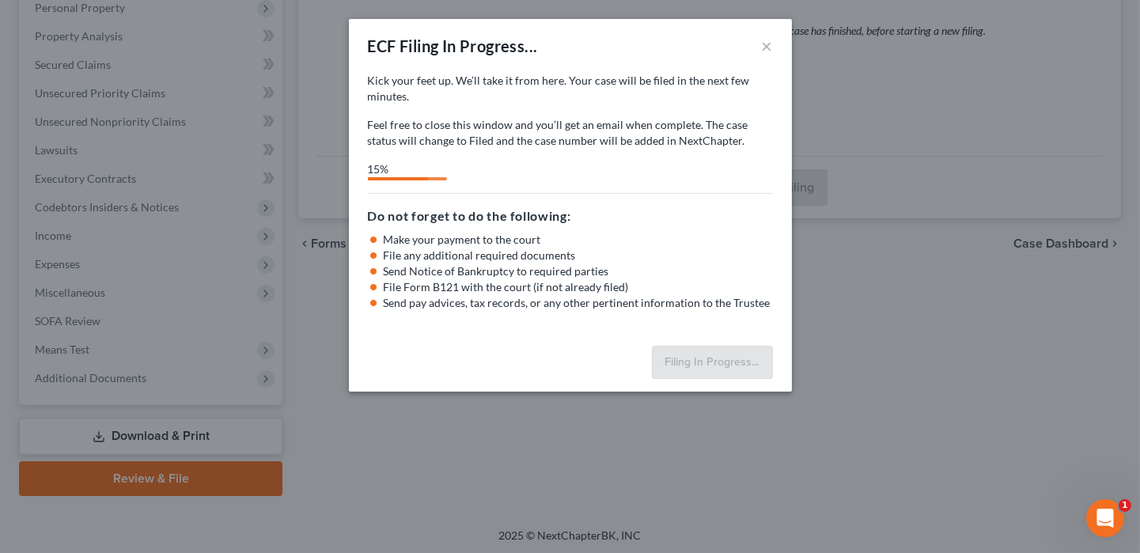
select select "2"
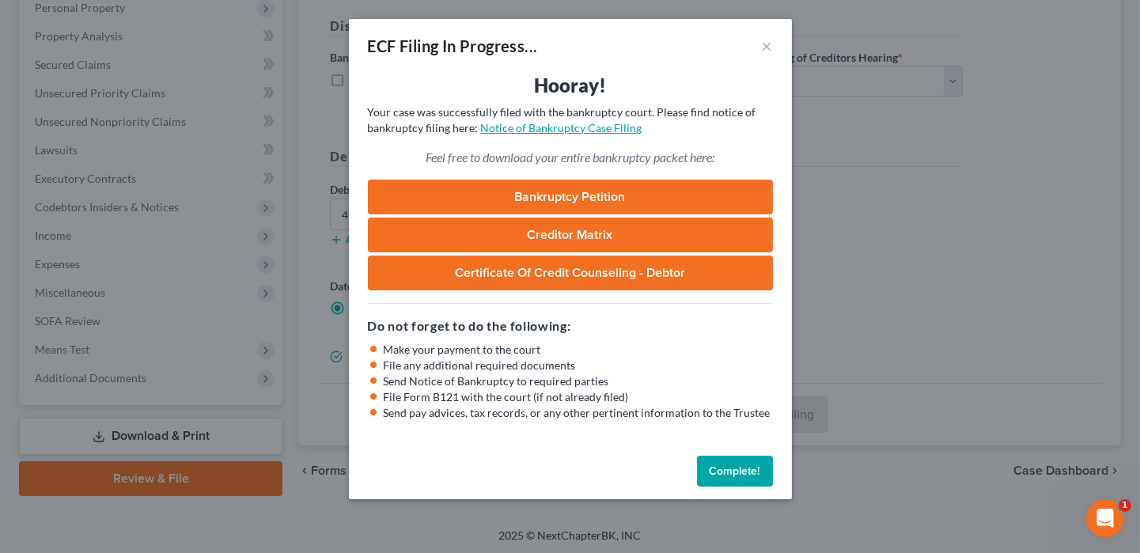
click at [520, 125] on link "Notice of Bankruptcy Case Filing" at bounding box center [561, 127] width 161 height 13
click at [715, 477] on button "Complete!" at bounding box center [735, 472] width 76 height 32
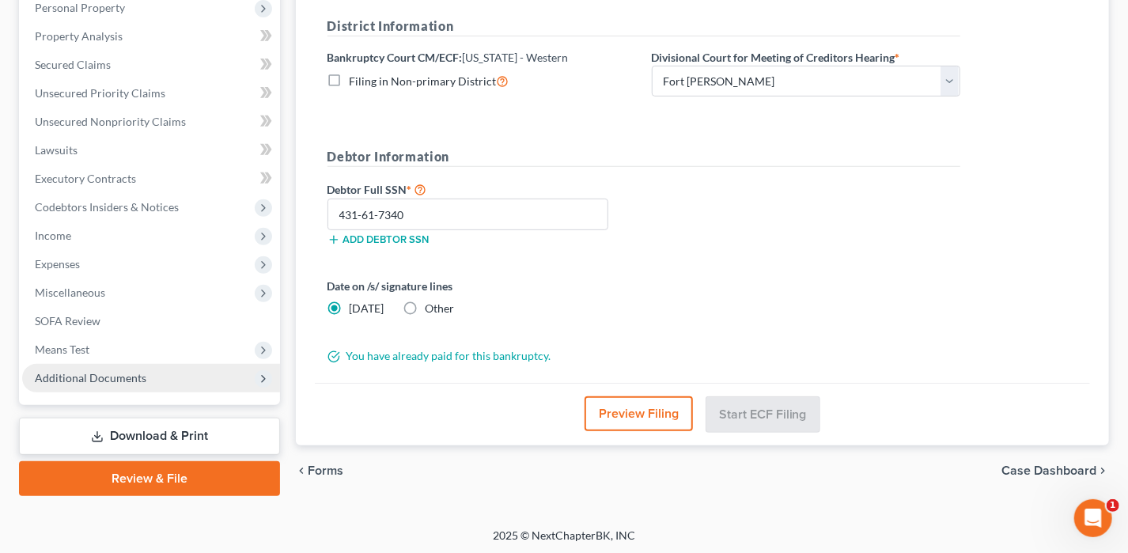
click at [152, 385] on span "Additional Documents" at bounding box center [151, 378] width 258 height 28
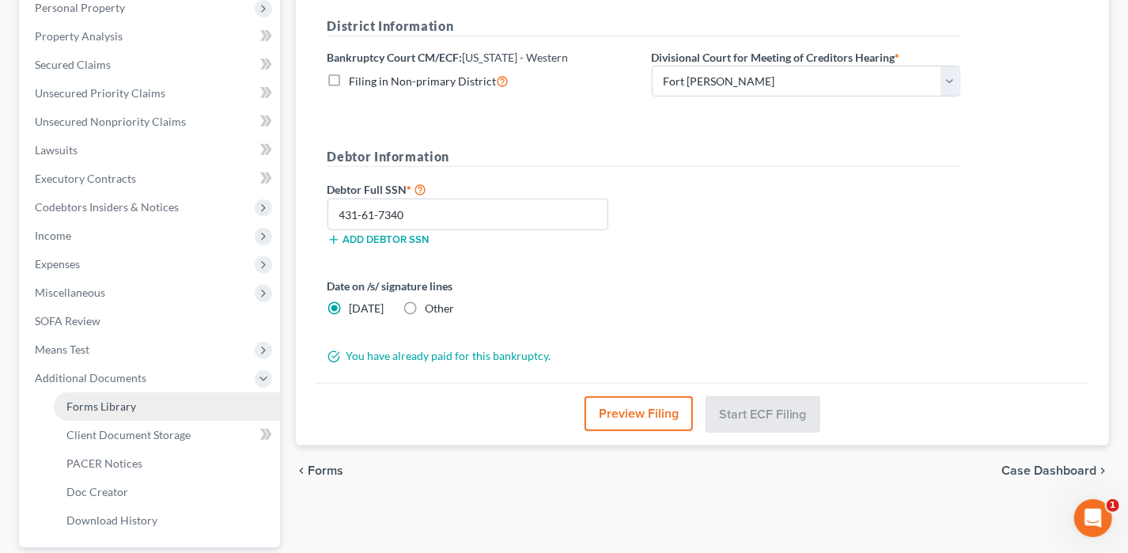
click at [159, 406] on link "Forms Library" at bounding box center [167, 406] width 226 height 28
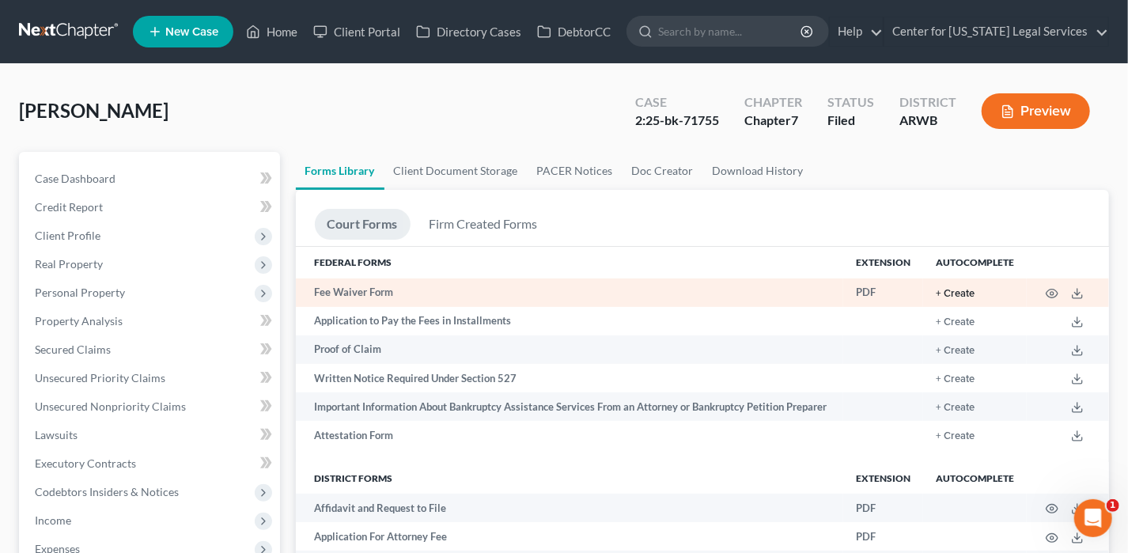
click at [946, 294] on button "+ Create" at bounding box center [955, 294] width 39 height 10
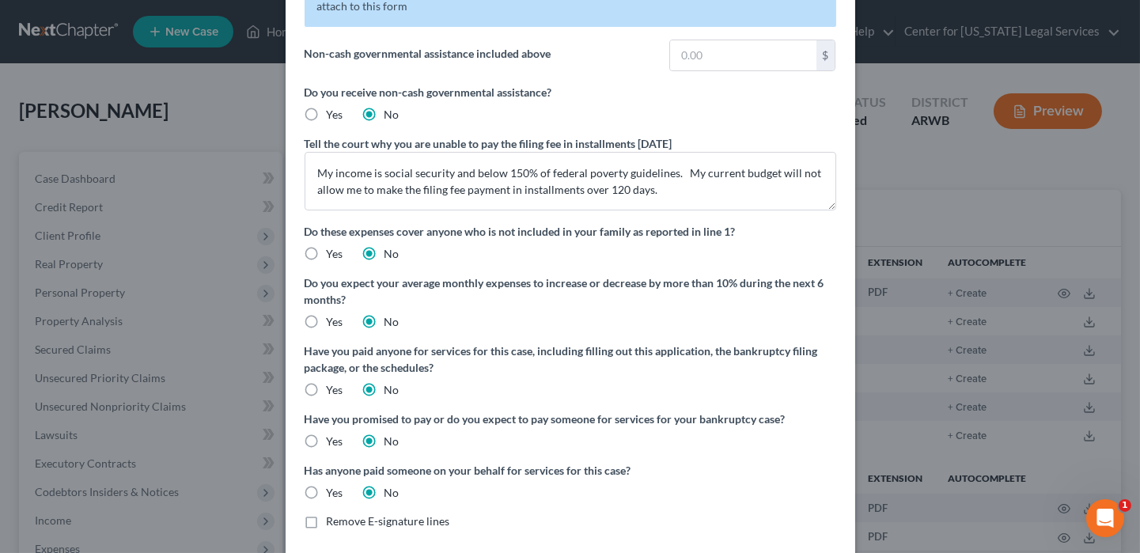
scroll to position [177, 0]
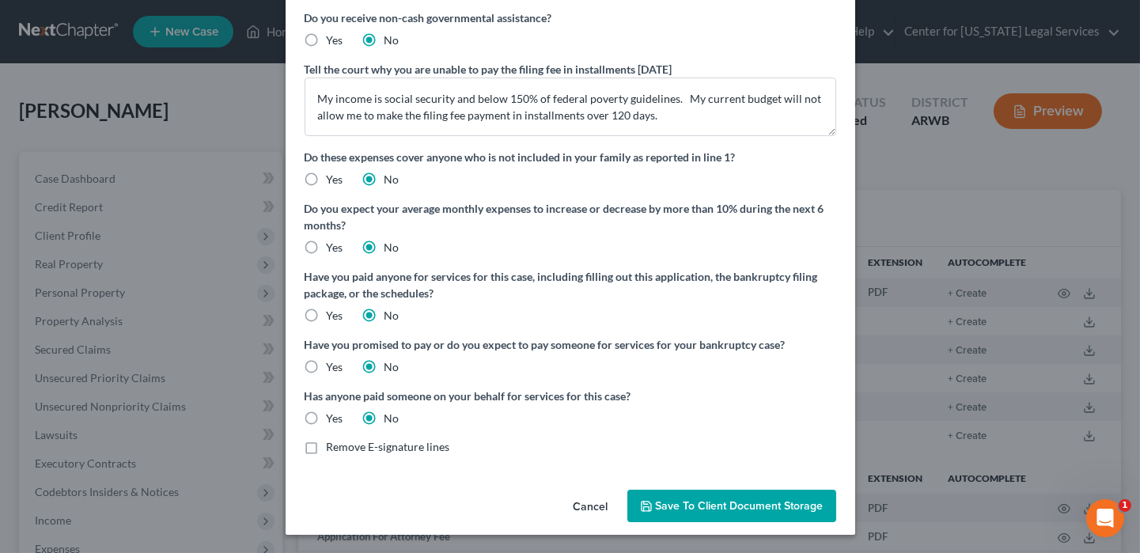
click at [696, 494] on button "Save to Client Document Storage" at bounding box center [731, 506] width 209 height 33
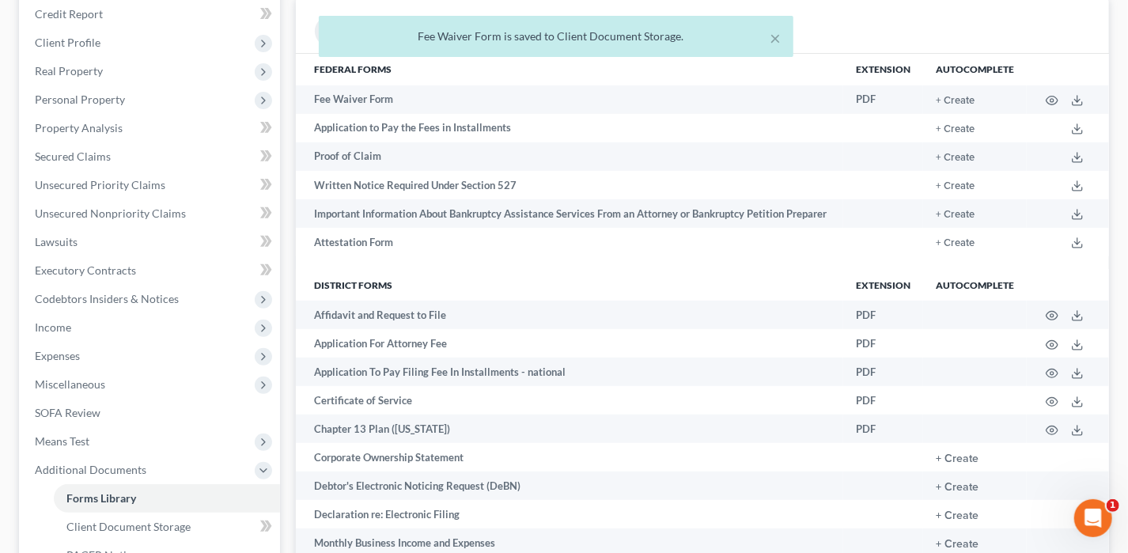
scroll to position [475, 0]
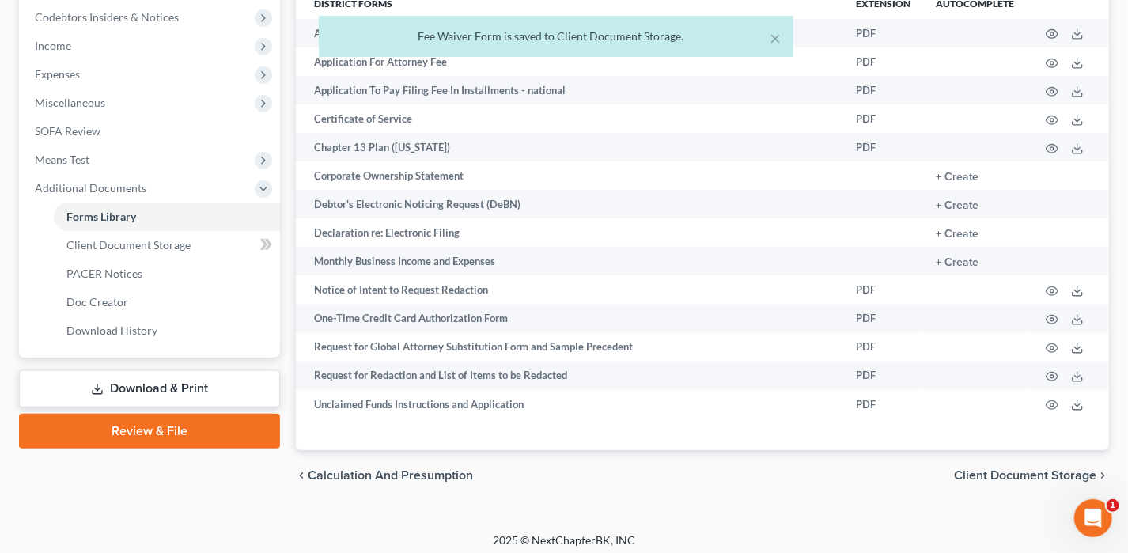
click at [237, 375] on link "Download & Print" at bounding box center [149, 388] width 261 height 37
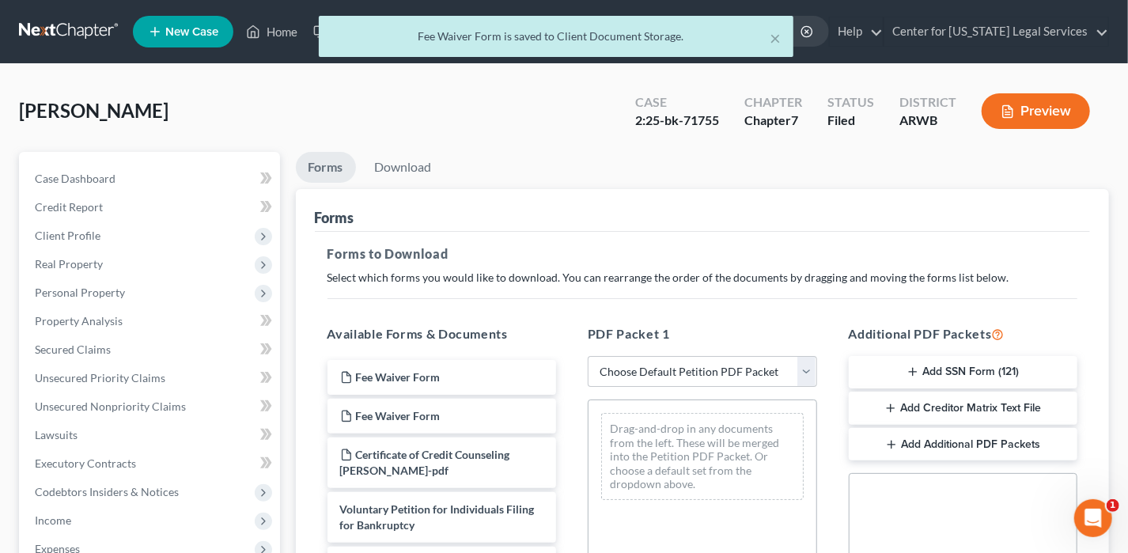
scroll to position [395, 0]
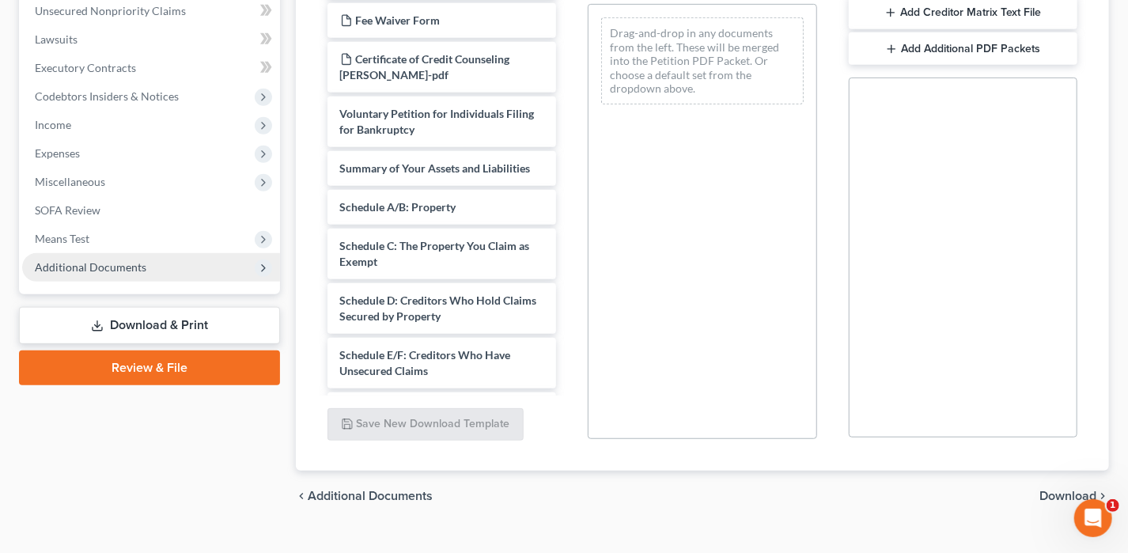
click at [149, 256] on span "Additional Documents" at bounding box center [151, 267] width 258 height 28
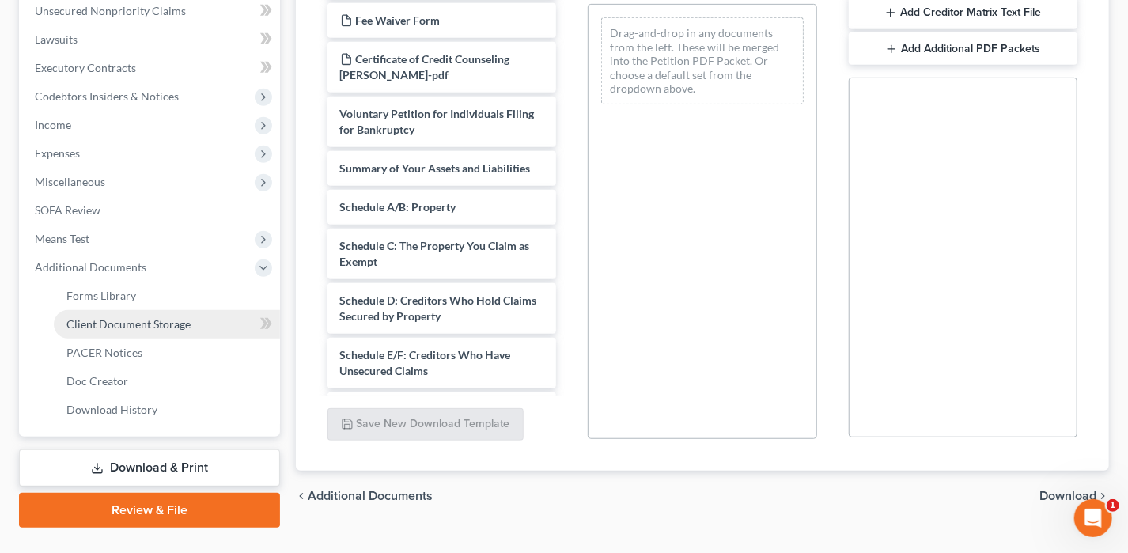
click at [191, 327] on link "Client Document Storage" at bounding box center [167, 324] width 226 height 28
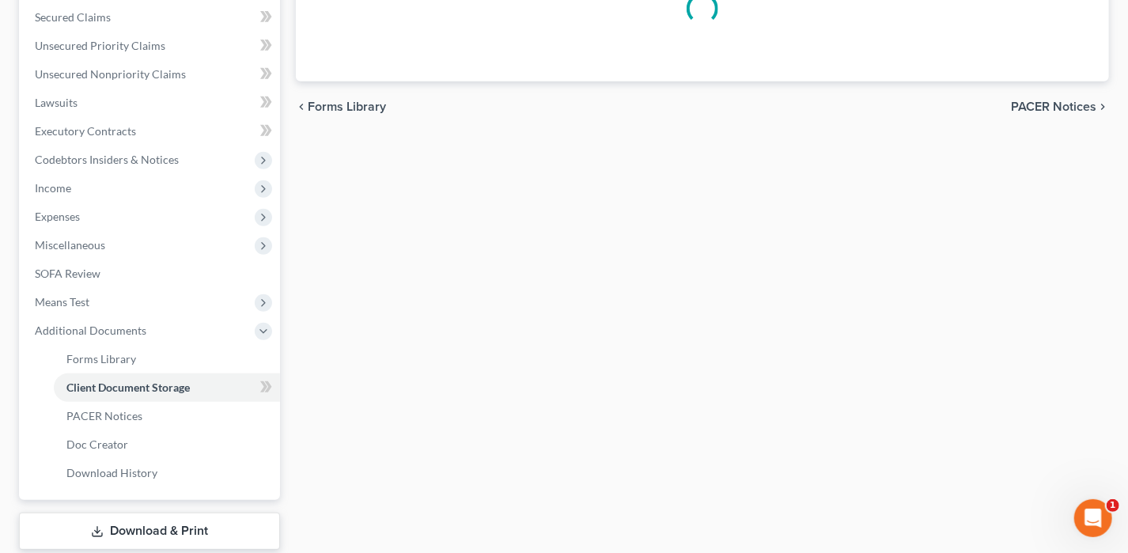
select select "0"
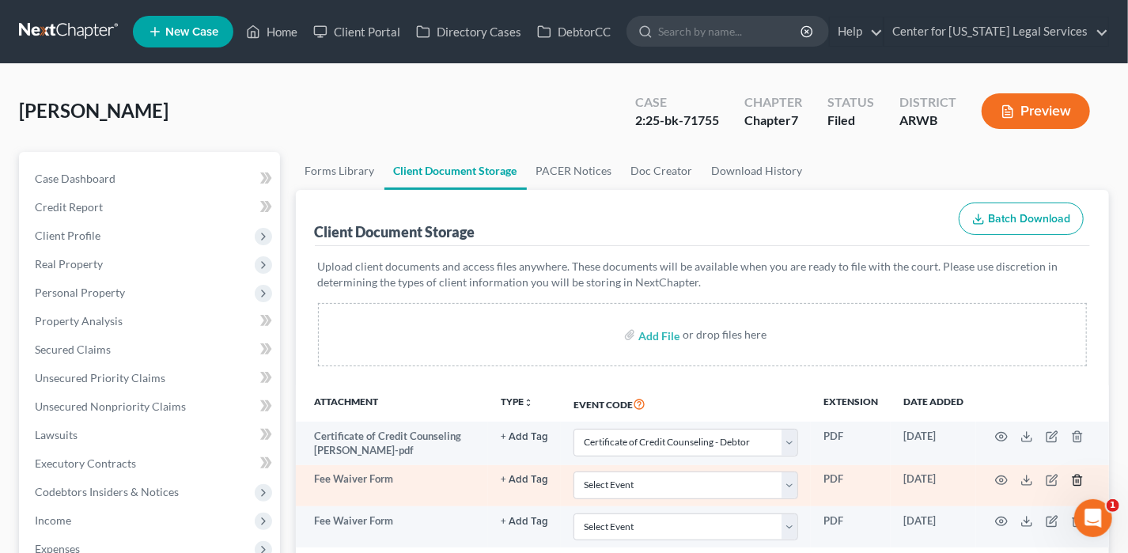
click at [1076, 477] on polyline "button" at bounding box center [1076, 477] width 9 height 0
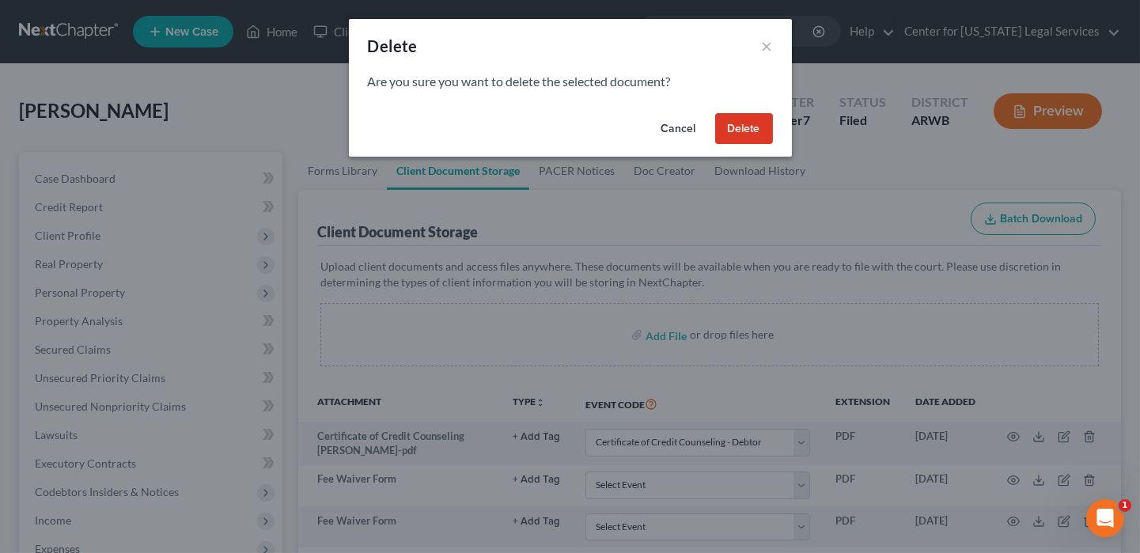
click at [734, 123] on button "Delete" at bounding box center [744, 129] width 58 height 32
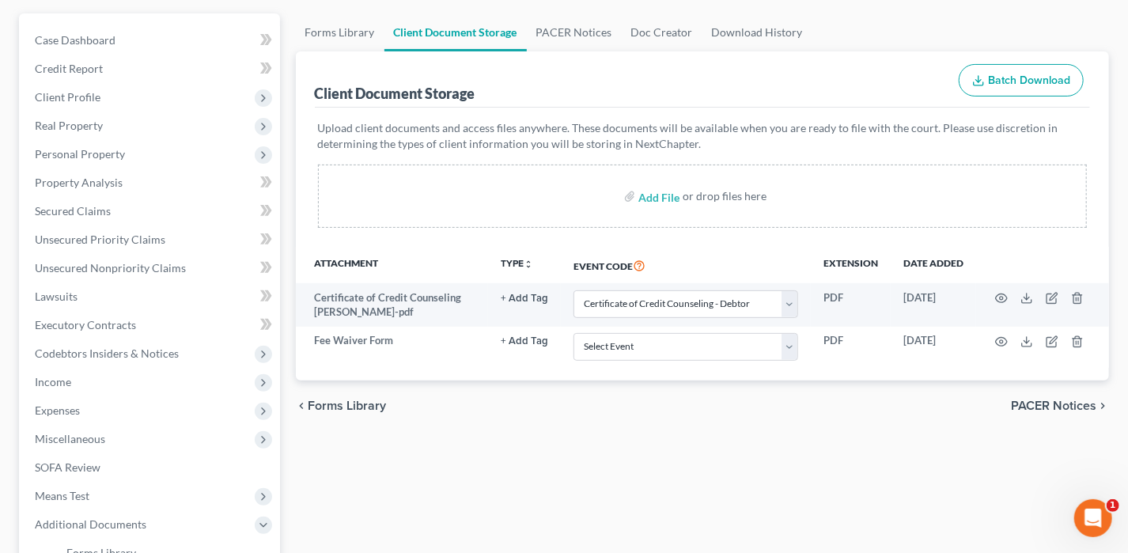
scroll to position [428, 0]
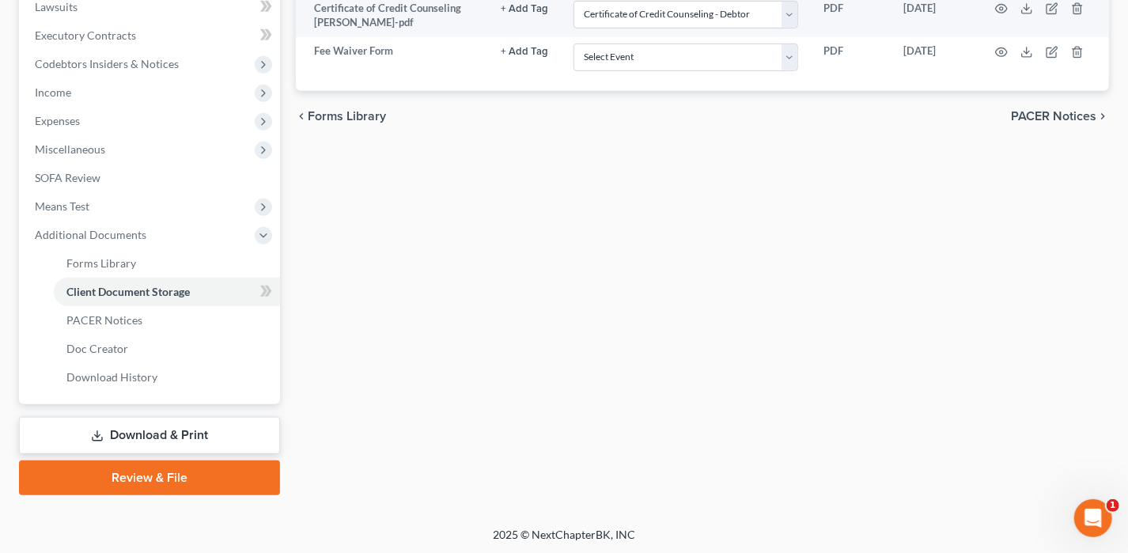
click at [143, 424] on link "Download & Print" at bounding box center [149, 435] width 261 height 37
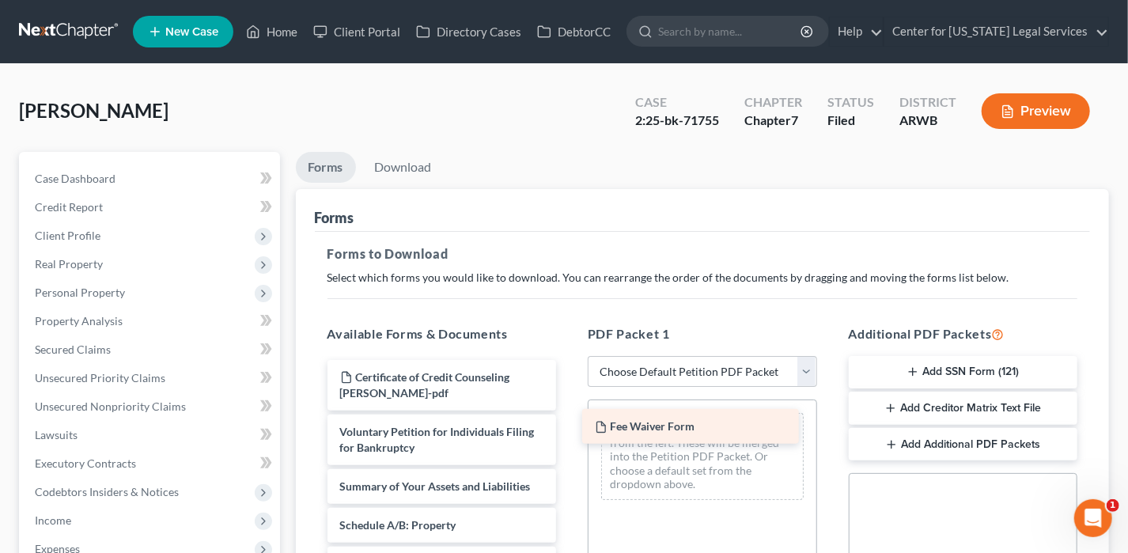
drag, startPoint x: 395, startPoint y: 373, endPoint x: 650, endPoint y: 423, distance: 259.7
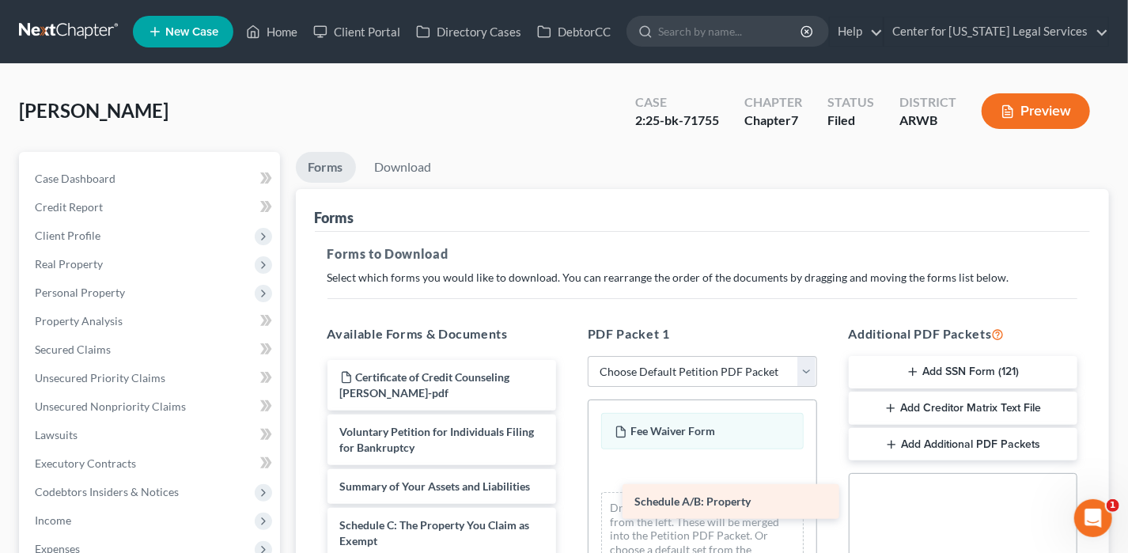
drag, startPoint x: 425, startPoint y: 517, endPoint x: 720, endPoint y: 494, distance: 295.9
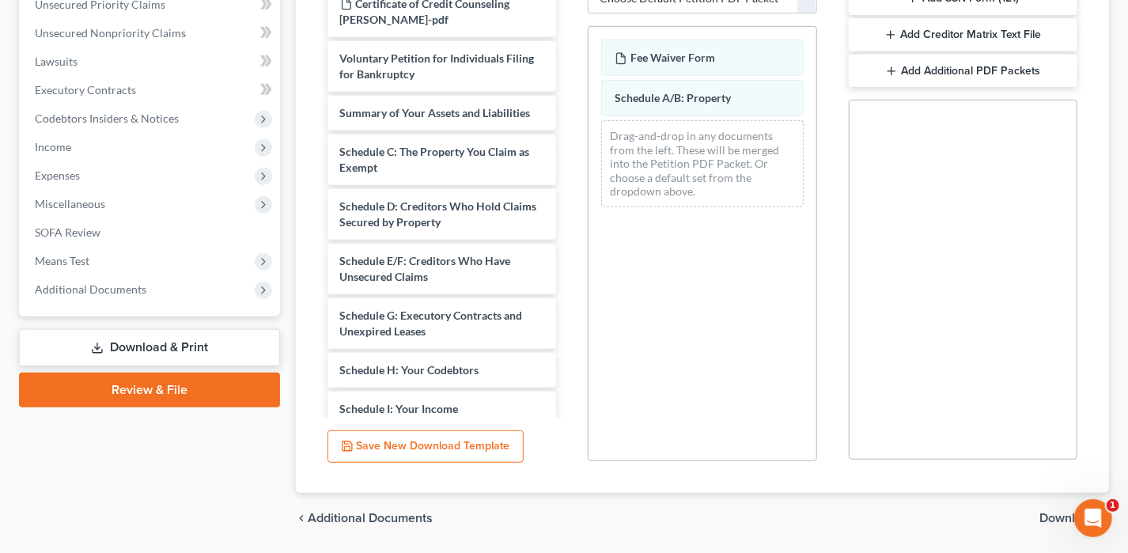
scroll to position [422, 0]
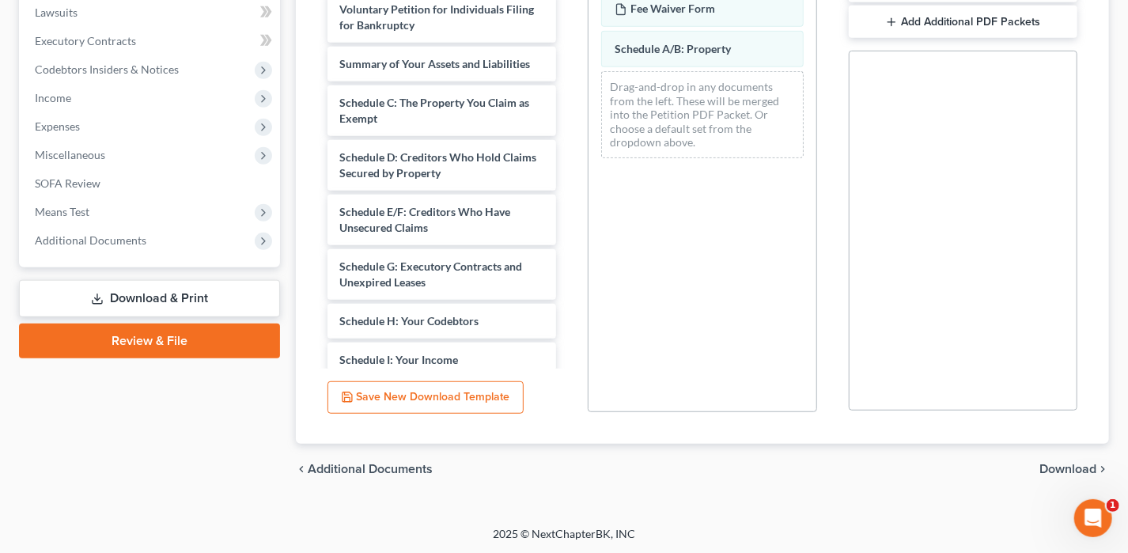
click at [1062, 463] on span "Download" at bounding box center [1067, 469] width 57 height 13
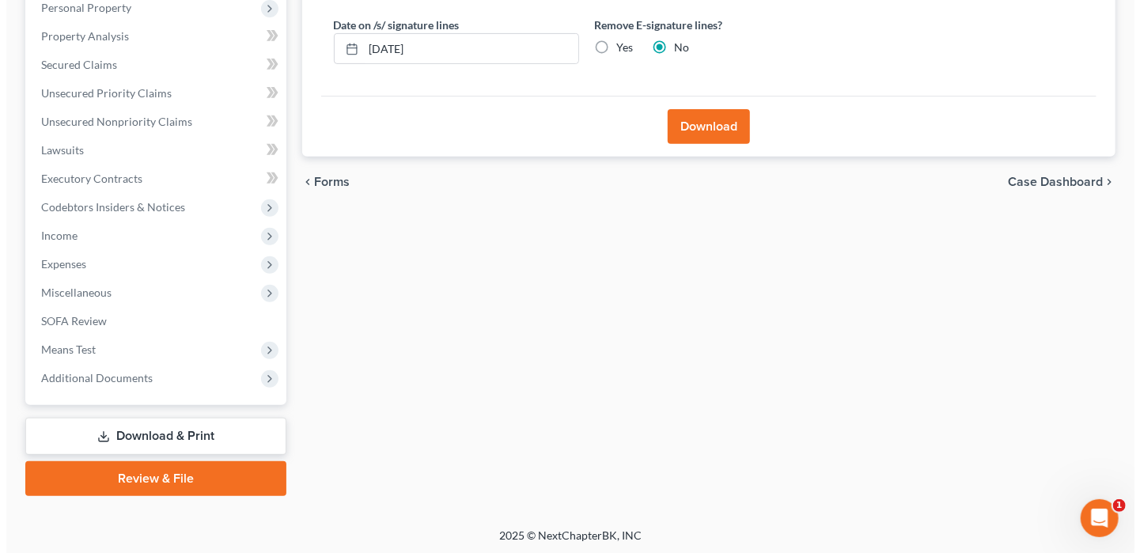
scroll to position [47, 0]
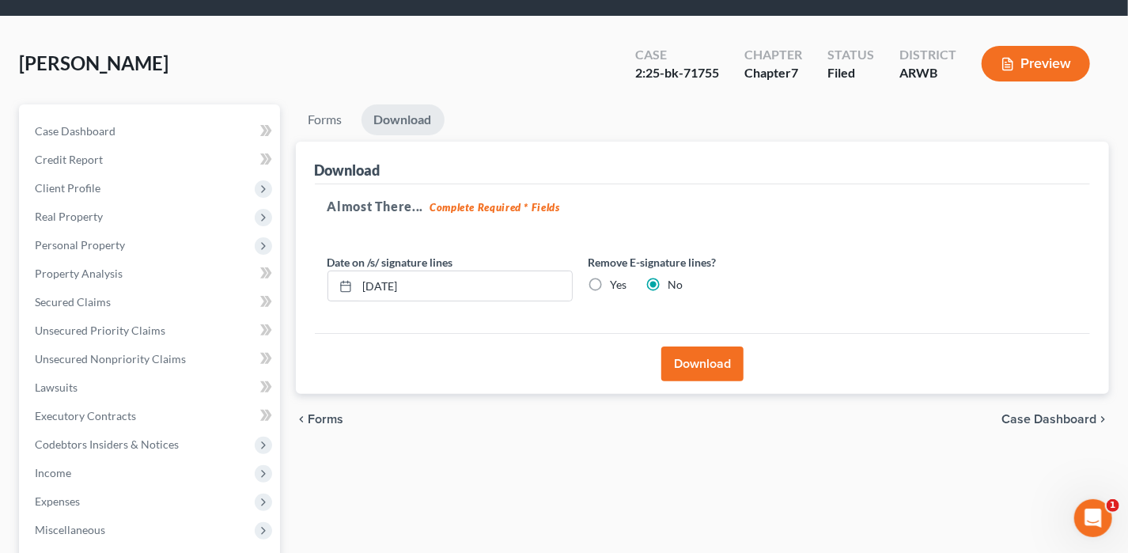
click at [670, 356] on button "Download" at bounding box center [702, 363] width 82 height 35
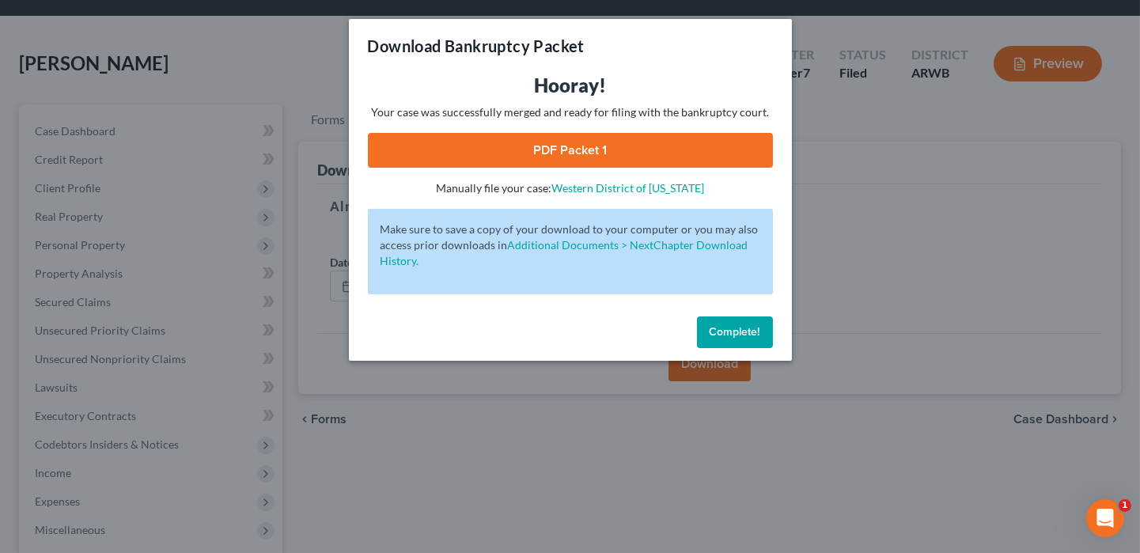
click at [668, 146] on link "PDF Packet 1" at bounding box center [570, 150] width 405 height 35
